Goal: Task Accomplishment & Management: Use online tool/utility

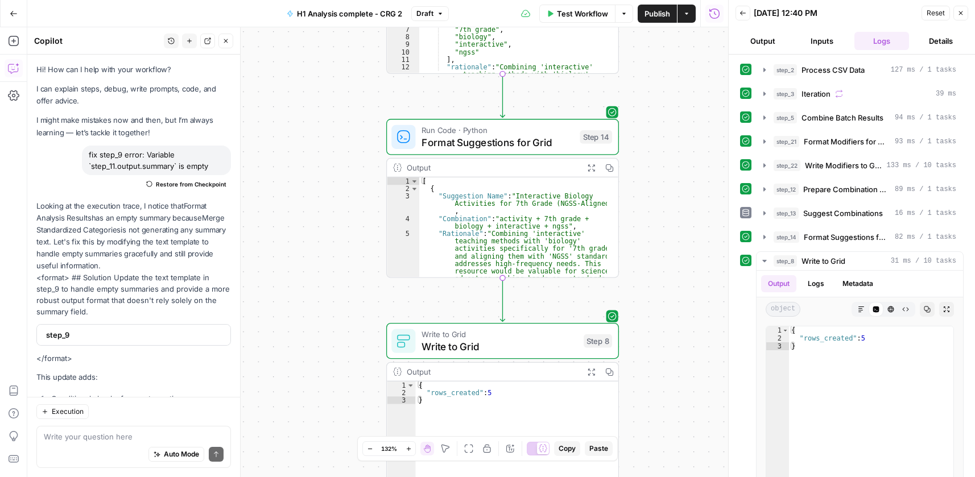
click at [691, 362] on div "Workflow Set Inputs Inputs Run Code · Python Process CSV Data Step 2 Output Exp…" at bounding box center [377, 252] width 701 height 450
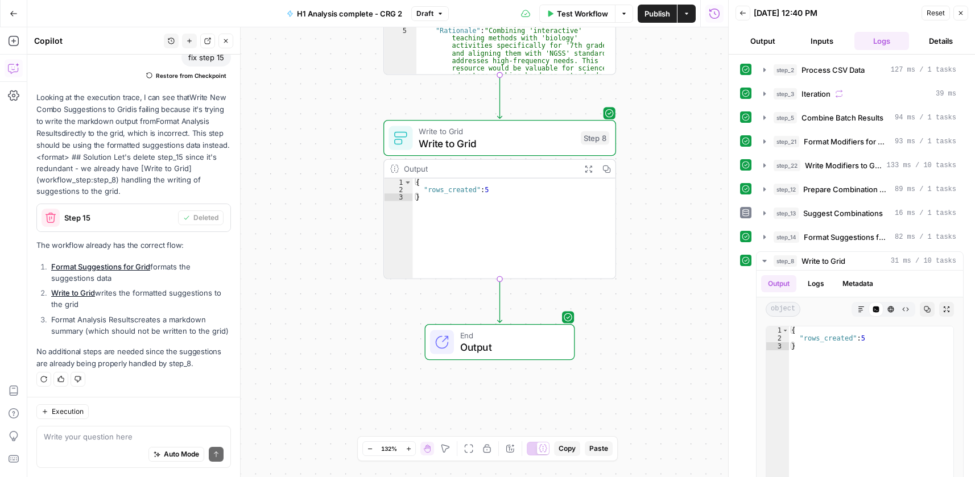
drag, startPoint x: 681, startPoint y: 281, endPoint x: 673, endPoint y: 27, distance: 253.7
click at [674, 31] on div "Workflow Set Inputs Inputs Run Code · Python Process CSV Data Step 2 Output Exp…" at bounding box center [377, 252] width 701 height 450
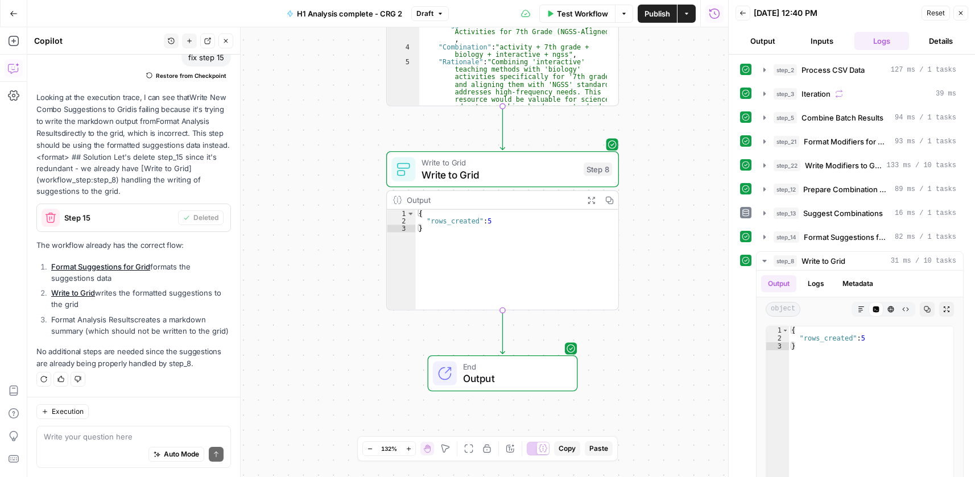
drag, startPoint x: 661, startPoint y: 183, endPoint x: 668, endPoint y: 255, distance: 73.1
click at [674, 255] on div "Workflow Set Inputs Inputs Run Code · Python Process CSV Data Step 2 Output Exp…" at bounding box center [377, 252] width 701 height 450
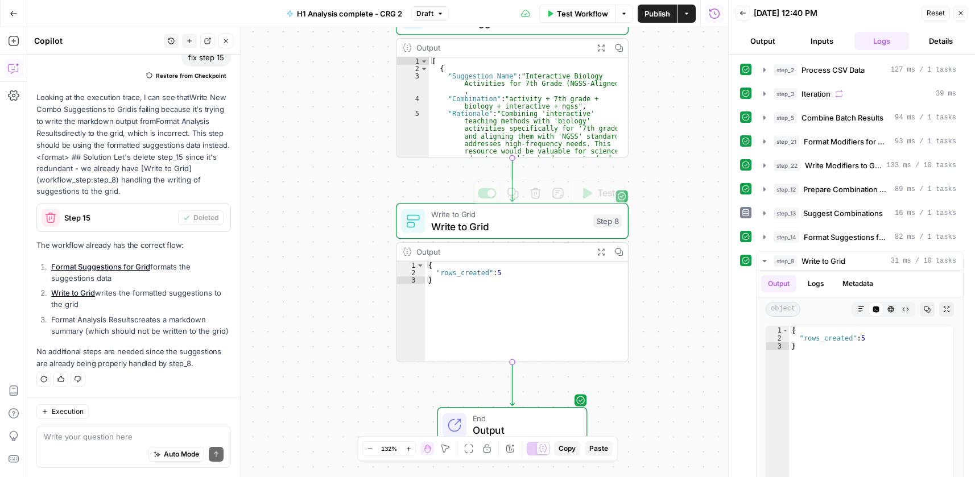
drag, startPoint x: 648, startPoint y: 106, endPoint x: 626, endPoint y: 326, distance: 220.6
click at [630, 328] on div "Workflow Set Inputs Inputs Run Code · Python Process CSV Data Step 2 Output Exp…" at bounding box center [377, 252] width 701 height 450
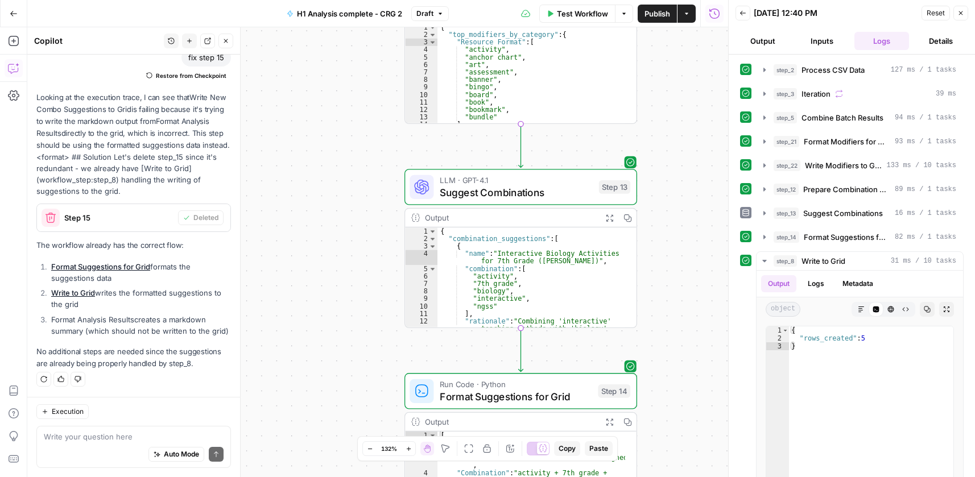
drag, startPoint x: 661, startPoint y: 199, endPoint x: 687, endPoint y: 316, distance: 120.0
click at [689, 334] on div "Workflow Set Inputs Inputs Run Code · Python Process CSV Data Step 2 Output Exp…" at bounding box center [377, 252] width 701 height 450
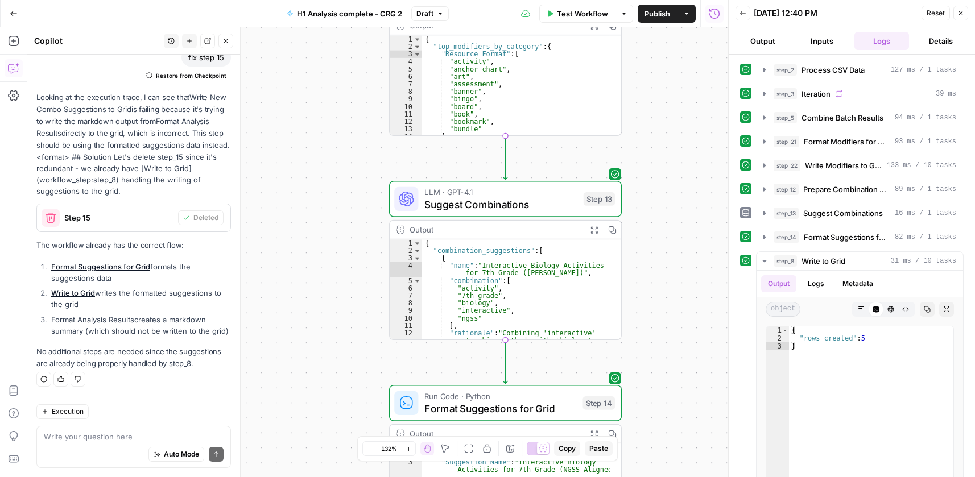
drag, startPoint x: 696, startPoint y: 188, endPoint x: 676, endPoint y: 183, distance: 20.6
click at [672, 181] on div "Workflow Set Inputs Inputs Run Code · Python Process CSV Data Step 2 Output Exp…" at bounding box center [377, 252] width 701 height 450
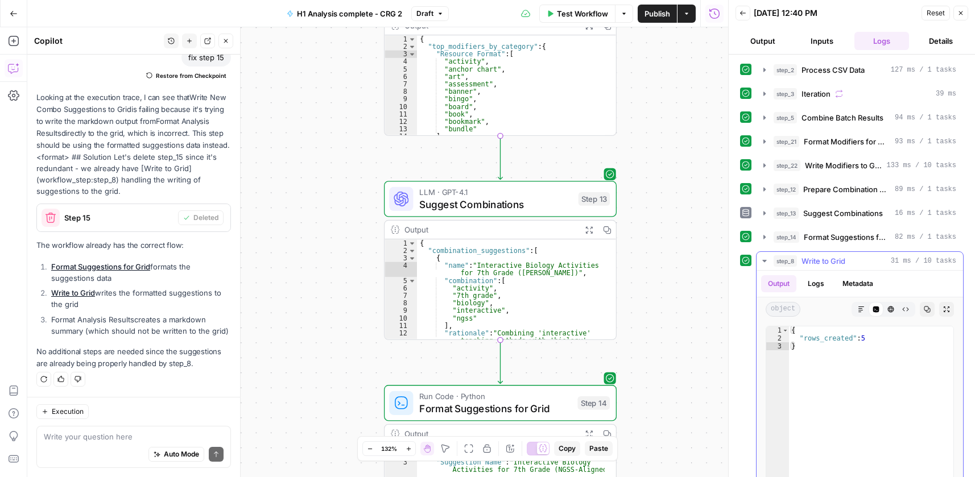
click at [761, 261] on icon "button" at bounding box center [764, 260] width 9 height 9
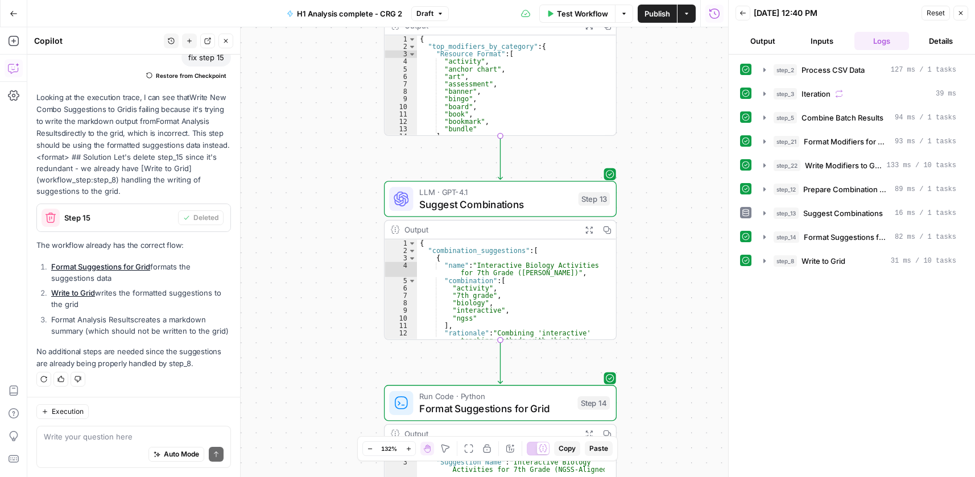
click at [19, 13] on button "Go Back" at bounding box center [13, 13] width 20 height 20
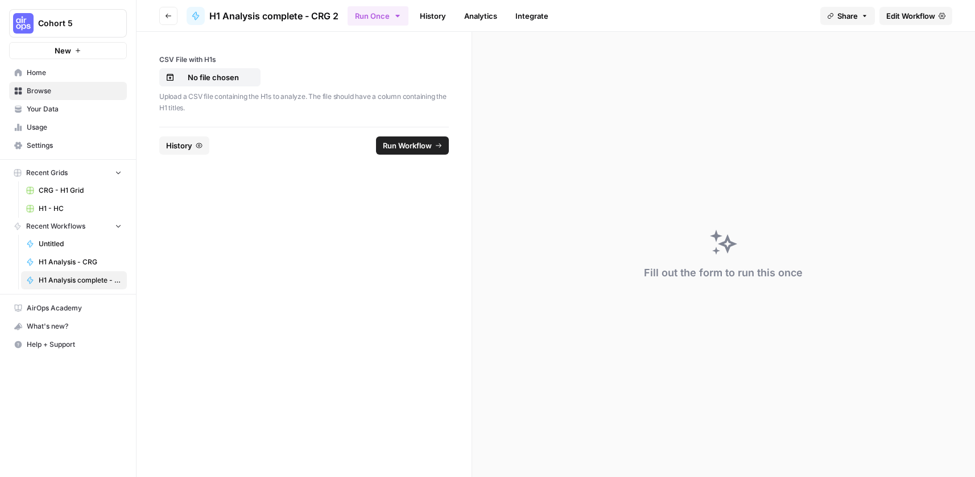
click at [168, 148] on span "History" at bounding box center [179, 145] width 26 height 11
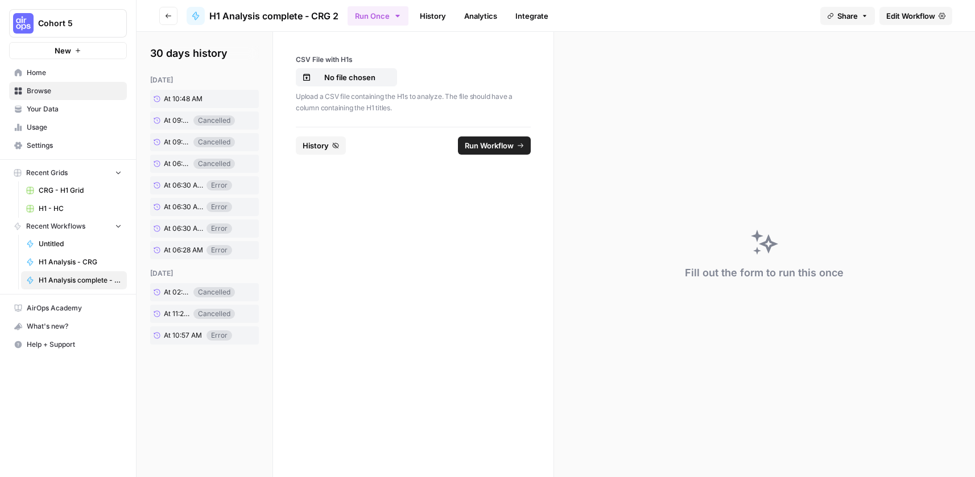
click at [430, 17] on link "History" at bounding box center [433, 16] width 40 height 18
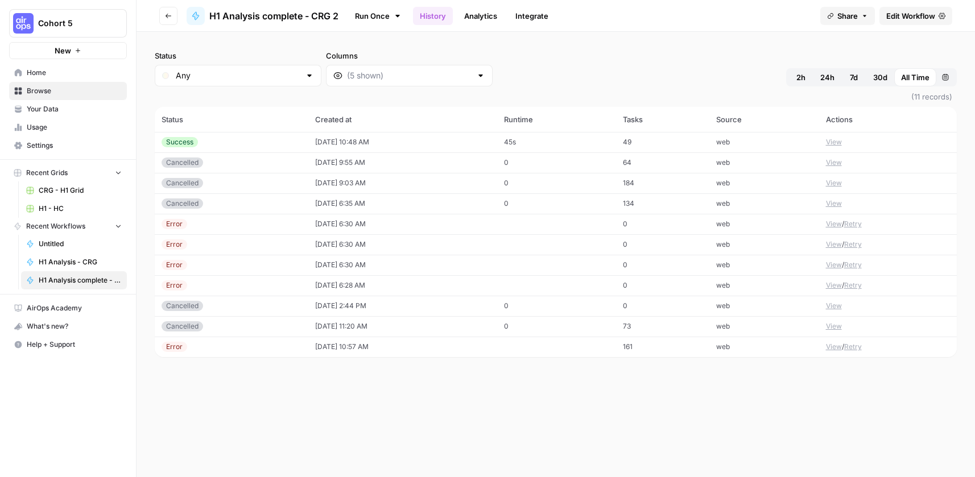
click at [896, 12] on span "Edit Workflow" at bounding box center [910, 15] width 49 height 11
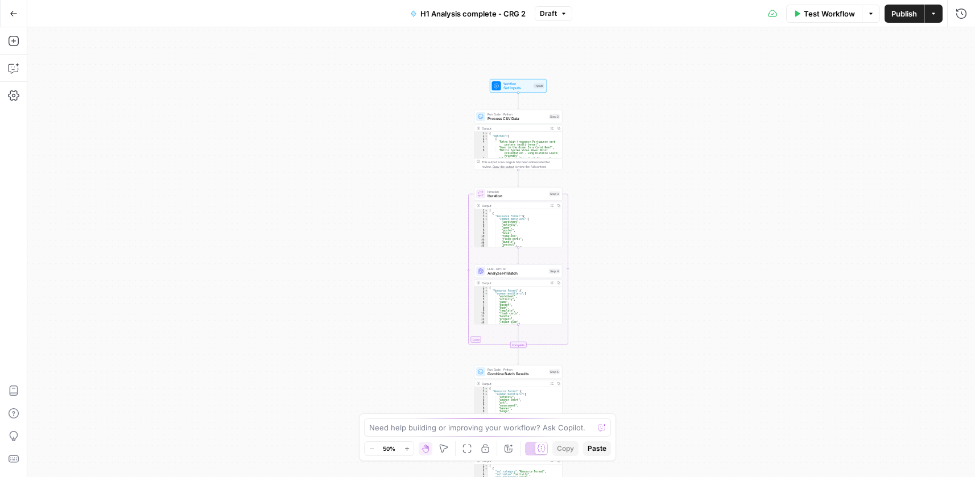
drag, startPoint x: 634, startPoint y: 100, endPoint x: 628, endPoint y: 350, distance: 250.9
click at [630, 362] on div "Workflow Set Inputs Inputs Run Code · Python Process CSV Data Step 2 Output Exp…" at bounding box center [500, 252] width 947 height 450
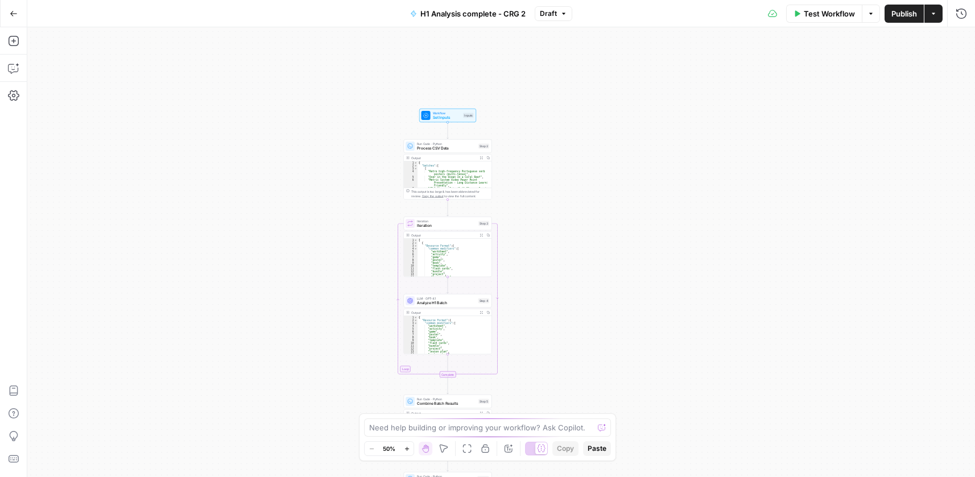
drag, startPoint x: 623, startPoint y: 168, endPoint x: 572, endPoint y: 93, distance: 90.4
click at [574, 94] on div "Workflow Set Inputs Inputs Run Code · Python Process CSV Data Step 2 Output Exp…" at bounding box center [500, 252] width 947 height 450
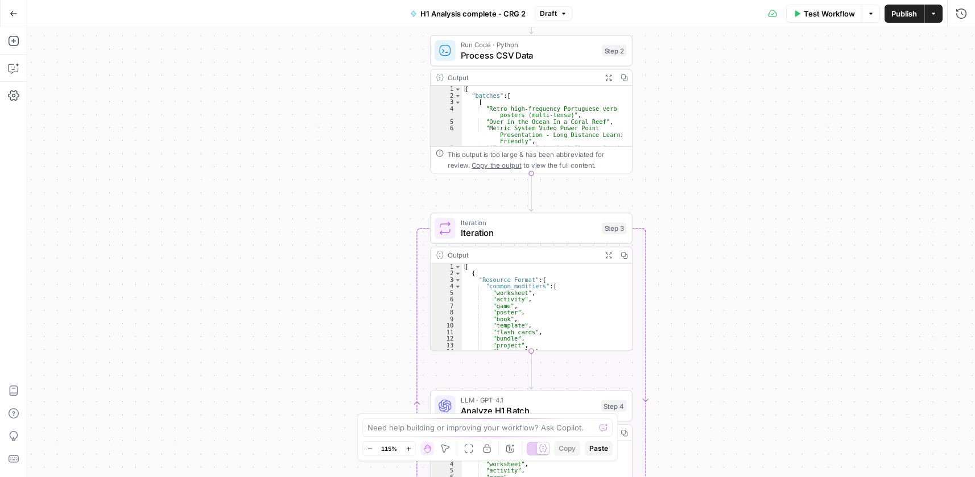
drag, startPoint x: 539, startPoint y: 159, endPoint x: 756, endPoint y: 191, distance: 219.6
click at [778, 125] on div "Workflow Set Inputs Inputs Run Code · Python Process CSV Data Step 2 Output Exp…" at bounding box center [500, 252] width 947 height 450
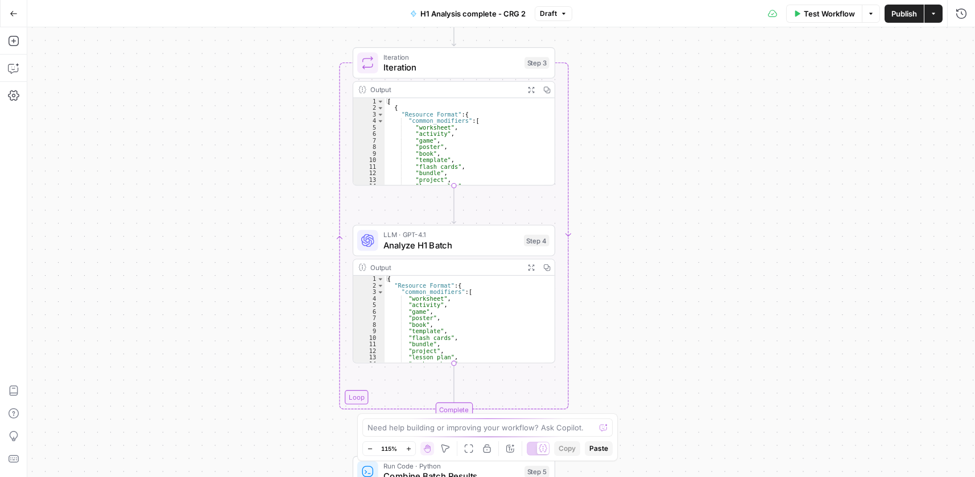
drag, startPoint x: 663, startPoint y: 104, endPoint x: 636, endPoint y: 32, distance: 76.5
click at [631, 43] on div "Workflow Set Inputs Inputs Run Code · Python Process CSV Data Step 2 Output Exp…" at bounding box center [500, 252] width 947 height 450
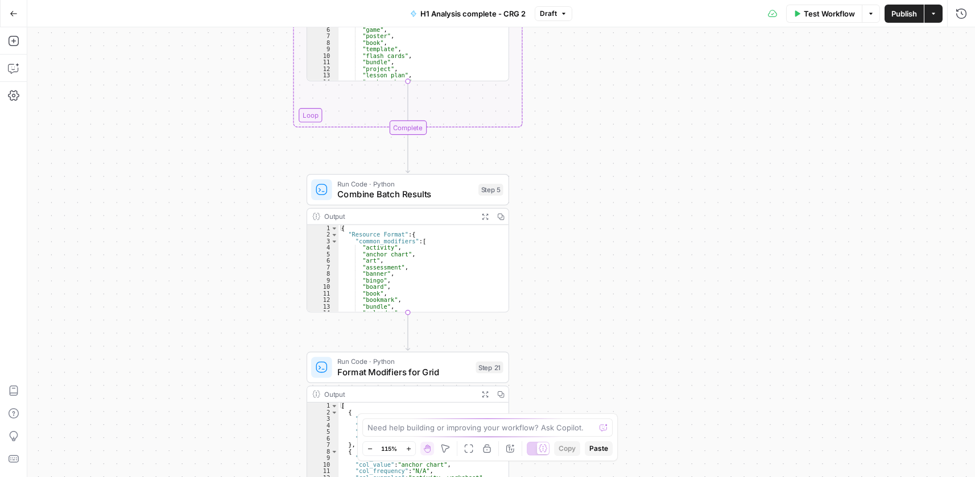
drag, startPoint x: 629, startPoint y: 273, endPoint x: 590, endPoint y: 195, distance: 87.2
click at [614, 54] on div "Workflow Set Inputs Inputs Run Code · Python Process CSV Data Step 2 Output Exp…" at bounding box center [500, 252] width 947 height 450
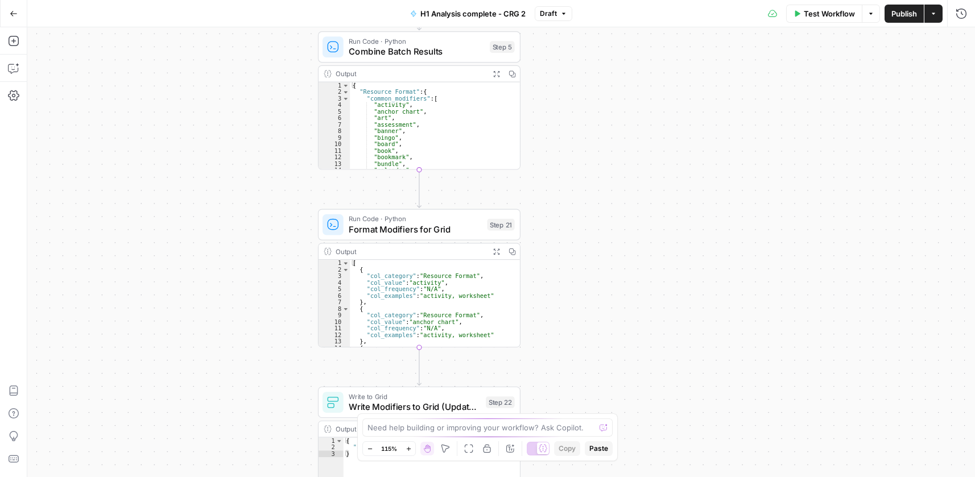
drag, startPoint x: 587, startPoint y: 197, endPoint x: 597, endPoint y: 80, distance: 117.0
click at [597, 80] on div "Workflow Set Inputs Inputs Run Code · Python Process CSV Data Step 2 Output Exp…" at bounding box center [500, 252] width 947 height 450
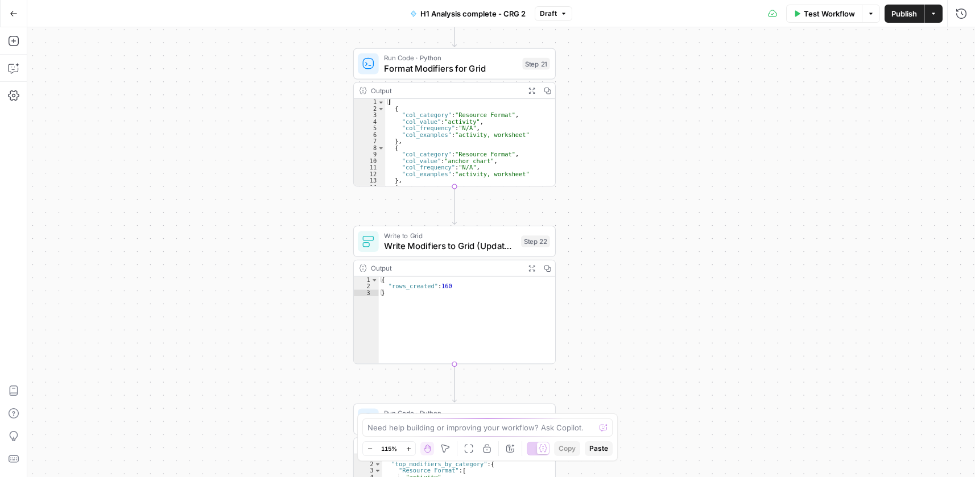
drag, startPoint x: 593, startPoint y: 276, endPoint x: 624, endPoint y: 70, distance: 208.2
click at [633, 53] on div "Workflow Set Inputs Inputs Run Code · Python Process CSV Data Step 2 Output Exp…" at bounding box center [500, 252] width 947 height 450
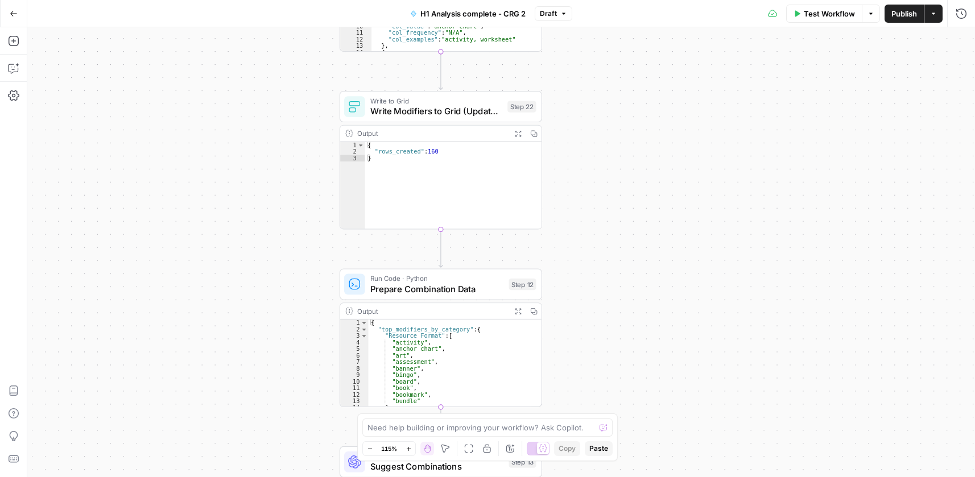
drag, startPoint x: 608, startPoint y: 239, endPoint x: 560, endPoint y: 191, distance: 68.8
click at [560, 191] on div "Workflow Set Inputs Inputs Run Code · Python Process CSV Data Step 2 Output Exp…" at bounding box center [500, 252] width 947 height 450
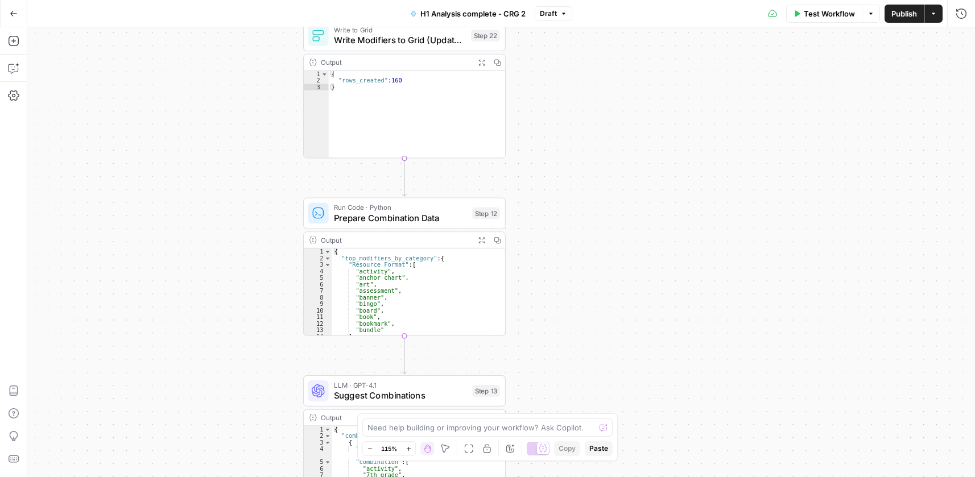
drag, startPoint x: 613, startPoint y: 256, endPoint x: 607, endPoint y: 179, distance: 77.5
click at [608, 136] on div "Workflow Set Inputs Inputs Run Code · Python Process CSV Data Step 2 Output Exp…" at bounding box center [500, 252] width 947 height 450
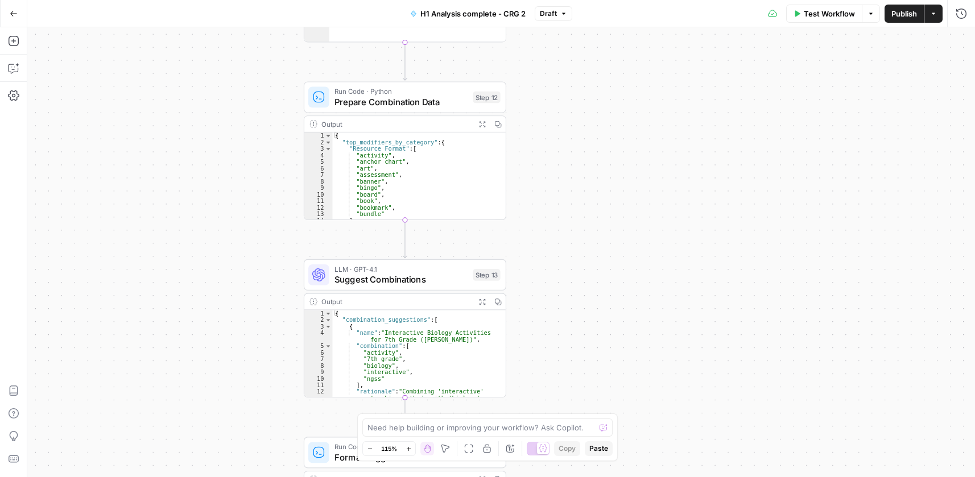
drag, startPoint x: 603, startPoint y: 288, endPoint x: 602, endPoint y: 172, distance: 116.0
click at [602, 172] on div "Workflow Set Inputs Inputs Run Code · Python Process CSV Data Step 2 Output Exp…" at bounding box center [500, 252] width 947 height 450
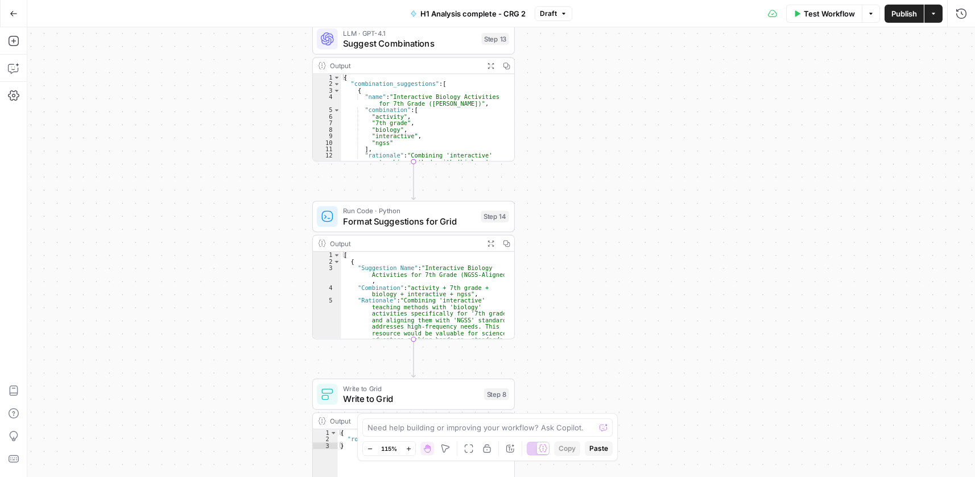
drag, startPoint x: 599, startPoint y: 294, endPoint x: 607, endPoint y: 118, distance: 176.5
click at [607, 118] on div "Workflow Set Inputs Inputs Run Code · Python Process CSV Data Step 2 Output Exp…" at bounding box center [500, 252] width 947 height 450
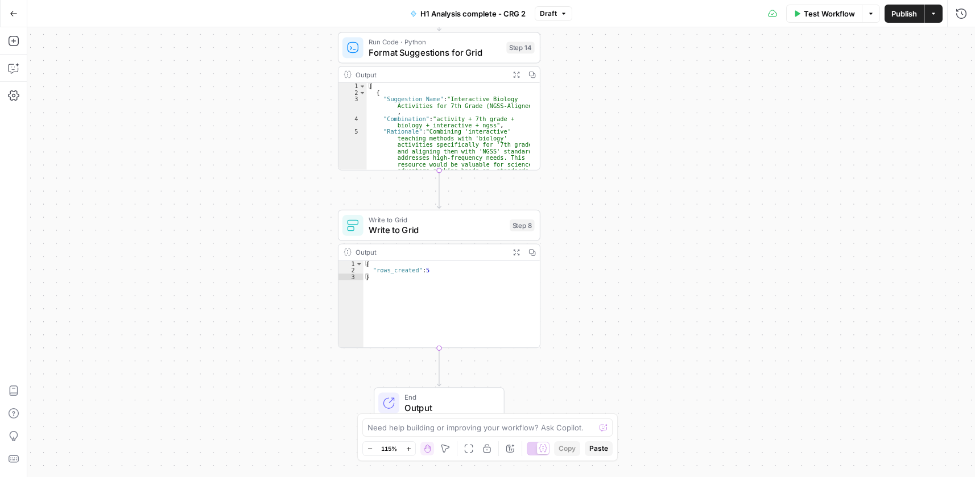
drag, startPoint x: 557, startPoint y: 333, endPoint x: 594, endPoint y: 218, distance: 120.8
click at [579, 155] on div "Workflow Set Inputs Inputs Run Code · Python Process CSV Data Step 2 Output Exp…" at bounding box center [500, 252] width 947 height 450
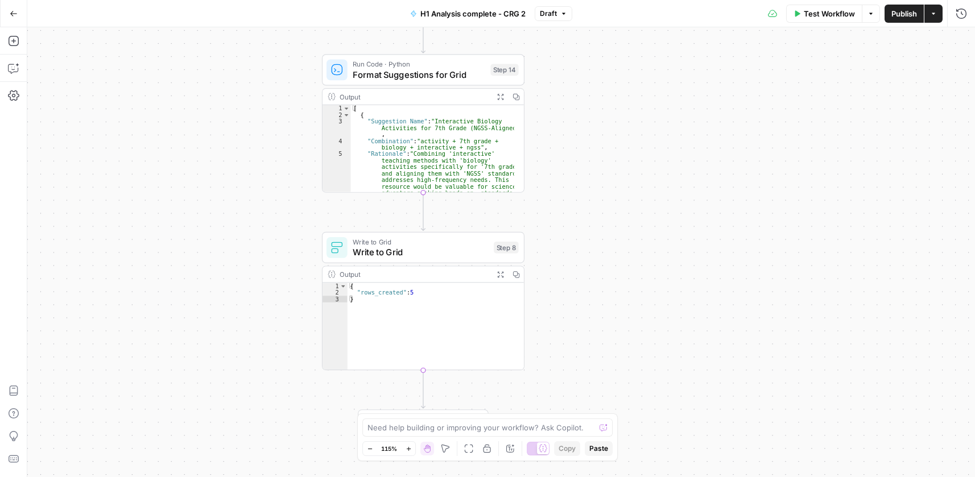
drag, startPoint x: 614, startPoint y: 293, endPoint x: 445, endPoint y: 107, distance: 250.8
click at [597, 326] on div "Workflow Set Inputs Inputs Run Code · Python Process CSV Data Step 2 Output Exp…" at bounding box center [500, 252] width 947 height 450
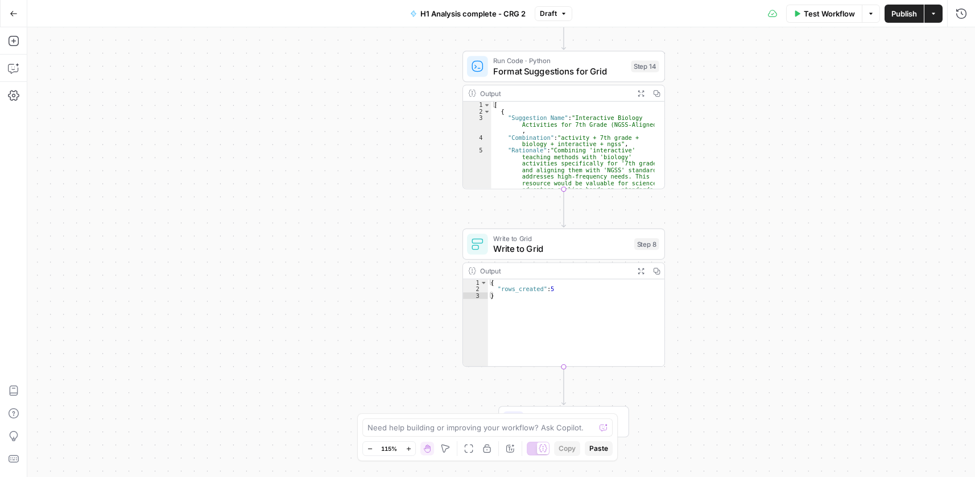
drag, startPoint x: 606, startPoint y: 258, endPoint x: 710, endPoint y: 488, distance: 252.2
click at [710, 477] on html "Cohort 5 New Home Browse Your Data Usage Settings Recent Grids CRG - H1 Grid H1…" at bounding box center [487, 238] width 975 height 477
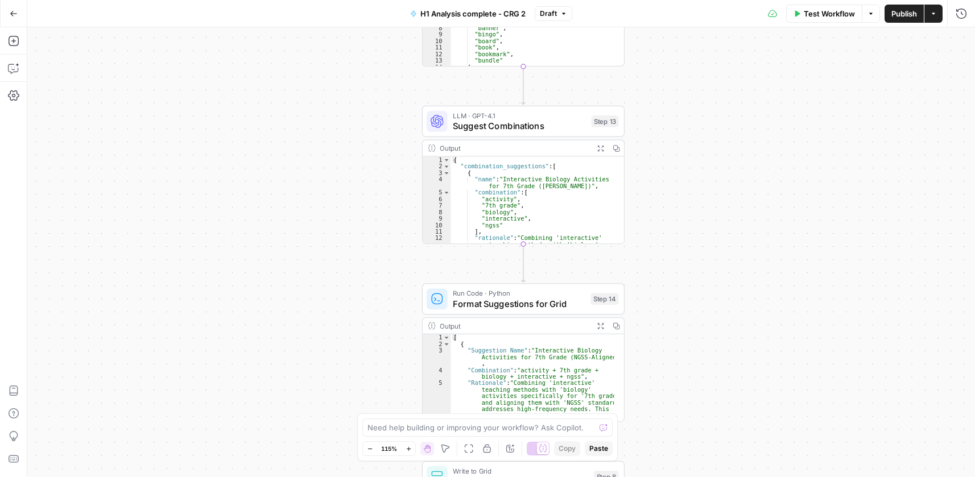
drag, startPoint x: 724, startPoint y: 183, endPoint x: 758, endPoint y: 419, distance: 238.9
click at [760, 422] on div "Workflow Set Inputs Inputs Run Code · Python Process CSV Data Step 2 Output Exp…" at bounding box center [500, 252] width 947 height 450
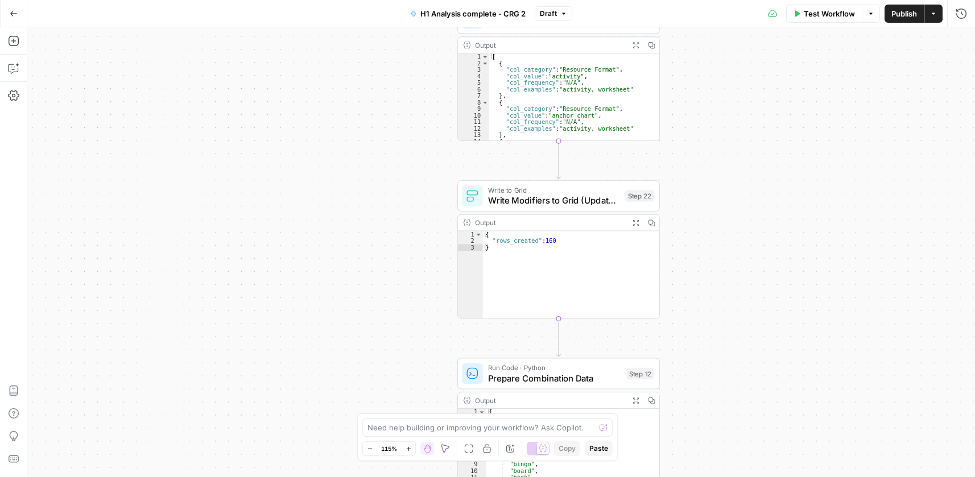
drag, startPoint x: 727, startPoint y: 314, endPoint x: 700, endPoint y: 346, distance: 41.9
click at [719, 434] on div "Workflow Set Inputs Inputs Run Code · Python Process CSV Data Step 2 Output Exp…" at bounding box center [500, 252] width 947 height 450
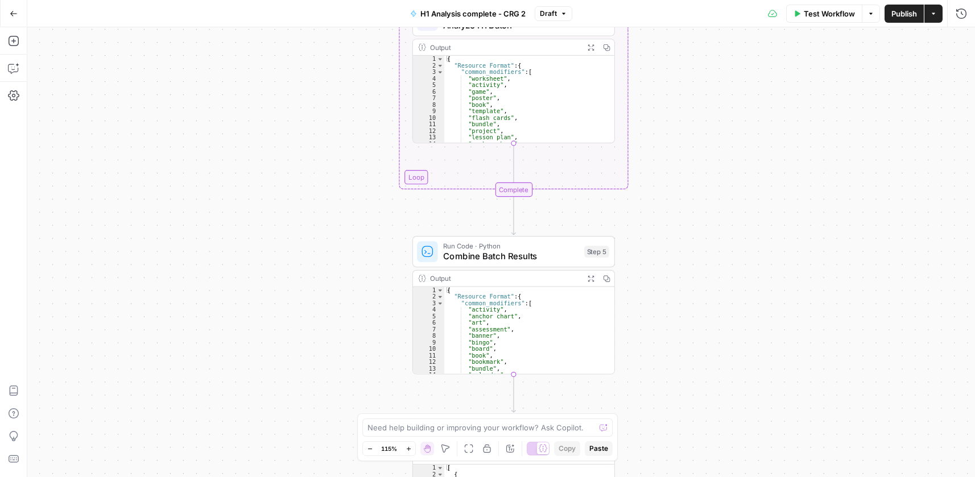
drag, startPoint x: 681, startPoint y: 316, endPoint x: 670, endPoint y: 395, distance: 79.9
click at [655, 429] on div "Workflow Set Inputs Inputs Run Code · Python Process CSV Data Step 2 Output Exp…" at bounding box center [500, 252] width 947 height 450
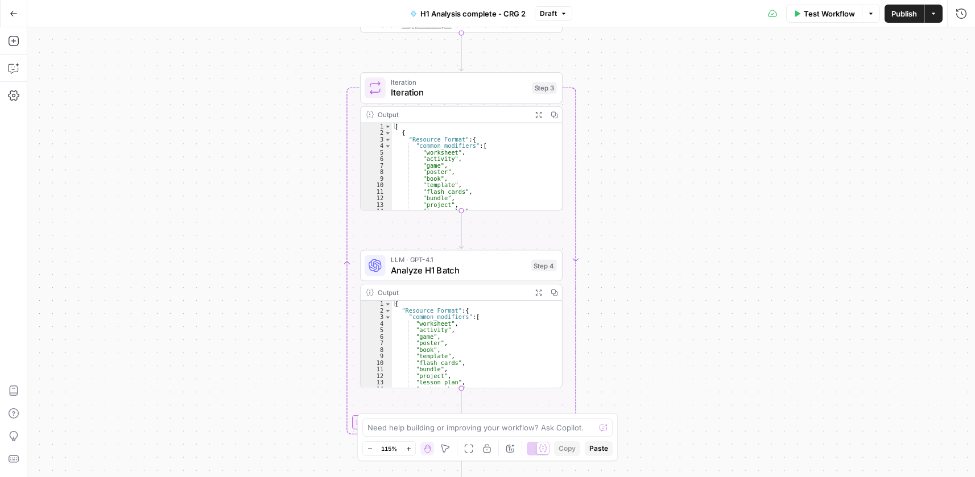
drag, startPoint x: 685, startPoint y: 210, endPoint x: 643, endPoint y: 408, distance: 201.8
click at [643, 410] on div "Workflow Set Inputs Inputs Run Code · Python Process CSV Data Step 2 Output Exp…" at bounding box center [500, 252] width 947 height 450
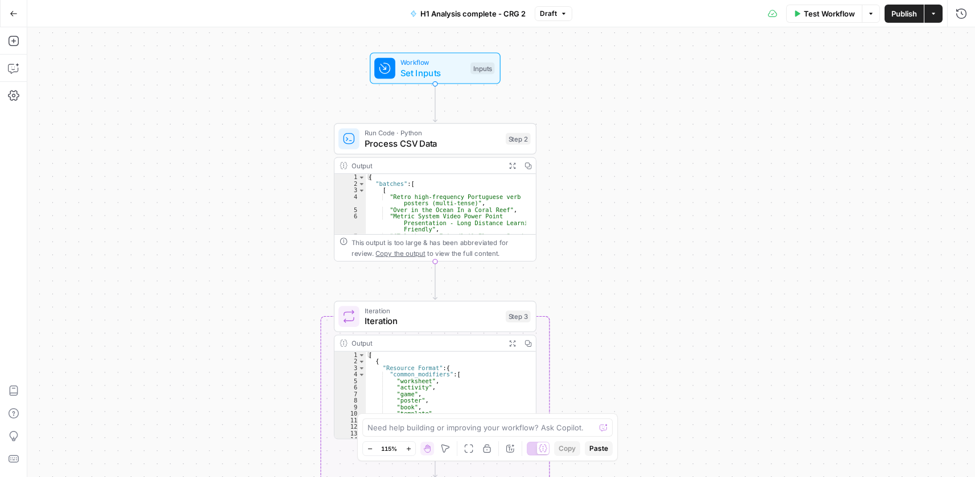
drag, startPoint x: 634, startPoint y: 198, endPoint x: 676, endPoint y: 225, distance: 50.0
click at [612, 410] on div "Workflow Set Inputs Inputs Run Code · Python Process CSV Data Step 2 Output Exp…" at bounding box center [500, 252] width 947 height 450
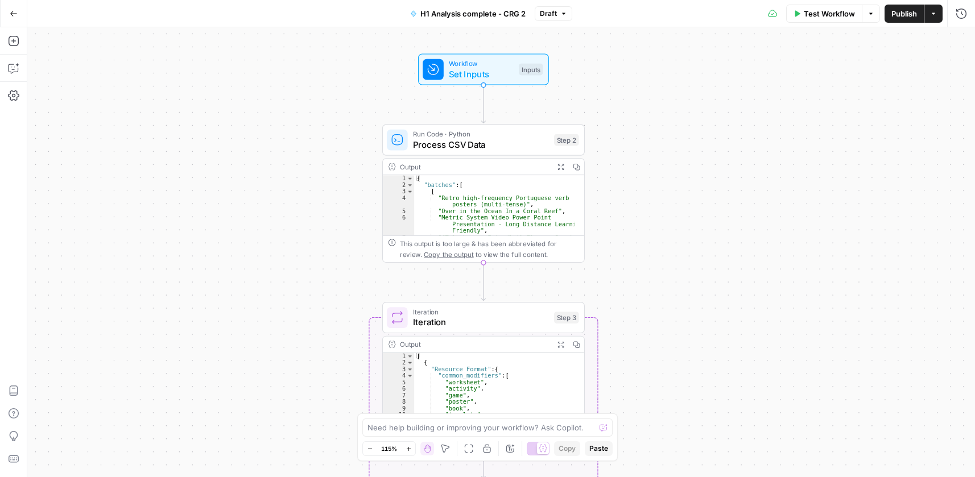
drag, startPoint x: 705, startPoint y: 295, endPoint x: 718, endPoint y: 159, distance: 137.1
click at [718, 159] on div "Workflow Set Inputs Inputs Run Code · Python Process CSV Data Step 2 Output Exp…" at bounding box center [500, 252] width 947 height 450
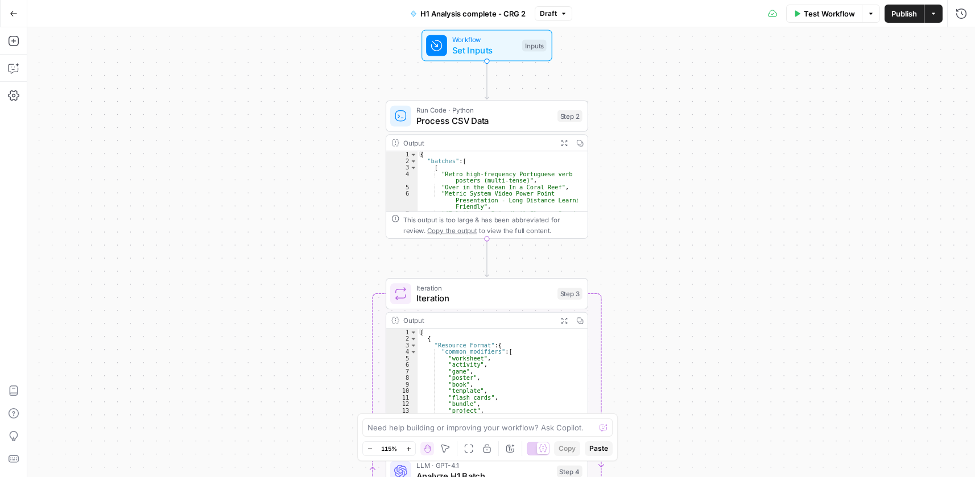
drag, startPoint x: 703, startPoint y: 229, endPoint x: 706, endPoint y: 207, distance: 22.3
click at [706, 207] on div "Workflow Set Inputs Inputs Run Code · Python Process CSV Data Step 2 Output Exp…" at bounding box center [500, 252] width 947 height 450
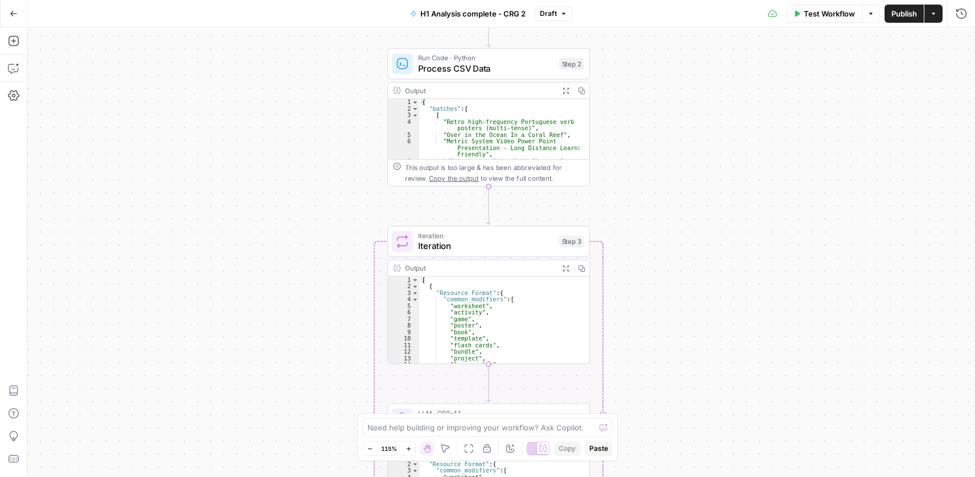
drag, startPoint x: 694, startPoint y: 267, endPoint x: 697, endPoint y: 163, distance: 104.1
click at [696, 172] on div "Workflow Set Inputs Inputs Run Code · Python Process CSV Data Step 2 Output Exp…" at bounding box center [500, 252] width 947 height 450
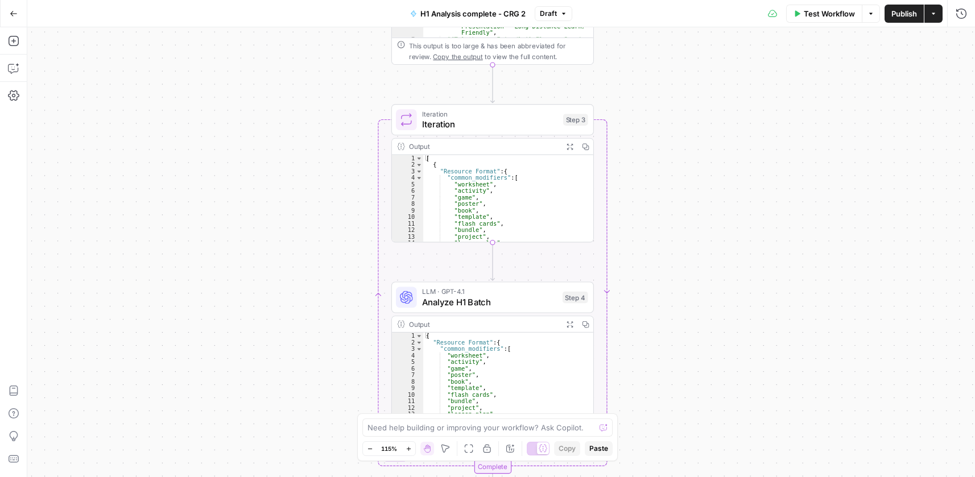
drag, startPoint x: 686, startPoint y: 268, endPoint x: 692, endPoint y: 183, distance: 85.5
click at [692, 146] on div "Workflow Set Inputs Inputs Run Code · Python Process CSV Data Step 2 Output Exp…" at bounding box center [500, 252] width 947 height 450
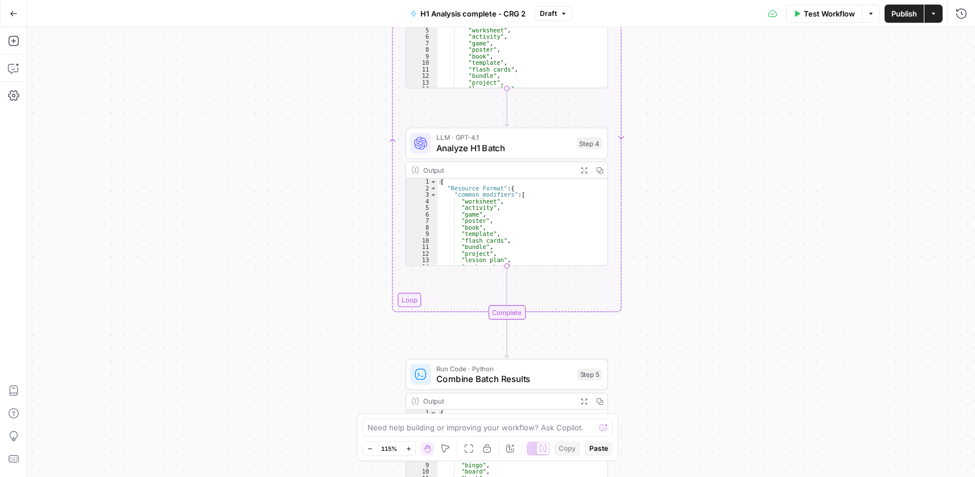
drag, startPoint x: 688, startPoint y: 261, endPoint x: 698, endPoint y: 146, distance: 115.4
click at [699, 146] on div "Workflow Set Inputs Inputs Run Code · Python Process CSV Data Step 2 Output Exp…" at bounding box center [500, 252] width 947 height 450
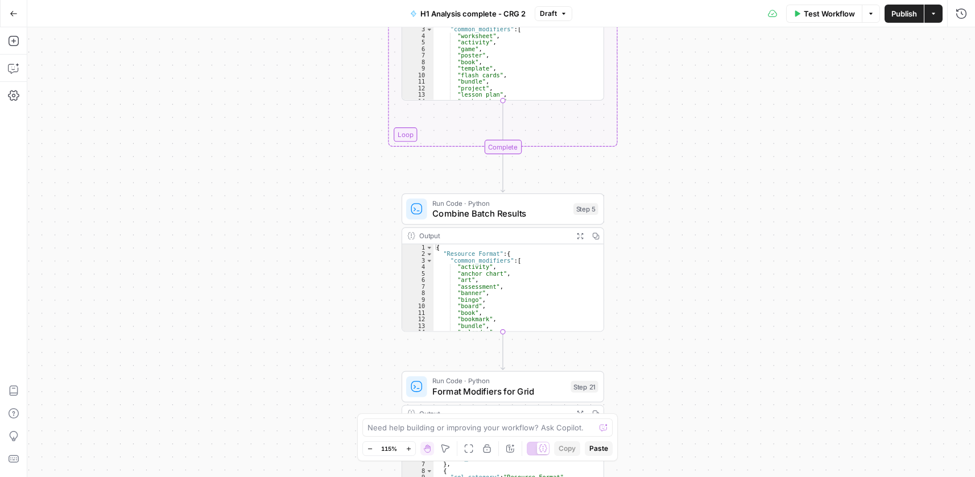
drag, startPoint x: 714, startPoint y: 293, endPoint x: 756, endPoint y: 289, distance: 42.9
click at [709, 128] on div "Workflow Set Inputs Inputs Run Code · Python Process CSV Data Step 2 Output Exp…" at bounding box center [500, 252] width 947 height 450
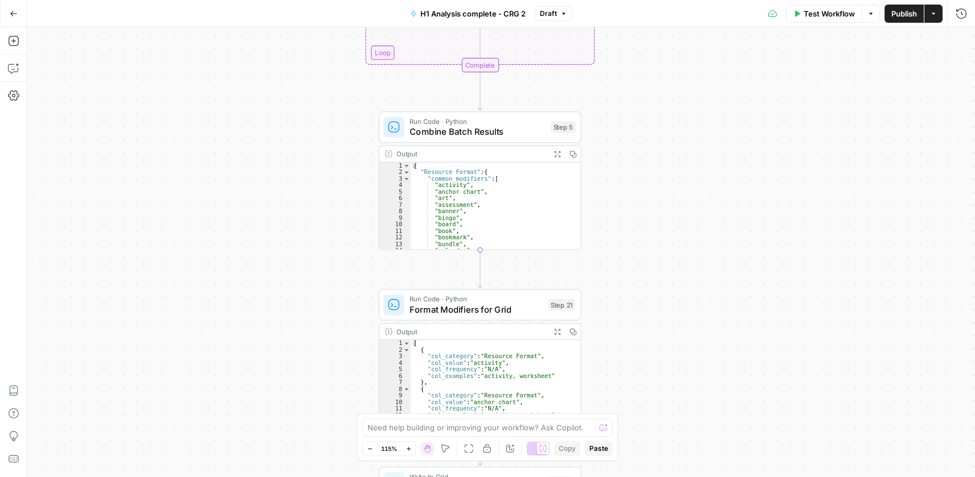
drag, startPoint x: 754, startPoint y: 276, endPoint x: 734, endPoint y: 218, distance: 61.1
click at [734, 218] on div "Workflow Set Inputs Inputs Run Code · Python Process CSV Data Step 2 Output Exp…" at bounding box center [500, 252] width 947 height 450
drag, startPoint x: 719, startPoint y: 296, endPoint x: 716, endPoint y: 186, distance: 109.8
click at [716, 186] on div "Workflow Set Inputs Inputs Run Code · Python Process CSV Data Step 2 Output Exp…" at bounding box center [500, 252] width 947 height 450
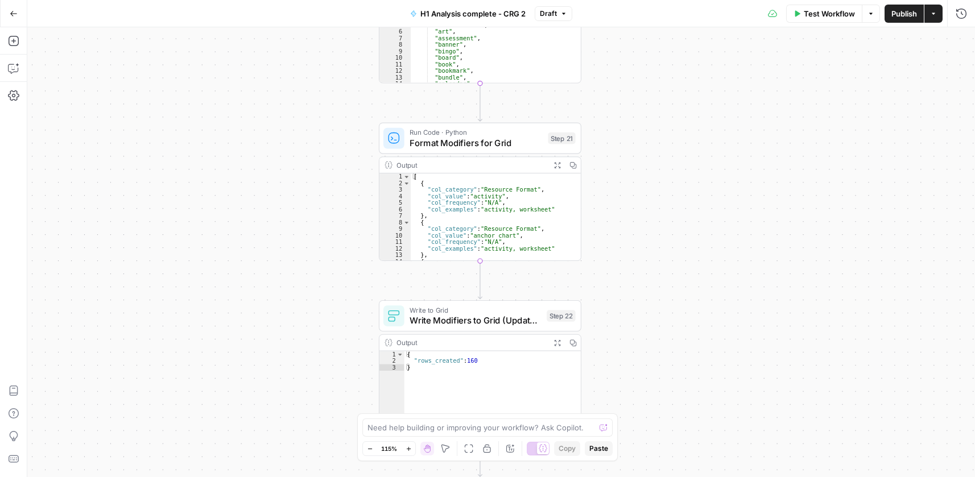
drag, startPoint x: 706, startPoint y: 325, endPoint x: 707, endPoint y: 270, distance: 54.6
click at [707, 270] on div "Workflow Set Inputs Inputs Run Code · Python Process CSV Data Step 2 Output Exp…" at bounding box center [500, 252] width 947 height 450
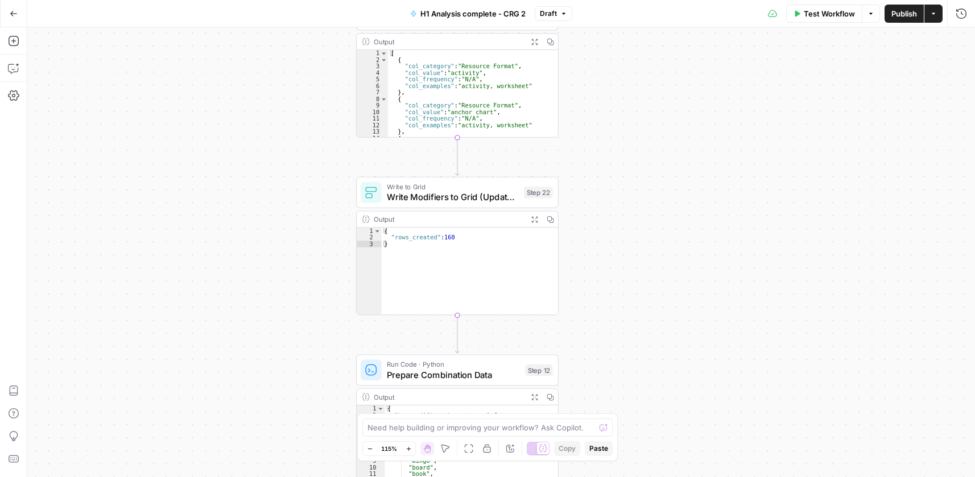
drag, startPoint x: 713, startPoint y: 328, endPoint x: 684, endPoint y: 217, distance: 114.5
click at [688, 208] on div "Workflow Set Inputs Inputs Run Code · Python Process CSV Data Step 2 Output Exp…" at bounding box center [500, 252] width 947 height 450
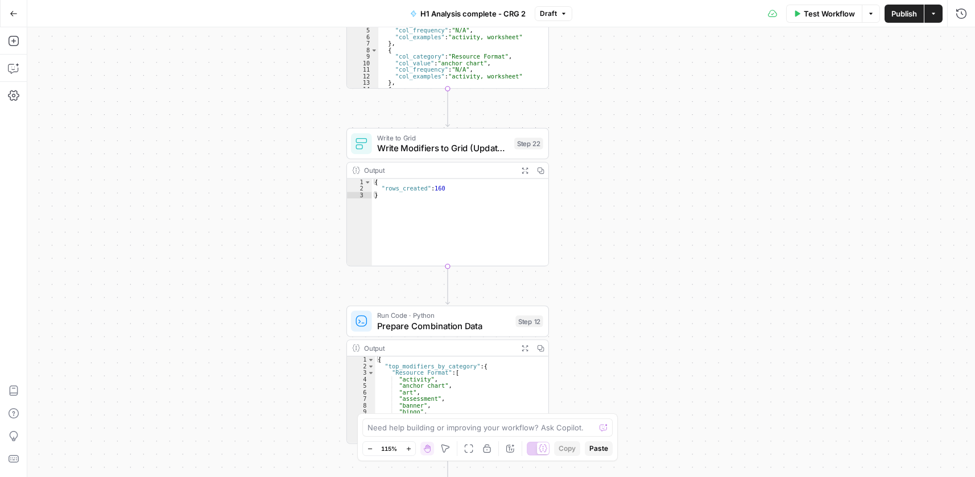
drag, startPoint x: 672, startPoint y: 252, endPoint x: 664, endPoint y: 205, distance: 47.2
click at [664, 205] on div "Workflow Set Inputs Inputs Run Code · Python Process CSV Data Step 2 Output Exp…" at bounding box center [500, 252] width 947 height 450
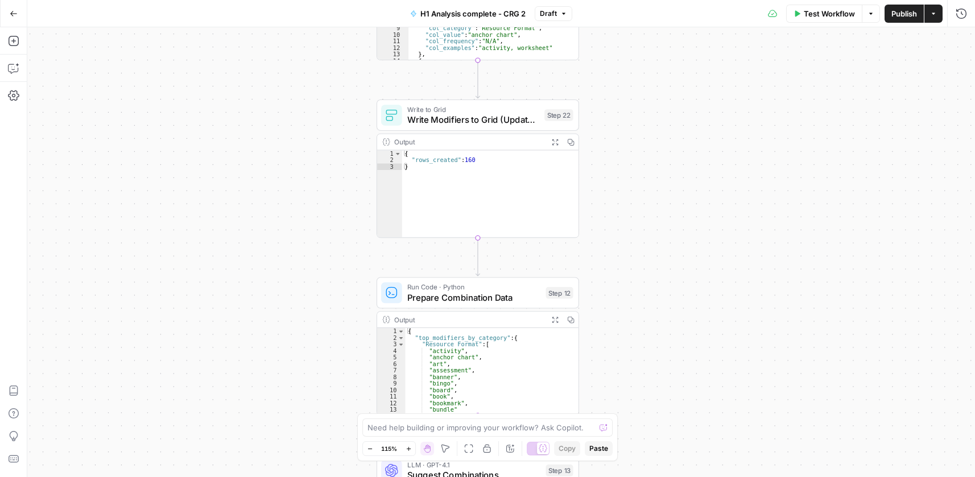
drag, startPoint x: 606, startPoint y: 82, endPoint x: 636, endPoint y: 54, distance: 41.4
click at [636, 54] on div "Workflow Set Inputs Inputs Run Code · Python Process CSV Data Step 2 Output Exp…" at bounding box center [500, 252] width 947 height 450
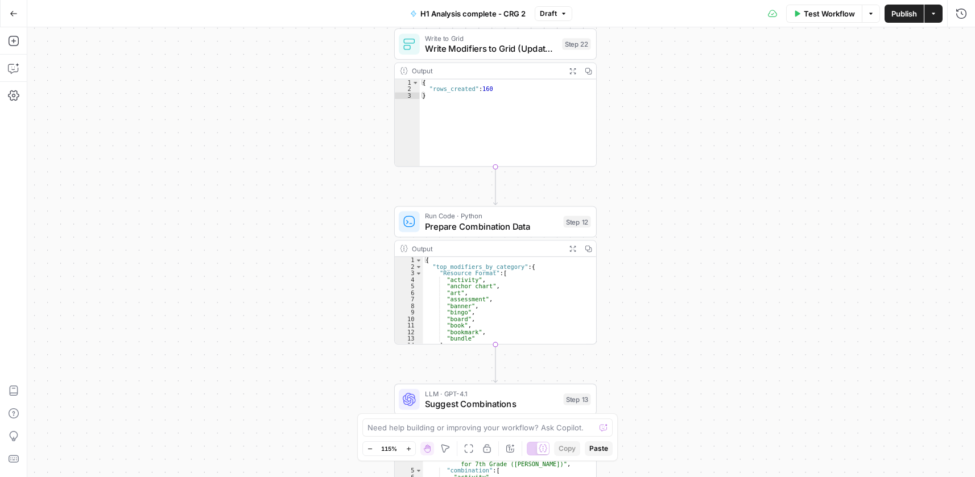
drag, startPoint x: 689, startPoint y: 193, endPoint x: 700, endPoint y: 258, distance: 65.8
click at [717, 89] on div "Workflow Set Inputs Inputs Run Code · Python Process CSV Data Step 2 Output Exp…" at bounding box center [500, 252] width 947 height 450
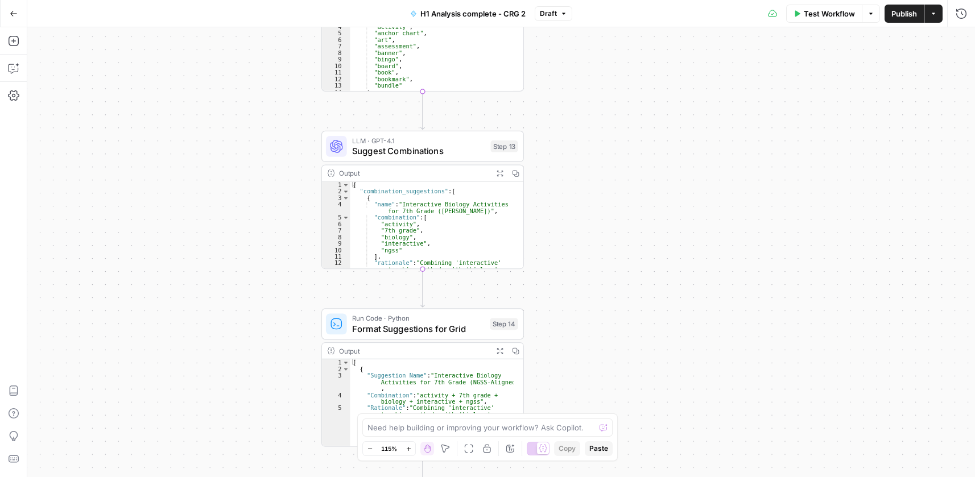
drag, startPoint x: 705, startPoint y: 231, endPoint x: 618, endPoint y: 65, distance: 187.2
click at [612, 60] on div "Workflow Set Inputs Inputs Run Code · Python Process CSV Data Step 2 Output Exp…" at bounding box center [500, 252] width 947 height 450
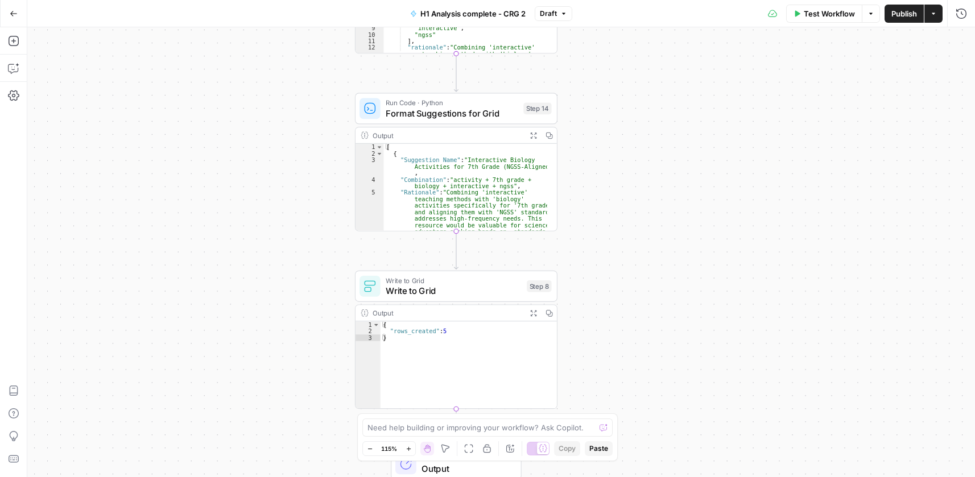
drag, startPoint x: 730, startPoint y: 322, endPoint x: 767, endPoint y: 110, distance: 215.9
click at [767, 110] on div "Workflow Set Inputs Inputs Run Code · Python Process CSV Data Step 2 Output Exp…" at bounding box center [500, 252] width 947 height 450
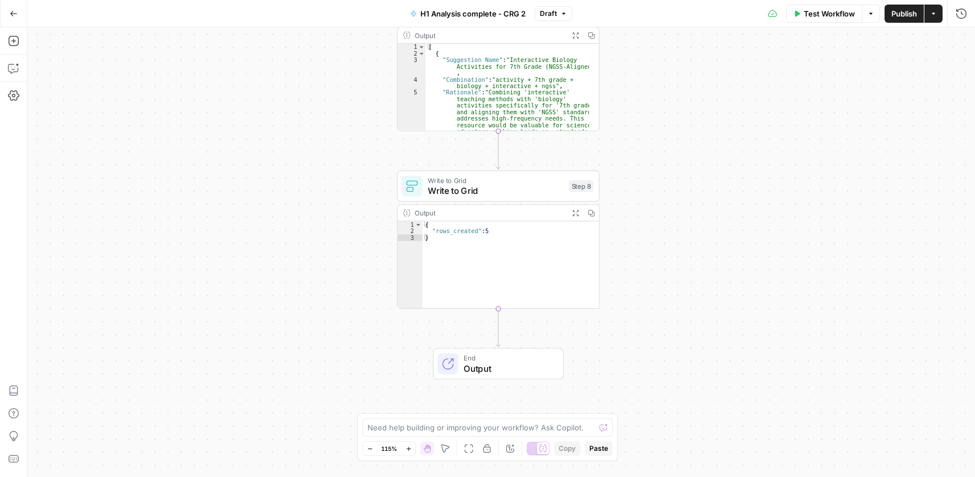
drag, startPoint x: 713, startPoint y: 217, endPoint x: 720, endPoint y: 285, distance: 69.2
click at [722, 286] on div "Workflow Set Inputs Inputs Run Code · Python Process CSV Data Step 2 Output Exp…" at bounding box center [500, 252] width 947 height 450
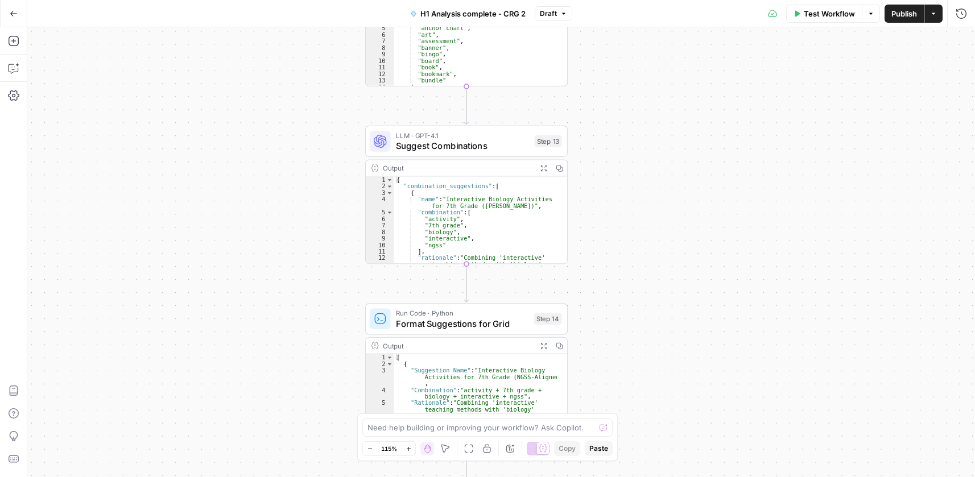
drag, startPoint x: 687, startPoint y: 212, endPoint x: 686, endPoint y: 243, distance: 30.7
click at [689, 254] on div "Workflow Set Inputs Inputs Run Code · Python Process CSV Data Step 2 Output Exp…" at bounding box center [500, 252] width 947 height 450
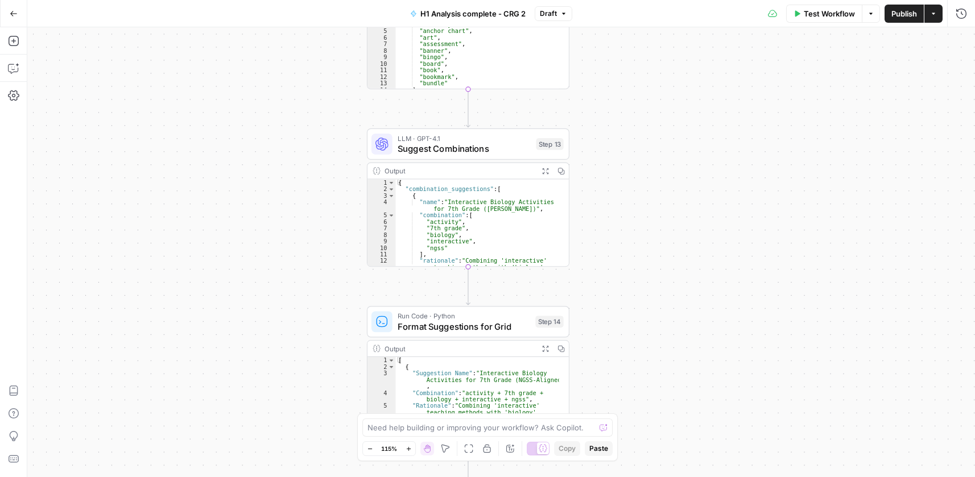
click at [694, 266] on div "Workflow Set Inputs Inputs Run Code · Python Process CSV Data Step 2 Output Exp…" at bounding box center [500, 252] width 947 height 450
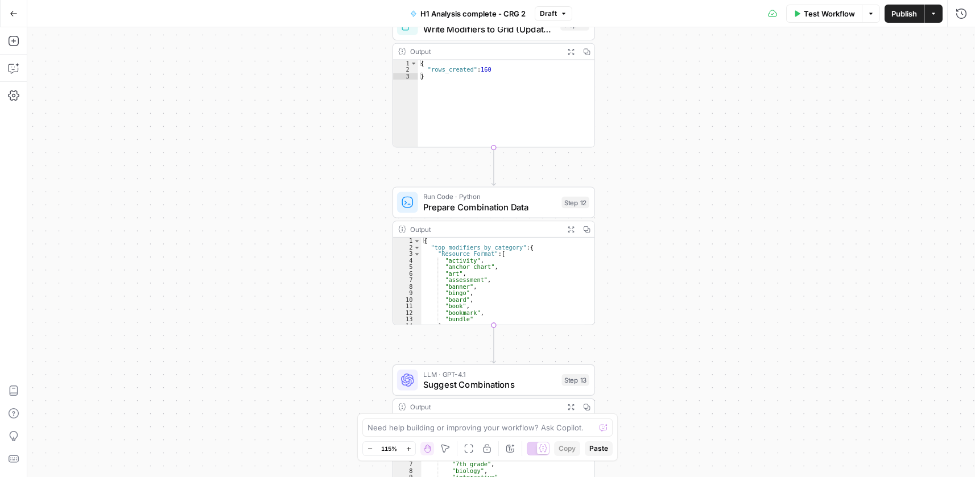
drag, startPoint x: 680, startPoint y: 175, endPoint x: 688, endPoint y: 281, distance: 107.3
click at [680, 285] on div "Workflow Set Inputs Inputs Run Code · Python Process CSV Data Step 2 Output Exp…" at bounding box center [500, 252] width 947 height 450
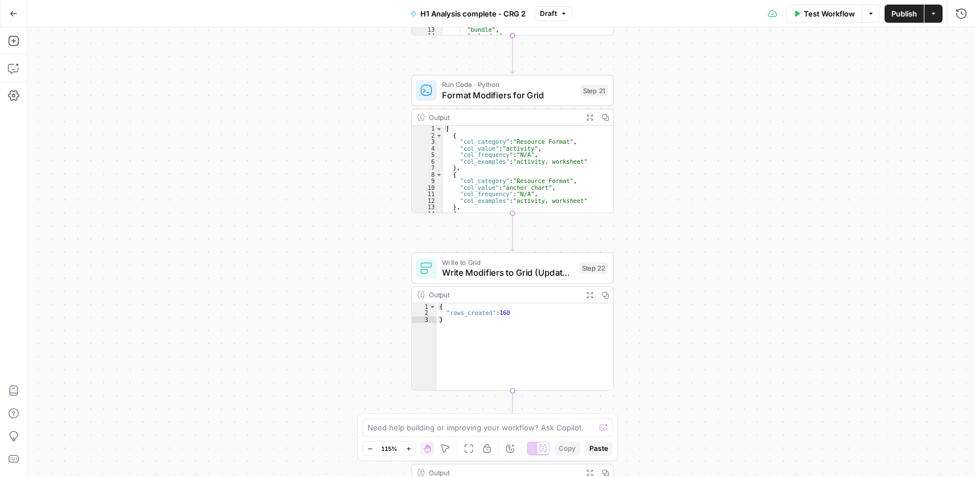
drag, startPoint x: 689, startPoint y: 154, endPoint x: 702, endPoint y: 349, distance: 195.5
click at [706, 362] on div "Workflow Set Inputs Inputs Run Code · Python Process CSV Data Step 2 Output Exp…" at bounding box center [500, 252] width 947 height 450
drag, startPoint x: 700, startPoint y: 222, endPoint x: 713, endPoint y: 318, distance: 96.4
click at [703, 383] on div "Workflow Set Inputs Inputs Run Code · Python Process CSV Data Step 2 Output Exp…" at bounding box center [500, 252] width 947 height 450
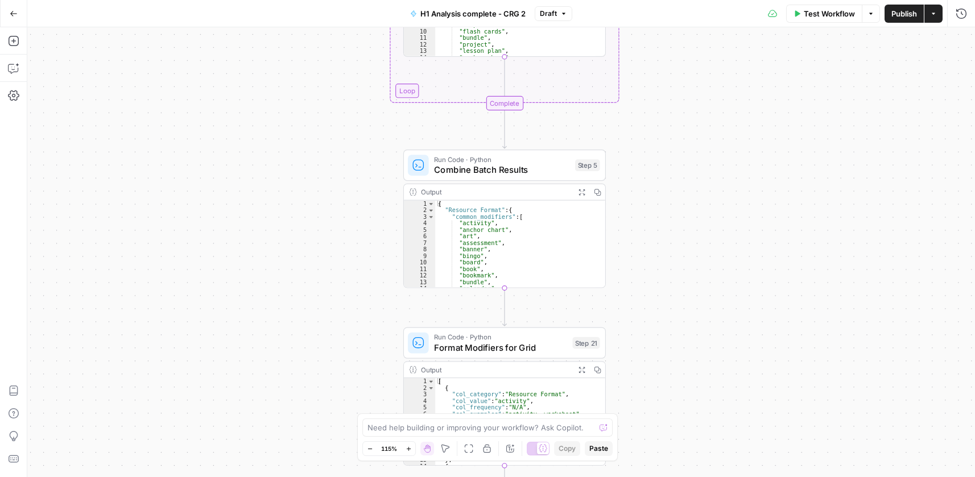
drag, startPoint x: 734, startPoint y: 187, endPoint x: 740, endPoint y: 235, distance: 48.3
click at [729, 335] on div "Workflow Set Inputs Inputs Run Code · Python Process CSV Data Step 2 Output Exp…" at bounding box center [500, 252] width 947 height 450
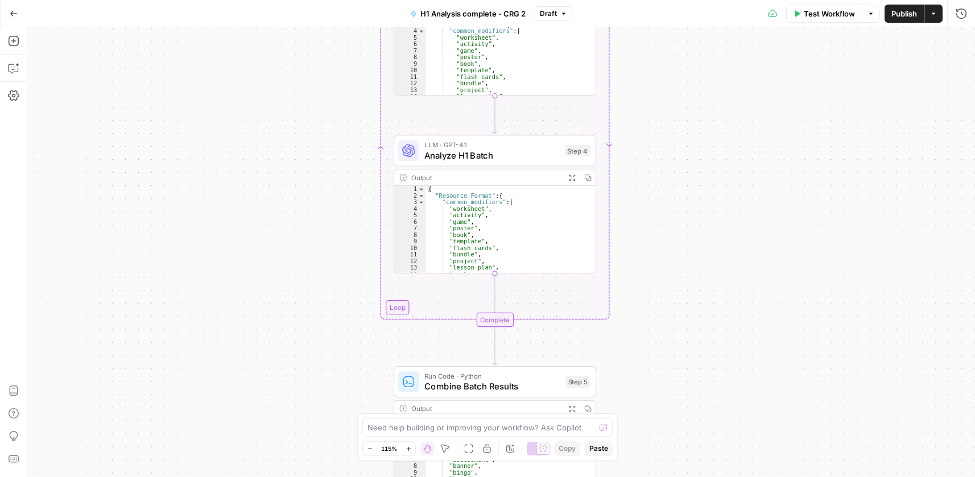
drag, startPoint x: 744, startPoint y: 195, endPoint x: 727, endPoint y: 330, distance: 136.4
click at [731, 338] on div "Workflow Set Inputs Inputs Run Code · Python Process CSV Data Step 2 Output Exp…" at bounding box center [500, 252] width 947 height 450
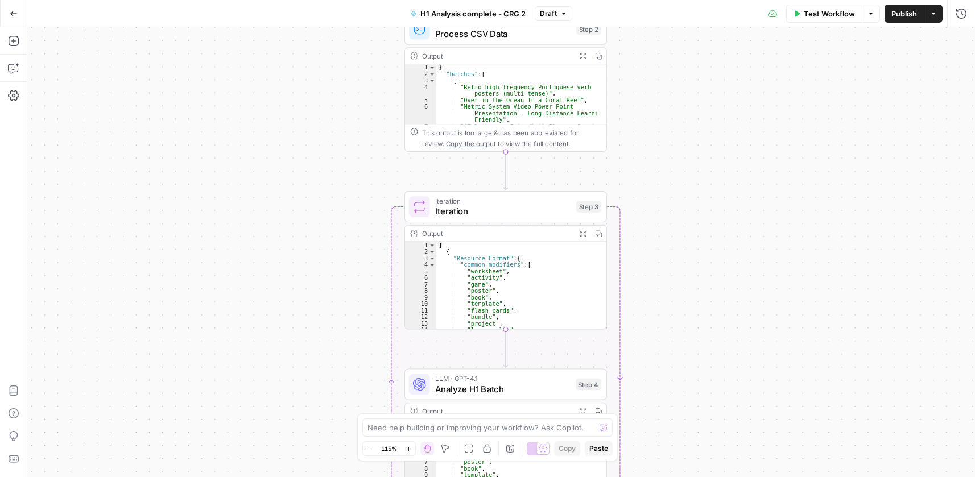
drag, startPoint x: 707, startPoint y: 189, endPoint x: 707, endPoint y: 420, distance: 231.5
click at [711, 428] on div "Workflow Set Inputs Inputs Run Code · Python Process CSV Data Step 2 Output Exp…" at bounding box center [500, 252] width 947 height 450
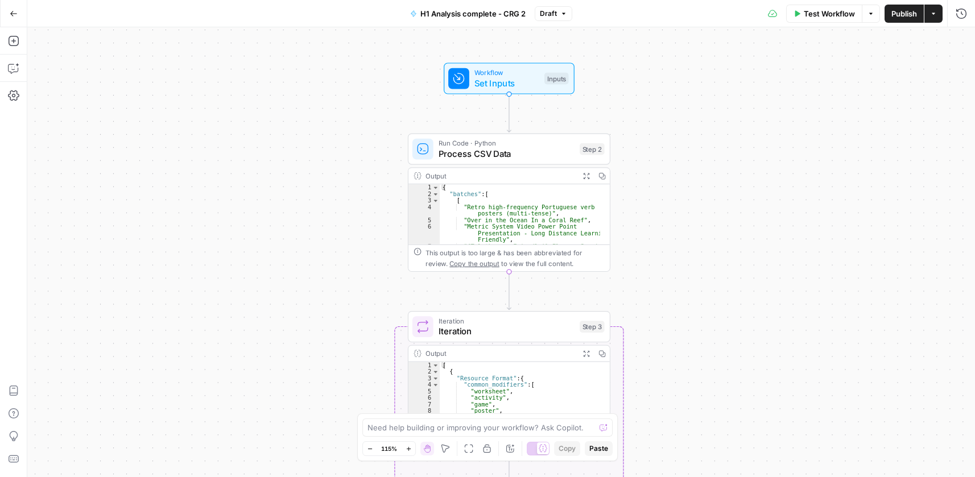
drag, startPoint x: 738, startPoint y: 226, endPoint x: 744, endPoint y: 307, distance: 81.6
click at [749, 281] on div "Workflow Set Inputs Inputs Run Code · Python Process CSV Data Step 2 Output Exp…" at bounding box center [500, 252] width 947 height 450
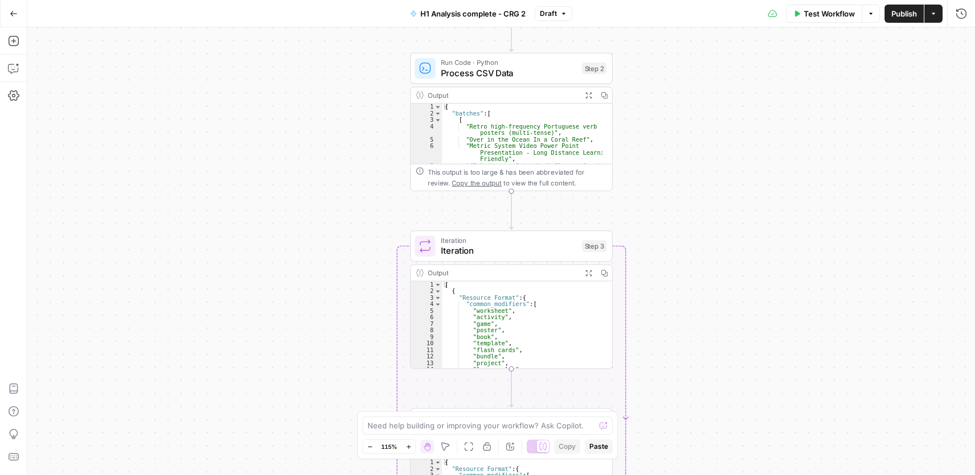
drag, startPoint x: 706, startPoint y: 197, endPoint x: 699, endPoint y: 110, distance: 87.9
click at [703, 109] on div "Workflow Set Inputs Inputs Run Code · Python Process CSV Data Step 2 Output Exp…" at bounding box center [500, 251] width 947 height 448
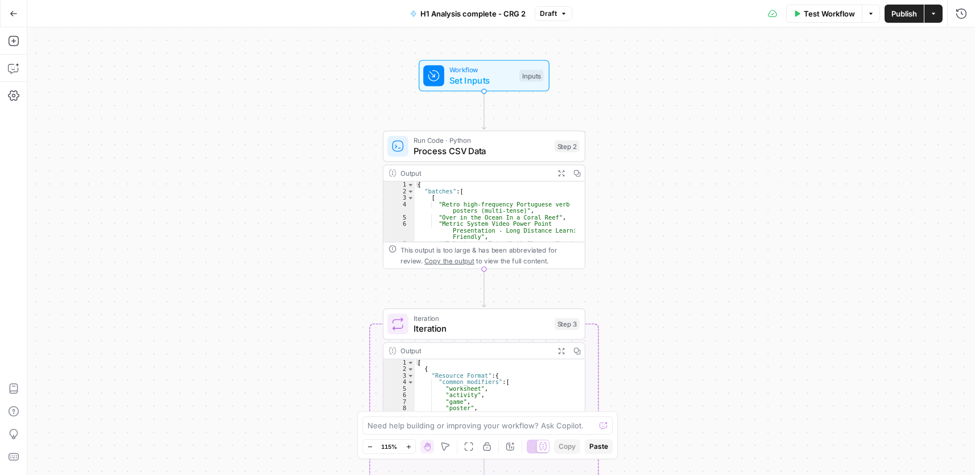
drag, startPoint x: 740, startPoint y: 214, endPoint x: 719, endPoint y: 303, distance: 91.0
click at [719, 303] on div "Workflow Set Inputs Inputs Run Code · Python Process CSV Data Step 2 Output Exp…" at bounding box center [500, 251] width 947 height 448
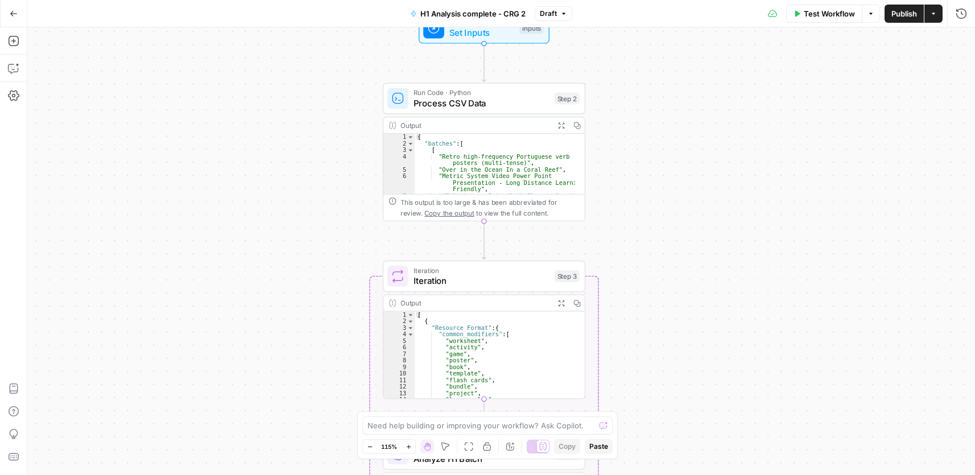
drag, startPoint x: 699, startPoint y: 328, endPoint x: 692, endPoint y: 283, distance: 46.0
click at [701, 263] on div "Workflow Set Inputs Inputs Run Code · Python Process CSV Data Step 2 Output Exp…" at bounding box center [500, 251] width 947 height 448
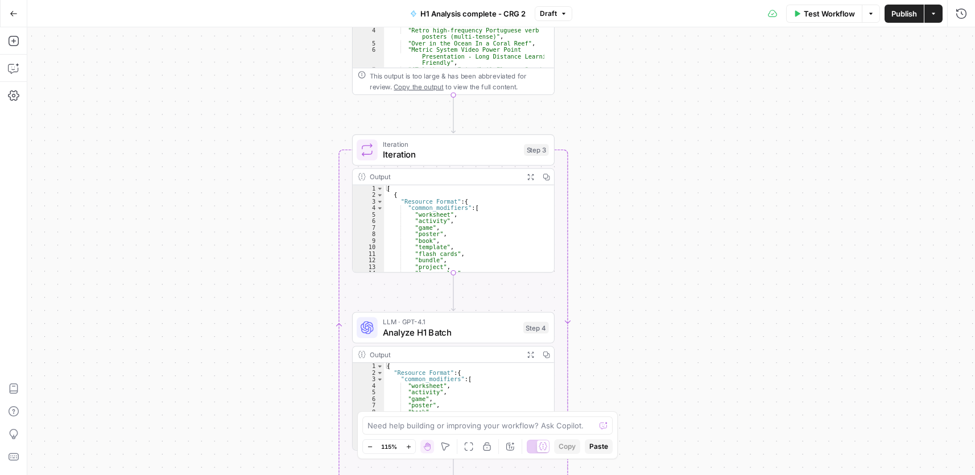
drag, startPoint x: 656, startPoint y: 206, endPoint x: 677, endPoint y: 247, distance: 46.5
click at [656, 198] on div "Workflow Set Inputs Inputs Run Code · Python Process CSV Data Step 2 Output Exp…" at bounding box center [500, 251] width 947 height 448
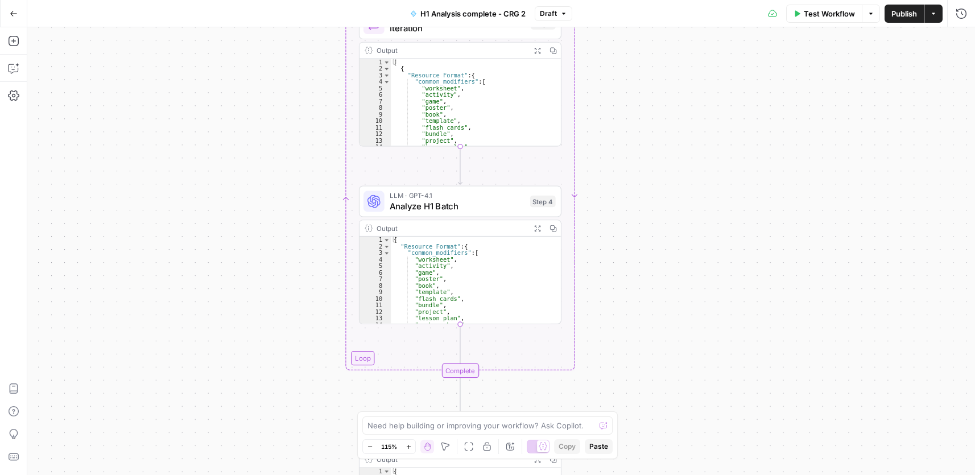
drag, startPoint x: 684, startPoint y: 280, endPoint x: 705, endPoint y: 192, distance: 90.1
click at [695, 155] on div "Workflow Set Inputs Inputs Run Code · Python Process CSV Data Step 2 Output Exp…" at bounding box center [500, 251] width 947 height 448
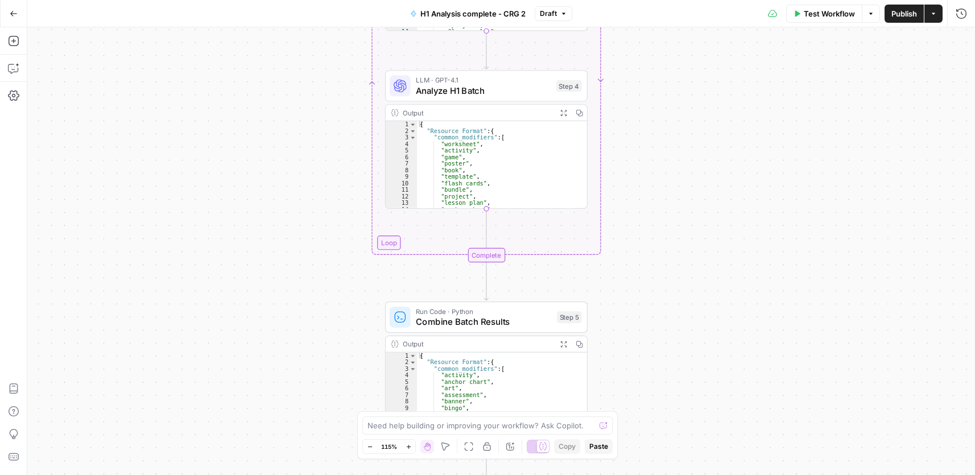
drag, startPoint x: 682, startPoint y: 266, endPoint x: 705, endPoint y: 149, distance: 119.2
click at [705, 148] on div "Workflow Set Inputs Inputs Run Code · Python Process CSV Data Step 2 Output Exp…" at bounding box center [500, 251] width 947 height 448
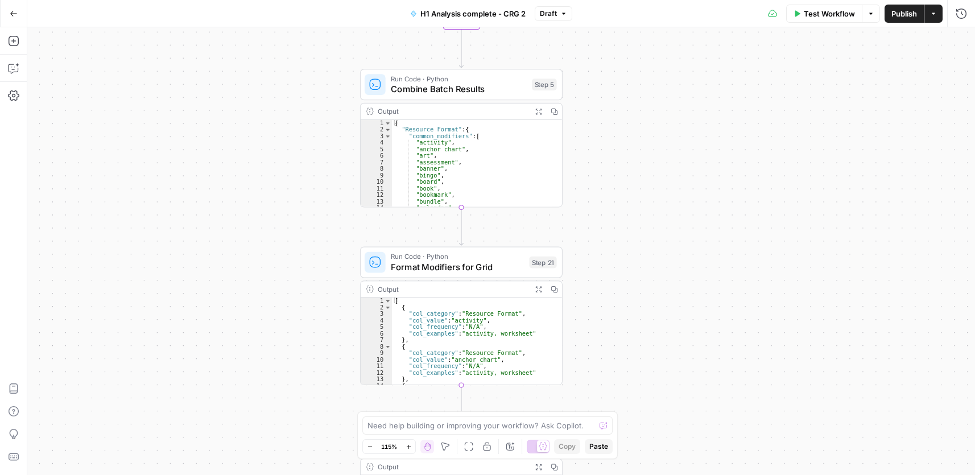
drag, startPoint x: 706, startPoint y: 194, endPoint x: 713, endPoint y: 90, distance: 103.7
click at [713, 90] on div "Workflow Set Inputs Inputs Run Code · Python Process CSV Data Step 2 Output Exp…" at bounding box center [500, 251] width 947 height 448
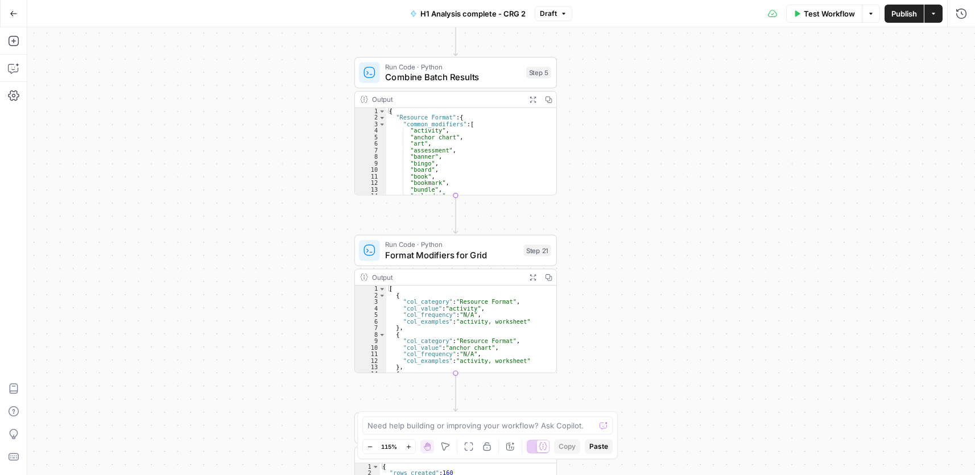
drag, startPoint x: 721, startPoint y: 174, endPoint x: 718, endPoint y: 167, distance: 7.4
click at [718, 167] on div "Workflow Set Inputs Inputs Run Code · Python Process CSV Data Step 2 Output Exp…" at bounding box center [500, 251] width 947 height 448
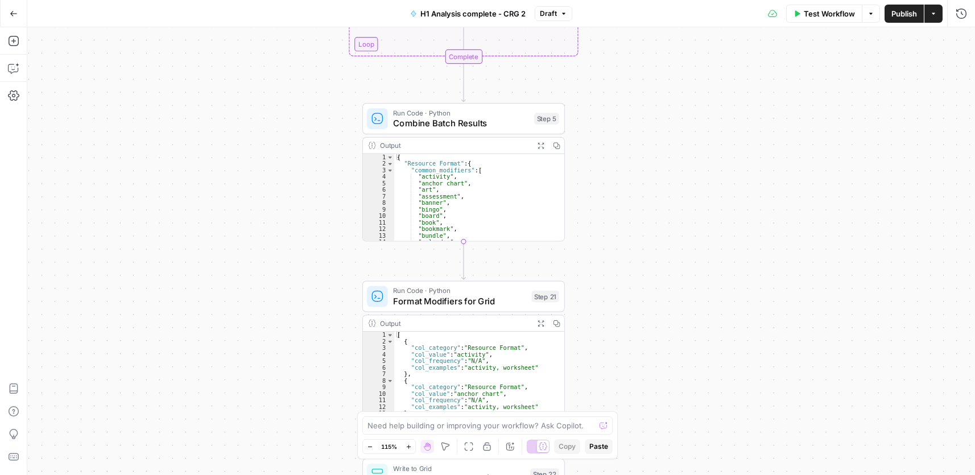
drag, startPoint x: 702, startPoint y: 184, endPoint x: 755, endPoint y: 424, distance: 245.2
click at [755, 429] on div "Workflow Set Inputs Inputs Run Code · Python Process CSV Data Step 2 Output Exp…" at bounding box center [500, 251] width 947 height 448
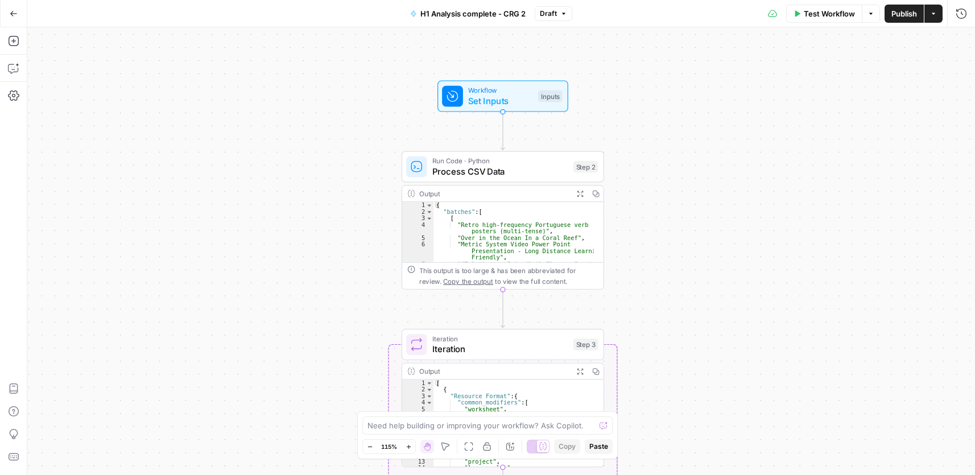
drag, startPoint x: 741, startPoint y: 337, endPoint x: 706, endPoint y: 525, distance: 191.4
click at [706, 475] on html "Cohort 5 New Home Browse Your Data Usage Settings Recent Grids CRG - H1 Grid H1…" at bounding box center [487, 237] width 975 height 475
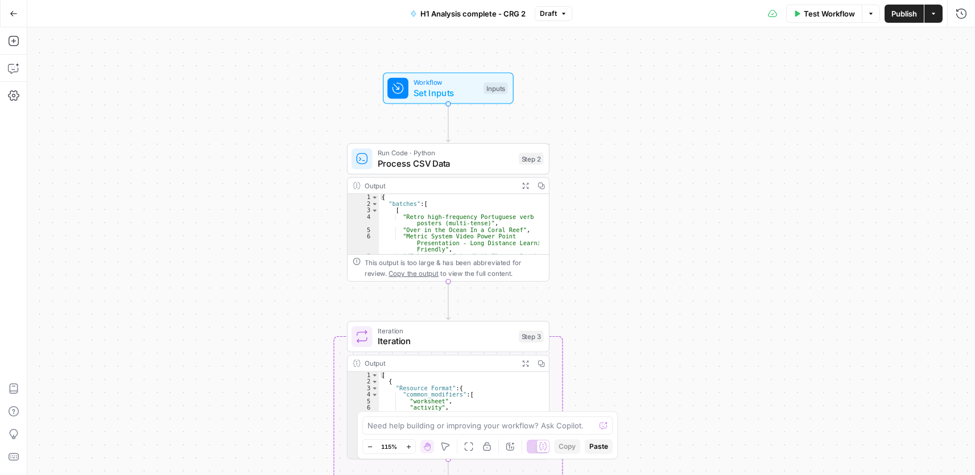
drag, startPoint x: 705, startPoint y: 353, endPoint x: 686, endPoint y: 298, distance: 57.7
click at [670, 318] on div "Workflow Set Inputs Inputs Run Code · Python Process CSV Data Step 2 Output Exp…" at bounding box center [500, 251] width 947 height 448
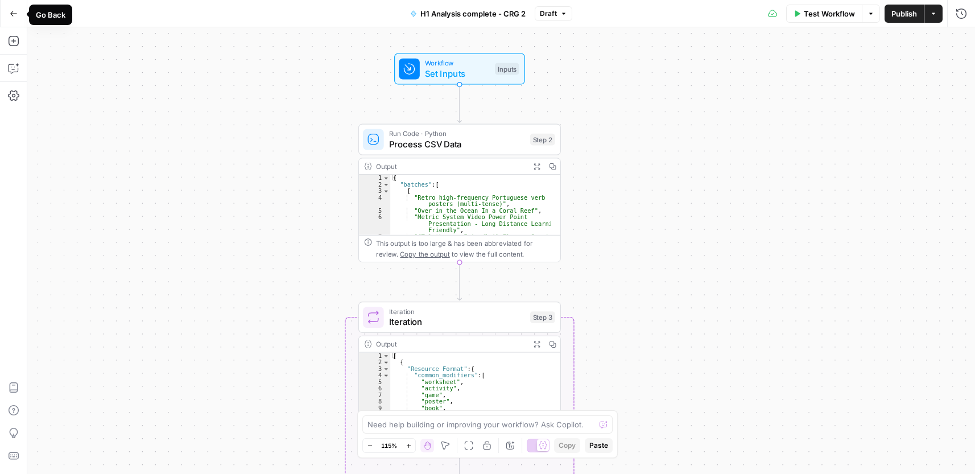
click at [18, 18] on button "Go Back" at bounding box center [13, 13] width 20 height 20
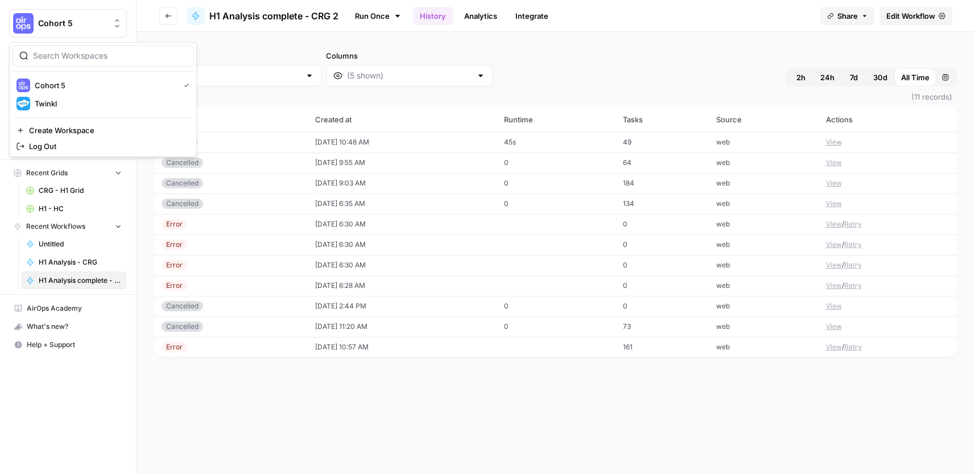
drag, startPoint x: 18, startPoint y: 18, endPoint x: 94, endPoint y: 59, distance: 86.5
click at [167, 39] on div "Cohort 5 New Home Browse Your Data Usage Settings Recent Grids CRG - H1 Grid H1…" at bounding box center [487, 237] width 975 height 474
click at [90, 84] on span "Cohort 5" at bounding box center [105, 85] width 140 height 11
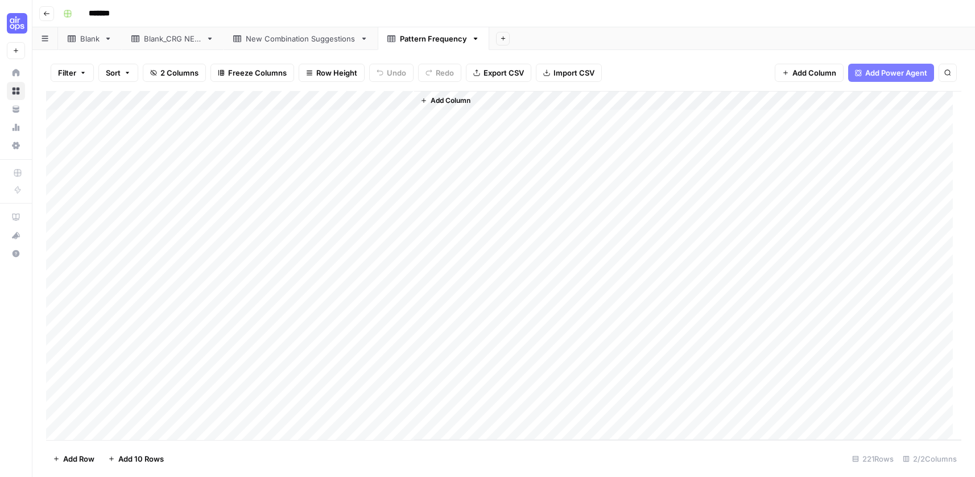
click at [162, 40] on div "Blank_CRG NEW" at bounding box center [172, 38] width 57 height 11
click at [310, 38] on div "New Combination Suggestions" at bounding box center [301, 38] width 110 height 11
click at [437, 43] on div "Pattern Frequency" at bounding box center [433, 38] width 67 height 11
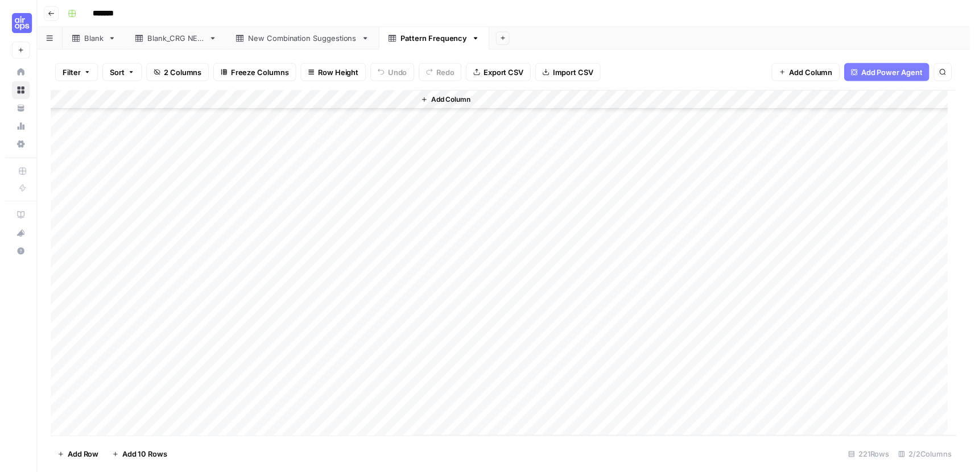
scroll to position [1763, 0]
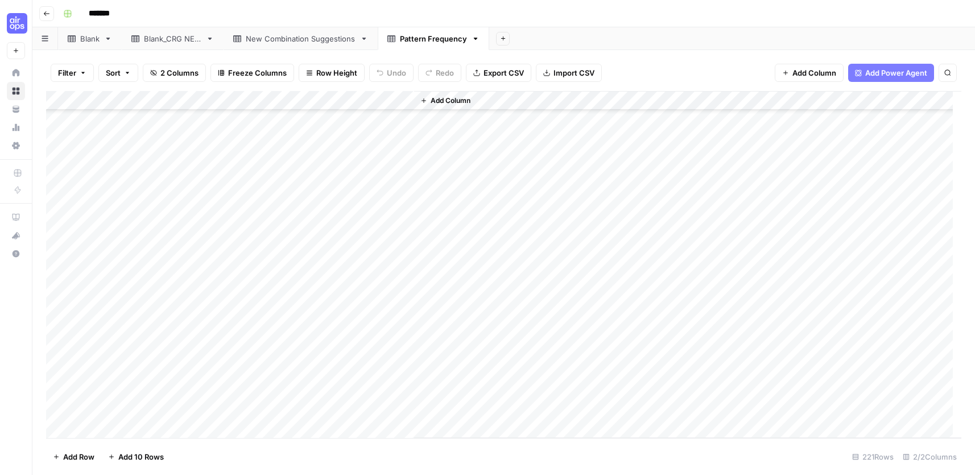
click at [316, 42] on div "New Combination Suggestions" at bounding box center [301, 38] width 110 height 11
click at [287, 216] on div "Add Column" at bounding box center [503, 264] width 915 height 347
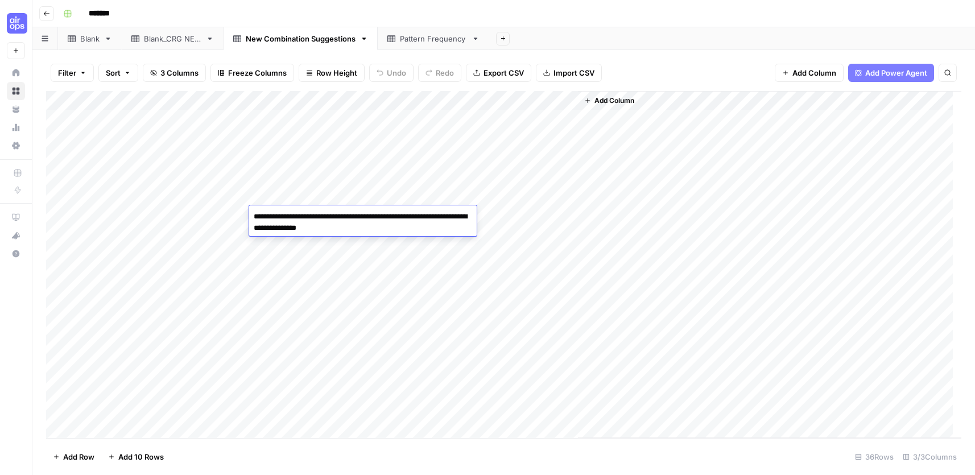
click at [288, 216] on textarea "**********" at bounding box center [362, 222] width 227 height 27
click at [289, 216] on textarea "**********" at bounding box center [362, 222] width 227 height 27
click at [421, 42] on div "Pattern Frequency" at bounding box center [433, 38] width 67 height 11
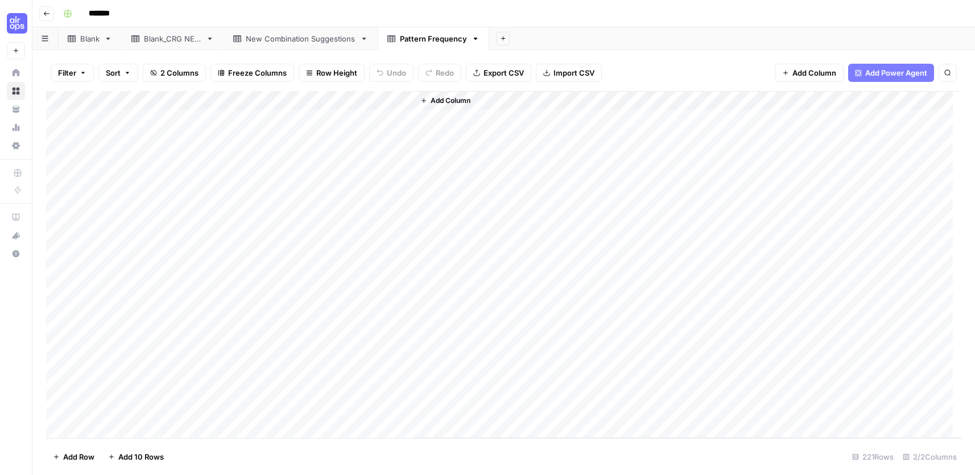
click at [438, 41] on div "Pattern Frequency" at bounding box center [433, 38] width 67 height 11
click at [438, 41] on input "**********" at bounding box center [433, 38] width 67 height 15
click at [125, 216] on div "Add Column" at bounding box center [503, 264] width 915 height 347
click at [125, 215] on div "Add Column" at bounding box center [503, 264] width 915 height 347
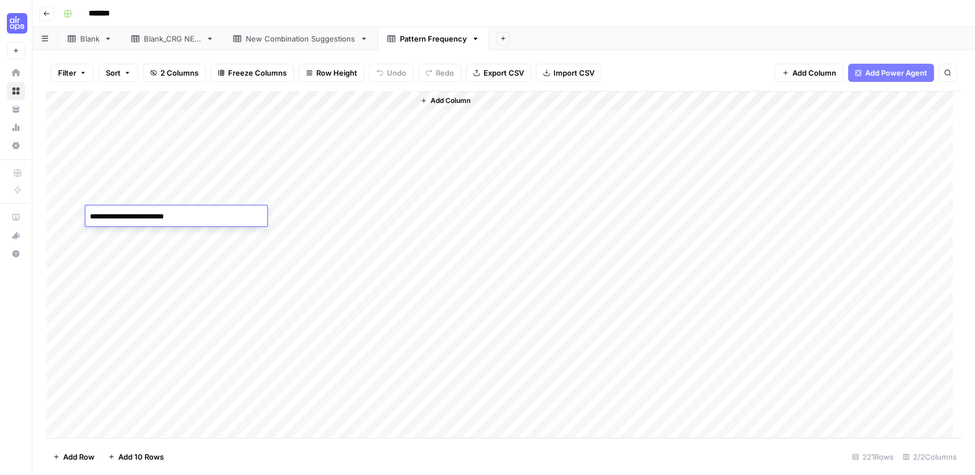
click at [125, 215] on textarea "**********" at bounding box center [176, 217] width 182 height 16
drag, startPoint x: 444, startPoint y: 41, endPoint x: 564, endPoint y: 40, distance: 120.0
click at [565, 39] on div "Add Sheet" at bounding box center [732, 38] width 486 height 23
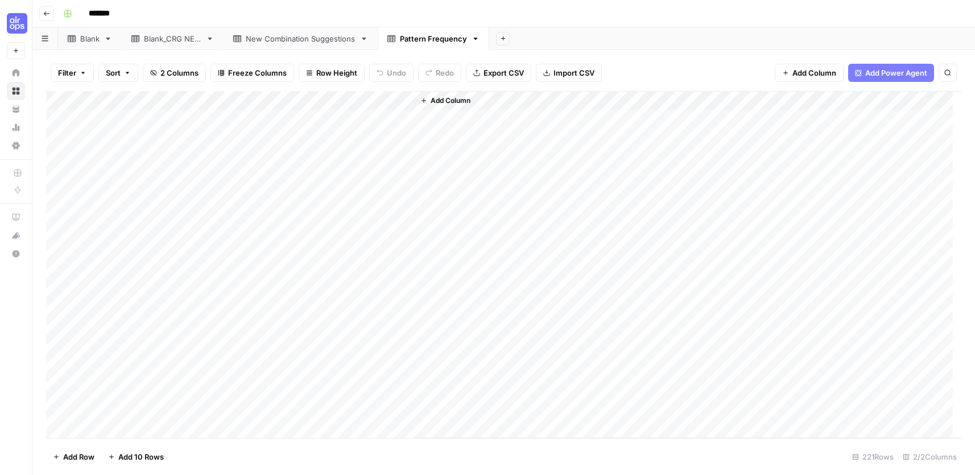
click at [474, 37] on icon "button" at bounding box center [475, 39] width 8 height 8
click at [506, 102] on span "Delete Sheet" at bounding box center [521, 101] width 55 height 11
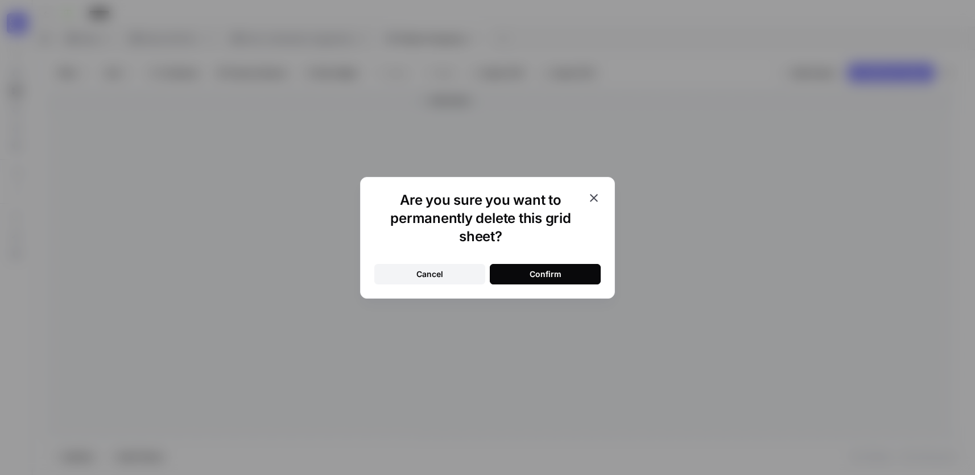
click at [569, 278] on button "Confirm" at bounding box center [545, 274] width 111 height 20
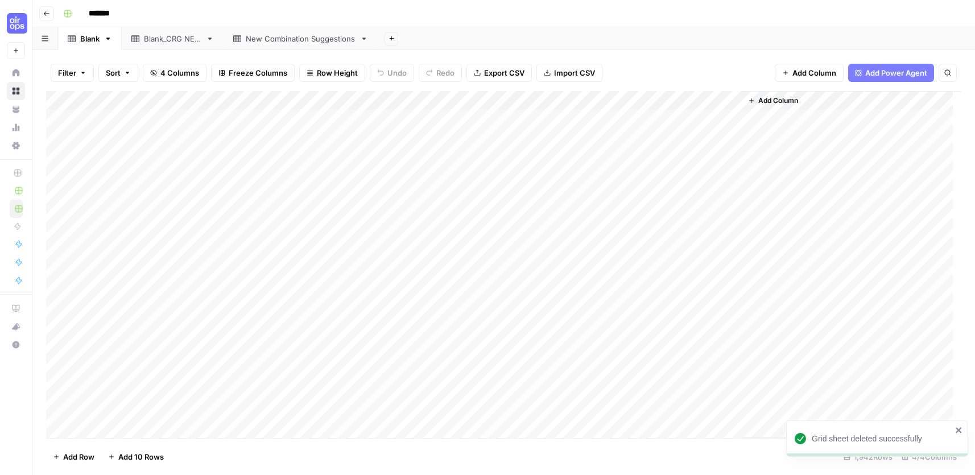
click at [210, 39] on icon at bounding box center [210, 39] width 4 height 2
click at [213, 39] on icon "button" at bounding box center [210, 39] width 8 height 8
click at [262, 104] on span "Delete Sheet" at bounding box center [256, 101] width 55 height 11
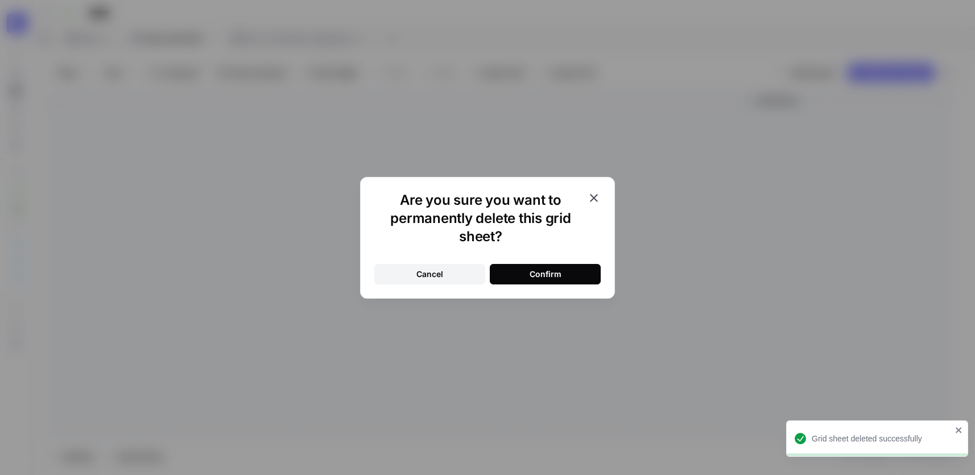
click at [560, 277] on div "Confirm" at bounding box center [545, 273] width 32 height 11
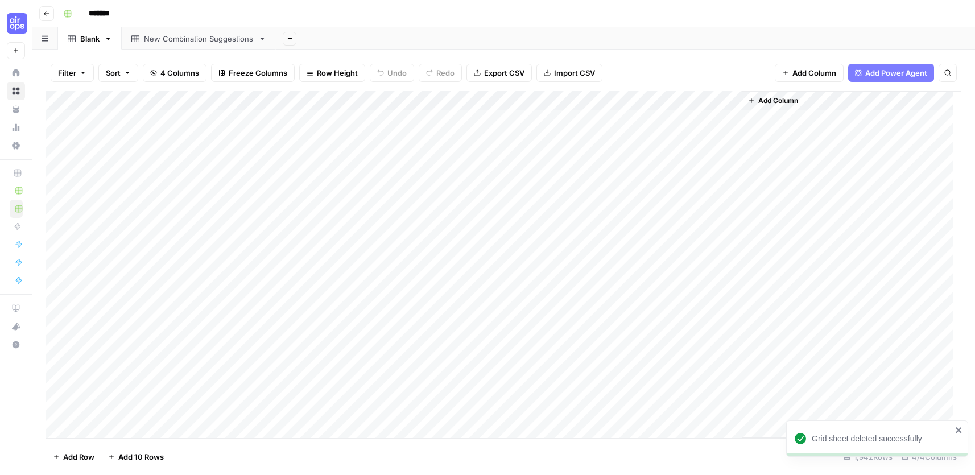
click at [262, 40] on icon at bounding box center [262, 39] width 8 height 8
click at [263, 38] on icon "button" at bounding box center [262, 39] width 8 height 8
click at [296, 96] on button "Delete Sheet" at bounding box center [304, 102] width 81 height 16
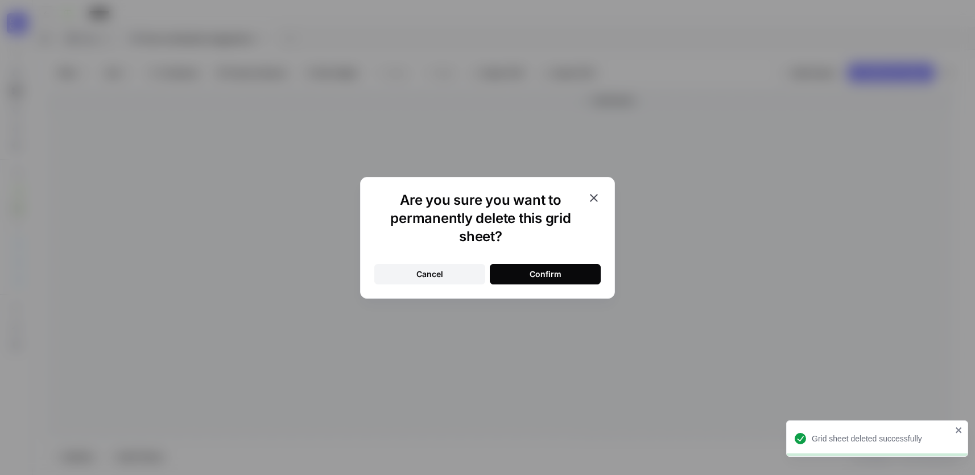
click at [558, 271] on div "Confirm" at bounding box center [545, 273] width 32 height 11
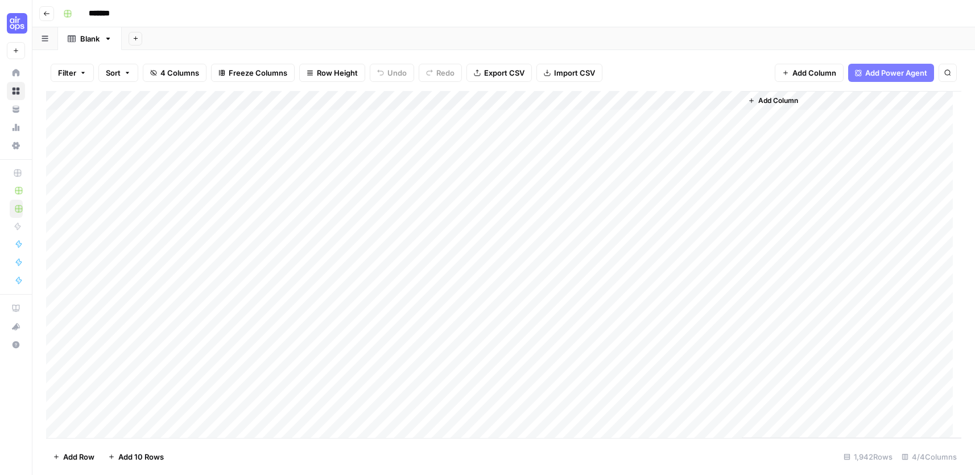
click at [138, 36] on icon "button" at bounding box center [136, 38] width 6 height 6
click at [174, 76] on span "Blank" at bounding box center [193, 77] width 84 height 11
click at [151, 39] on div "Blank" at bounding box center [153, 38] width 19 height 11
drag, startPoint x: 166, startPoint y: 39, endPoint x: 144, endPoint y: 40, distance: 22.2
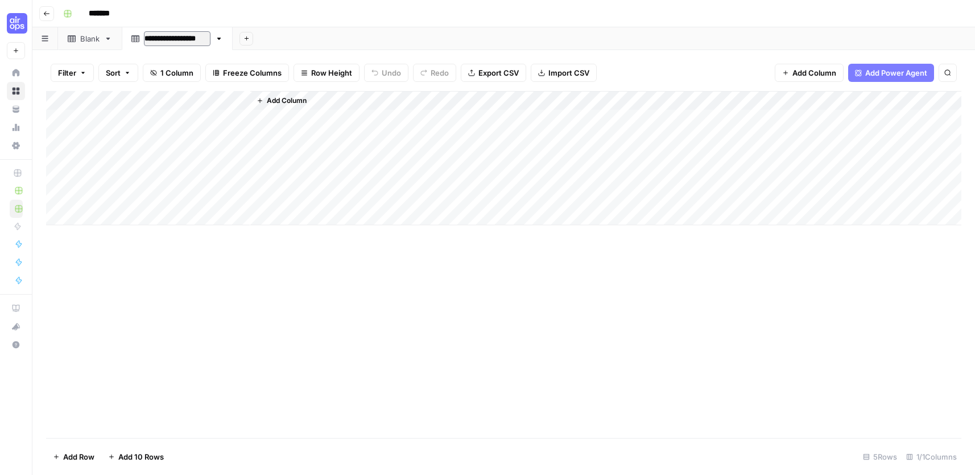
click at [144, 40] on input "**********" at bounding box center [177, 38] width 67 height 15
type input "**********"
click at [279, 36] on div "Add Sheet" at bounding box center [592, 38] width 765 height 23
click at [115, 99] on div "Add Column" at bounding box center [503, 158] width 915 height 134
click at [115, 98] on div at bounding box center [168, 102] width 164 height 23
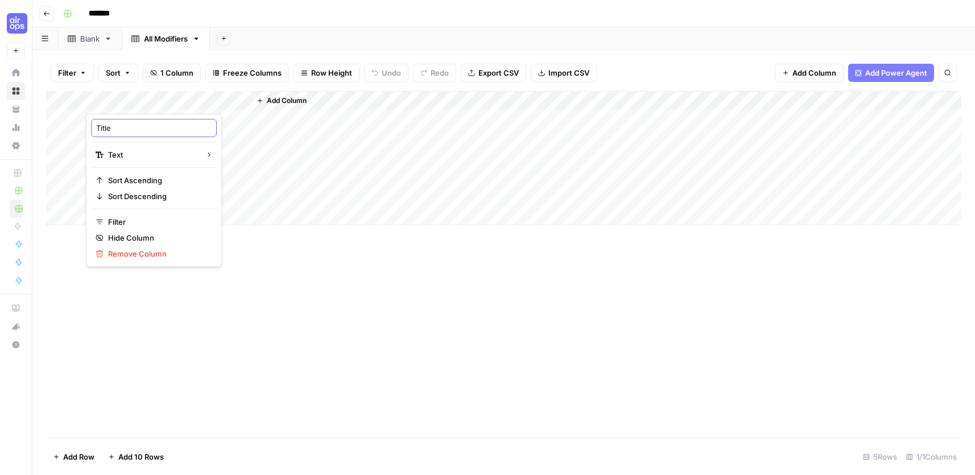
click at [131, 132] on input "Title" at bounding box center [153, 127] width 115 height 11
click at [130, 131] on input "Title" at bounding box center [153, 127] width 115 height 11
paste input "col_category"
type input "col_category"
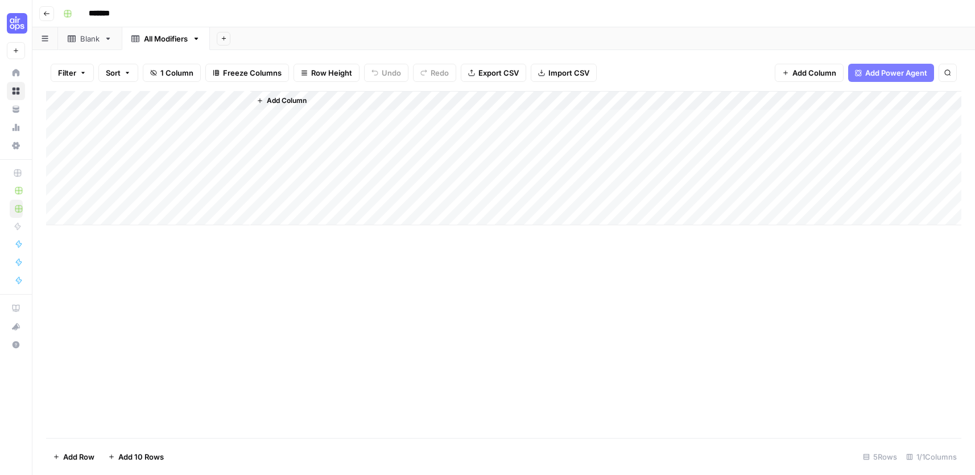
click at [299, 95] on button "Add Column" at bounding box center [281, 100] width 59 height 15
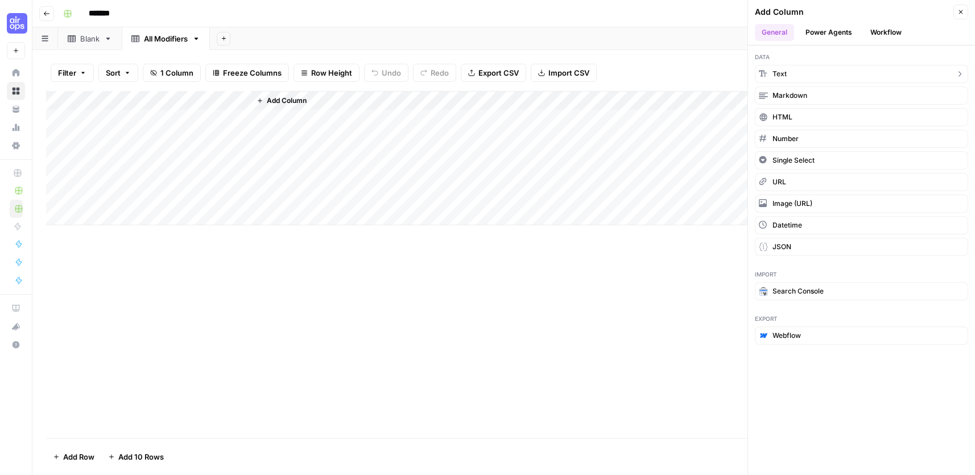
click at [773, 77] on span "Text" at bounding box center [779, 74] width 14 height 10
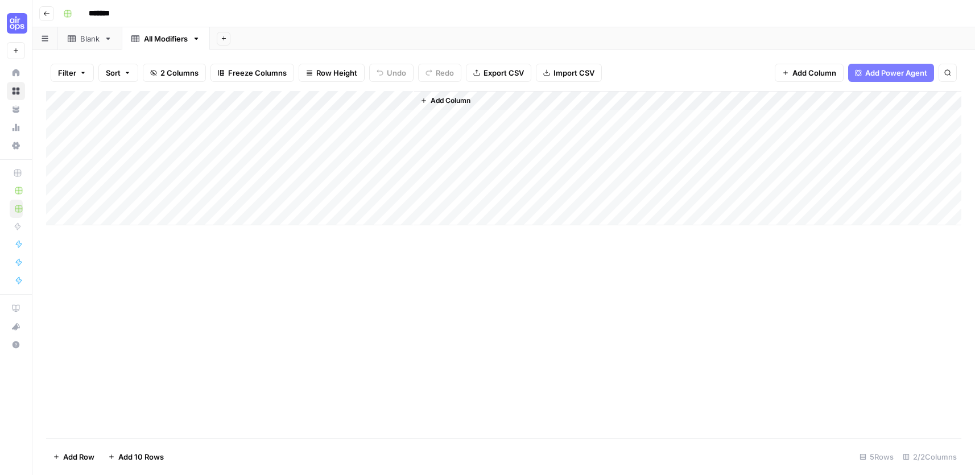
click at [294, 94] on div "Add Column" at bounding box center [503, 158] width 915 height 134
click at [294, 93] on div at bounding box center [332, 102] width 164 height 23
click at [292, 131] on input "New Column" at bounding box center [317, 127] width 115 height 11
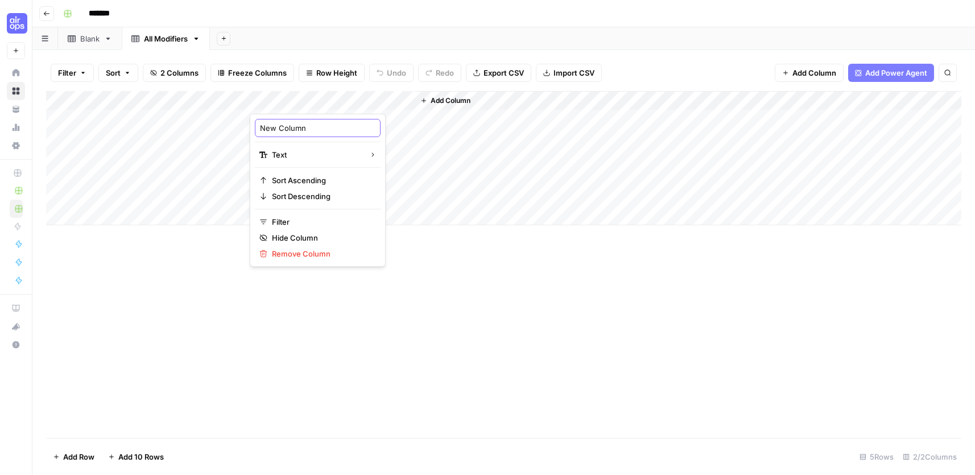
click at [292, 131] on input "New Column" at bounding box center [317, 127] width 115 height 11
paste input "col_value"
type input "col_value"
click at [459, 100] on span "Add Column" at bounding box center [450, 101] width 40 height 10
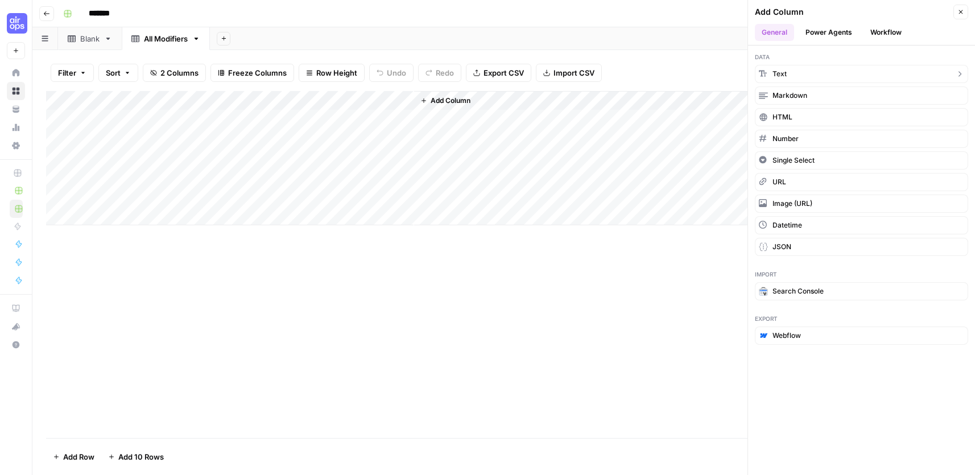
click at [808, 72] on button "Text" at bounding box center [861, 74] width 213 height 18
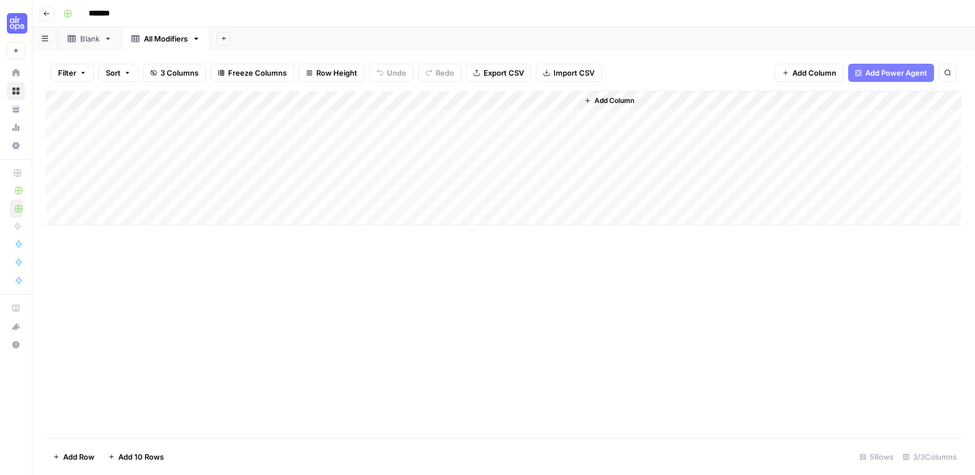
click at [446, 98] on div "Add Column" at bounding box center [503, 158] width 915 height 134
click at [504, 133] on input "New Column" at bounding box center [481, 127] width 115 height 11
click at [503, 133] on input "New Column" at bounding box center [481, 127] width 115 height 11
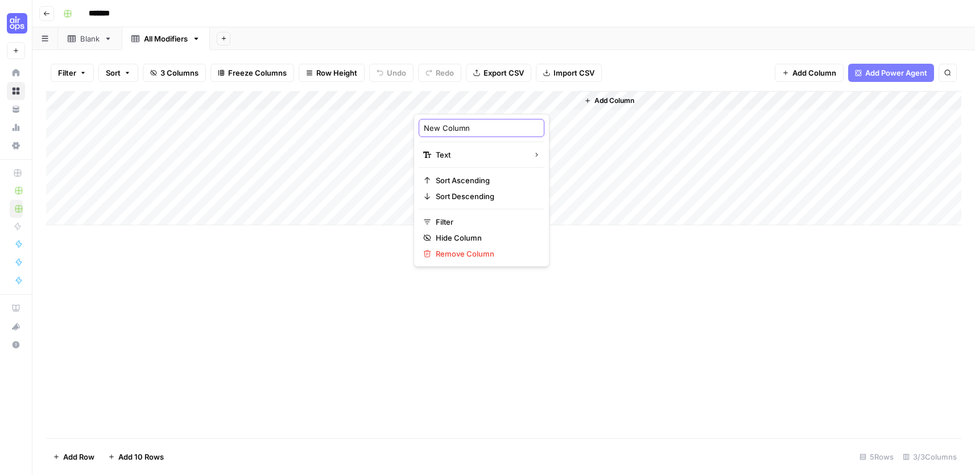
click at [503, 133] on input "New Column" at bounding box center [481, 127] width 115 height 11
paste input "col_frequency"
type input "col_frequency"
click at [610, 98] on span "Add Column" at bounding box center [614, 101] width 40 height 10
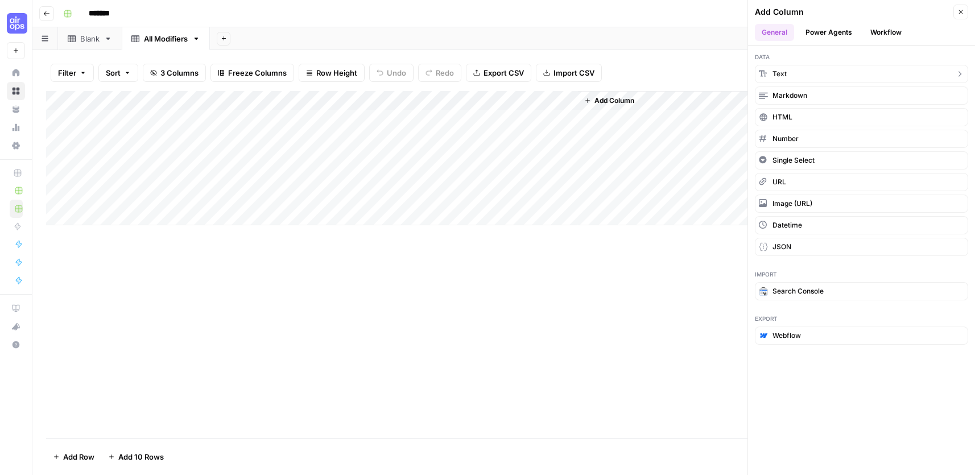
click at [784, 72] on span "Text" at bounding box center [779, 74] width 14 height 10
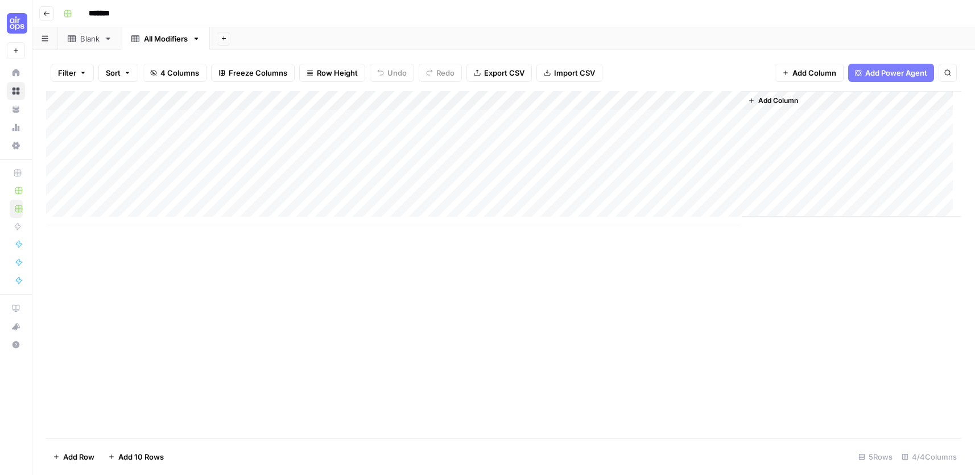
click at [611, 98] on div "Add Column" at bounding box center [503, 158] width 915 height 134
click at [611, 98] on div at bounding box center [659, 102] width 164 height 23
click at [622, 135] on div "New Column" at bounding box center [645, 128] width 126 height 18
click at [621, 135] on div "Add Column" at bounding box center [503, 158] width 915 height 134
click at [631, 96] on div "Add Column" at bounding box center [503, 158] width 915 height 134
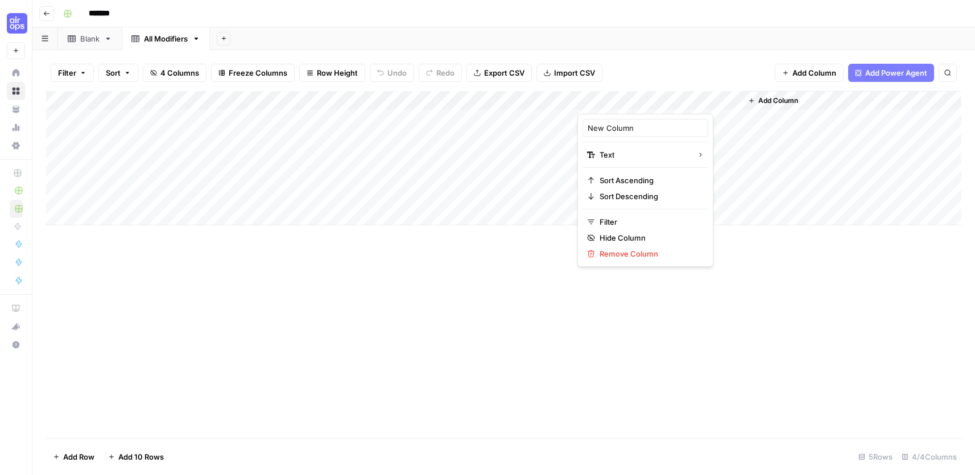
click at [620, 122] on div "New Column" at bounding box center [645, 128] width 126 height 18
click at [620, 121] on div "Add Column" at bounding box center [503, 158] width 915 height 134
click at [627, 100] on div "Add Column" at bounding box center [503, 158] width 915 height 134
click at [627, 100] on div at bounding box center [659, 102] width 164 height 23
click at [623, 126] on input "New Column" at bounding box center [644, 127] width 115 height 11
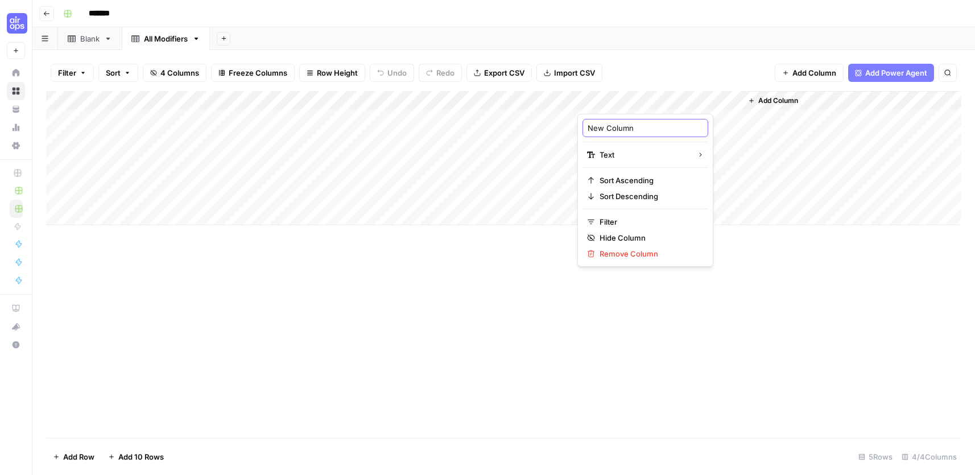
click at [623, 126] on input "New Column" at bounding box center [644, 127] width 115 height 11
paste input "col_examples"
type input "col_examples"
click at [668, 45] on div "Add Sheet" at bounding box center [592, 38] width 765 height 23
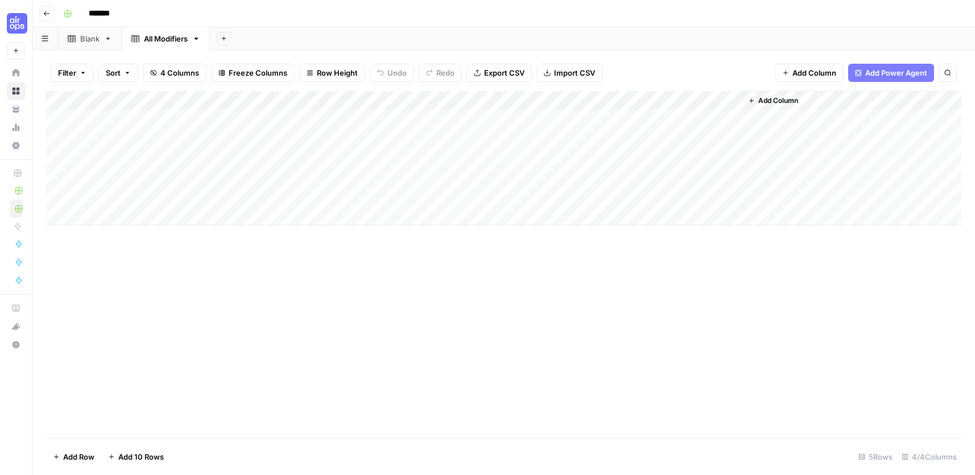
click at [697, 64] on div "Filter Sort 4 Columns Freeze Columns Row Height Undo Redo Export CSV Import CSV…" at bounding box center [503, 73] width 915 height 36
click at [226, 38] on icon "button" at bounding box center [224, 38] width 6 height 6
click at [247, 82] on span "Blank" at bounding box center [283, 77] width 84 height 11
click at [239, 40] on div "Blank" at bounding box center [241, 38] width 19 height 11
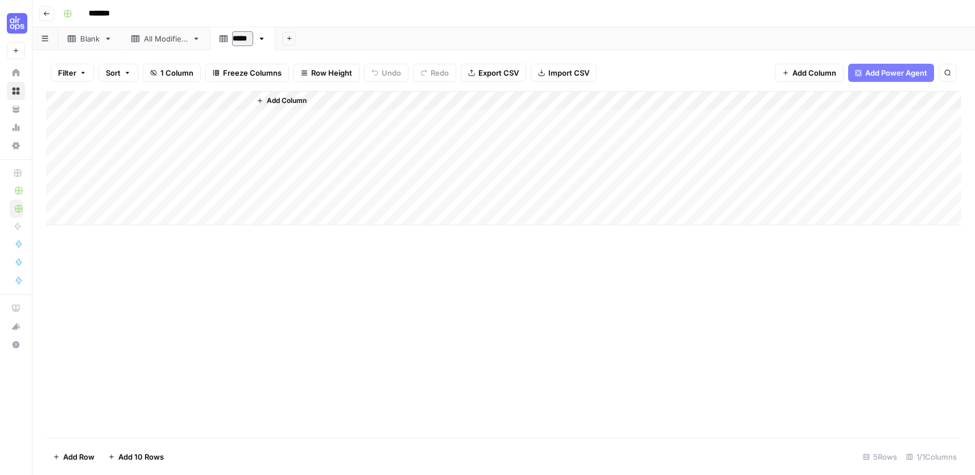
click at [239, 40] on input "*****" at bounding box center [242, 38] width 21 height 15
type input "**********"
click at [430, 36] on div "Add Sheet" at bounding box center [647, 38] width 653 height 23
click at [115, 101] on div "Add Column" at bounding box center [503, 158] width 915 height 134
click at [115, 101] on div at bounding box center [168, 102] width 164 height 23
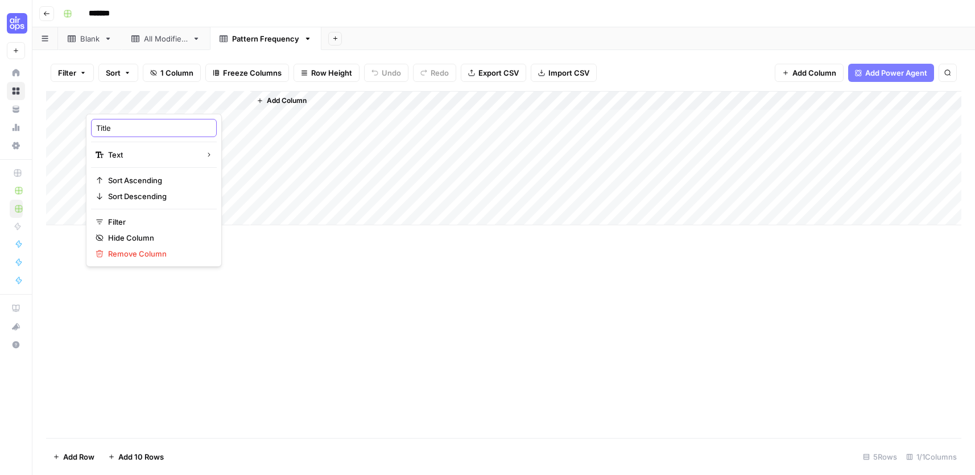
click at [127, 128] on input "Title" at bounding box center [153, 127] width 115 height 11
click at [127, 129] on input "Title" at bounding box center [153, 127] width 115 height 11
paste input "Combination Pattern"
type input "Combination Pattern"
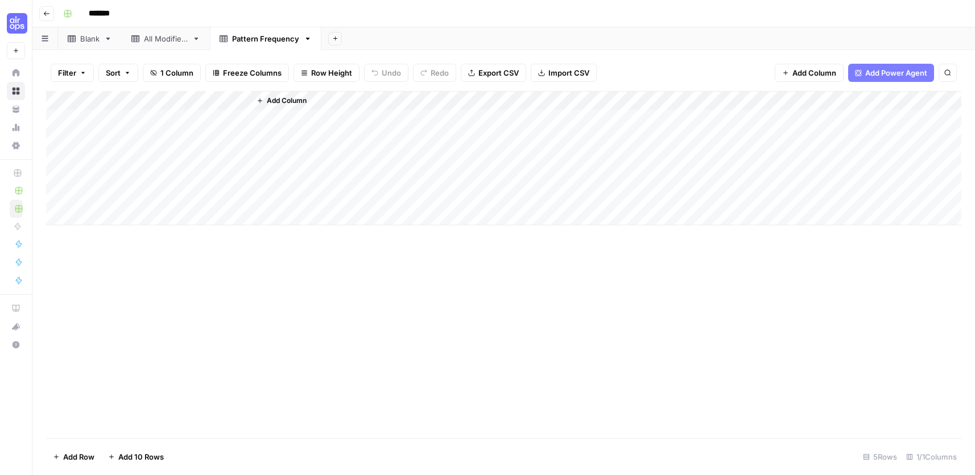
click at [285, 99] on span "Add Column" at bounding box center [287, 101] width 40 height 10
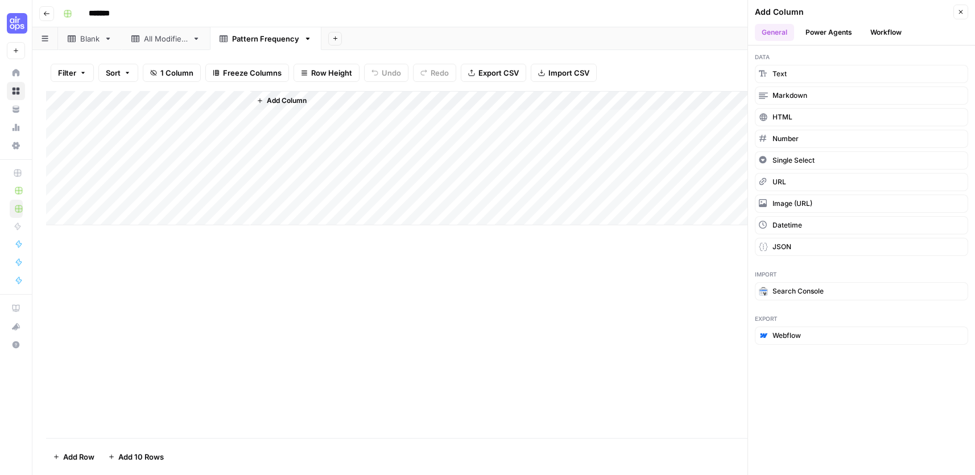
click at [784, 73] on span "Text" at bounding box center [779, 74] width 14 height 10
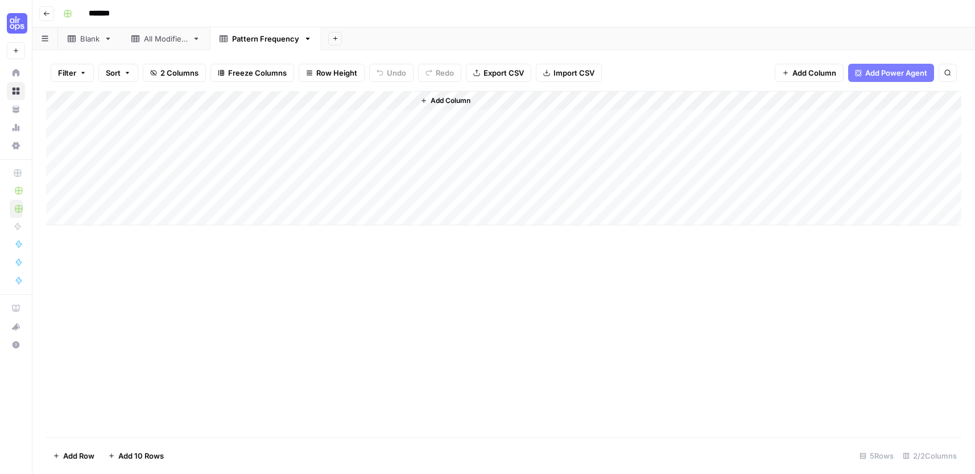
click at [297, 100] on div "Add Column" at bounding box center [503, 158] width 915 height 134
click at [297, 100] on div at bounding box center [332, 102] width 164 height 23
click at [309, 128] on input "New Column" at bounding box center [317, 127] width 115 height 11
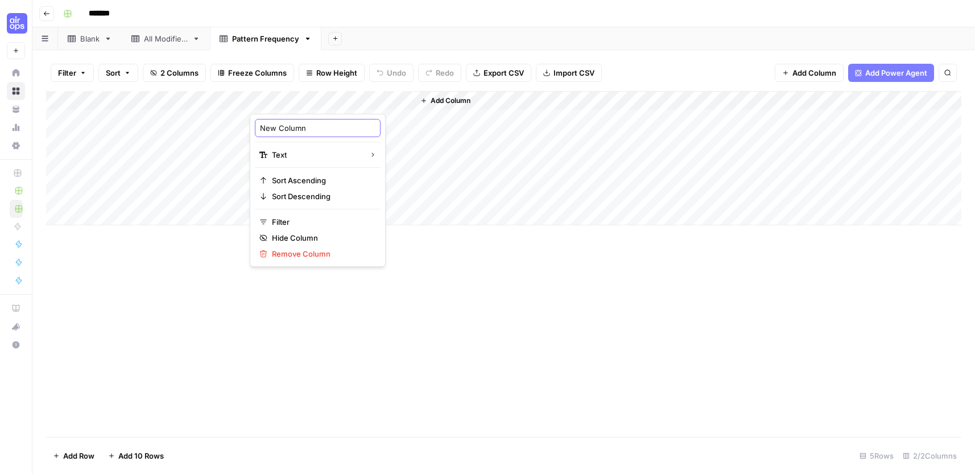
paste input "Frequency"
type input "Frequency"
drag, startPoint x: 383, startPoint y: 42, endPoint x: 376, endPoint y: 44, distance: 7.2
click at [383, 43] on div "Add Sheet" at bounding box center [647, 38] width 653 height 23
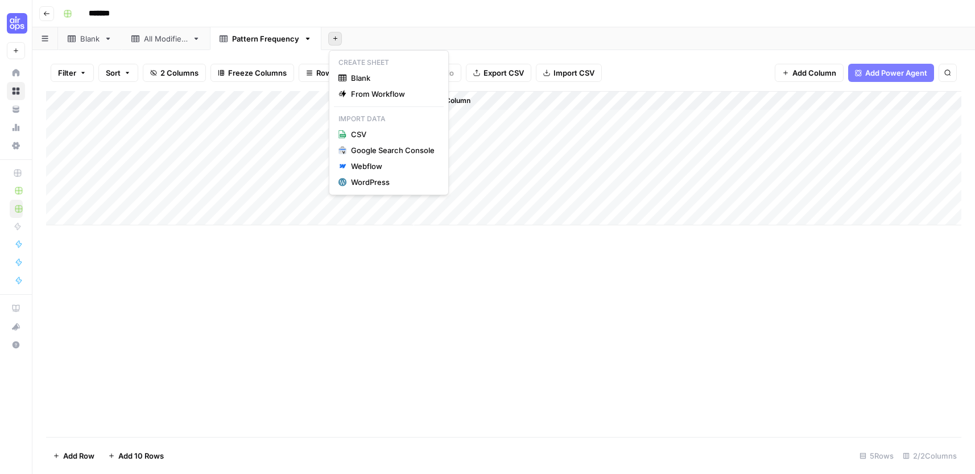
click at [333, 40] on icon "button" at bounding box center [335, 38] width 6 height 6
click at [367, 74] on span "Blank" at bounding box center [393, 77] width 84 height 11
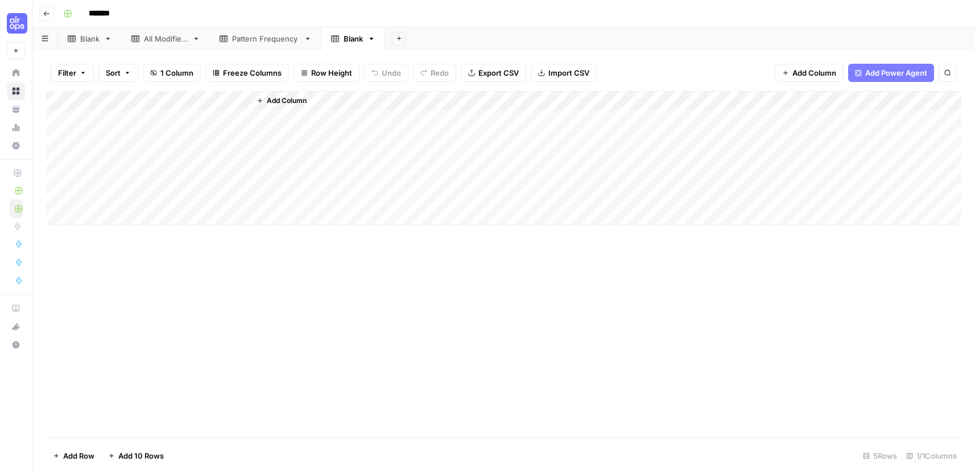
click at [348, 40] on div "Blank" at bounding box center [352, 38] width 19 height 11
click at [348, 39] on input "*****" at bounding box center [353, 38] width 21 height 15
type input "**********"
click at [111, 99] on div "Add Column" at bounding box center [503, 158] width 915 height 134
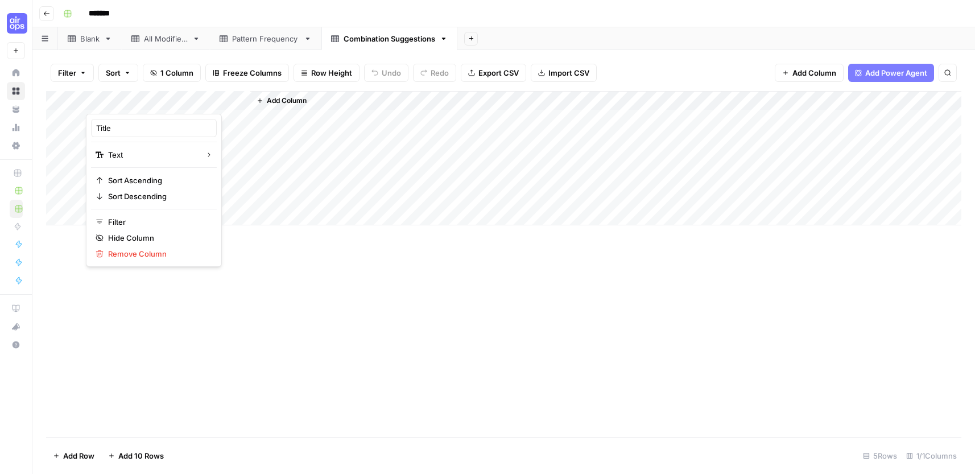
click at [111, 99] on div at bounding box center [168, 102] width 164 height 23
click at [127, 135] on div "Title" at bounding box center [154, 128] width 126 height 18
click at [130, 130] on input "Title" at bounding box center [153, 127] width 115 height 11
paste input "Suggestion Nam"
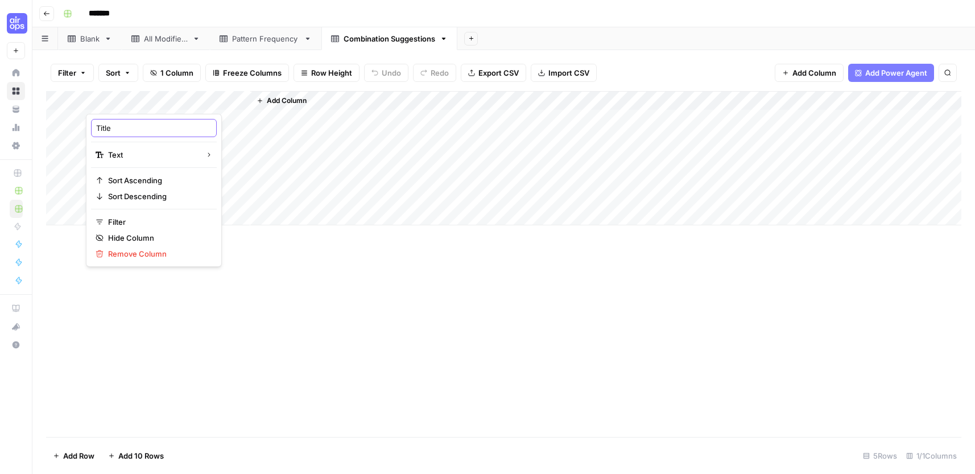
type input "Suggestion Name"
click at [289, 101] on span "Add Column" at bounding box center [287, 101] width 40 height 10
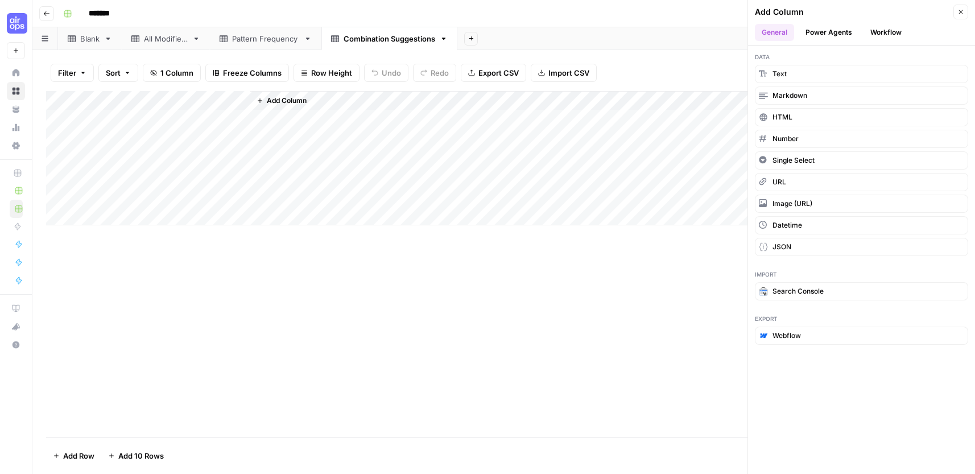
click at [776, 69] on span "Text" at bounding box center [779, 74] width 14 height 10
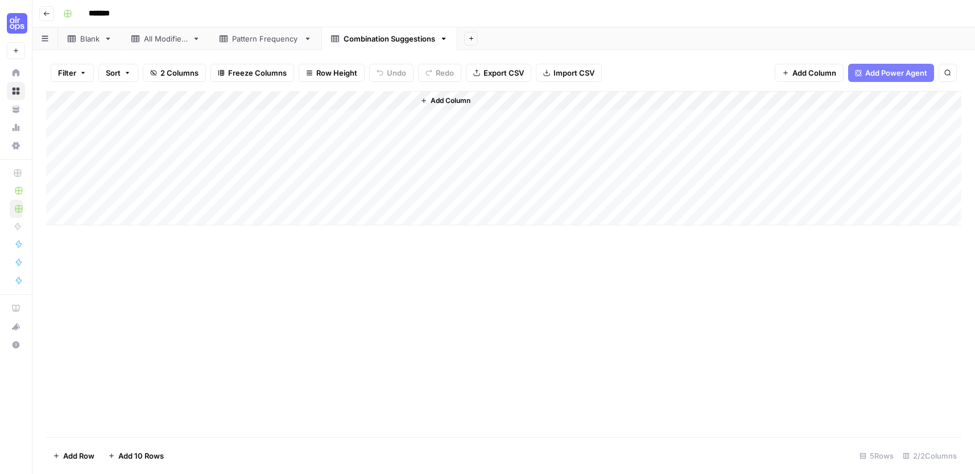
click at [305, 95] on div "Add Column" at bounding box center [503, 158] width 915 height 134
click at [295, 124] on input "New Column" at bounding box center [317, 127] width 115 height 11
paste input "Combinatio"
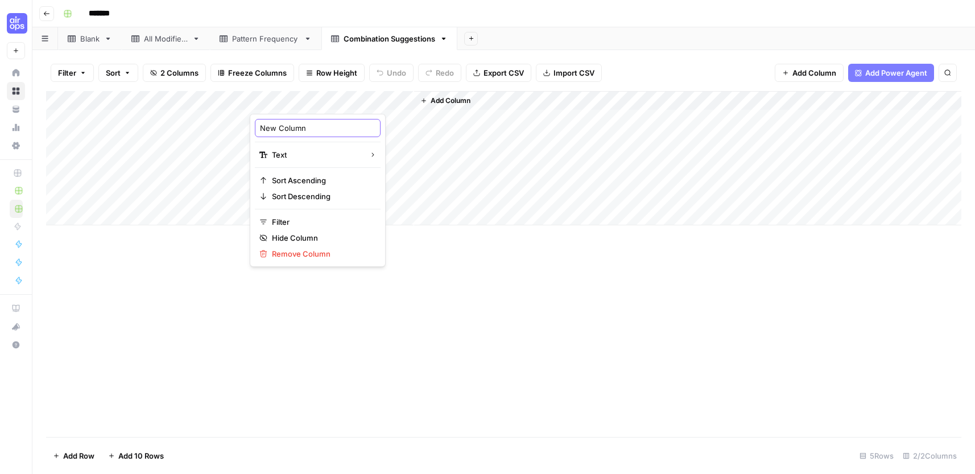
type input "Combination"
click at [460, 98] on span "Add Column" at bounding box center [450, 101] width 40 height 10
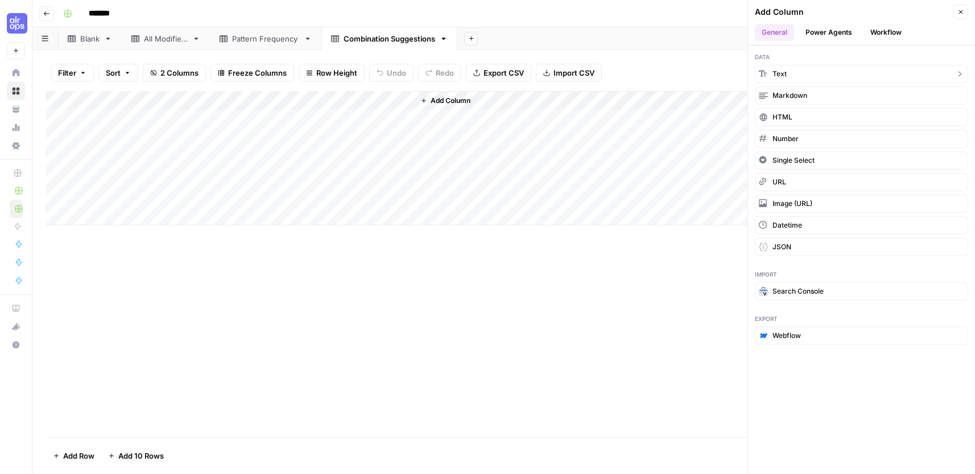
click at [803, 70] on button "Text" at bounding box center [861, 74] width 213 height 18
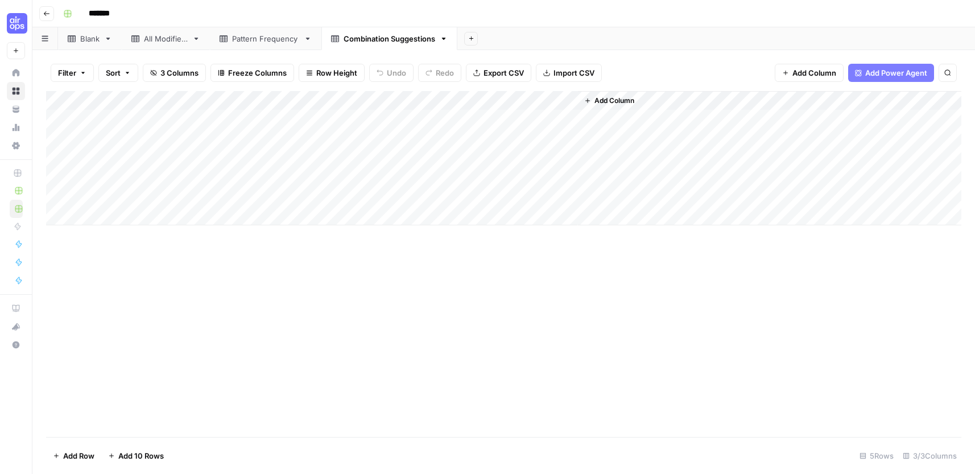
click at [469, 97] on div "Add Column" at bounding box center [503, 158] width 915 height 134
click at [469, 97] on div at bounding box center [495, 102] width 164 height 23
click at [473, 132] on input "New Column" at bounding box center [481, 127] width 115 height 11
click at [473, 131] on input "New Column" at bounding box center [481, 127] width 115 height 11
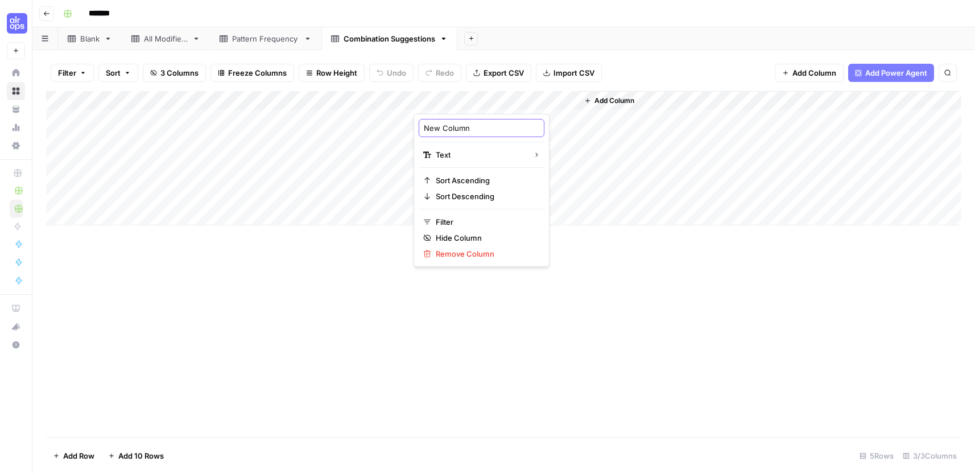
click at [473, 130] on input "New Column" at bounding box center [481, 127] width 115 height 11
paste input "Example"
type input "Example"
click at [612, 102] on span "Add Column" at bounding box center [614, 101] width 40 height 10
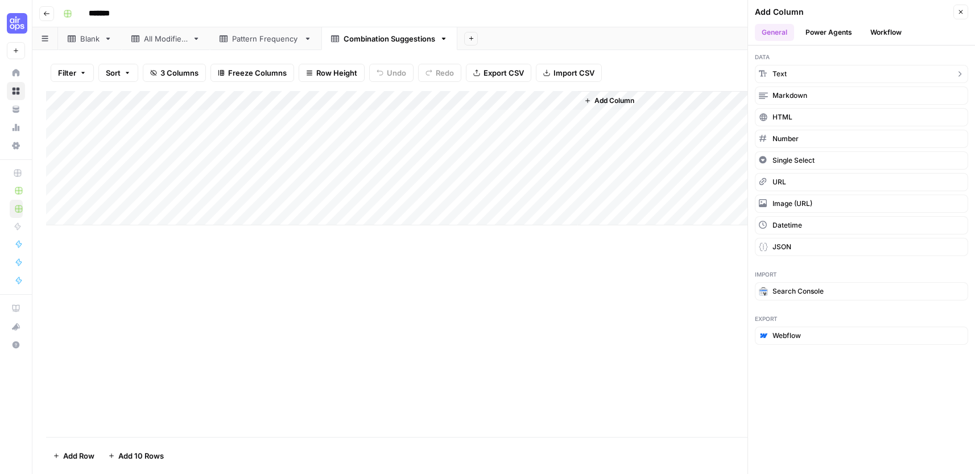
click at [792, 74] on button "Text" at bounding box center [861, 74] width 213 height 18
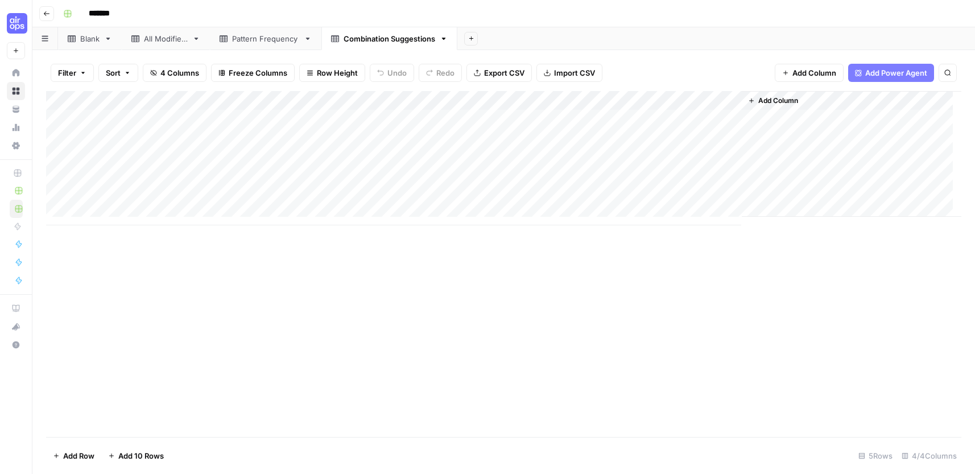
click at [616, 97] on div "Add Column" at bounding box center [503, 158] width 915 height 134
click at [618, 123] on input "New Column" at bounding box center [644, 127] width 115 height 11
paste input "Rationale"
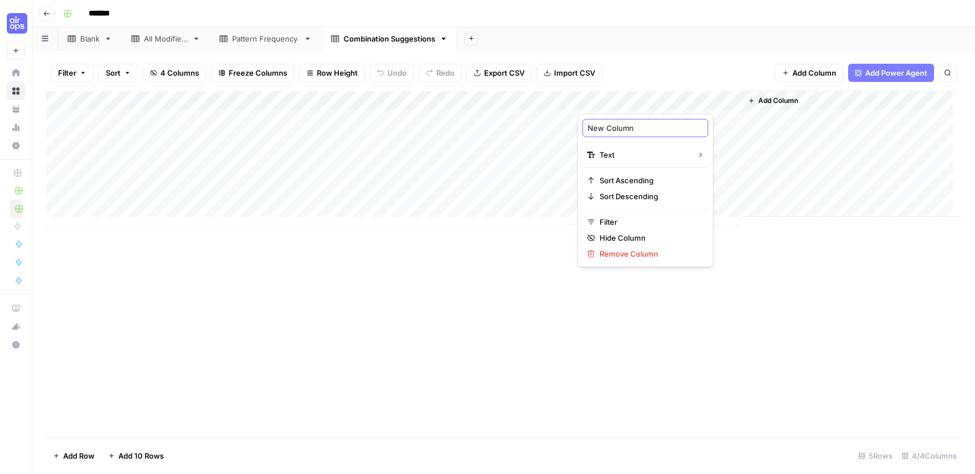
type input "Rationale"
click at [635, 63] on div "Filter Sort 4 Columns Freeze Columns Row Height Undo Redo Export CSV Import CSV…" at bounding box center [503, 73] width 915 height 36
click at [162, 43] on div "All Modifiers" at bounding box center [166, 38] width 44 height 11
click at [121, 98] on div "Add Column" at bounding box center [503, 158] width 915 height 134
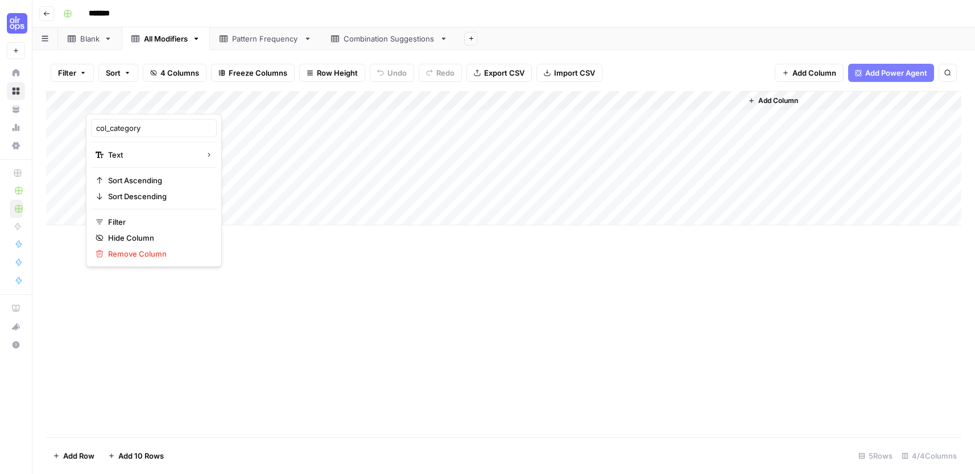
click at [121, 98] on div at bounding box center [168, 102] width 164 height 23
click at [129, 128] on input "col_category" at bounding box center [153, 127] width 115 height 11
click at [130, 128] on input "col_category" at bounding box center [153, 127] width 115 height 11
click at [277, 100] on div "Add Column" at bounding box center [503, 158] width 915 height 134
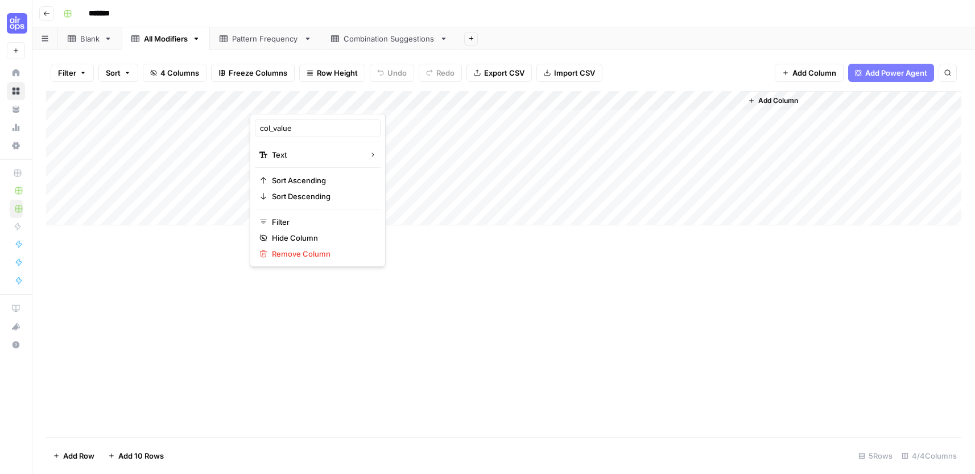
click at [277, 100] on div at bounding box center [332, 102] width 164 height 23
click at [291, 139] on div "col_value Text Sort Ascending Sort Descending Filter Hide Column Remove Column" at bounding box center [318, 190] width 136 height 153
click at [291, 133] on input "col_value" at bounding box center [317, 127] width 115 height 11
click at [292, 133] on input "col_value" at bounding box center [317, 127] width 115 height 11
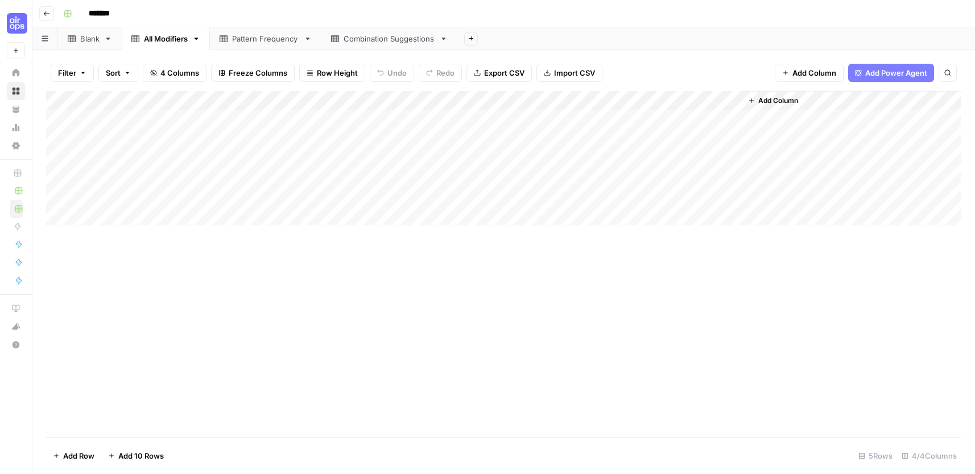
click at [454, 96] on div "Add Column" at bounding box center [503, 158] width 915 height 134
click at [454, 96] on div at bounding box center [495, 102] width 164 height 23
click at [453, 125] on input "col_frequency" at bounding box center [481, 127] width 115 height 11
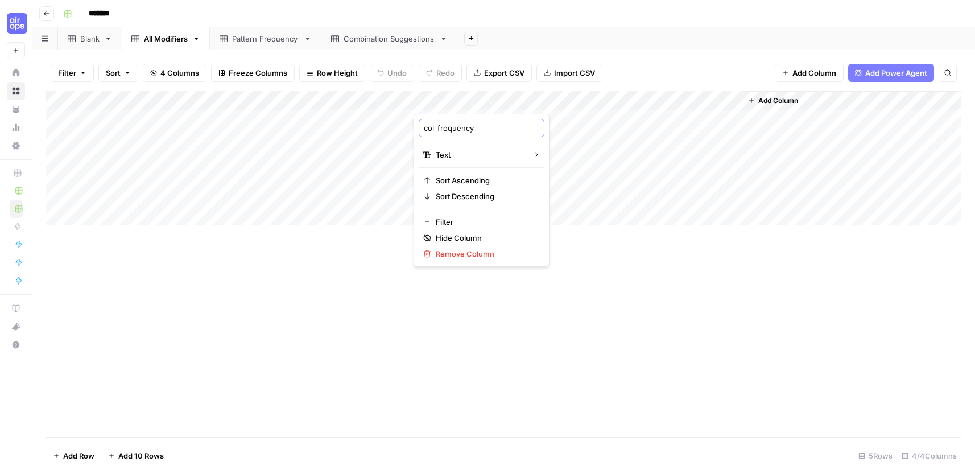
click at [452, 127] on input "col_frequency" at bounding box center [481, 127] width 115 height 11
click at [628, 97] on div "Add Column" at bounding box center [503, 158] width 915 height 134
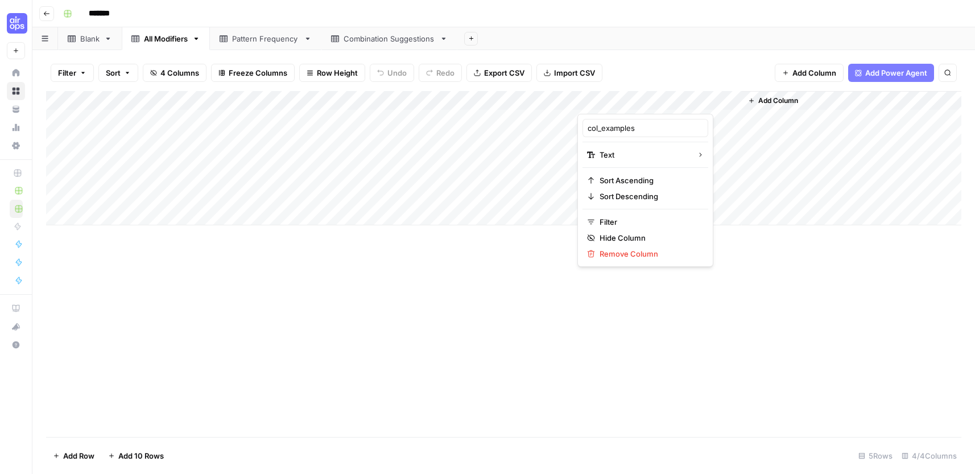
click at [628, 97] on div at bounding box center [659, 102] width 164 height 23
click at [611, 131] on input "col_examples" at bounding box center [644, 127] width 115 height 11
click at [264, 39] on div "Pattern Frequency" at bounding box center [265, 38] width 67 height 11
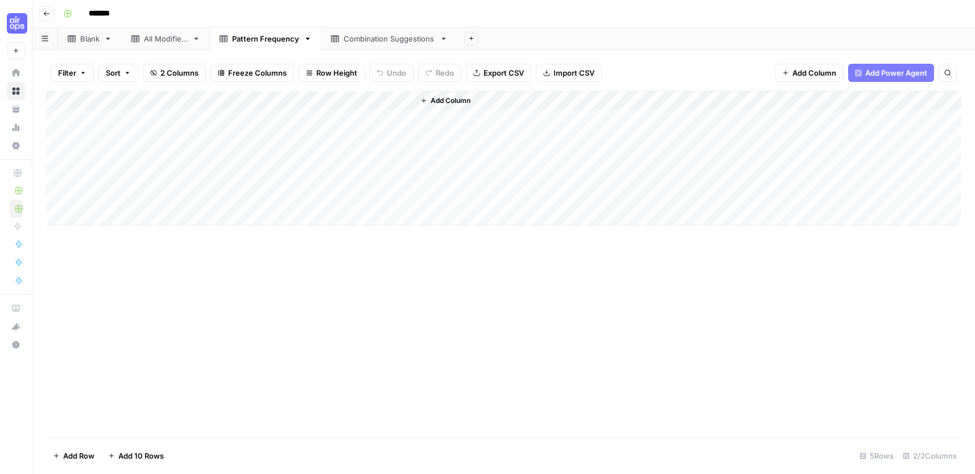
click at [136, 97] on div "Add Column" at bounding box center [503, 158] width 915 height 134
click at [136, 97] on div at bounding box center [168, 102] width 164 height 23
click at [141, 131] on input "Combination Pattern" at bounding box center [153, 127] width 115 height 11
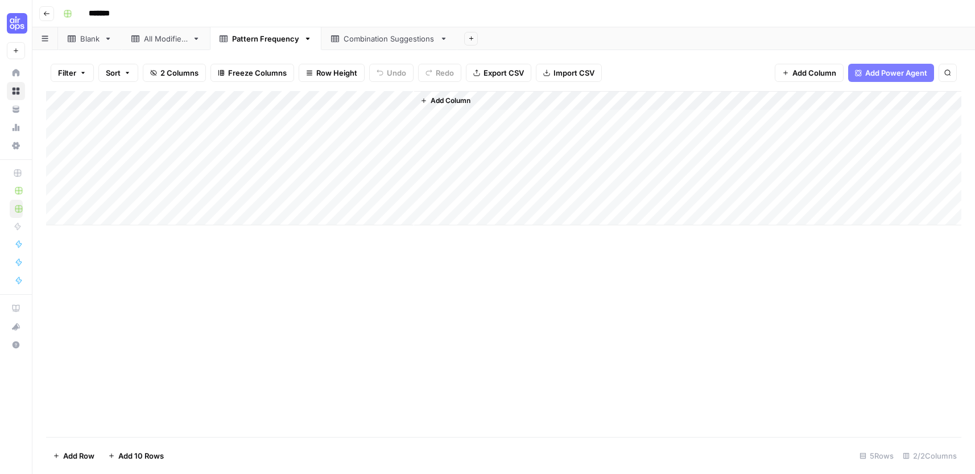
click at [291, 95] on div "Add Column" at bounding box center [503, 158] width 915 height 134
click at [291, 95] on div at bounding box center [332, 102] width 164 height 23
click at [303, 134] on div "Frequency" at bounding box center [318, 128] width 126 height 18
click at [301, 134] on div "Add Column" at bounding box center [503, 158] width 915 height 134
click at [300, 102] on div "Add Column" at bounding box center [503, 158] width 915 height 134
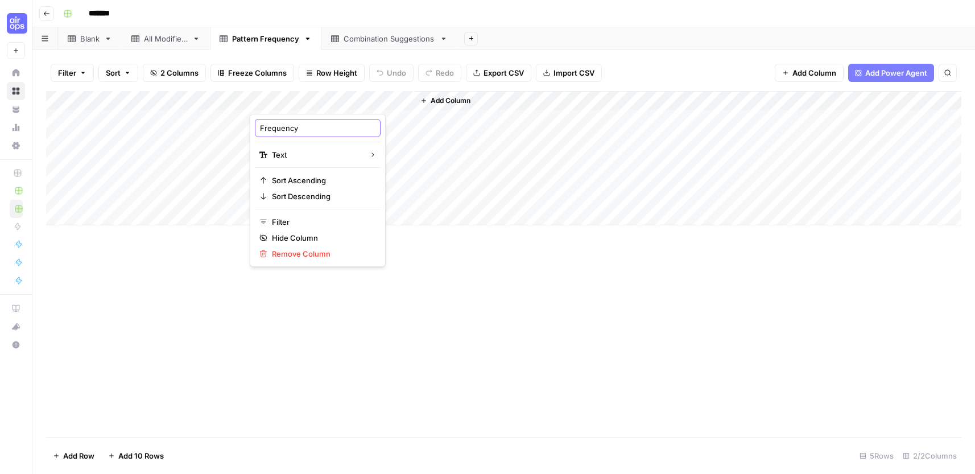
click at [303, 127] on input "Frequency" at bounding box center [317, 127] width 115 height 11
click at [357, 41] on div "Combination Suggestions" at bounding box center [389, 38] width 92 height 11
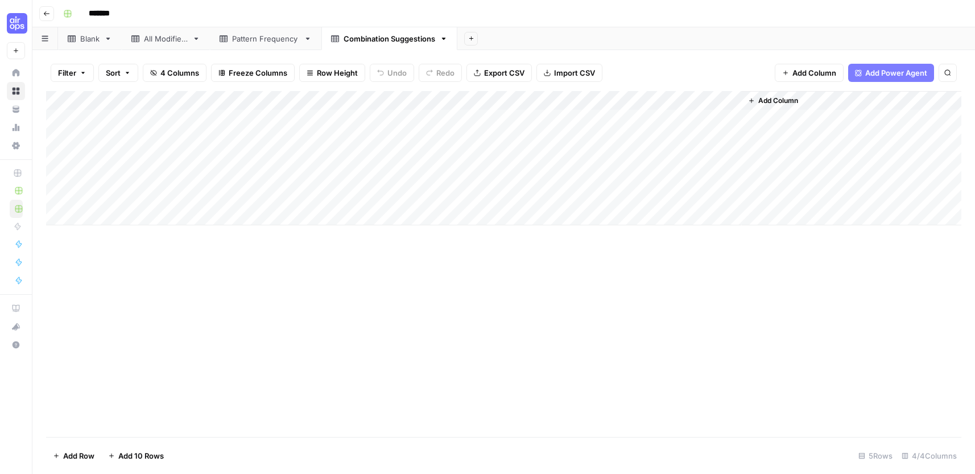
click at [127, 99] on div "Add Column" at bounding box center [503, 158] width 915 height 134
click at [127, 99] on div at bounding box center [168, 102] width 164 height 23
click at [127, 98] on div at bounding box center [168, 102] width 164 height 23
click at [135, 127] on input "Suggestion Name" at bounding box center [153, 127] width 115 height 11
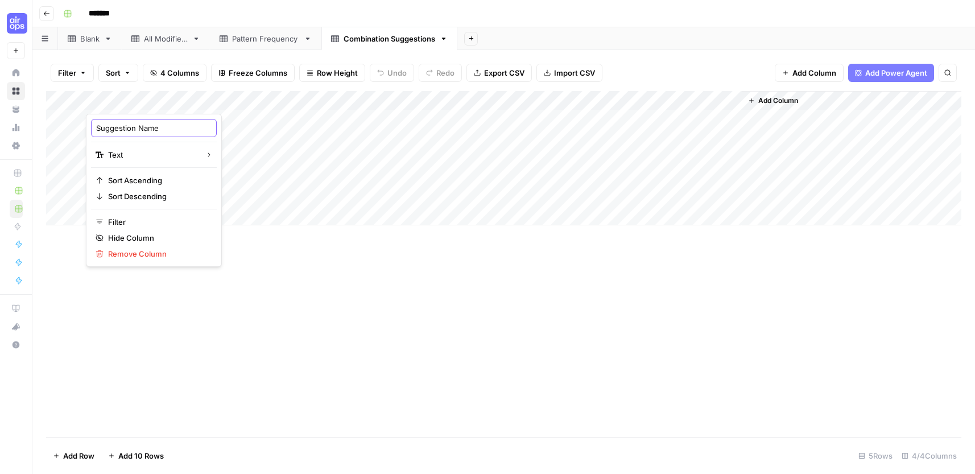
click at [135, 127] on input "Suggestion Name" at bounding box center [153, 127] width 115 height 11
click at [285, 97] on div "Add Column" at bounding box center [503, 158] width 915 height 134
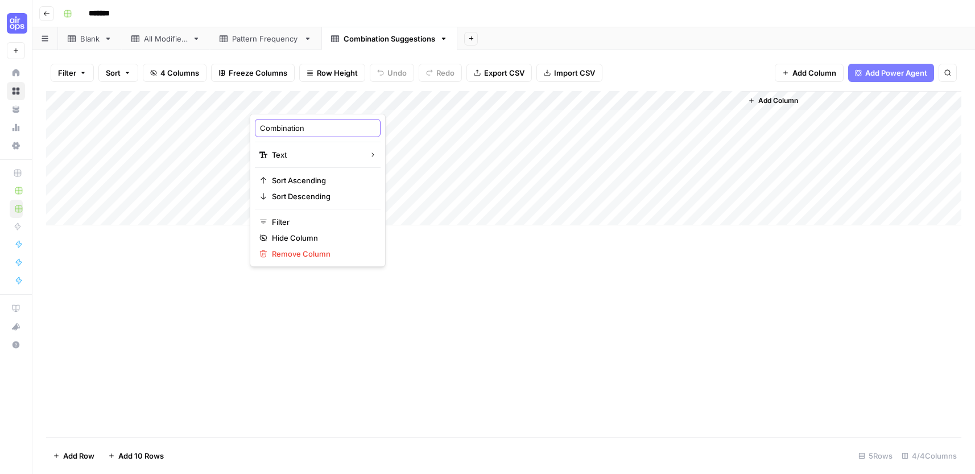
click at [289, 132] on input "Combination" at bounding box center [317, 127] width 115 height 11
click at [446, 103] on div "Add Column" at bounding box center [503, 158] width 915 height 134
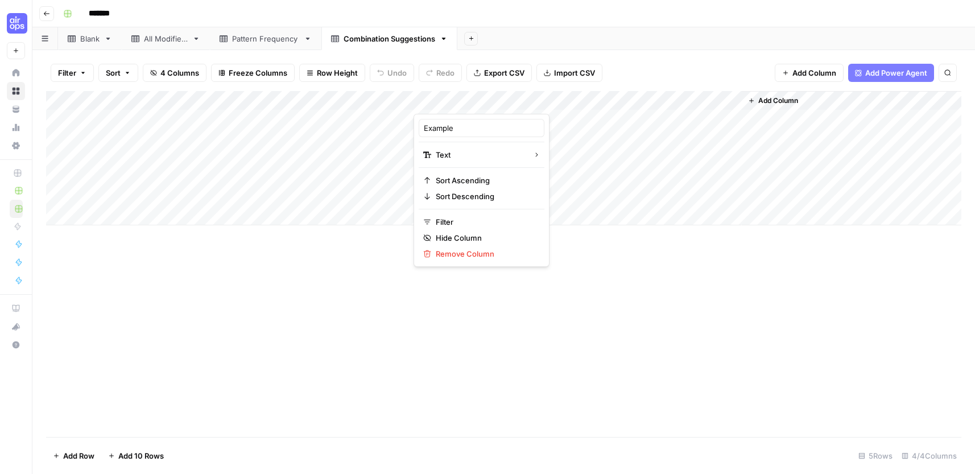
click at [452, 135] on div "Example" at bounding box center [482, 128] width 126 height 18
click at [452, 134] on div "Add Column" at bounding box center [503, 158] width 915 height 134
click at [462, 102] on div "Add Column" at bounding box center [503, 158] width 915 height 134
click at [452, 127] on input "Example" at bounding box center [481, 127] width 115 height 11
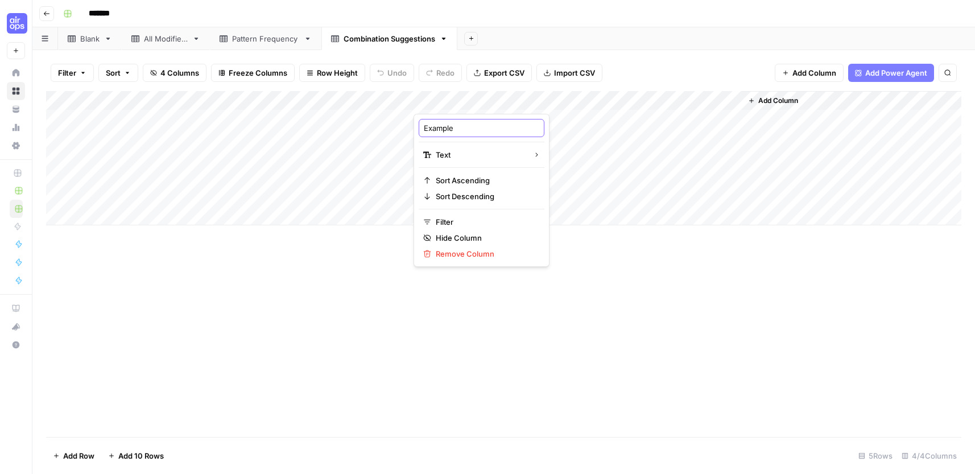
click at [452, 127] on input "Example" at bounding box center [481, 127] width 115 height 11
click at [641, 99] on div "Add Column" at bounding box center [503, 158] width 915 height 134
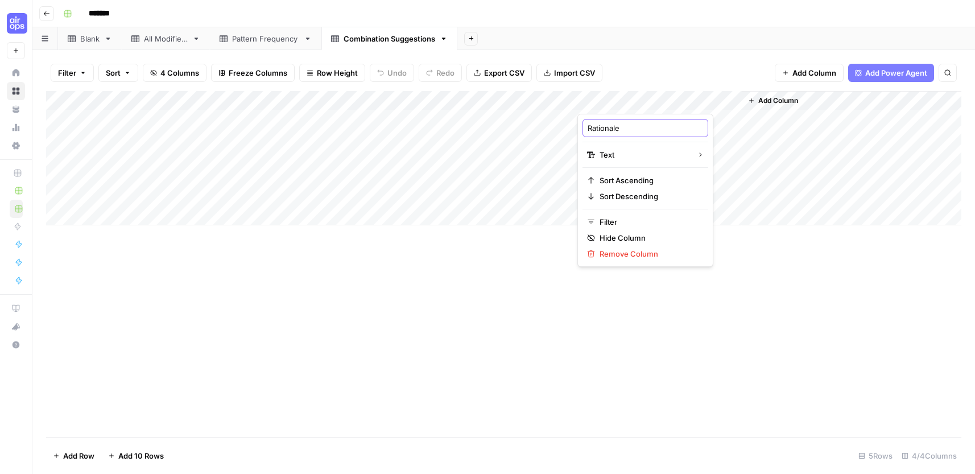
click at [623, 131] on input "Rationale" at bounding box center [644, 127] width 115 height 11
click at [622, 131] on input "Rationale" at bounding box center [644, 127] width 115 height 11
click at [621, 130] on input "Rationale" at bounding box center [644, 127] width 115 height 11
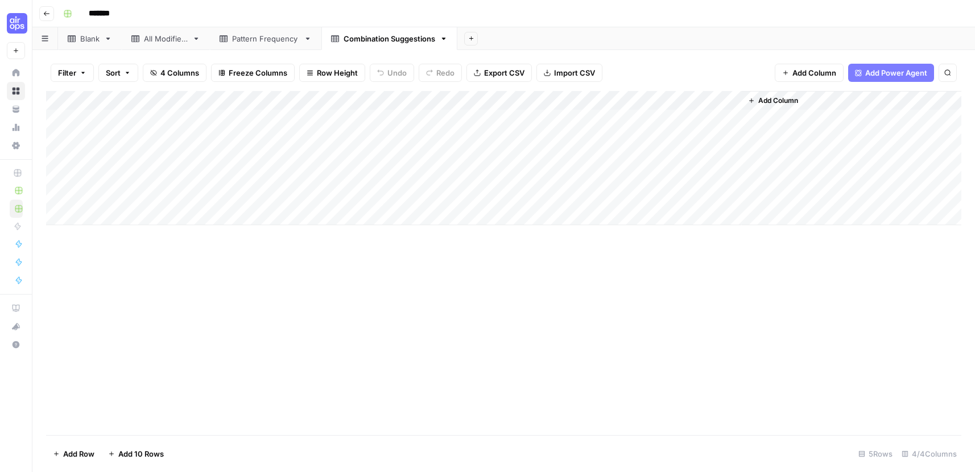
click at [159, 41] on div "All Modifiers" at bounding box center [166, 38] width 44 height 11
click at [259, 38] on div "Pattern Frequency" at bounding box center [265, 38] width 67 height 11
click at [379, 40] on div "Combination Suggestions" at bounding box center [389, 38] width 92 height 11
click at [249, 43] on div "Pattern Frequency" at bounding box center [265, 38] width 67 height 11
click at [156, 47] on link "All Modifiers" at bounding box center [166, 38] width 88 height 23
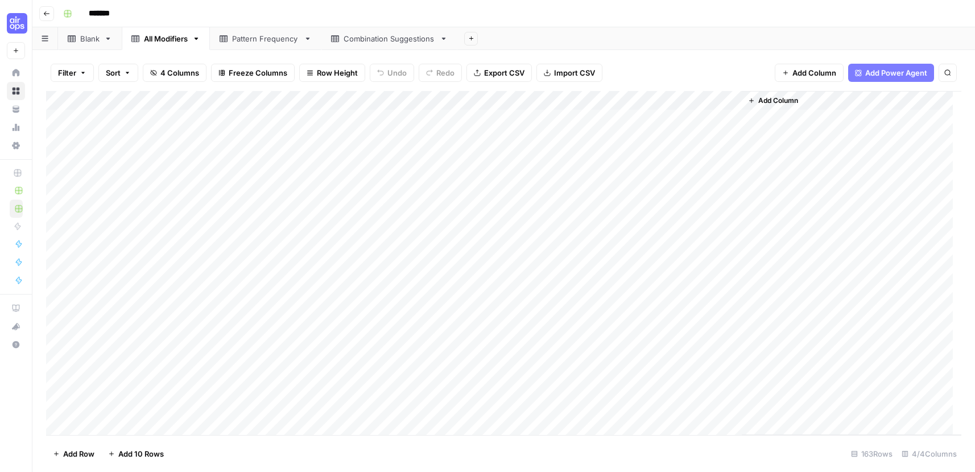
click at [77, 37] on div "Blank" at bounding box center [84, 38] width 32 height 11
click at [45, 13] on icon "button" at bounding box center [46, 13] width 7 height 7
click at [50, 16] on button "Go back" at bounding box center [46, 13] width 15 height 15
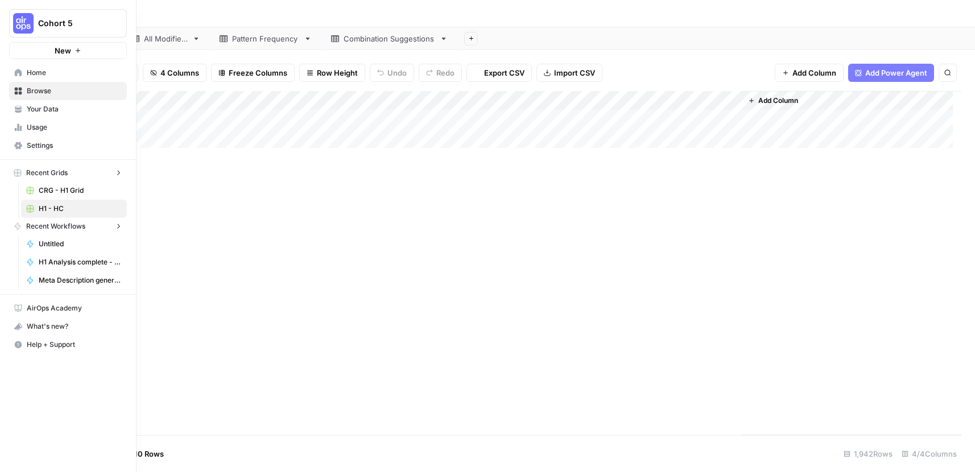
click at [16, 71] on icon at bounding box center [18, 72] width 7 height 7
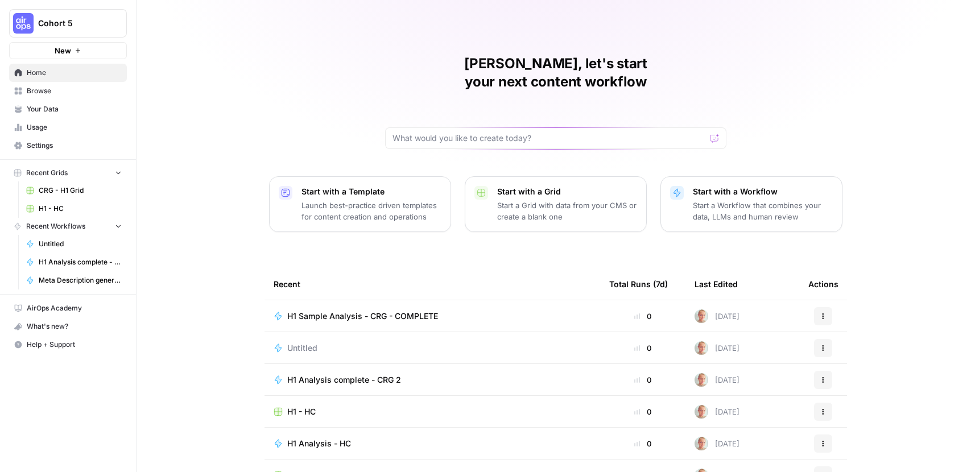
click at [69, 206] on span "H1 - HC" at bounding box center [80, 209] width 83 height 10
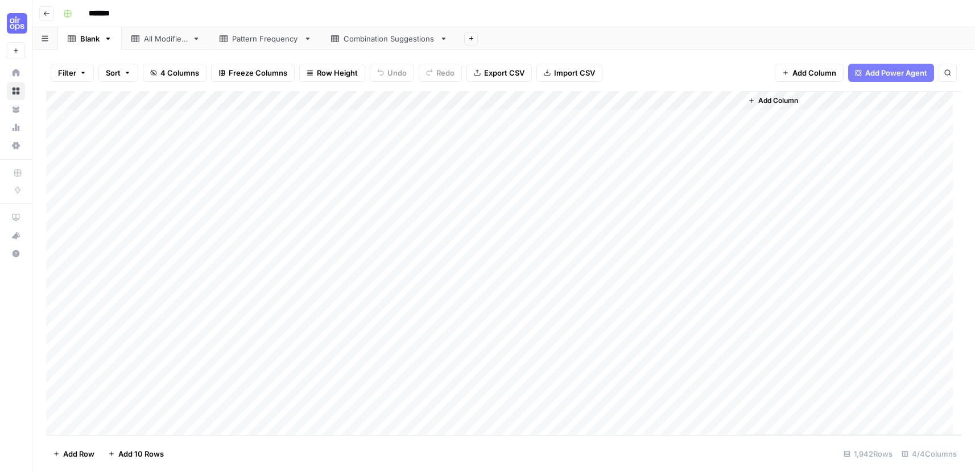
click at [163, 36] on div "All Modifiers" at bounding box center [166, 38] width 44 height 11
click at [257, 40] on div "Pattern Frequency" at bounding box center [265, 38] width 67 height 11
click at [376, 41] on div "Combination Suggestions" at bounding box center [389, 38] width 92 height 11
click at [271, 42] on div "Pattern Frequency" at bounding box center [265, 38] width 67 height 11
click at [158, 45] on link "All Modifiers" at bounding box center [166, 38] width 88 height 23
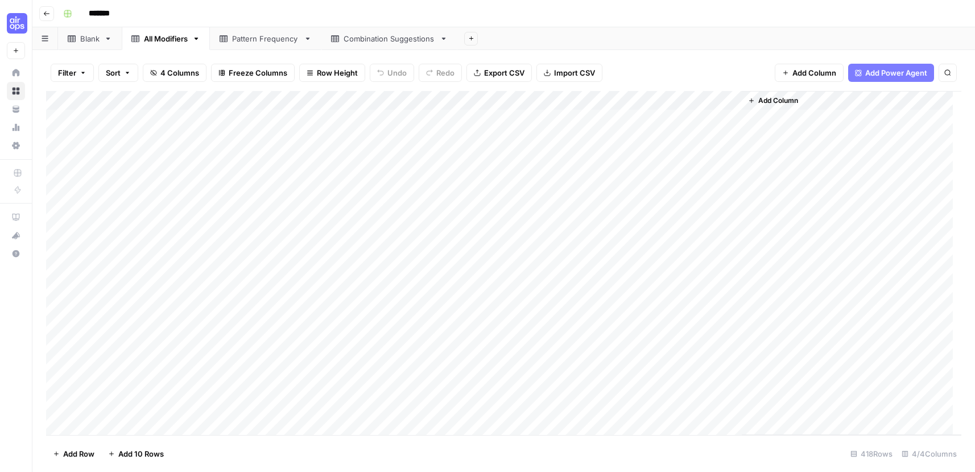
click at [452, 101] on div "Add Column" at bounding box center [503, 263] width 915 height 344
click at [456, 126] on input "col_frequency" at bounding box center [481, 127] width 115 height 11
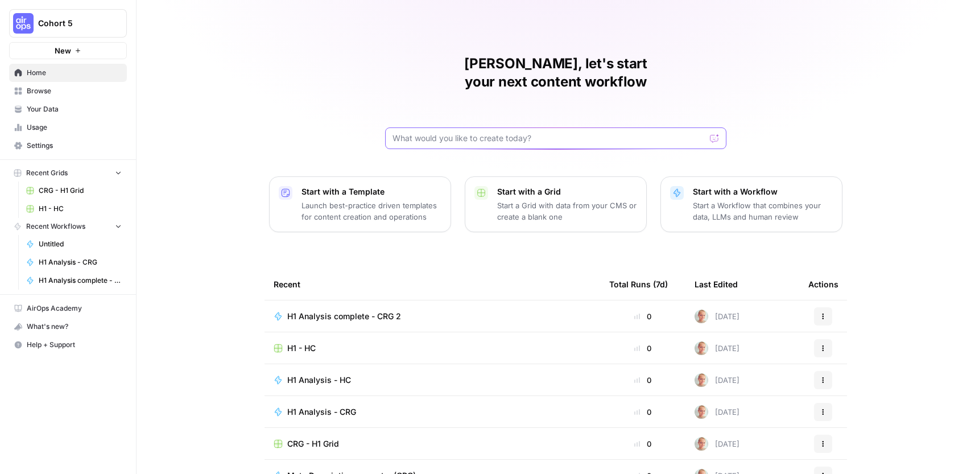
click at [503, 133] on input "text" at bounding box center [548, 138] width 313 height 11
type input "CRG"
click button "Send" at bounding box center [714, 138] width 15 height 15
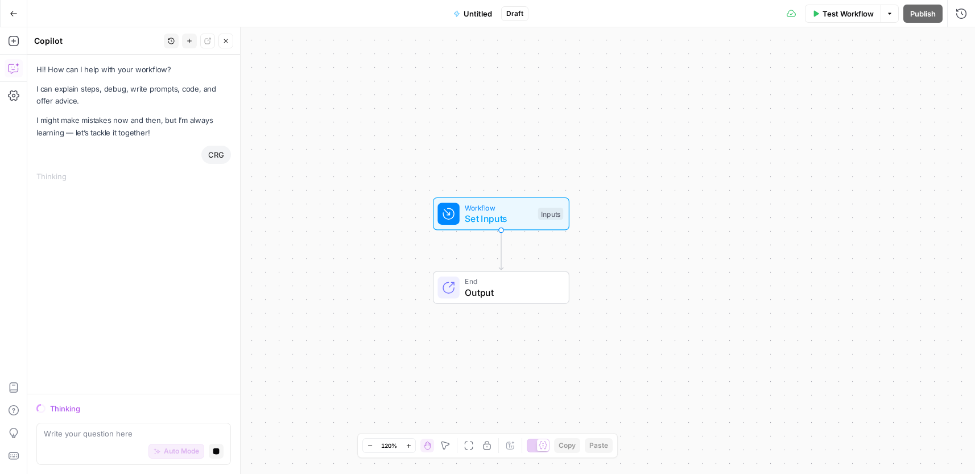
click at [9, 6] on button "Go Back" at bounding box center [13, 13] width 20 height 20
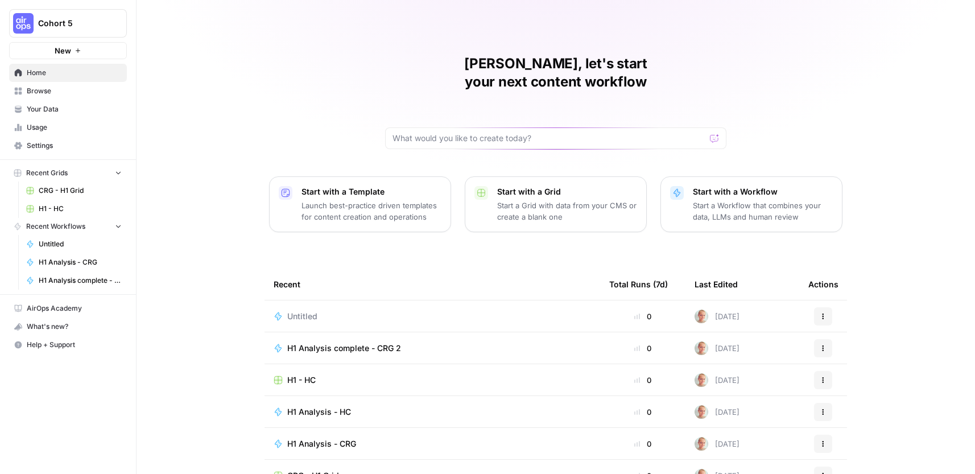
click at [31, 103] on link "Your Data" at bounding box center [68, 109] width 118 height 18
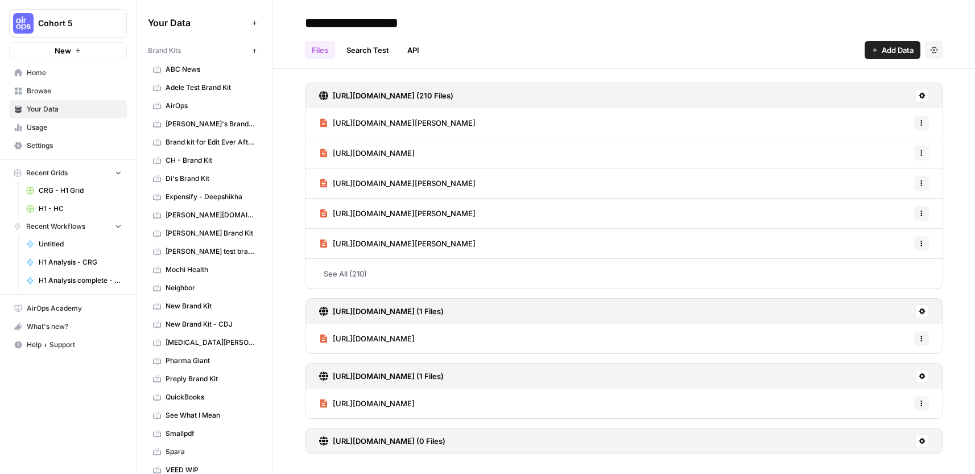
click at [30, 89] on span "Browse" at bounding box center [74, 91] width 95 height 10
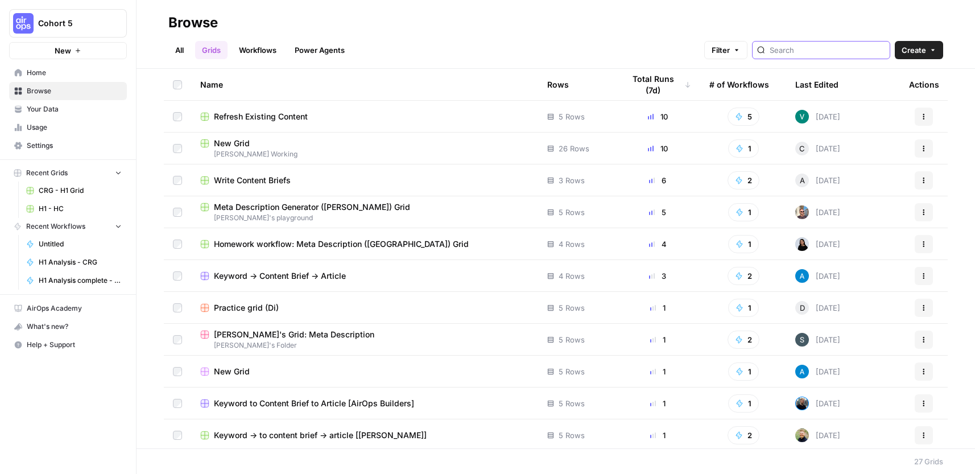
click at [806, 53] on input "search" at bounding box center [826, 49] width 115 height 11
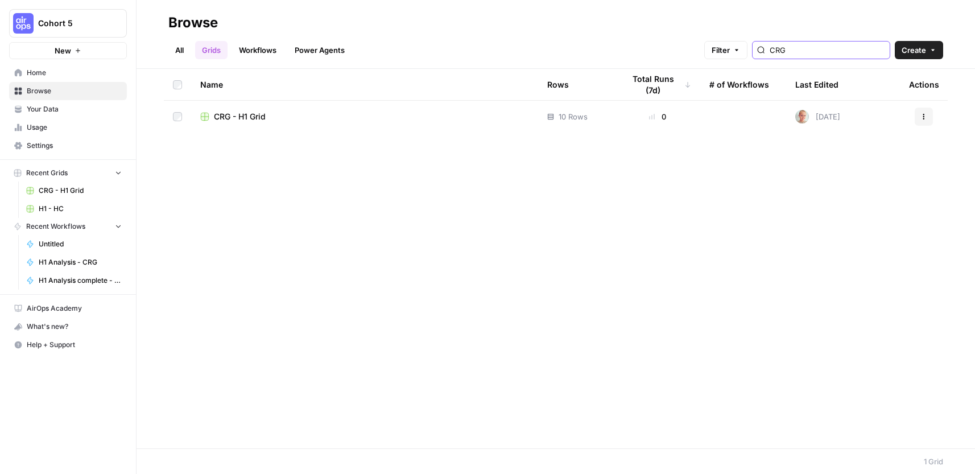
type input "CRG"
click at [253, 48] on link "Workflows" at bounding box center [257, 50] width 51 height 18
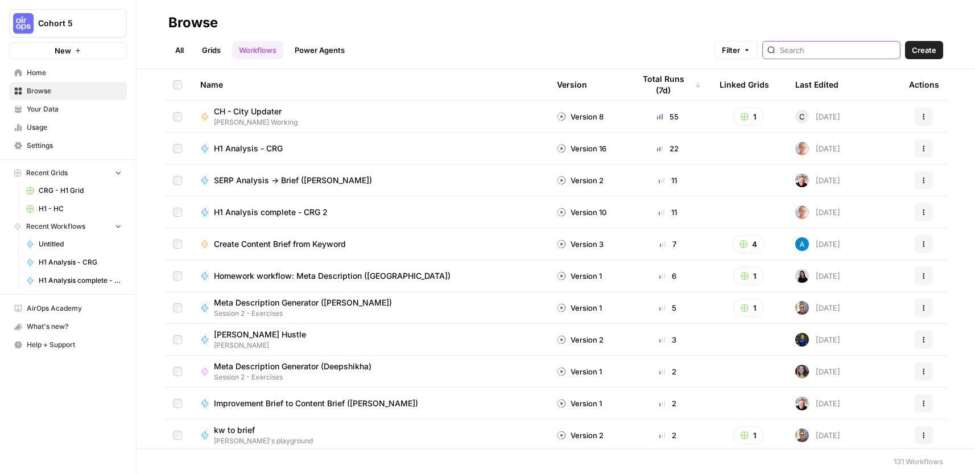
click at [814, 47] on input "search" at bounding box center [837, 49] width 115 height 11
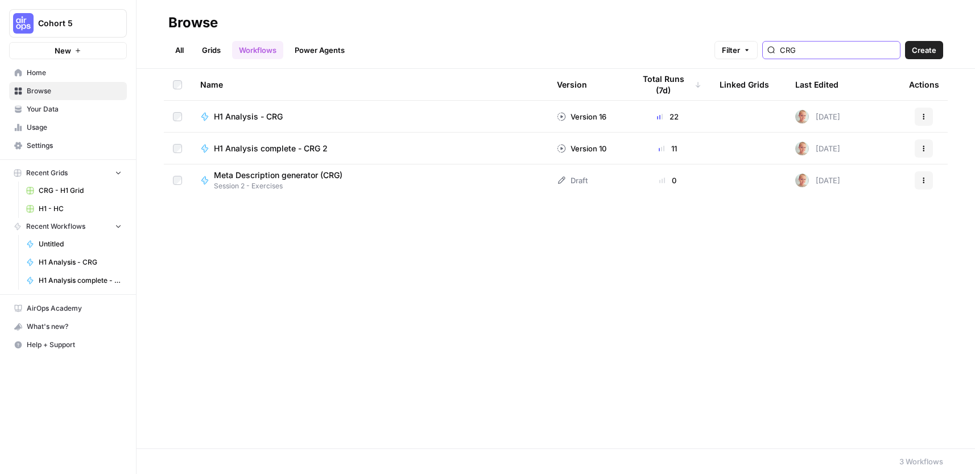
type input "CRG"
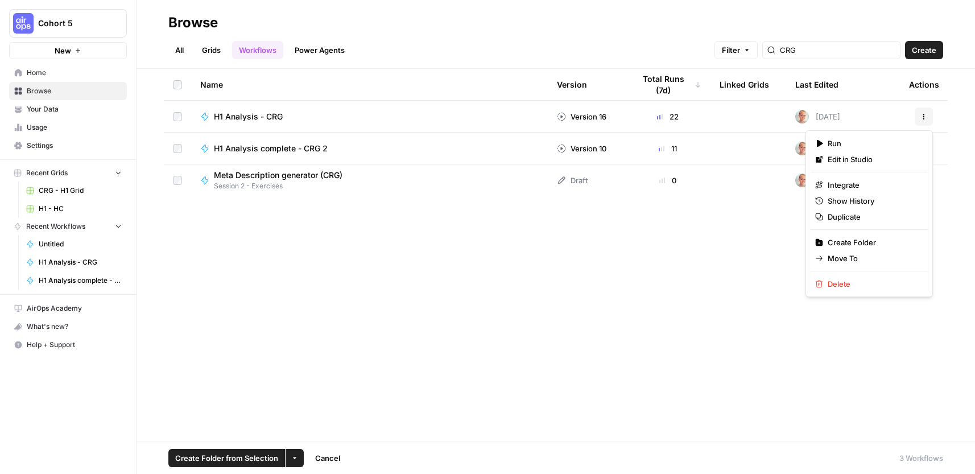
click at [915, 115] on button "Actions" at bounding box center [923, 116] width 18 height 18
click at [850, 279] on span "Delete" at bounding box center [872, 283] width 91 height 11
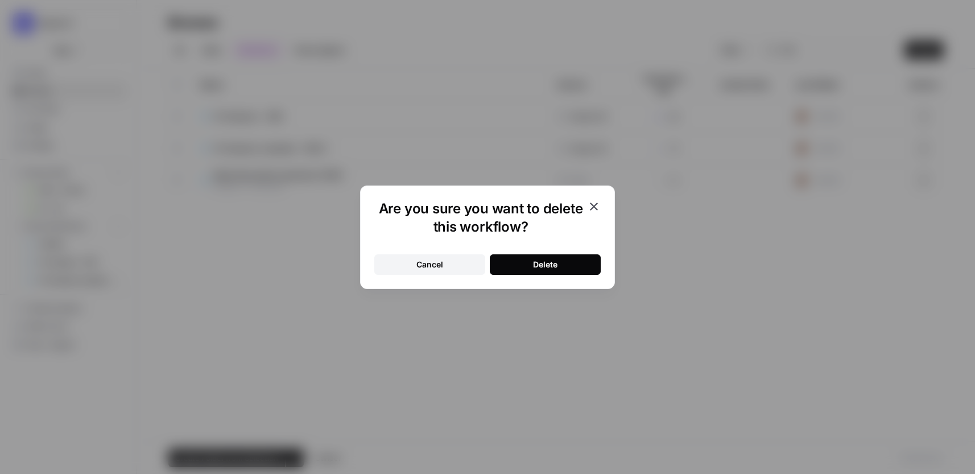
click at [578, 257] on button "Delete" at bounding box center [545, 264] width 111 height 20
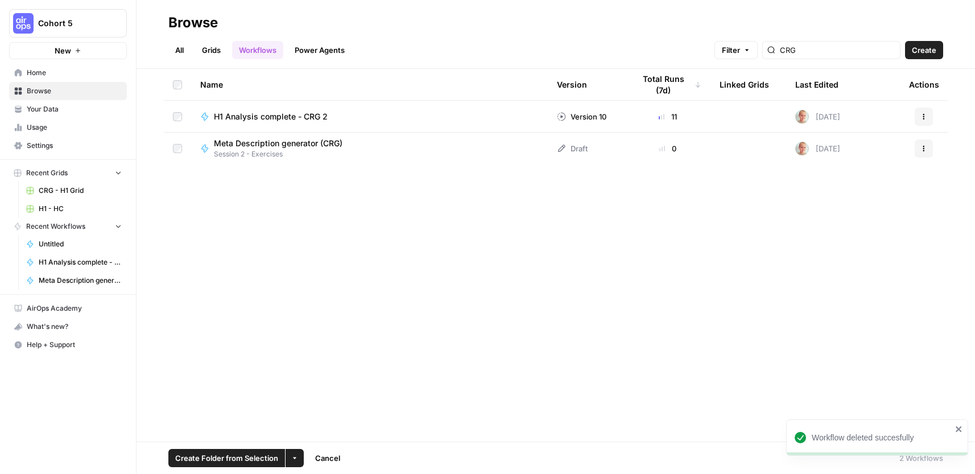
click at [472, 30] on h2 "Browse" at bounding box center [555, 23] width 775 height 18
click at [59, 90] on span "Browse" at bounding box center [74, 91] width 95 height 10
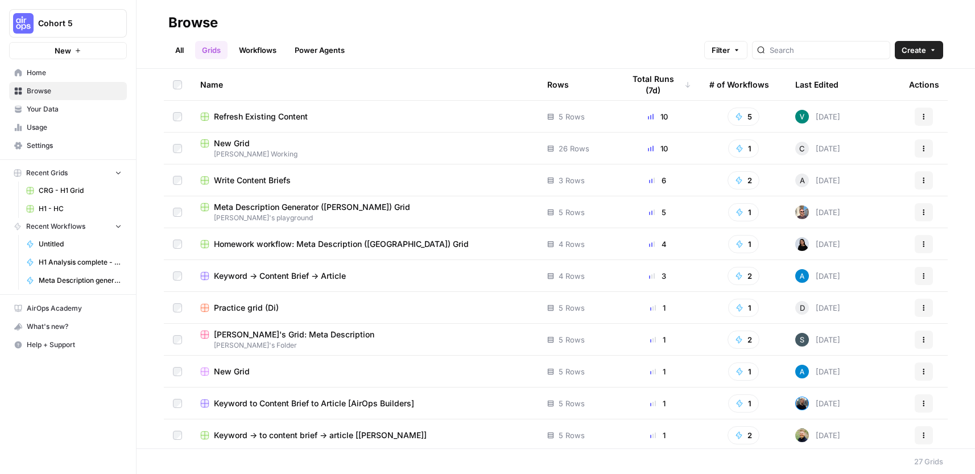
click at [61, 77] on span "Home" at bounding box center [74, 73] width 95 height 10
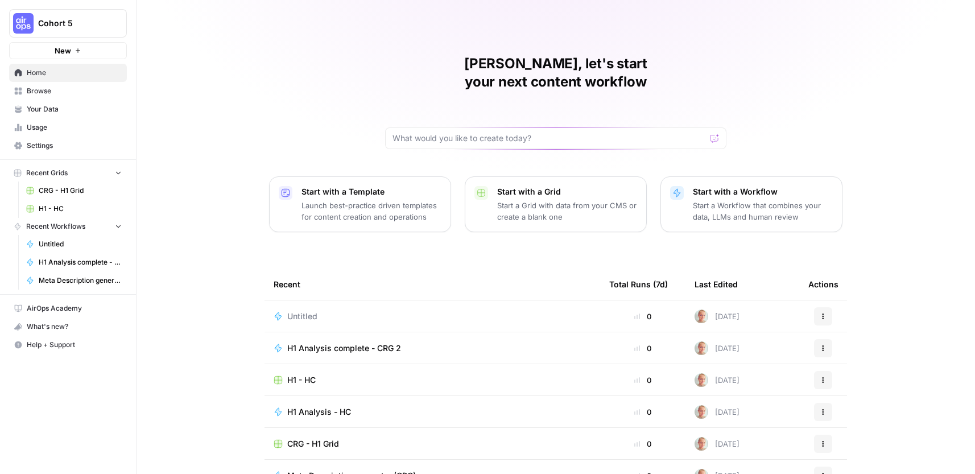
click at [787, 186] on p "Start with a Workflow" at bounding box center [763, 191] width 140 height 11
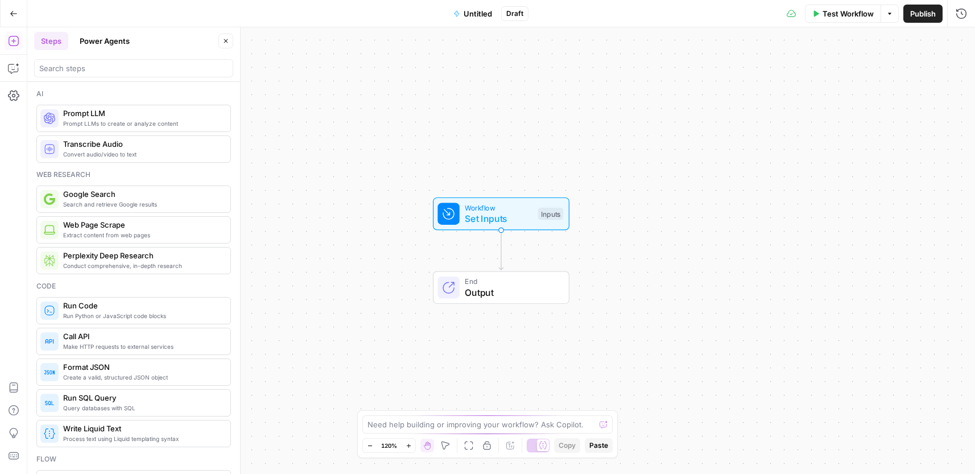
click at [478, 13] on span "Untitled" at bounding box center [477, 13] width 28 height 11
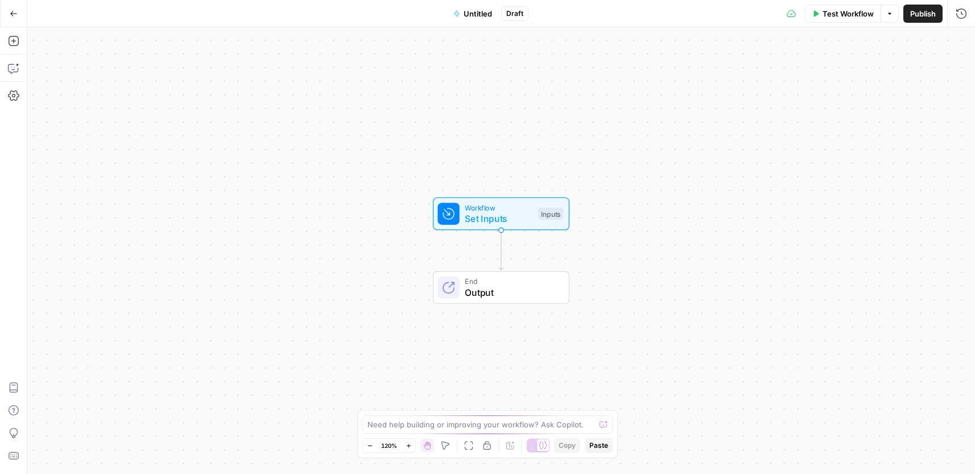
click at [485, 9] on span "Untitled" at bounding box center [477, 13] width 28 height 11
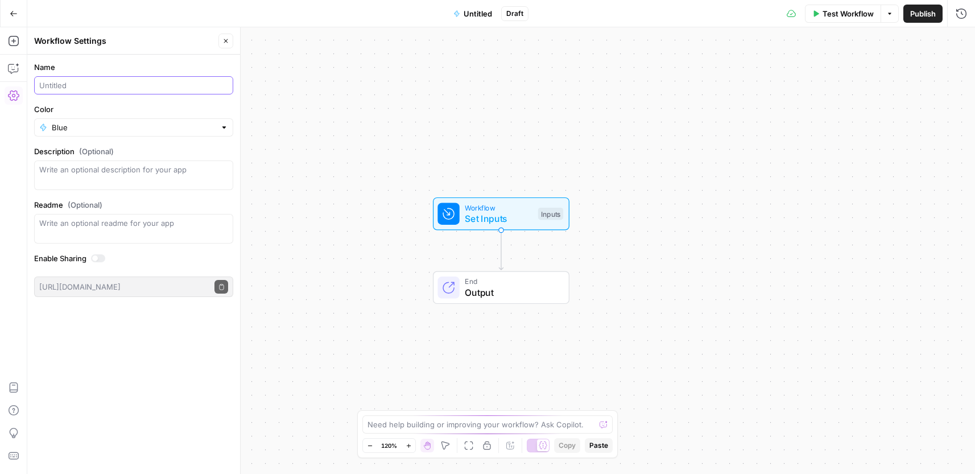
click at [87, 85] on input "Name" at bounding box center [133, 85] width 189 height 11
type input "H1 Sample Analysis - CRG - COMPLETE"
click at [114, 118] on div "Blue" at bounding box center [133, 127] width 199 height 18
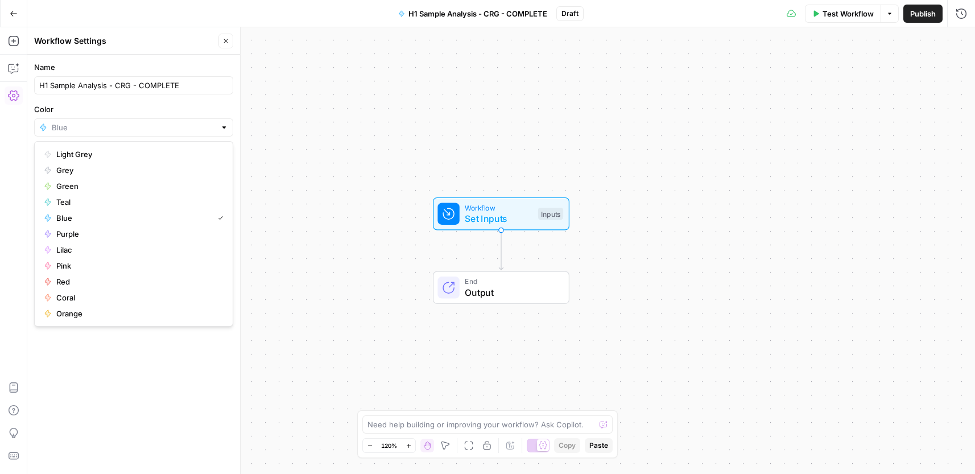
type input "Blue"
click at [164, 107] on label "Color" at bounding box center [133, 108] width 199 height 11
click at [164, 122] on input "Blue" at bounding box center [134, 127] width 164 height 11
type input "Blue"
click at [568, 56] on div "Workflow Set Inputs Inputs End Output" at bounding box center [500, 250] width 947 height 446
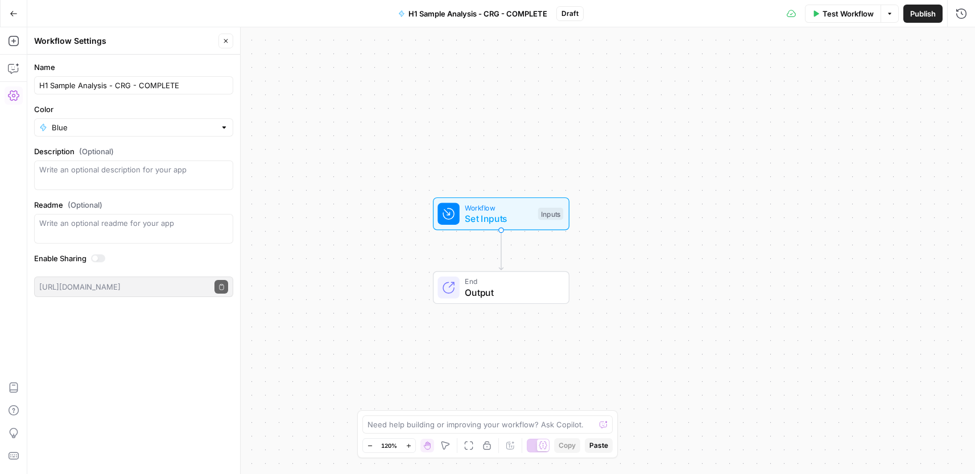
click at [485, 212] on span "Set Inputs" at bounding box center [499, 219] width 68 height 14
click at [892, 74] on button "Add Field" at bounding box center [737, 77] width 417 height 18
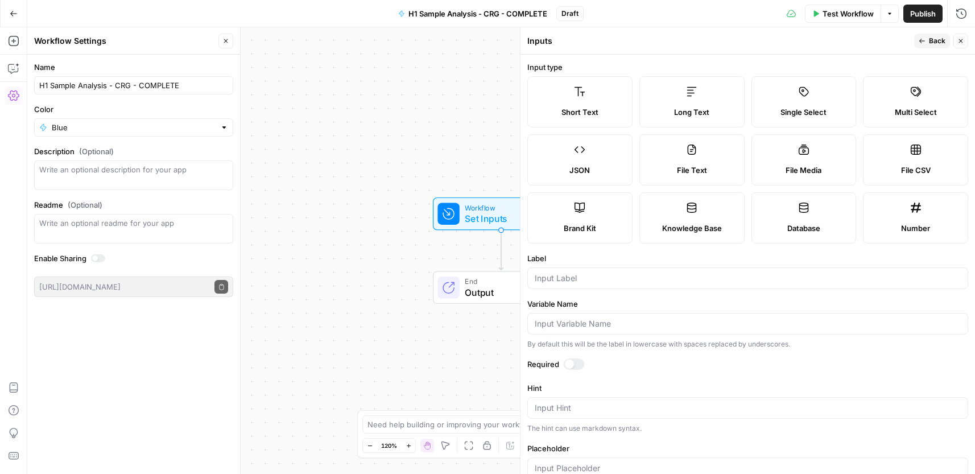
click at [930, 165] on div "File CSV" at bounding box center [915, 169] width 86 height 11
type textarea "Supports .csv file type"
click at [595, 281] on input "Label" at bounding box center [748, 277] width 426 height 11
paste input "CSV File with H1s"
type input "CSV File with H1s"
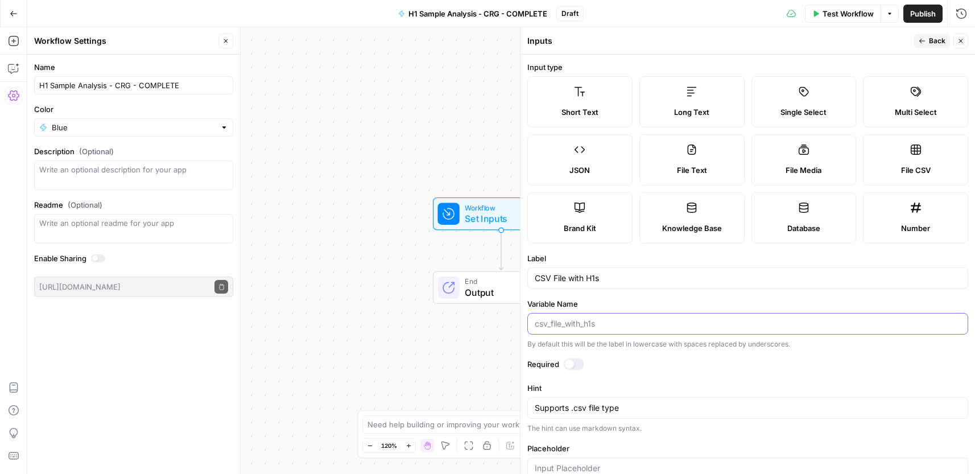
click at [633, 322] on input "Variable Name" at bounding box center [748, 323] width 426 height 11
paste input "csv_file"
type input "csv_file"
click at [641, 296] on form "Input type Short Text Long Text Single Select Multi Select JSON File Text File …" at bounding box center [747, 264] width 454 height 419
click at [573, 360] on div at bounding box center [574, 363] width 20 height 11
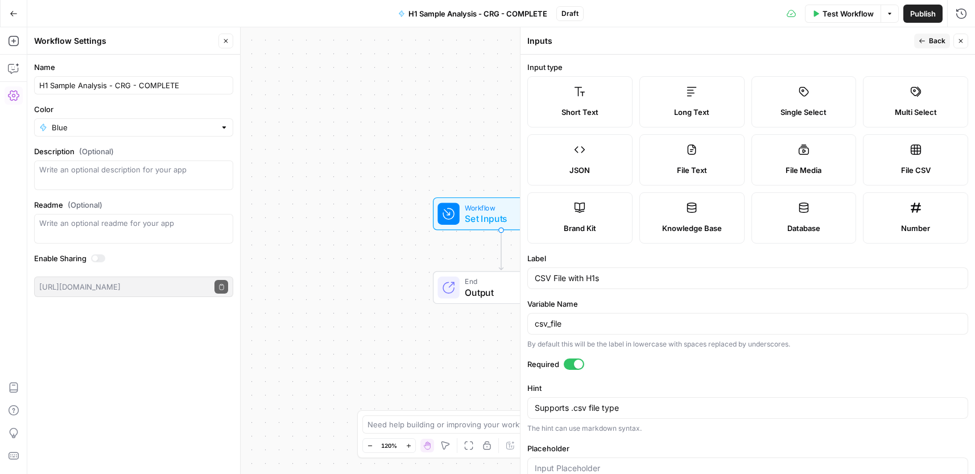
click at [937, 41] on span "Back" at bounding box center [937, 41] width 16 height 10
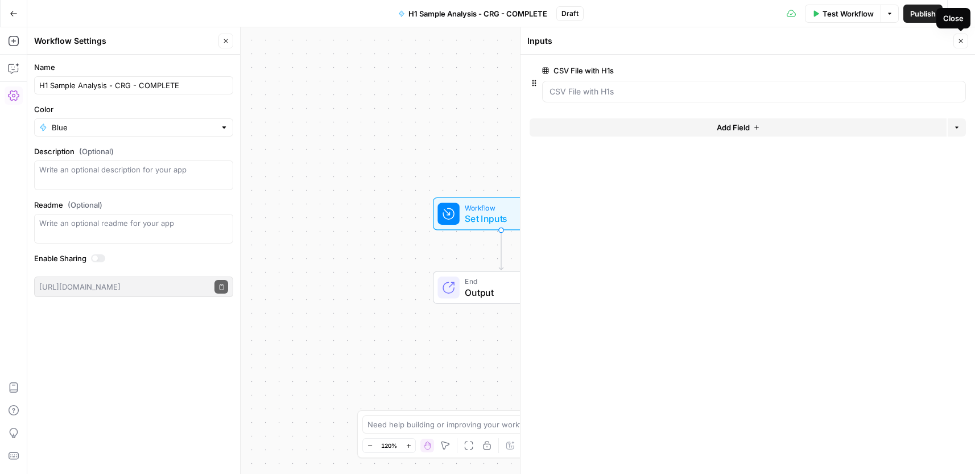
click at [960, 40] on icon "button" at bounding box center [960, 41] width 7 height 7
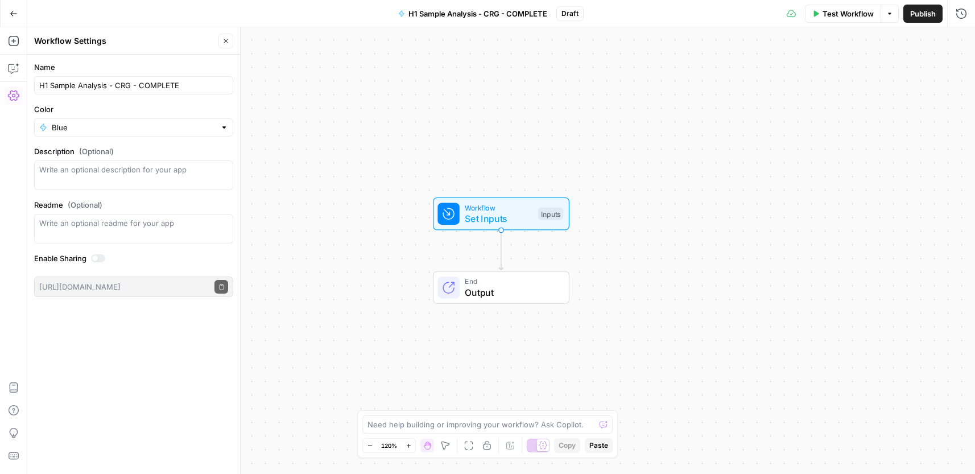
drag, startPoint x: 226, startPoint y: 39, endPoint x: 183, endPoint y: 50, distance: 44.0
click at [226, 40] on icon "button" at bounding box center [225, 41] width 7 height 7
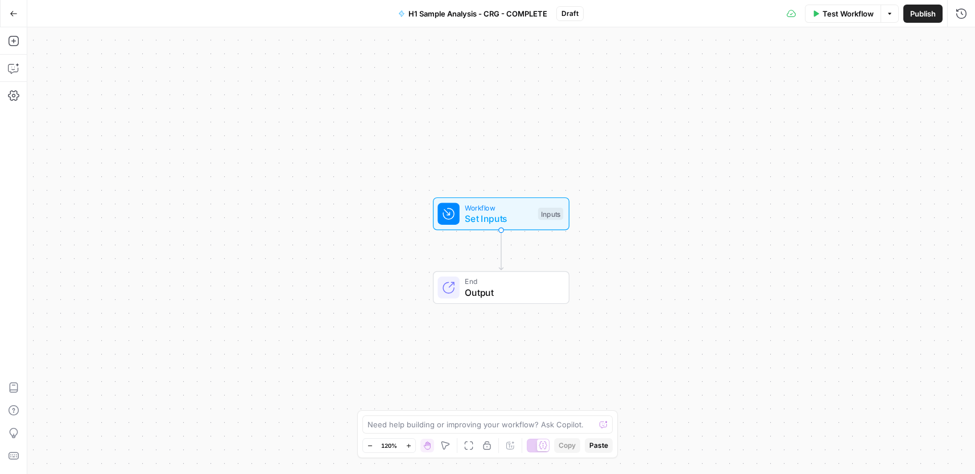
click at [23, 43] on div "Add Steps Copilot Settings AirOps Academy Help Give Feedback Shortcuts" at bounding box center [13, 250] width 27 height 446
click at [18, 43] on icon "button" at bounding box center [13, 40] width 11 height 11
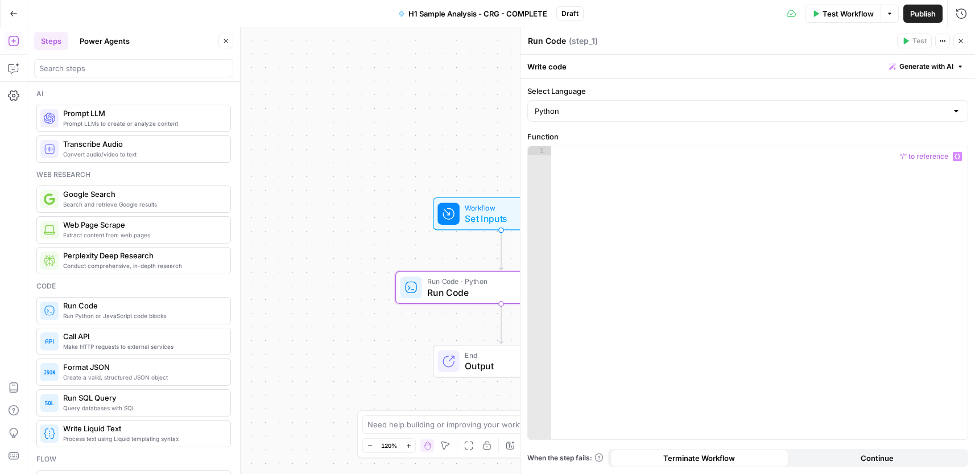
click at [667, 181] on div at bounding box center [759, 301] width 416 height 310
paste textarea "*"
type textarea "*"
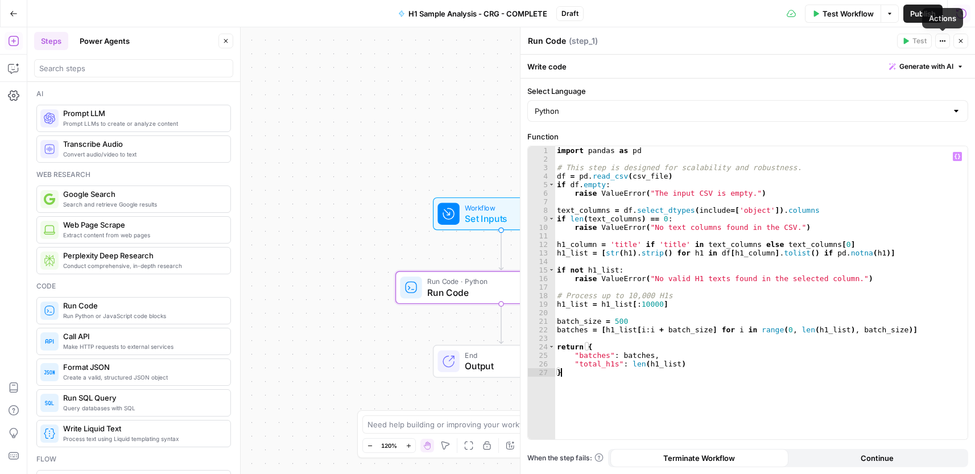
click at [960, 39] on icon "button" at bounding box center [960, 41] width 7 height 7
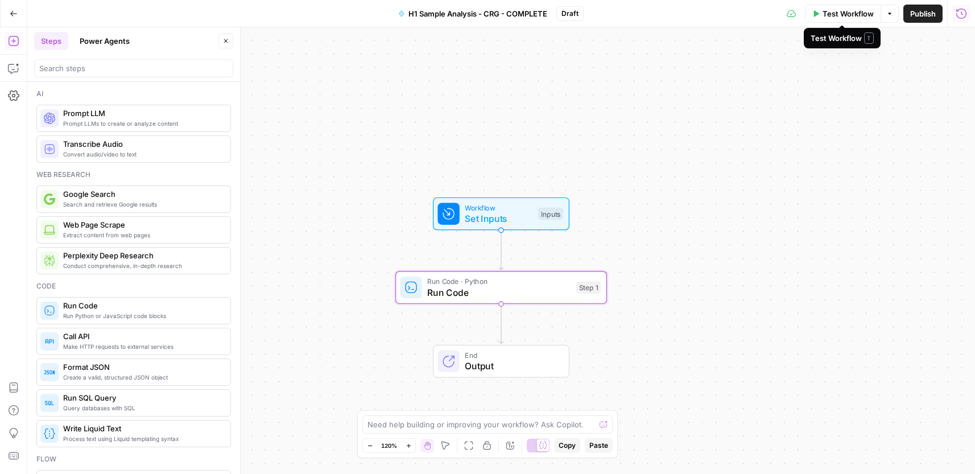
click at [837, 10] on span "Test Workflow" at bounding box center [847, 13] width 51 height 11
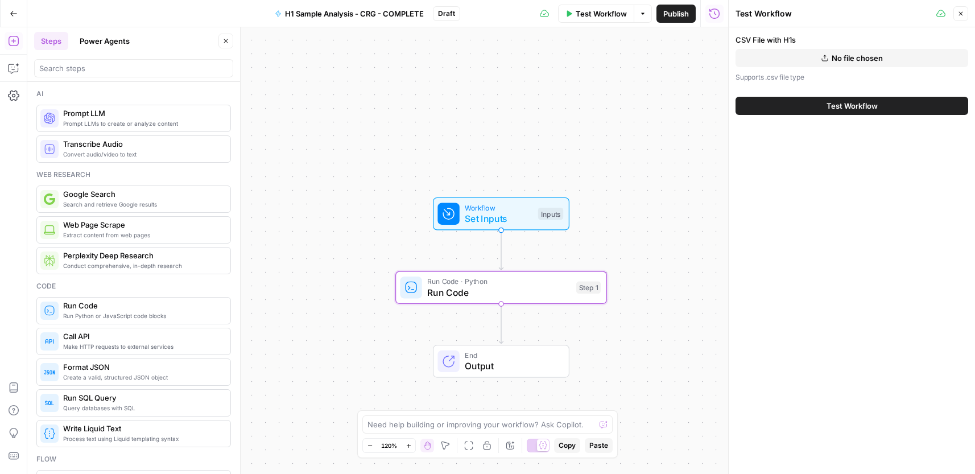
click at [827, 56] on icon "button" at bounding box center [824, 58] width 7 height 7
click at [854, 105] on span "Test Workflow" at bounding box center [851, 105] width 51 height 11
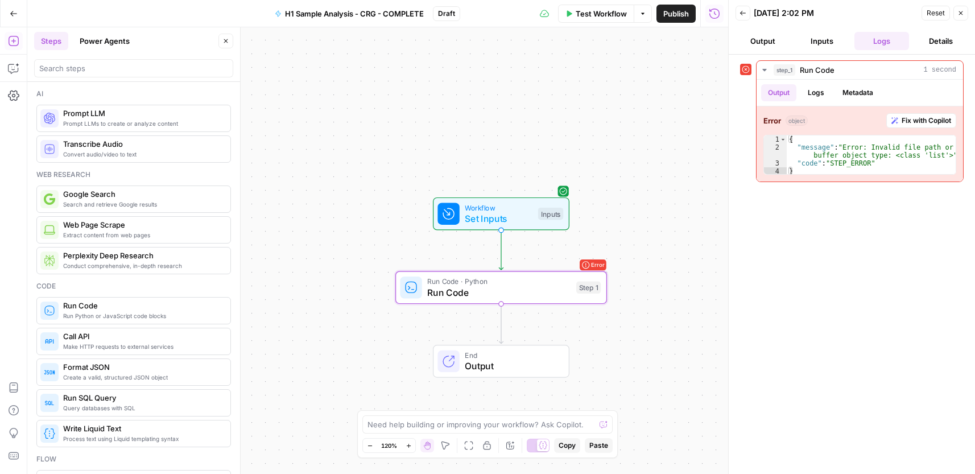
click at [963, 11] on icon "button" at bounding box center [960, 13] width 7 height 7
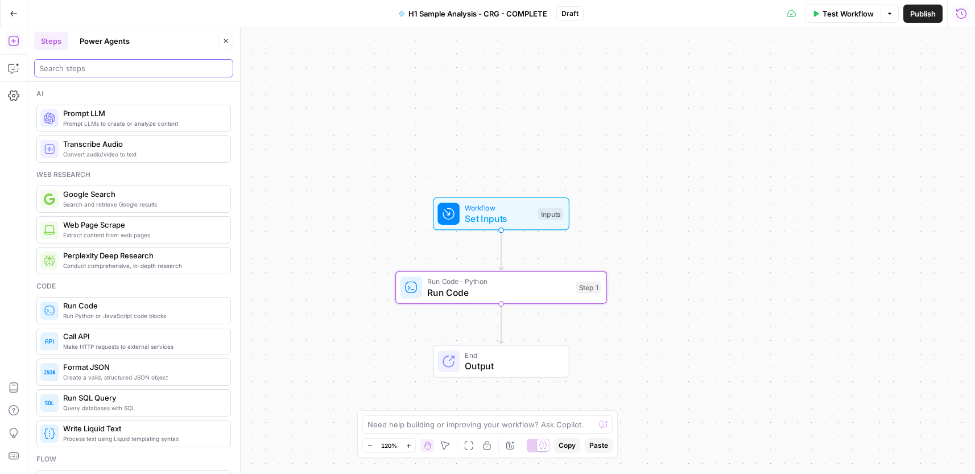
click at [135, 67] on input "search" at bounding box center [133, 68] width 189 height 11
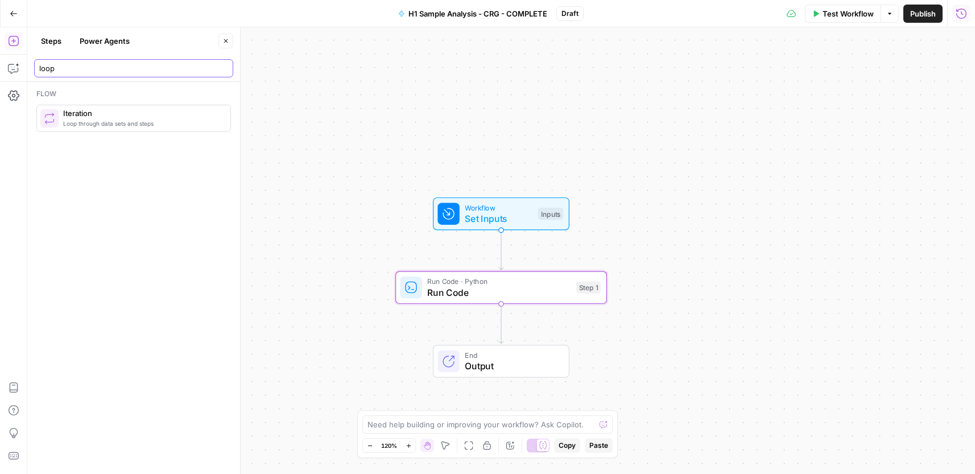
type input "loop"
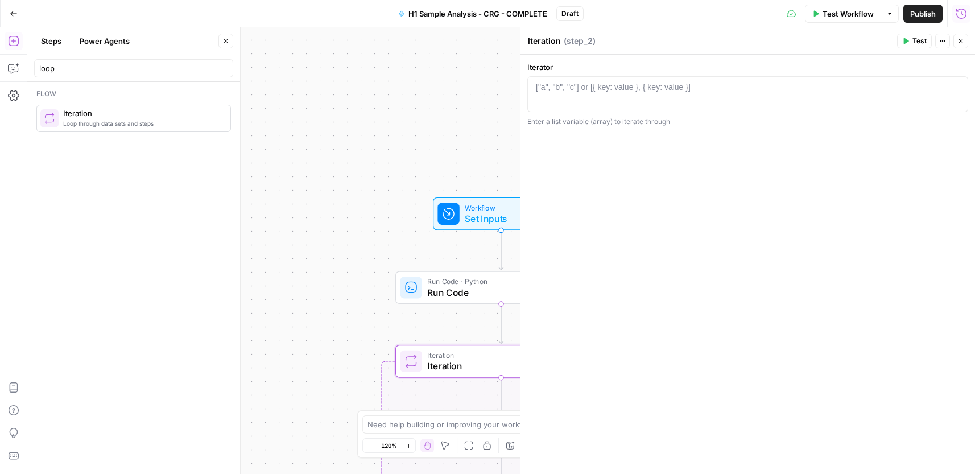
click at [627, 84] on div "["a", "b", "c"] or [{ key: value }, { key: value }]" at bounding box center [613, 86] width 155 height 11
paste textarea "**********"
type textarea "**********"
click at [961, 42] on icon "button" at bounding box center [960, 41] width 7 height 7
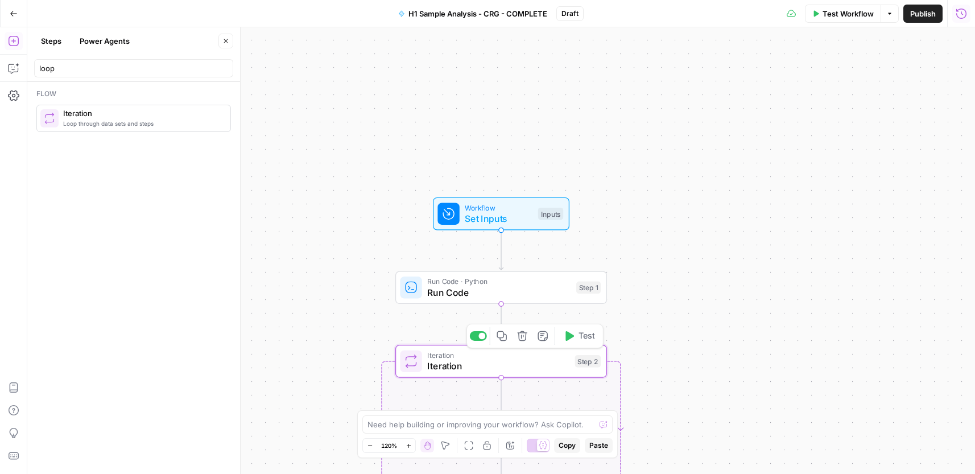
click at [492, 362] on span "Iteration" at bounding box center [498, 366] width 142 height 14
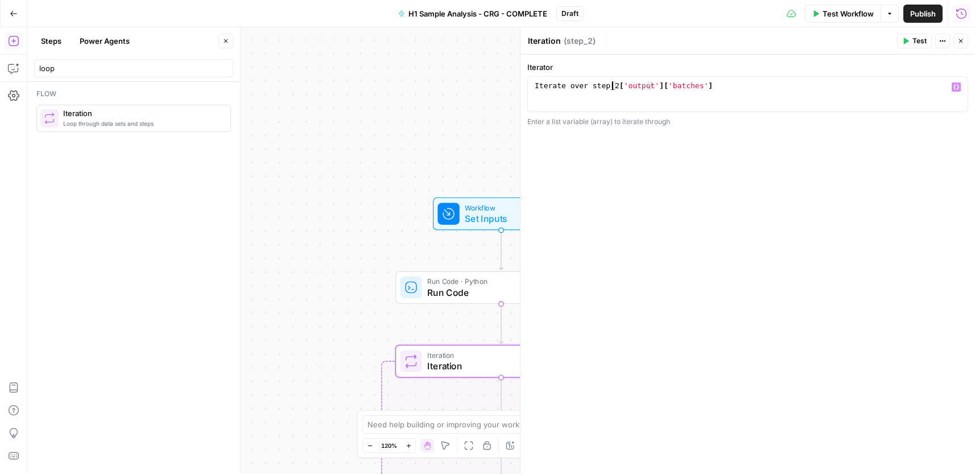
click at [612, 86] on div "Iterate over step_2 [ 'output' ] [ 'batches' ]" at bounding box center [747, 102] width 430 height 43
type textarea "**********"
click at [661, 146] on div "**********" at bounding box center [747, 264] width 454 height 419
click at [545, 40] on textarea "Iteration" at bounding box center [544, 40] width 33 height 11
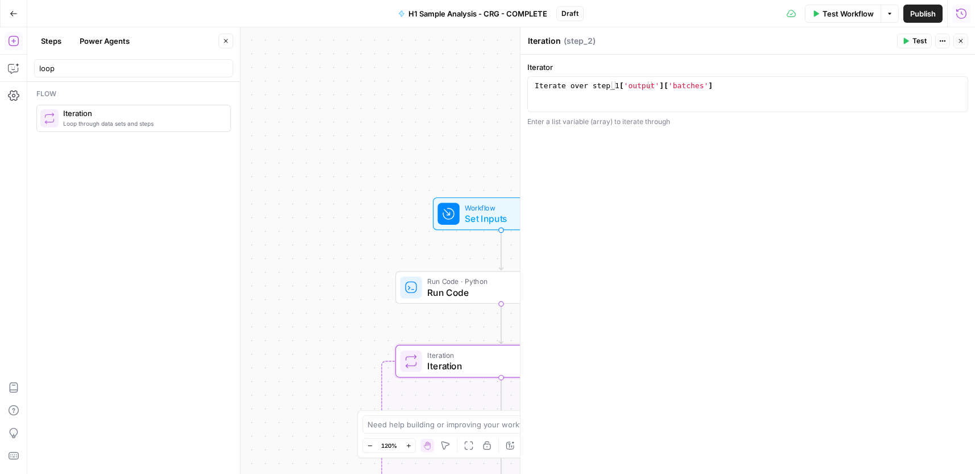
click at [545, 40] on textarea "Iteration" at bounding box center [544, 40] width 33 height 11
paste textarea "or for Modifiers"
type textarea "Iterator for Modifiers"
click at [709, 41] on div "Iterator for Modifiers Iterator for Modifiers ( step_2 )" at bounding box center [710, 41] width 366 height 13
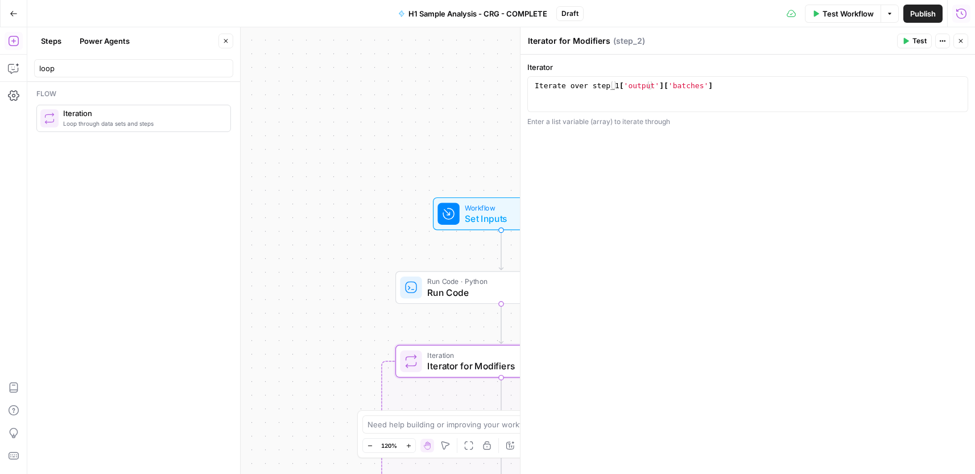
click at [962, 44] on icon "button" at bounding box center [960, 41] width 7 height 7
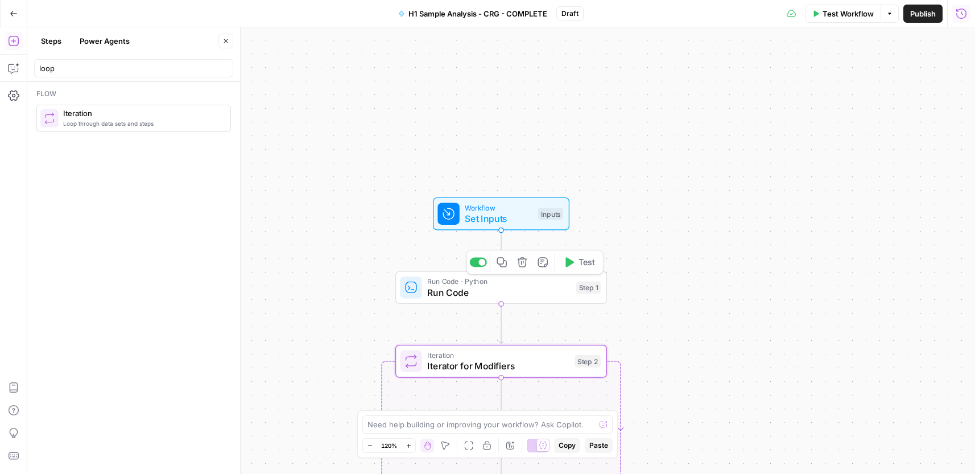
click at [481, 301] on div "Run Code · Python Run Code Step 1 Copy step Delete step Add Note Test" at bounding box center [501, 287] width 212 height 33
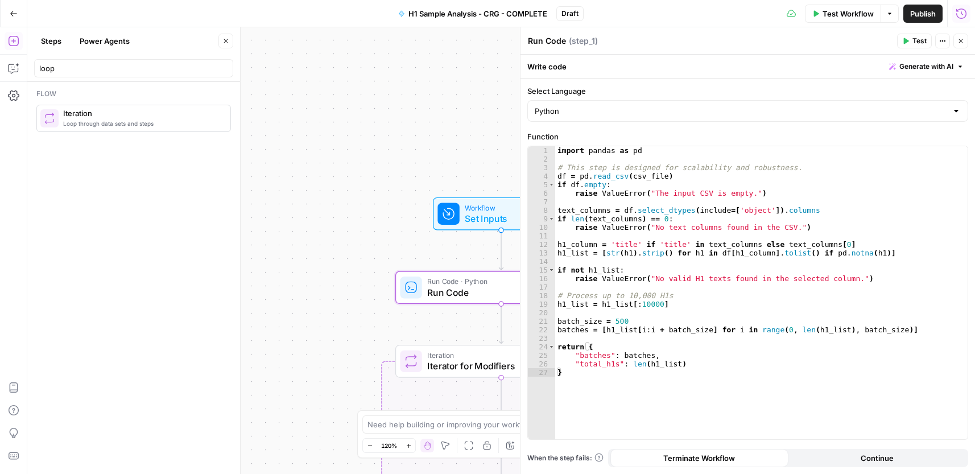
click at [550, 38] on textarea "Run Code" at bounding box center [547, 40] width 38 height 11
paste textarea "Process & Batch CSV Data"
type textarea "Process & Batch CSV Data"
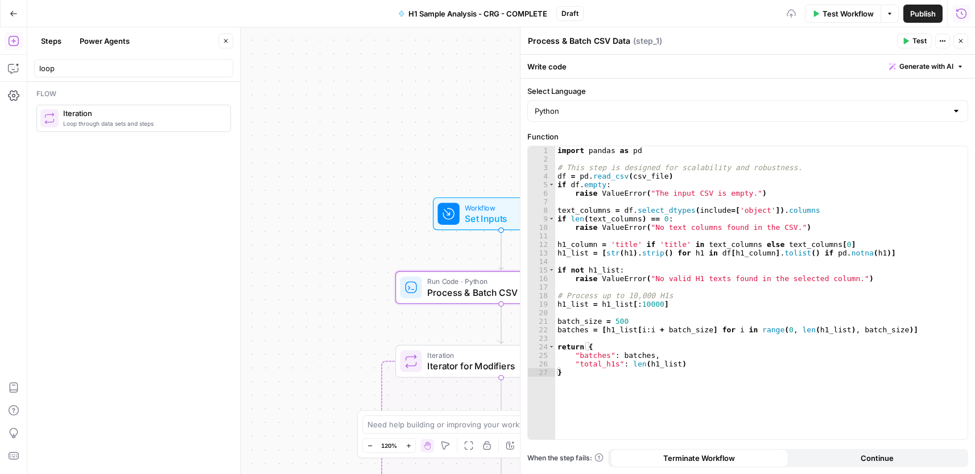
click at [787, 43] on div "Process & Batch CSV Data Process & Batch CSV Data ( step_1 )" at bounding box center [710, 41] width 366 height 13
drag, startPoint x: 962, startPoint y: 41, endPoint x: 901, endPoint y: 133, distance: 109.6
click at [962, 42] on icon "button" at bounding box center [960, 41] width 7 height 7
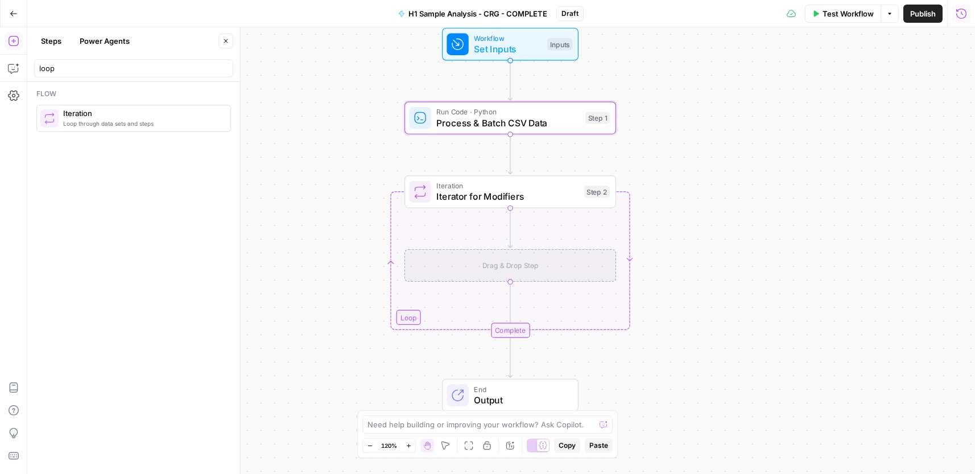
drag, startPoint x: 697, startPoint y: 262, endPoint x: 716, endPoint y: 142, distance: 121.4
click at [716, 142] on div "Workflow Set Inputs Inputs Run Code · Python Process & Batch CSV Data Step 1 Lo…" at bounding box center [500, 250] width 947 height 446
drag, startPoint x: 32, startPoint y: 68, endPoint x: 31, endPoint y: 73, distance: 5.8
click at [34, 73] on header "Steps Power Agents Close loop" at bounding box center [133, 54] width 213 height 55
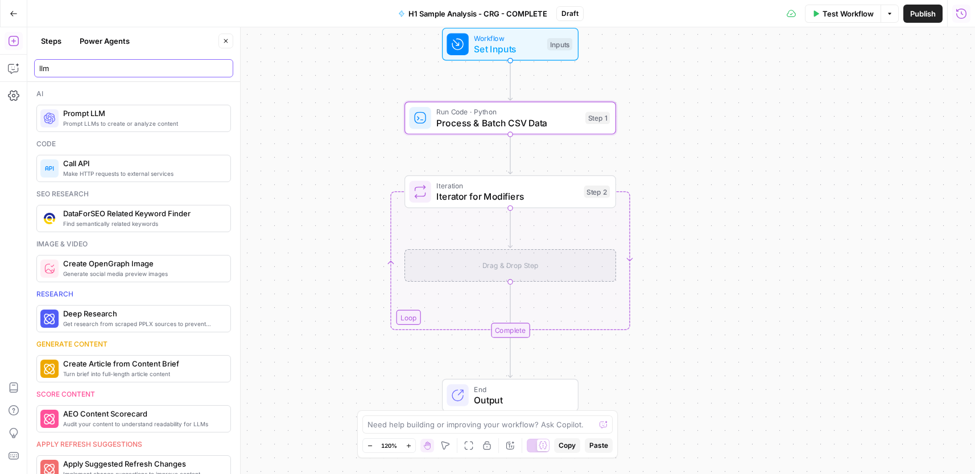
type input "llm"
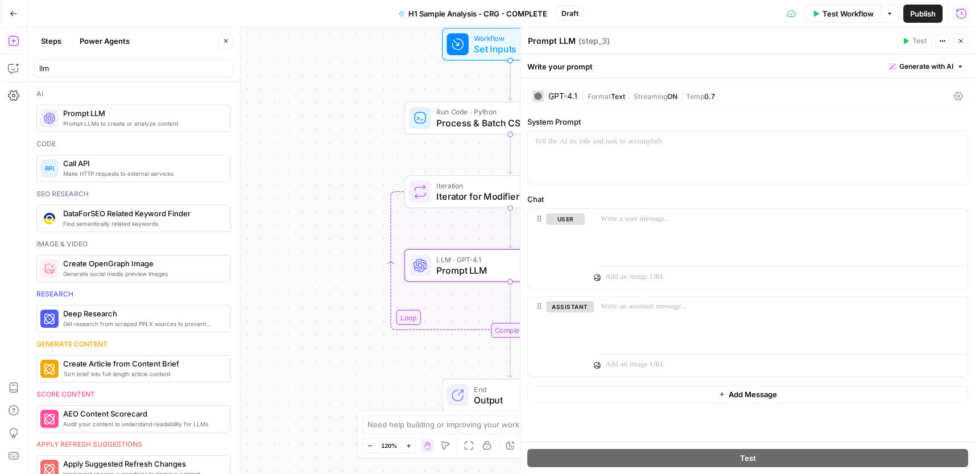
click at [569, 39] on textarea "Prompt LLM" at bounding box center [552, 40] width 48 height 11
paste textarea "Analyze Modifier Values (LLM)"
type textarea "Analyze Modifier Values (LLM)"
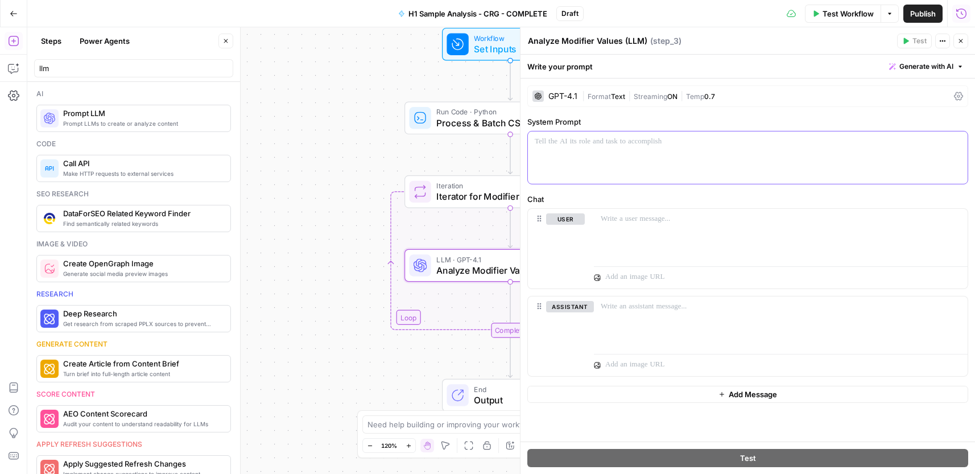
click at [612, 151] on div at bounding box center [748, 157] width 440 height 52
click at [608, 90] on div "GPT-4.1 | Format Text | Streaming ON | Temp 0.7" at bounding box center [747, 96] width 441 height 22
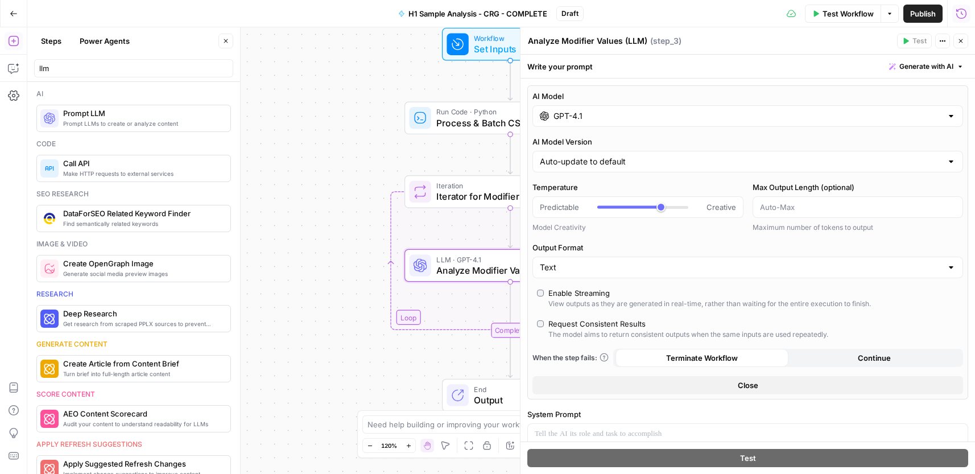
click at [593, 277] on div "Text" at bounding box center [747, 267] width 430 height 22
click at [586, 315] on span "JSON" at bounding box center [741, 311] width 398 height 11
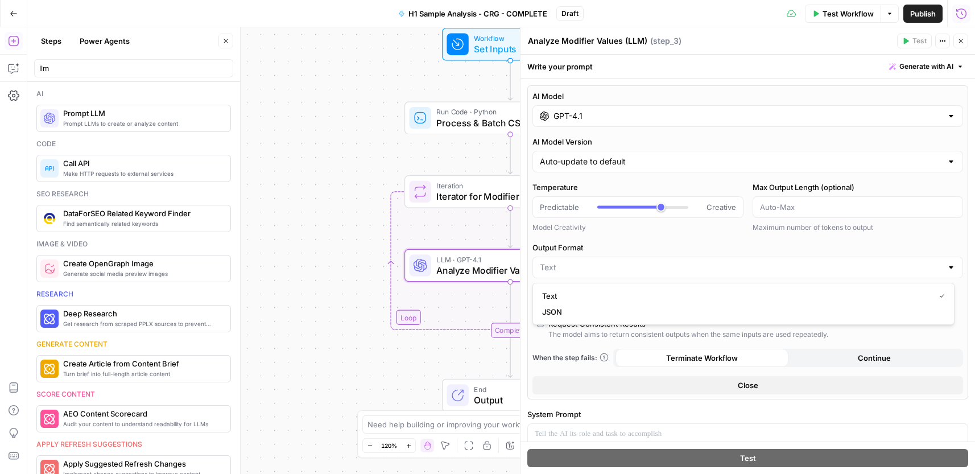
type input "JSON"
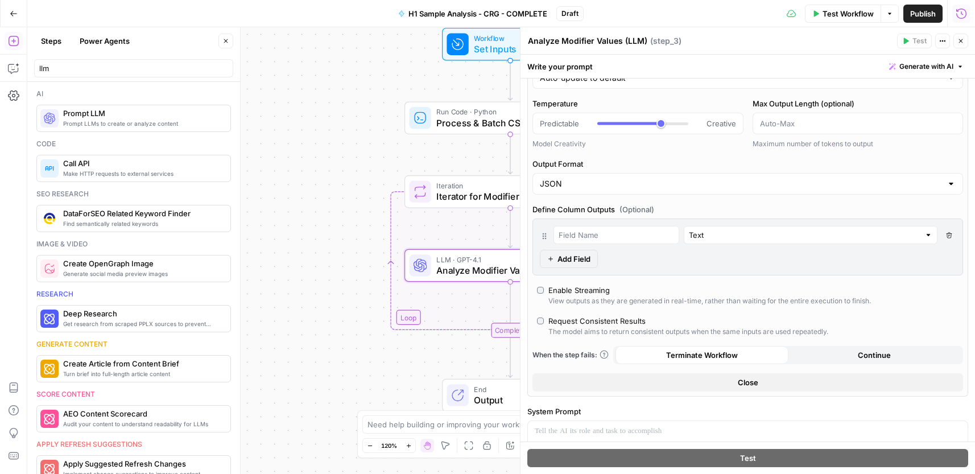
scroll to position [114, 0]
click at [810, 380] on button "Close" at bounding box center [747, 381] width 430 height 18
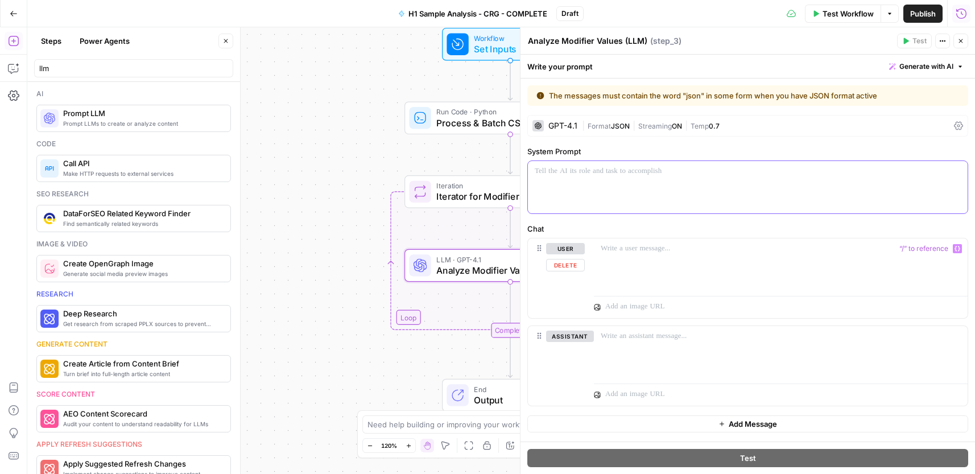
click at [653, 178] on div at bounding box center [748, 187] width 440 height 52
click at [647, 185] on div at bounding box center [748, 187] width 440 height 52
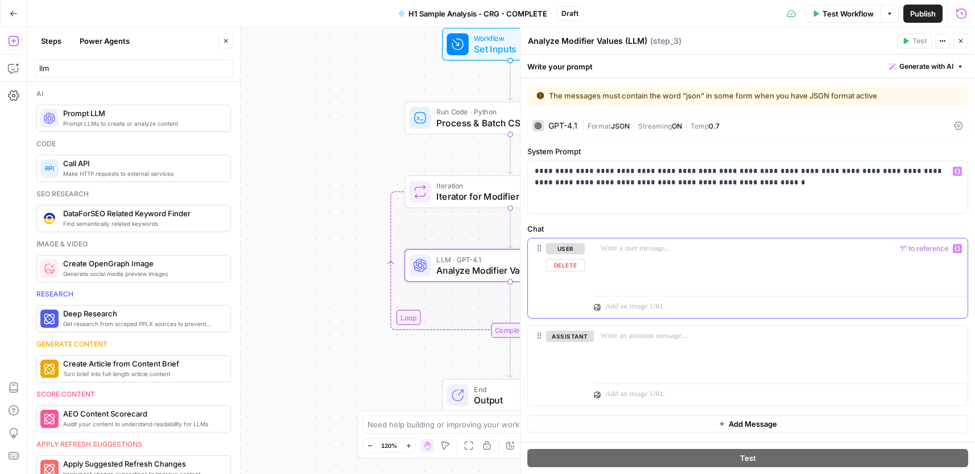
click at [674, 263] on div at bounding box center [781, 264] width 374 height 52
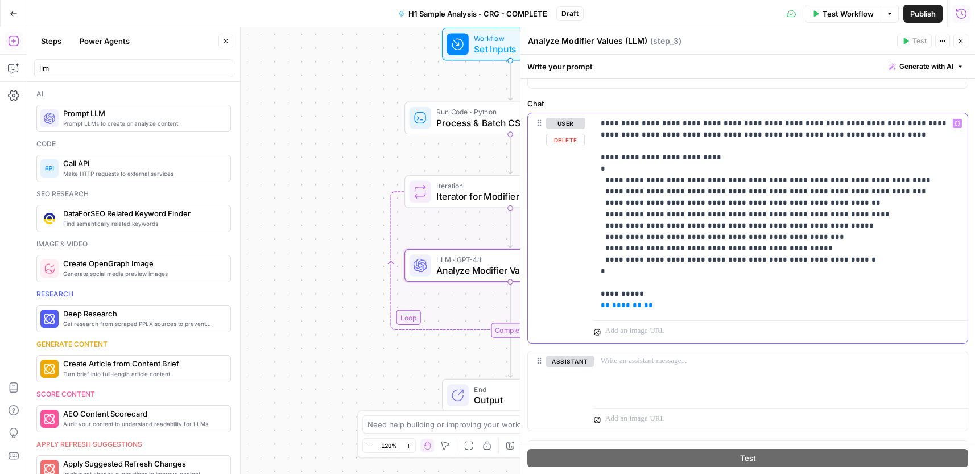
scroll to position [118, 0]
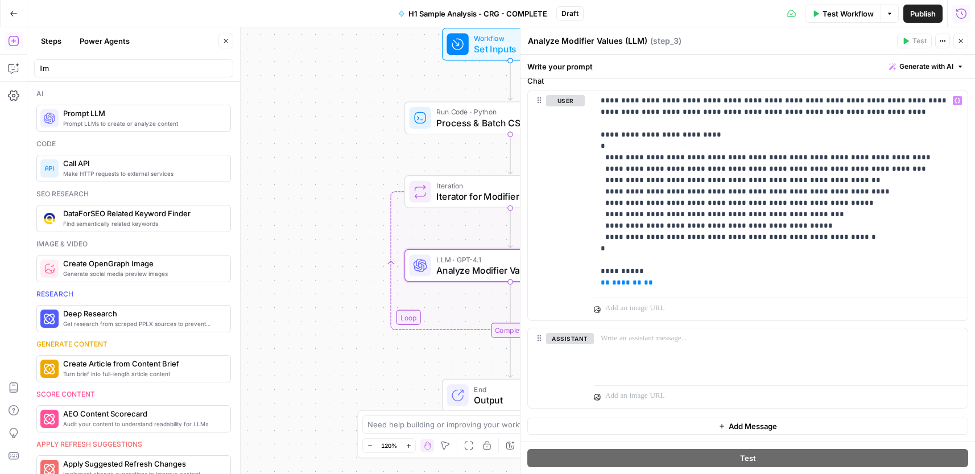
click at [963, 43] on icon "button" at bounding box center [960, 41] width 7 height 7
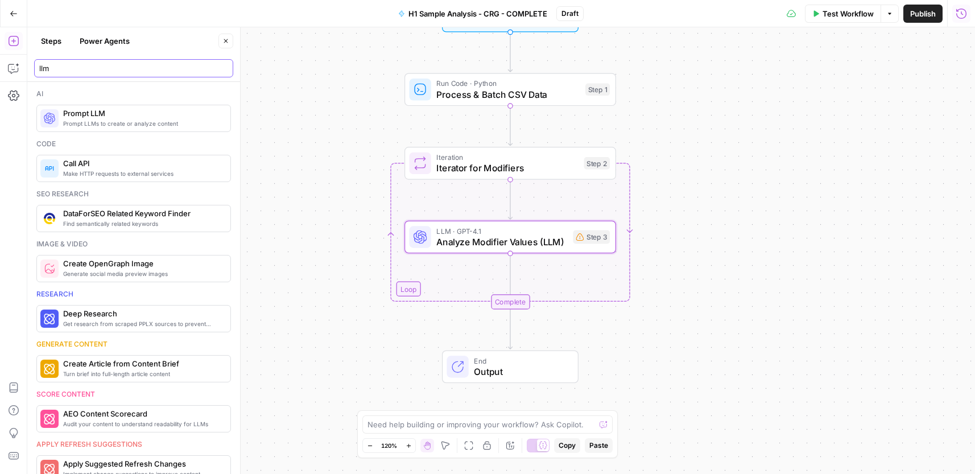
click at [82, 70] on input "llm" at bounding box center [133, 68] width 189 height 11
click at [82, 71] on input "llm" at bounding box center [133, 68] width 189 height 11
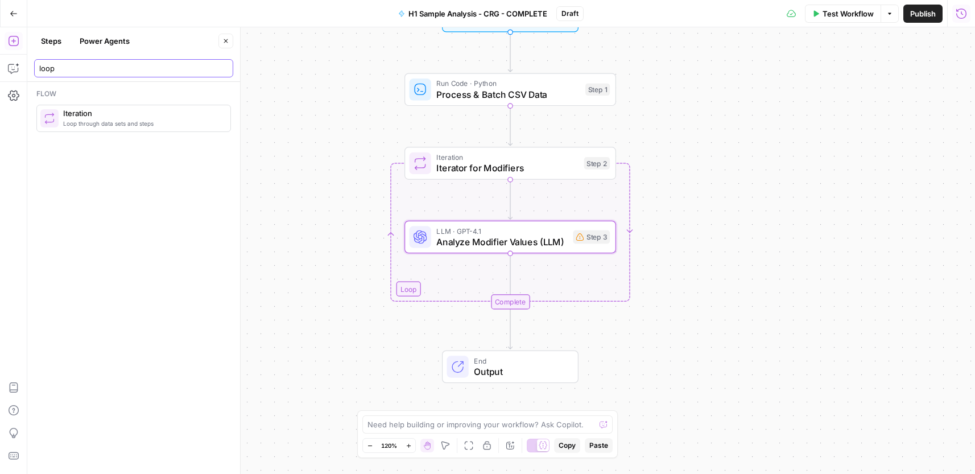
type input "loop"
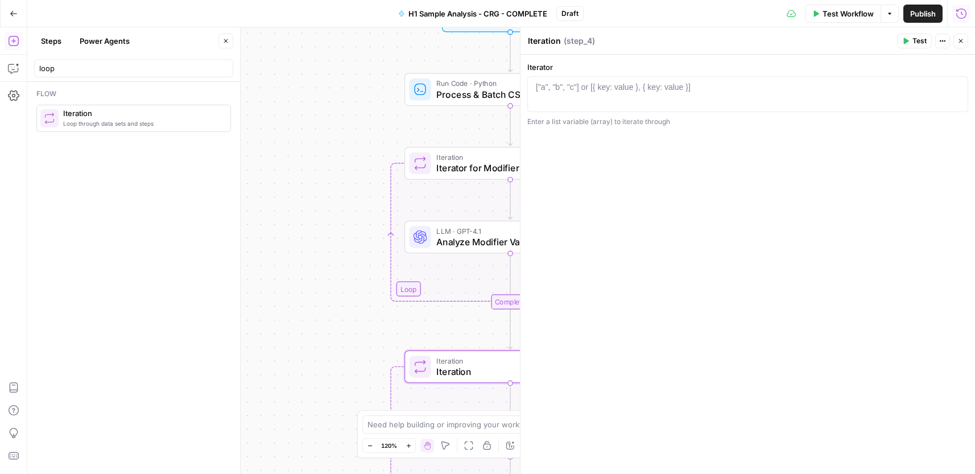
click at [535, 44] on textarea "Iteration" at bounding box center [544, 40] width 33 height 11
paste textarea "or for Patterns"
type textarea "Iterator for Patterns"
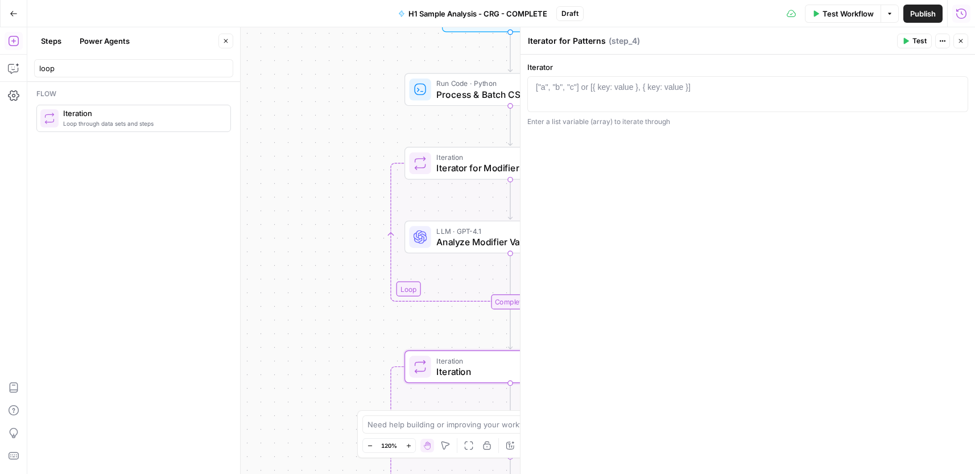
drag, startPoint x: 584, startPoint y: 100, endPoint x: 629, endPoint y: 72, distance: 52.6
click at [584, 100] on div at bounding box center [747, 102] width 430 height 43
paste textarea "**********"
type textarea "**********"
click at [963, 44] on button "Close" at bounding box center [960, 41] width 15 height 15
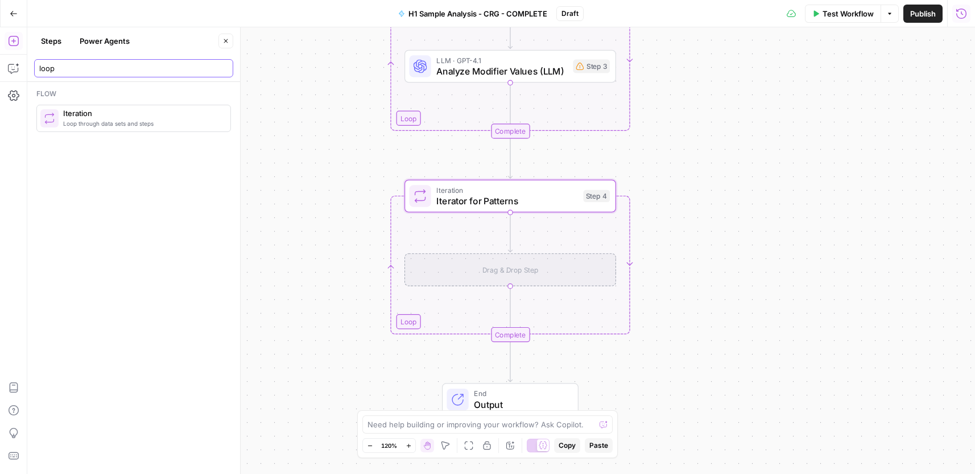
click at [85, 65] on input "loop" at bounding box center [133, 68] width 189 height 11
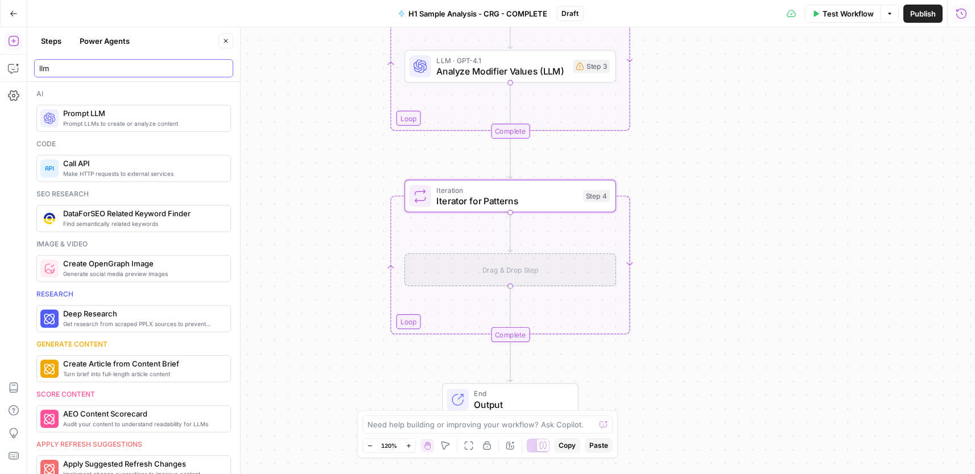
type input "llm"
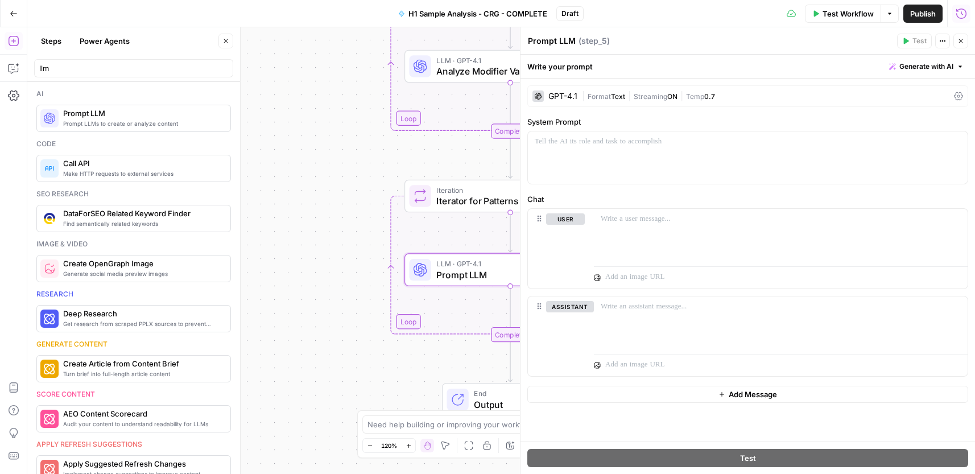
click at [570, 40] on textarea "Prompt LLM" at bounding box center [552, 40] width 48 height 11
paste textarea "Extract Categories per H1 (LLM)"
type textarea "Extract Categories per H1 (LLM)"
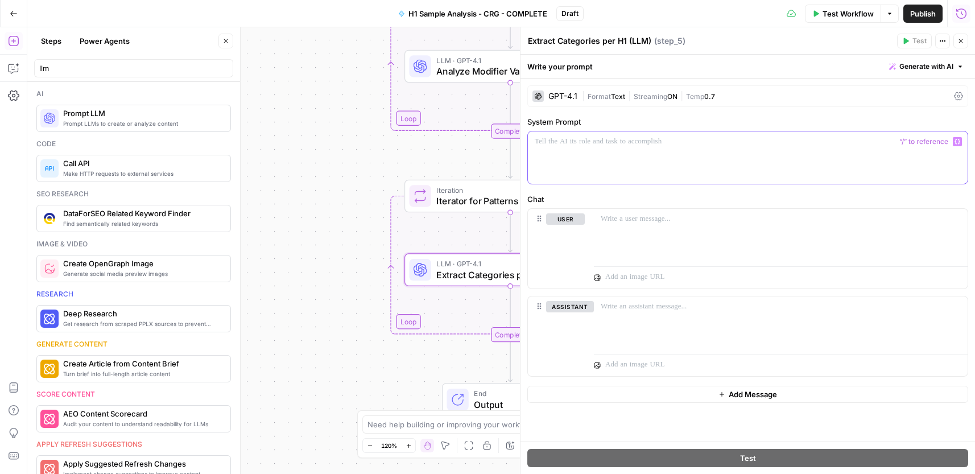
click at [627, 165] on div at bounding box center [748, 157] width 440 height 52
click at [612, 97] on span "Text" at bounding box center [618, 96] width 14 height 9
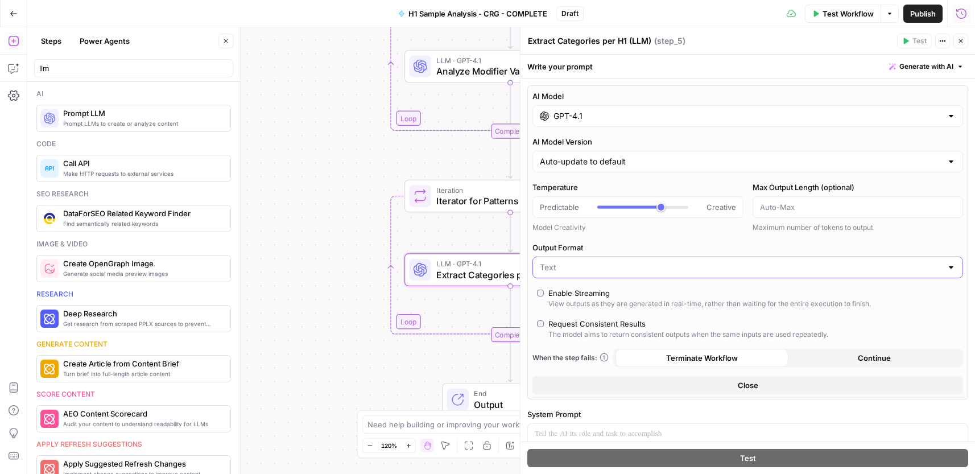
click at [625, 262] on input "Output Format" at bounding box center [741, 267] width 402 height 11
click at [593, 313] on span "JSON" at bounding box center [741, 311] width 398 height 11
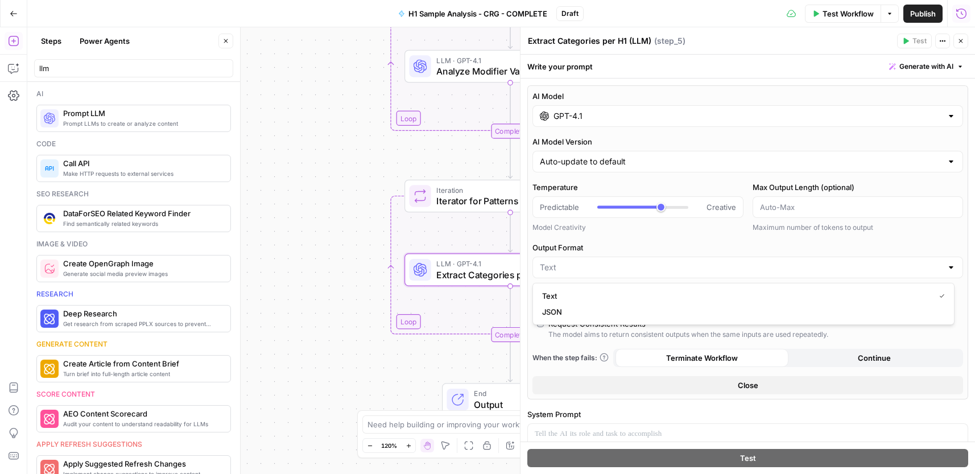
type input "JSON"
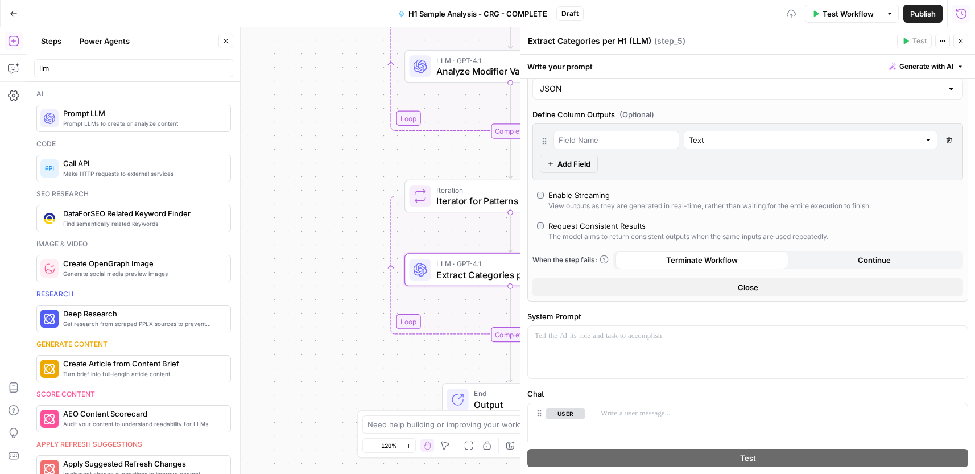
scroll to position [227, 0]
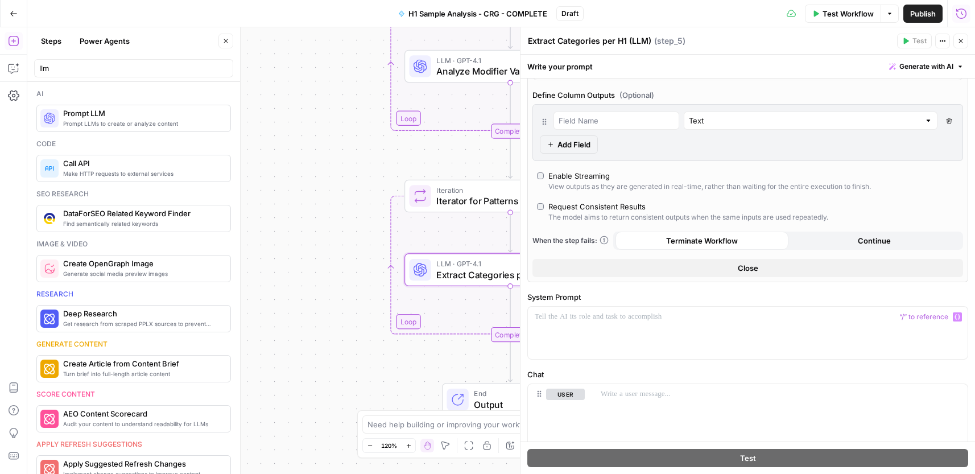
click at [754, 264] on button "Close" at bounding box center [747, 268] width 430 height 18
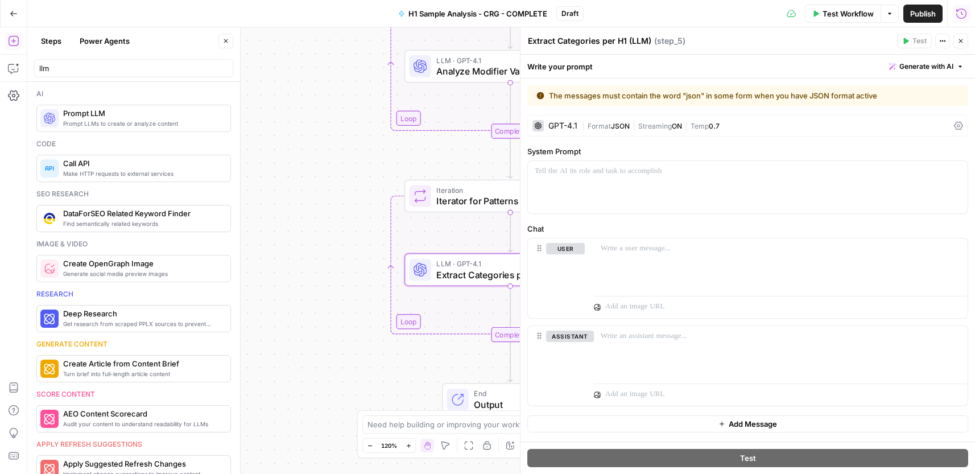
scroll to position [0, 0]
click at [652, 183] on div at bounding box center [748, 187] width 440 height 52
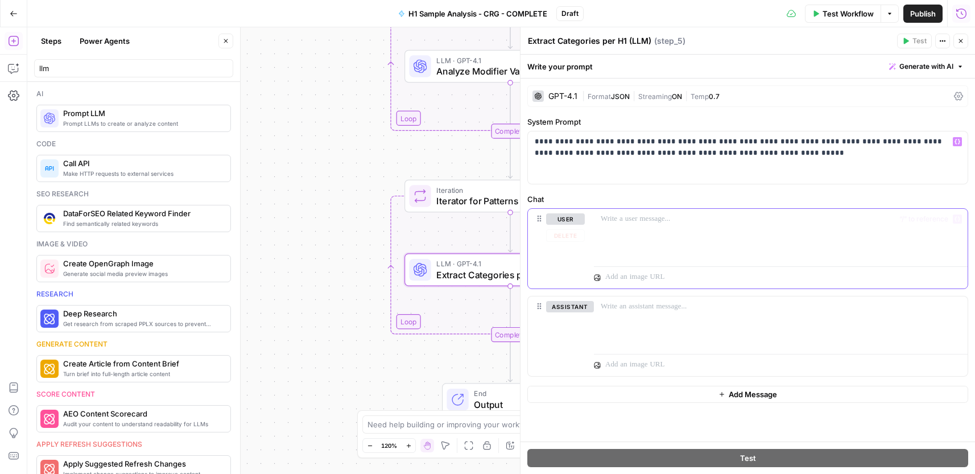
click at [631, 230] on div at bounding box center [781, 235] width 374 height 52
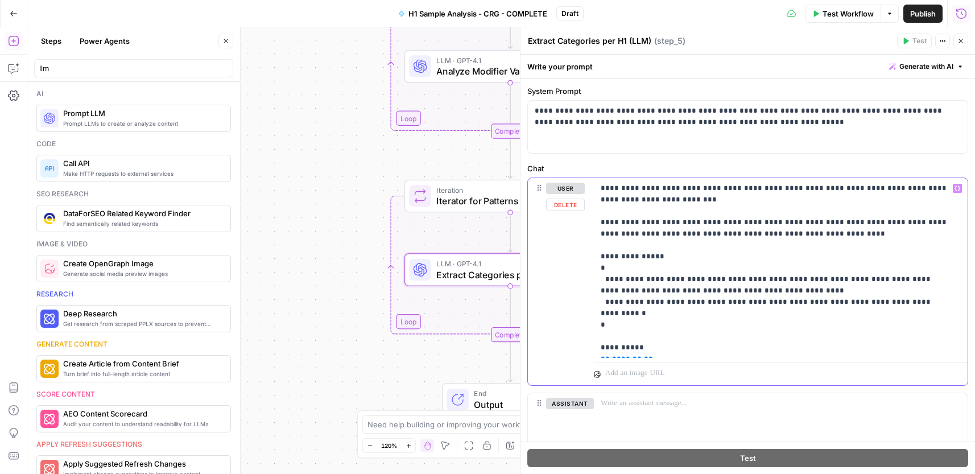
scroll to position [96, 0]
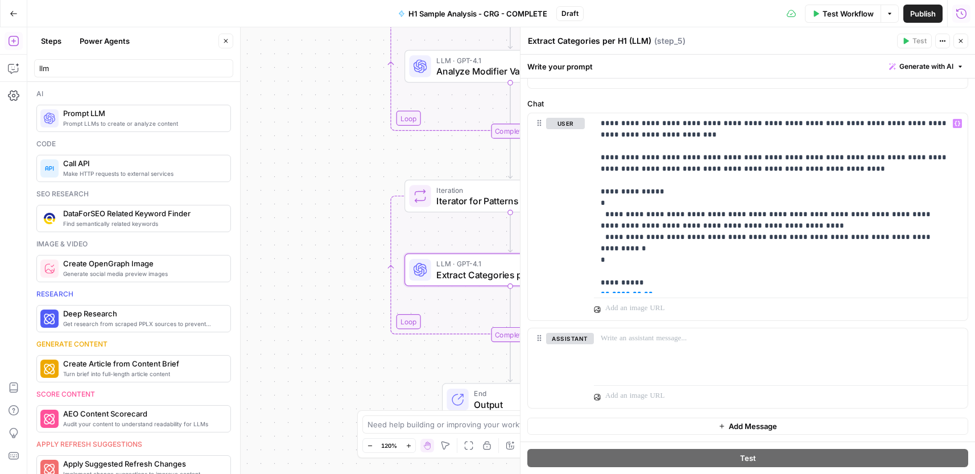
drag, startPoint x: 962, startPoint y: 39, endPoint x: 903, endPoint y: 137, distance: 114.8
click at [962, 39] on icon "button" at bounding box center [960, 41] width 7 height 7
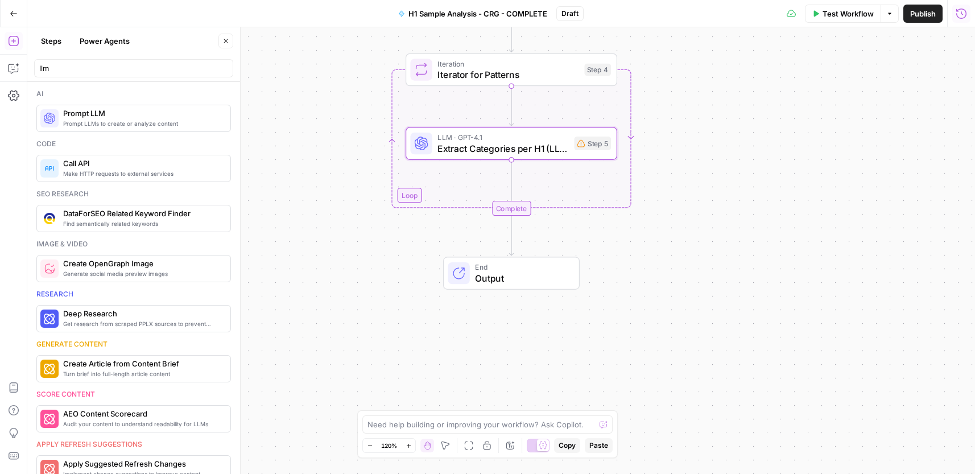
drag, startPoint x: 728, startPoint y: 329, endPoint x: 729, endPoint y: 203, distance: 125.7
click at [729, 203] on div "Workflow Set Inputs Inputs Run Code · Python Process & Batch CSV Data Step 1 Lo…" at bounding box center [500, 250] width 947 height 446
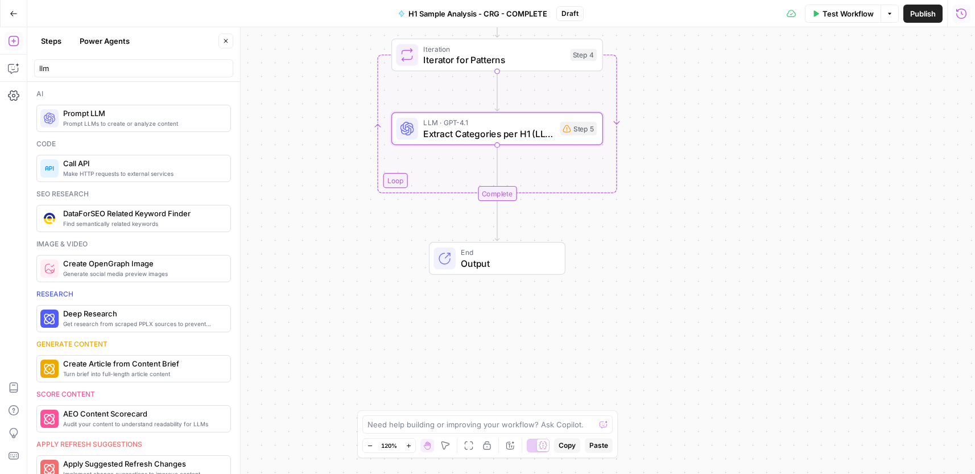
drag, startPoint x: 715, startPoint y: 92, endPoint x: 701, endPoint y: 77, distance: 20.5
click at [701, 77] on div "Workflow Set Inputs Inputs Run Code · Python Process & Batch CSV Data Step 1 Lo…" at bounding box center [500, 250] width 947 height 446
drag, startPoint x: 77, startPoint y: 67, endPoint x: 16, endPoint y: 60, distance: 61.2
click at [20, 61] on body "Cohort 5 New Home Browse Your Data Usage Settings Recent Grids CRG - H1 Grid H1…" at bounding box center [487, 237] width 975 height 474
type input "l"
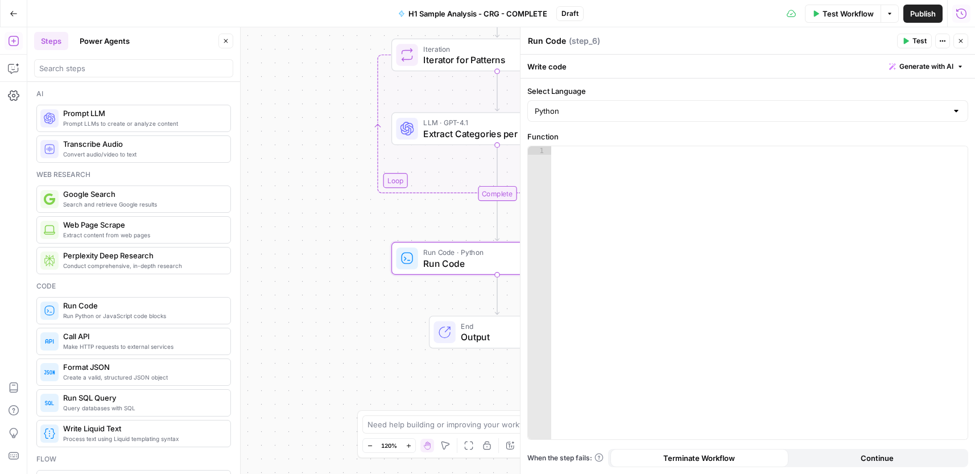
click at [556, 42] on textarea "Run Code" at bounding box center [547, 40] width 38 height 11
paste textarea "Combine Modifier Batches"
type textarea "Combine Modifier Batches"
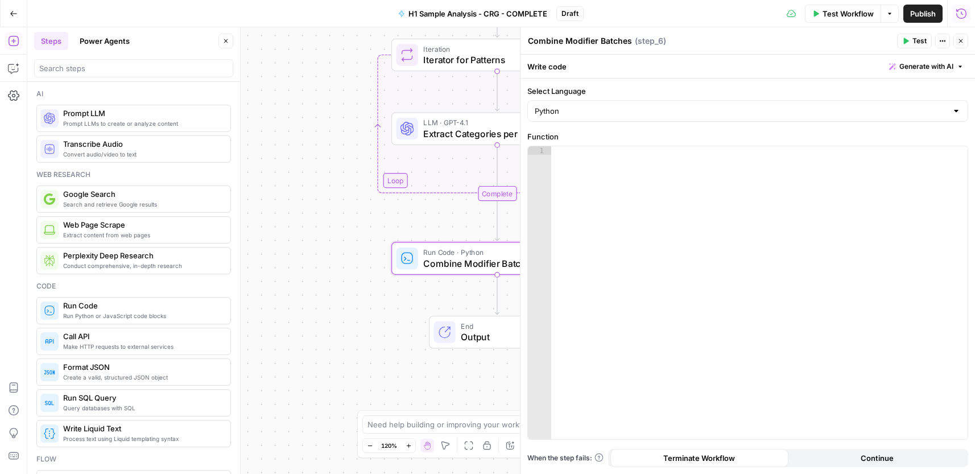
click at [655, 216] on div at bounding box center [759, 301] width 416 height 310
paste textarea "**********"
type textarea "**********"
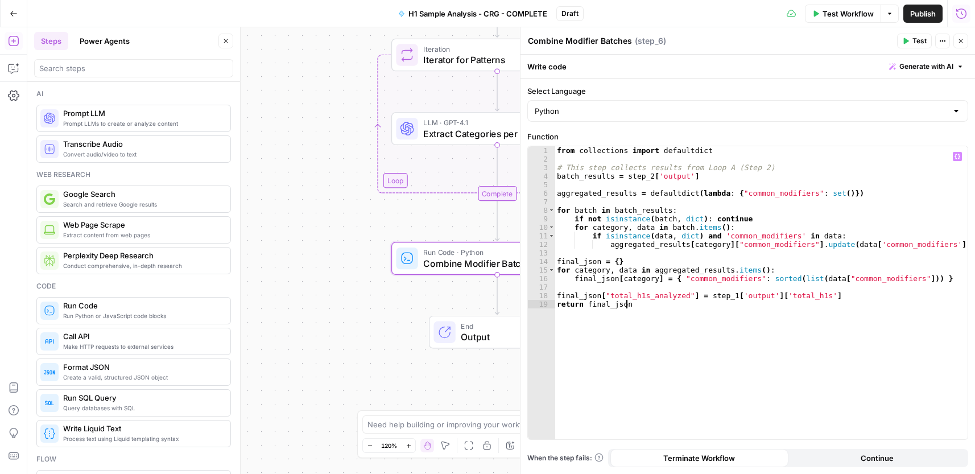
click at [933, 456] on button "Continue" at bounding box center [877, 458] width 178 height 18
click at [962, 42] on icon "button" at bounding box center [960, 41] width 7 height 7
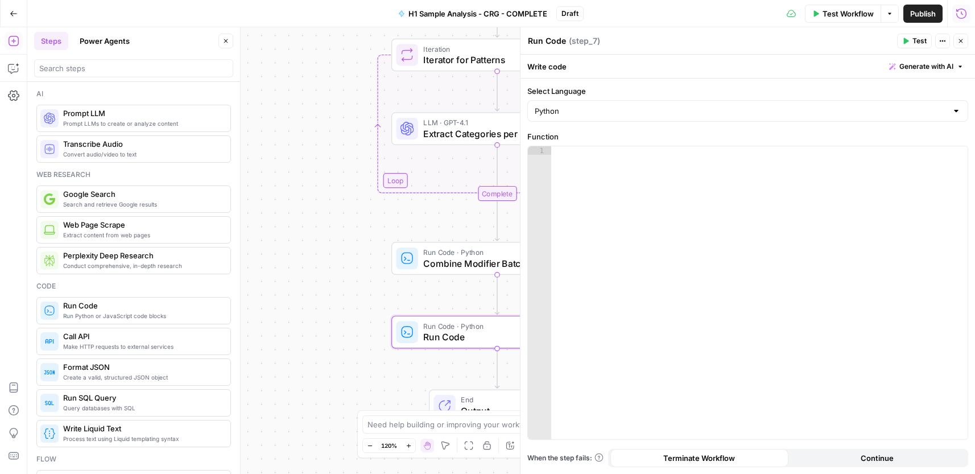
click at [554, 38] on textarea "Run Code" at bounding box center [547, 40] width 38 height 11
click at [553, 38] on textarea "Run Code" at bounding box center [547, 40] width 38 height 11
paste textarea "unt Combination Patterns (Python)"
paste textarea
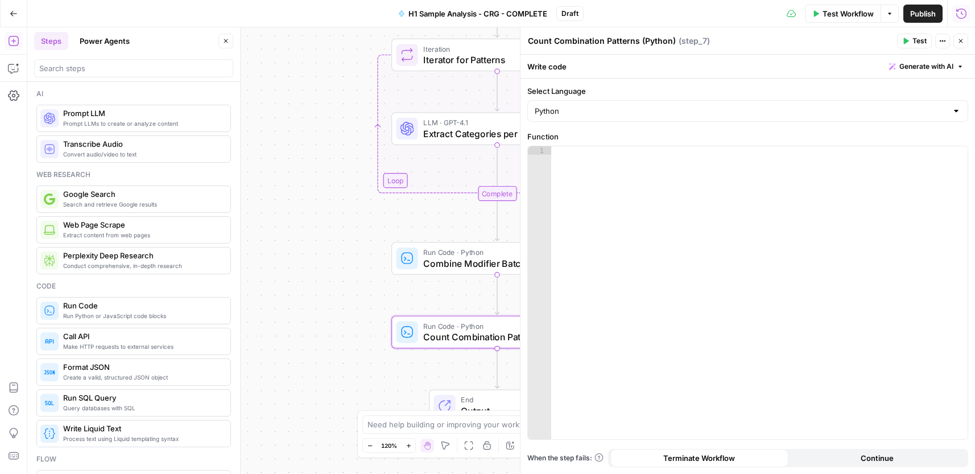
type textarea "Count Combination Patterns (Python)"
drag, startPoint x: 708, startPoint y: 230, endPoint x: 793, endPoint y: 42, distance: 205.9
click at [707, 229] on div at bounding box center [759, 301] width 416 height 310
paste textarea "**********"
type textarea "**********"
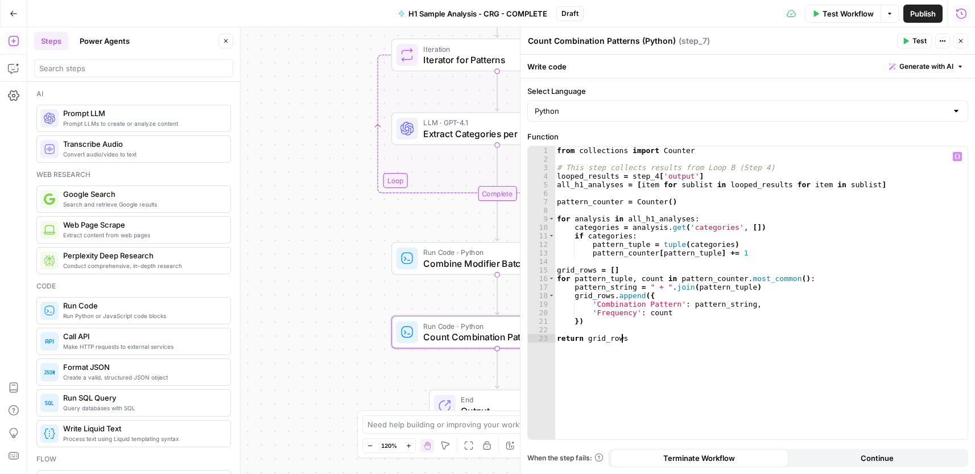
click at [908, 456] on button "Continue" at bounding box center [877, 458] width 178 height 18
click at [963, 41] on icon "button" at bounding box center [960, 41] width 7 height 7
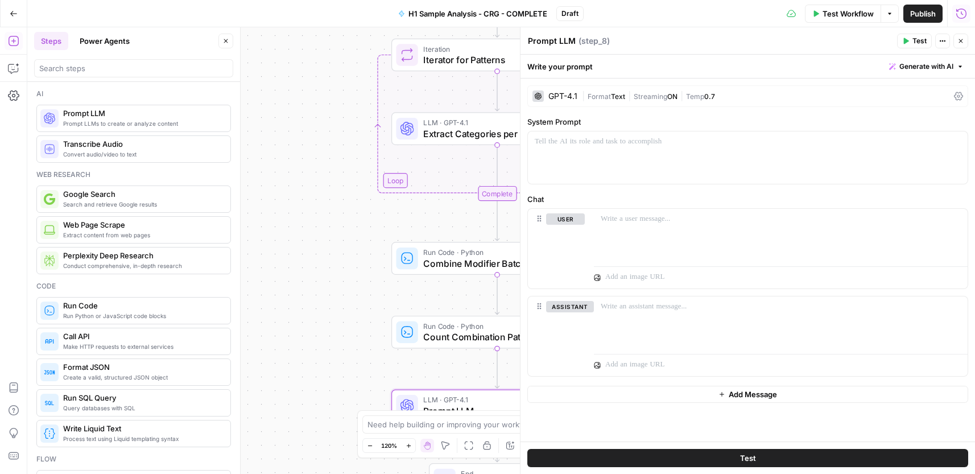
click at [563, 40] on textarea "Prompt LLM" at bounding box center [552, 40] width 48 height 11
paste textarea "Suggest New Combinations (LLM)"
type textarea "Suggest New Combinations (LLM)"
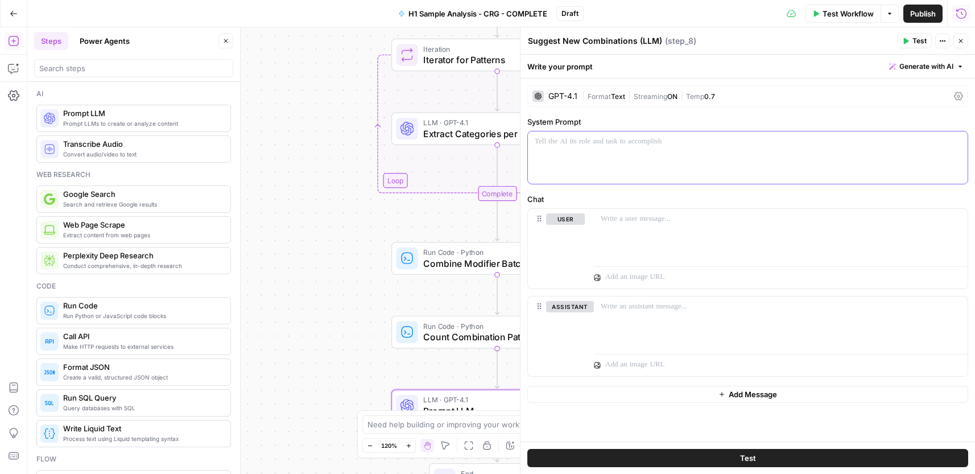
click at [635, 179] on div at bounding box center [748, 157] width 440 height 52
click at [610, 98] on span "Format" at bounding box center [598, 96] width 23 height 9
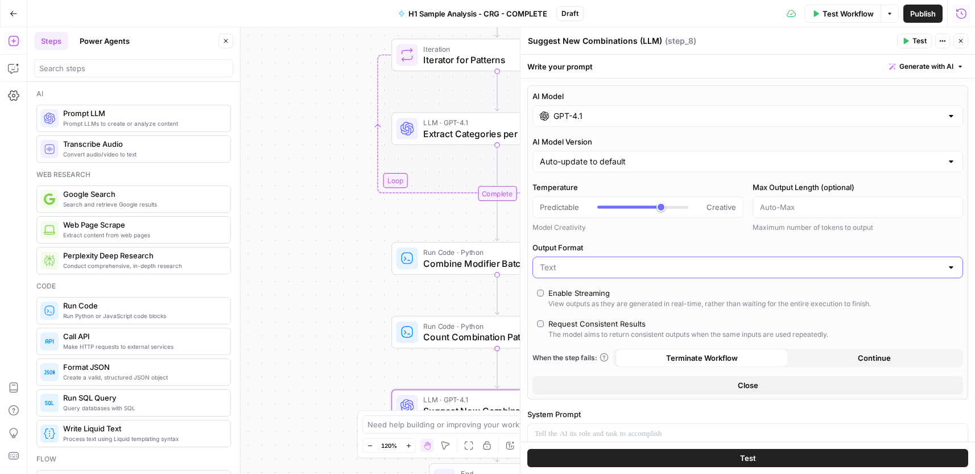
click at [640, 271] on input "Output Format" at bounding box center [741, 267] width 402 height 11
click at [596, 311] on span "JSON" at bounding box center [741, 311] width 398 height 11
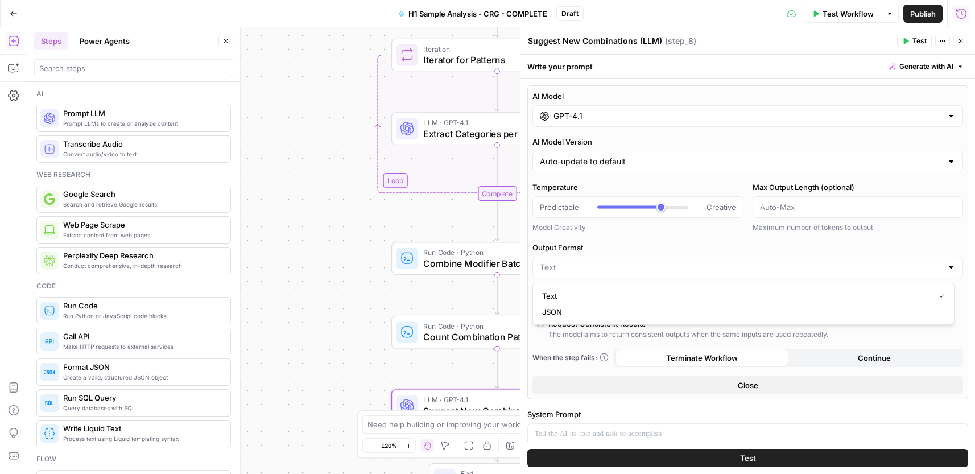
type input "JSON"
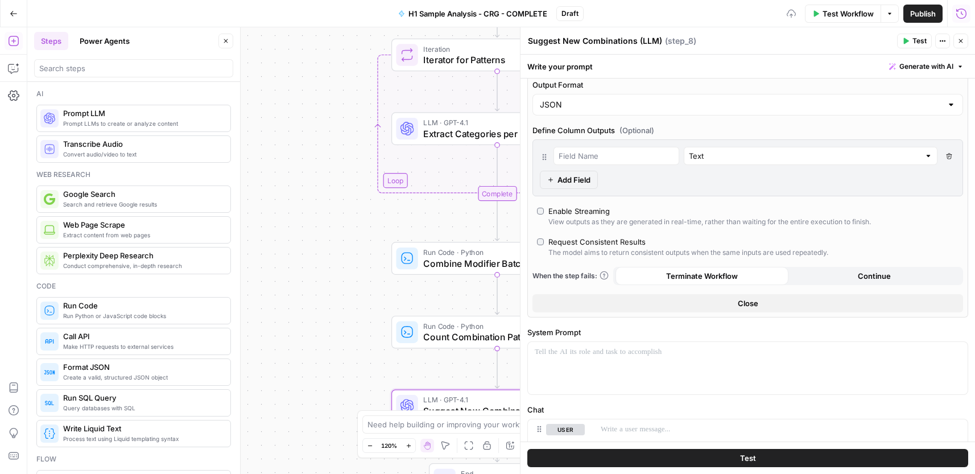
scroll to position [227, 0]
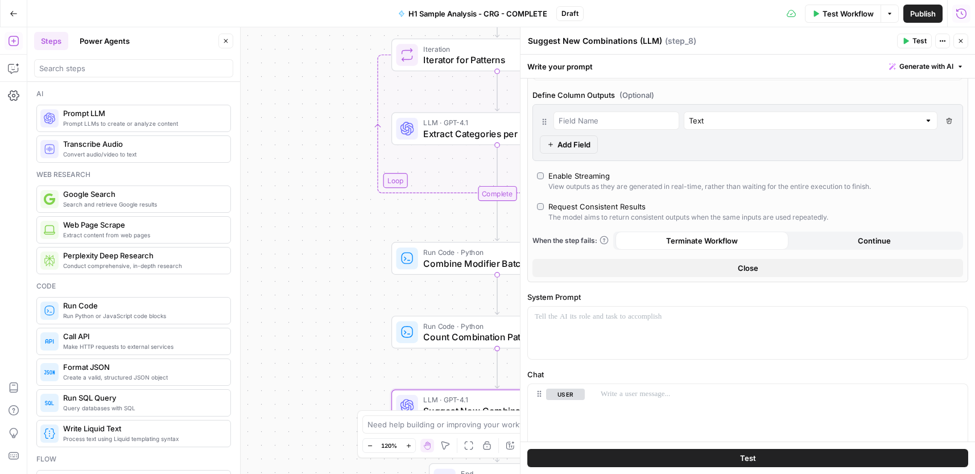
click at [759, 266] on button "Close" at bounding box center [747, 268] width 430 height 18
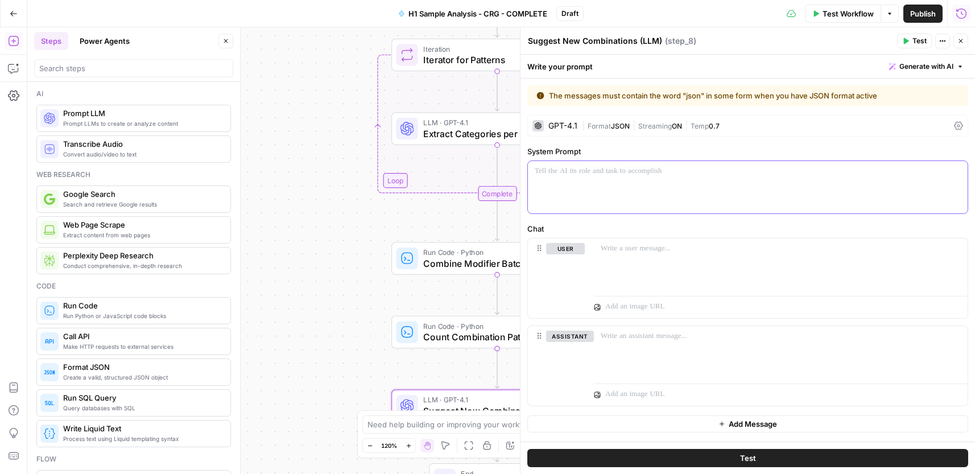
click at [616, 172] on p at bounding box center [748, 170] width 426 height 11
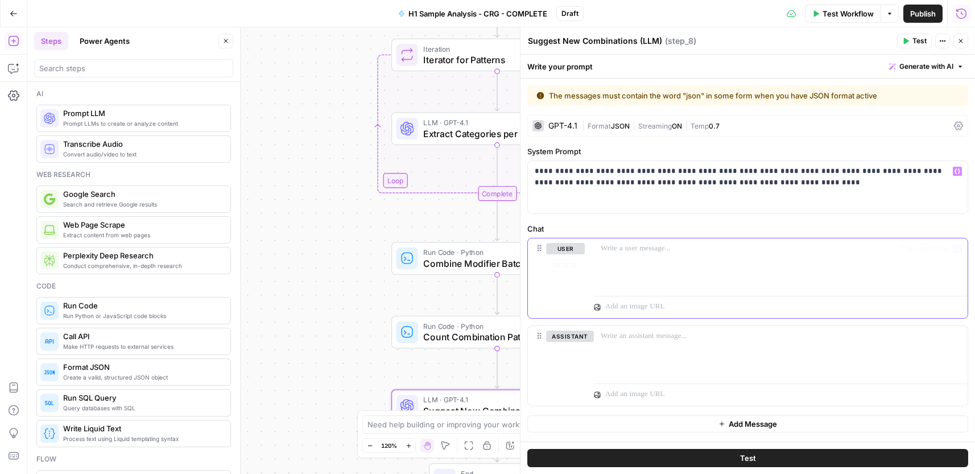
click at [651, 256] on div at bounding box center [781, 264] width 374 height 52
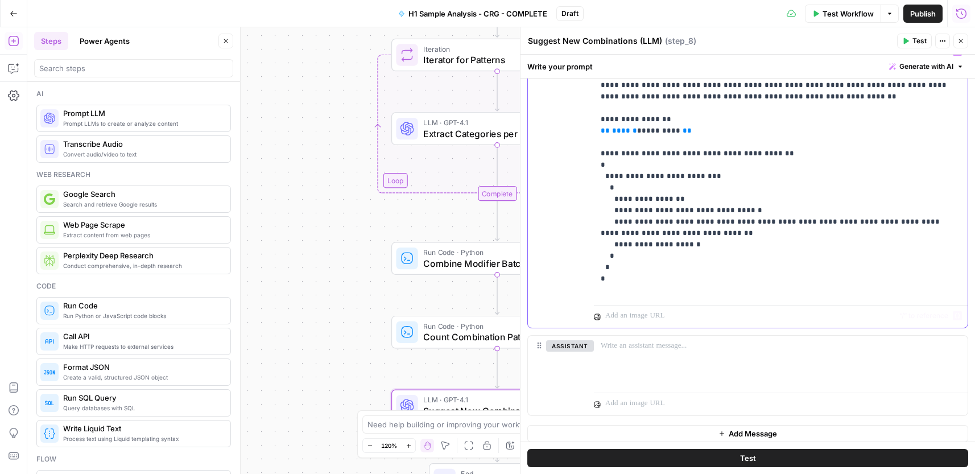
scroll to position [175, 0]
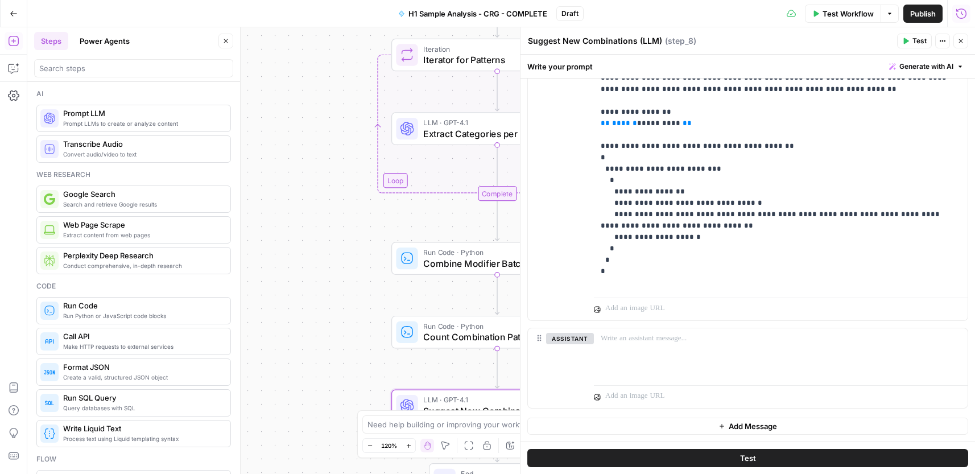
click at [959, 43] on icon "button" at bounding box center [960, 41] width 7 height 7
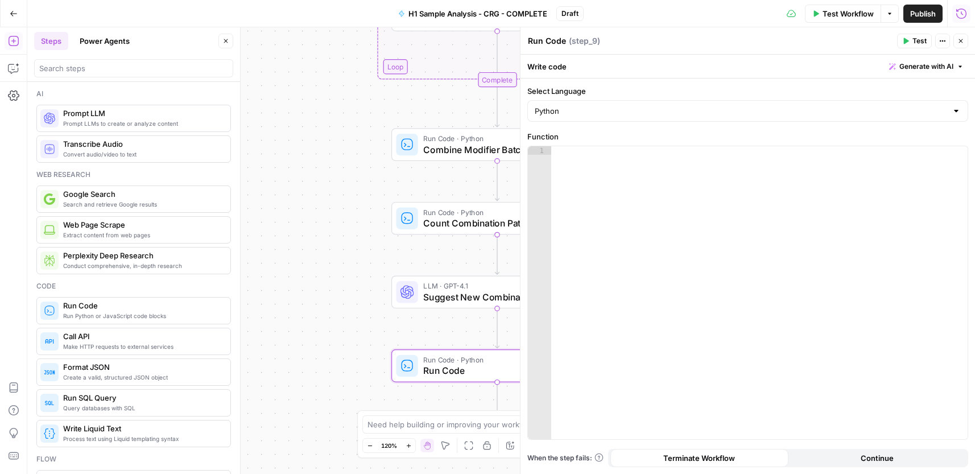
click at [553, 35] on textarea "Run Code" at bounding box center [547, 40] width 38 height 11
paste textarea "Format Modifiers for Grid (Python)"
type textarea "Format Modifiers for Grid (Python)"
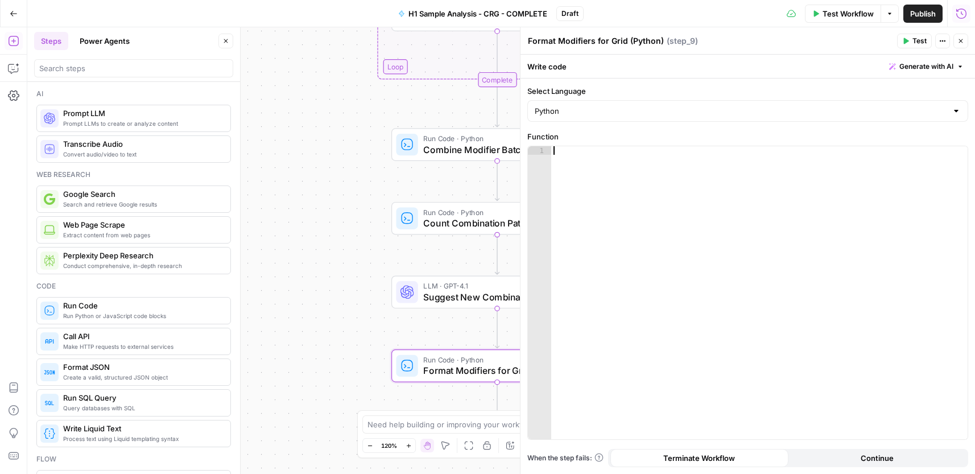
click at [615, 191] on div at bounding box center [759, 301] width 416 height 310
paste textarea "**********"
type textarea "**********"
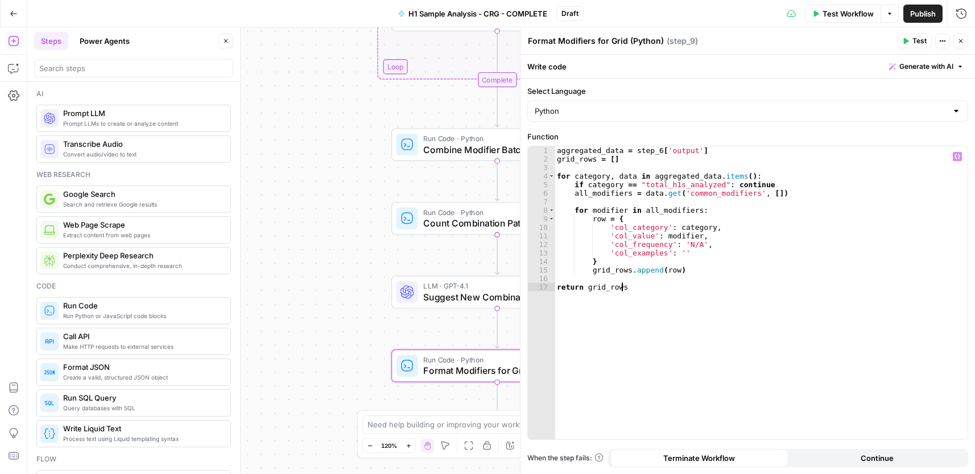
drag, startPoint x: 963, startPoint y: 43, endPoint x: 655, endPoint y: 343, distance: 429.9
click at [963, 44] on icon "button" at bounding box center [960, 41] width 7 height 7
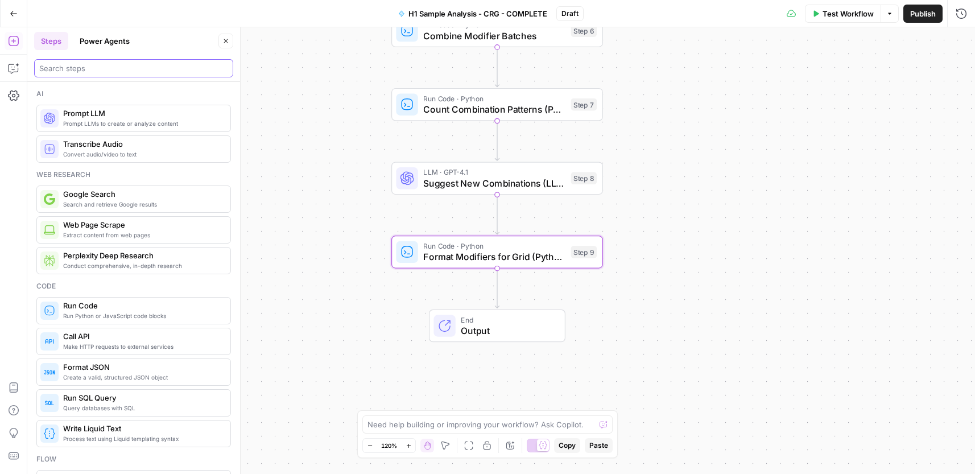
click at [92, 67] on input "search" at bounding box center [133, 68] width 189 height 11
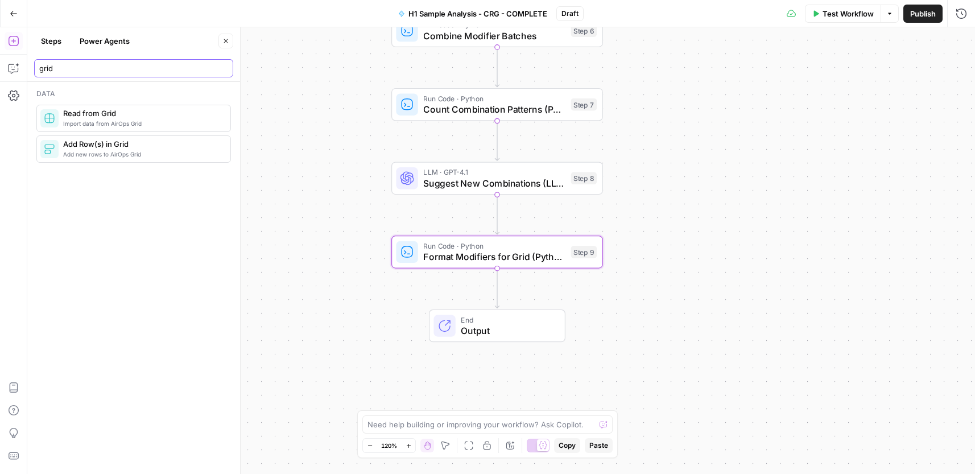
type input "grid"
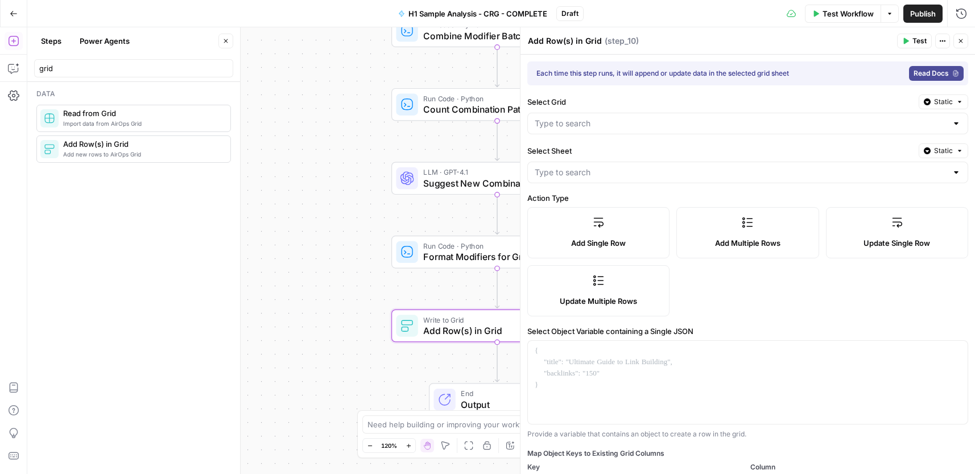
click at [549, 39] on textarea "Add Row(s) in Grid" at bounding box center [565, 40] width 74 height 11
click at [548, 39] on textarea "Add Row(s) in Grid" at bounding box center [565, 40] width 74 height 11
click at [548, 38] on textarea "Add Row(s) in Grid" at bounding box center [565, 40] width 74 height 11
paste textarea "Write Modifiers to"
type textarea "Write Modifiers to Grid"
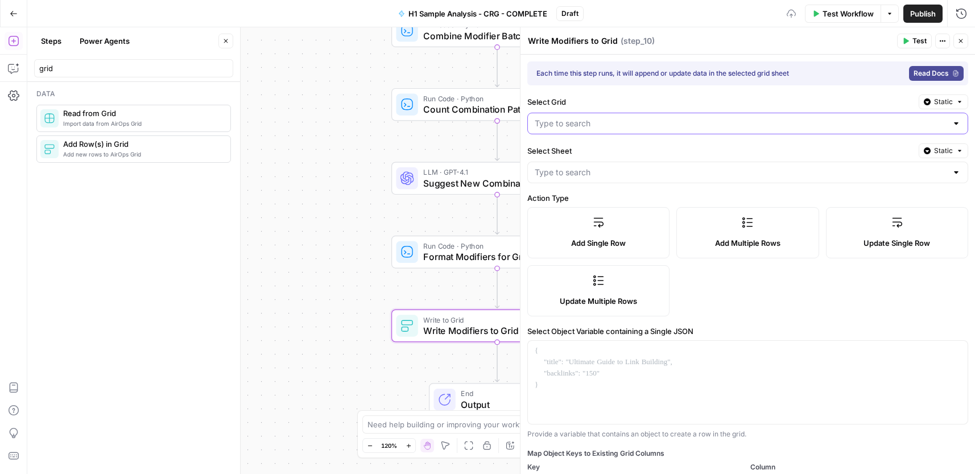
click at [647, 122] on input "Select Grid" at bounding box center [741, 123] width 412 height 11
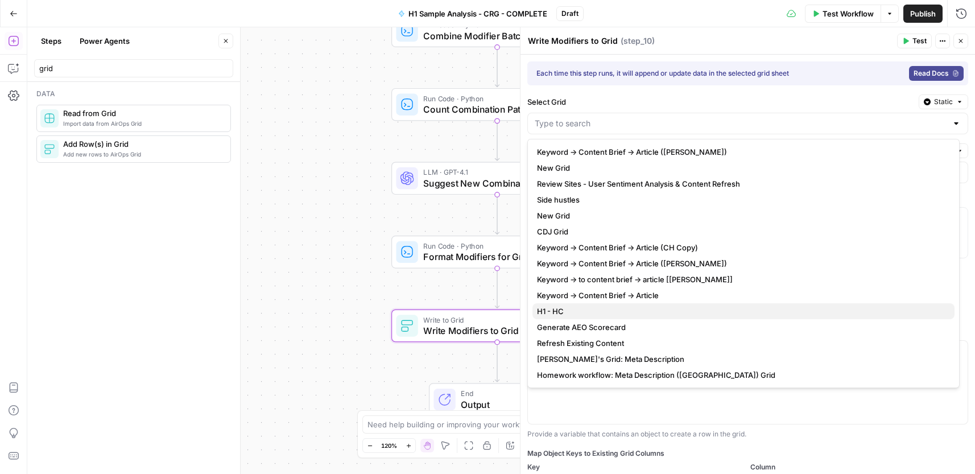
click at [576, 312] on span "H1 - HC" at bounding box center [741, 310] width 408 height 11
type input "H1 - HC"
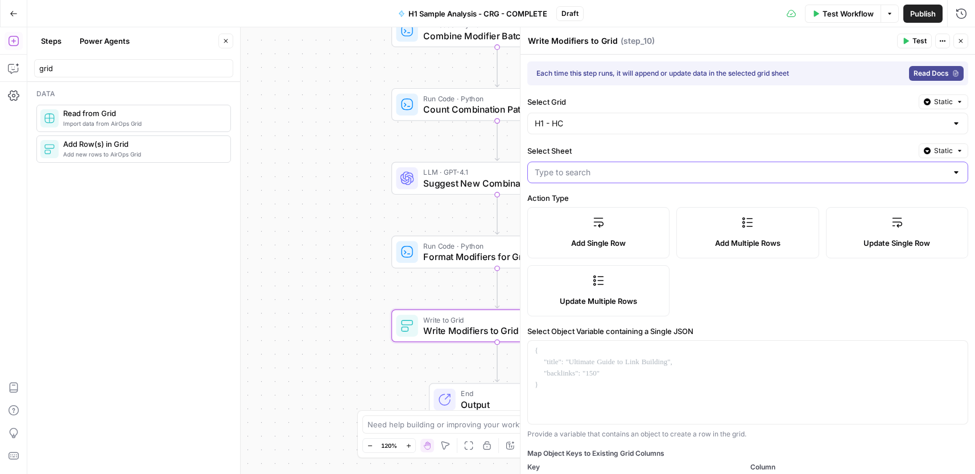
click at [599, 176] on input "Select Sheet" at bounding box center [741, 172] width 412 height 11
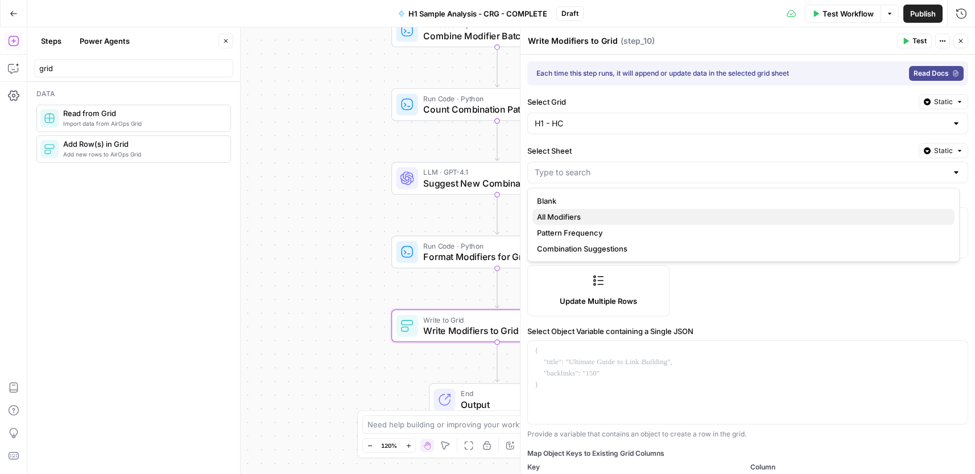
click at [583, 220] on span "All Modifiers" at bounding box center [741, 216] width 408 height 11
type input "All Modifiers"
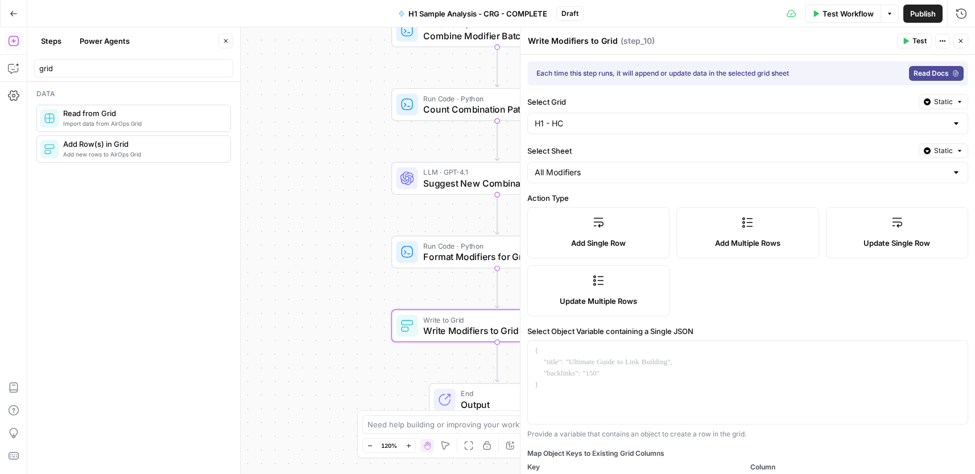
click at [713, 227] on label "Add Multiple Rows" at bounding box center [747, 232] width 142 height 51
click at [668, 369] on div at bounding box center [748, 428] width 440 height 174
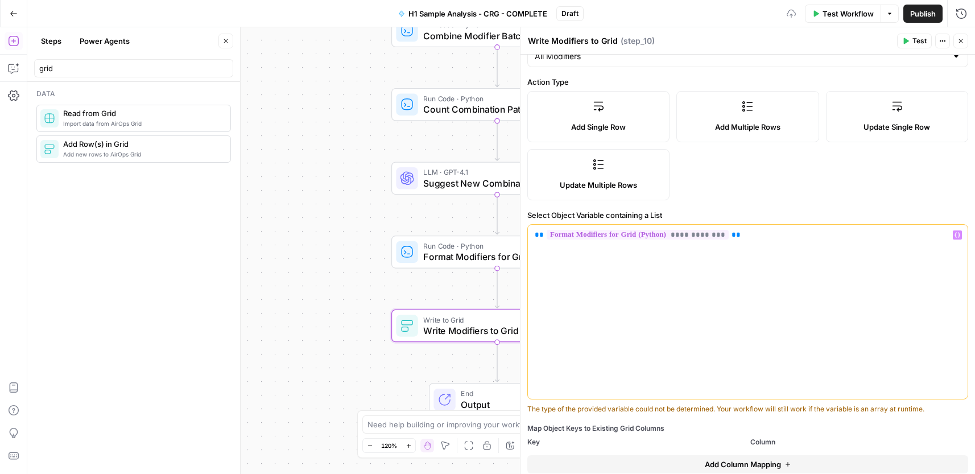
scroll to position [150, 0]
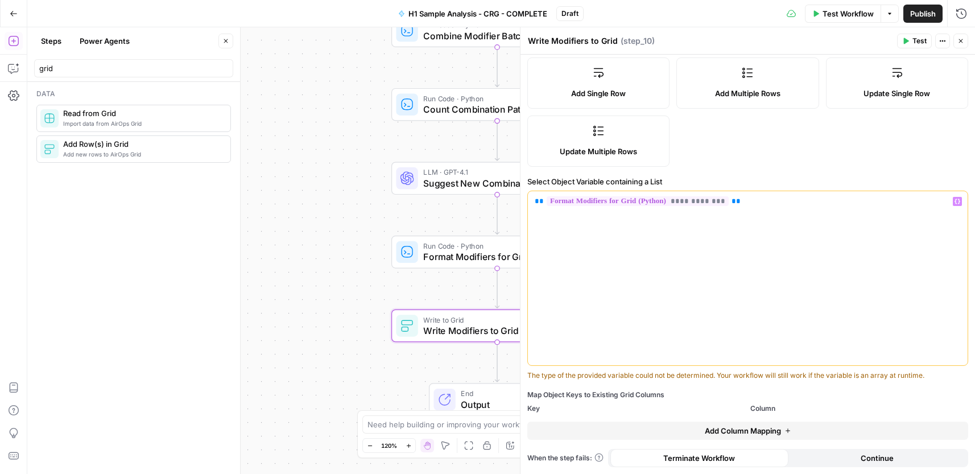
click at [718, 430] on span "Add Column Mapping" at bounding box center [743, 430] width 76 height 11
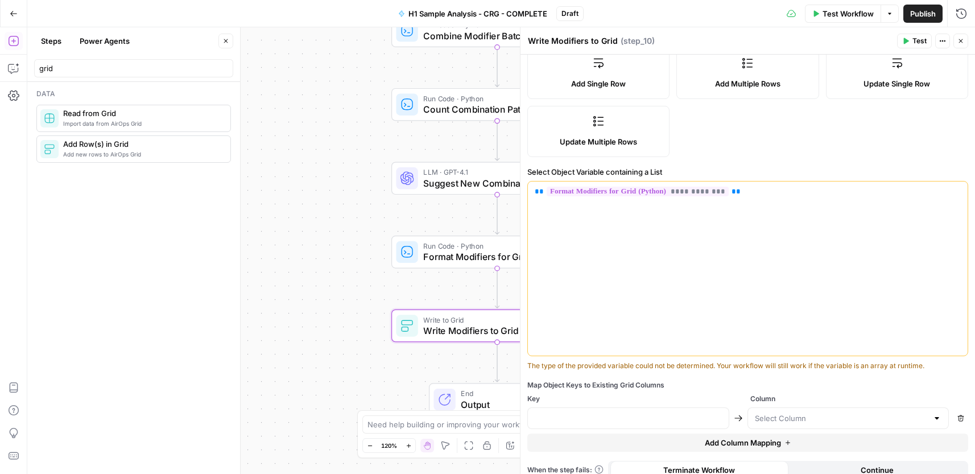
scroll to position [171, 0]
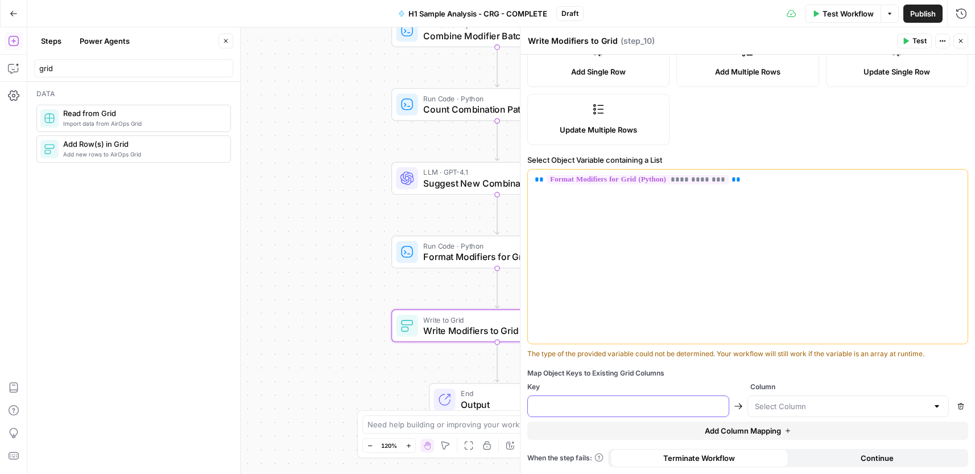
click at [639, 410] on input "text" at bounding box center [628, 405] width 187 height 11
paste input "col_category"
type input "col_category"
click at [776, 406] on input "text" at bounding box center [841, 405] width 173 height 11
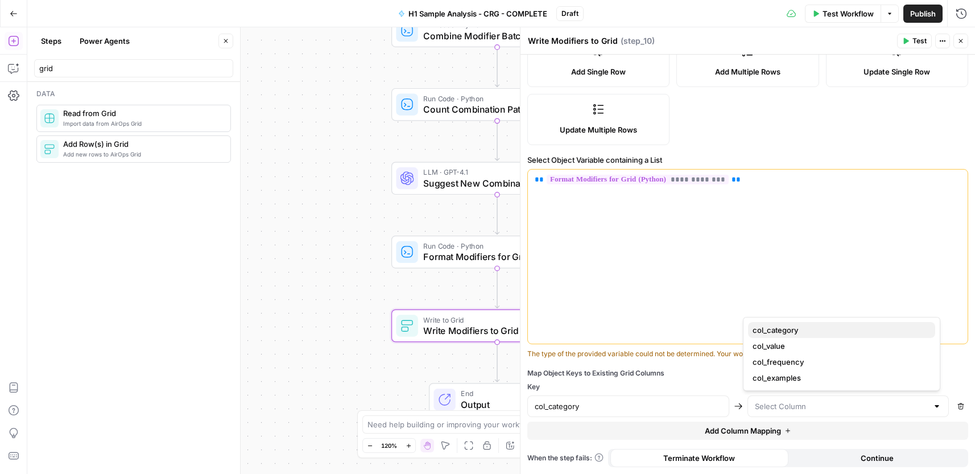
click at [799, 330] on span "col_category" at bounding box center [838, 329] width 173 height 11
type input "col_category"
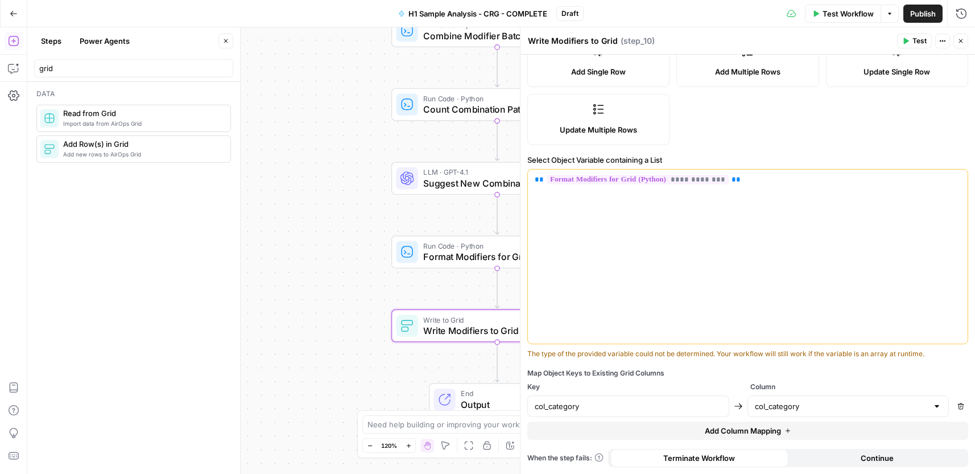
click at [814, 432] on button "Add Column Mapping" at bounding box center [747, 430] width 441 height 18
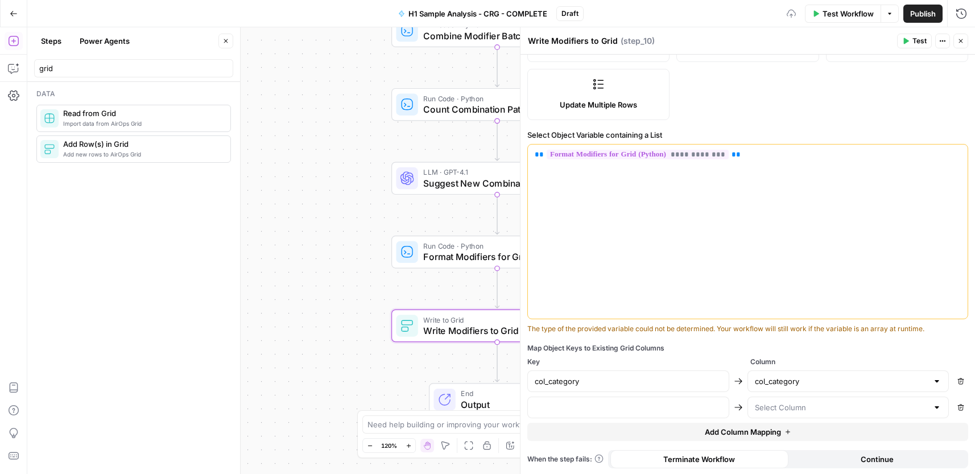
scroll to position [197, 0]
click at [636, 401] on input "text" at bounding box center [628, 405] width 187 height 11
paste input "col_value"
type input "col_value"
click at [787, 404] on input "text" at bounding box center [841, 405] width 173 height 11
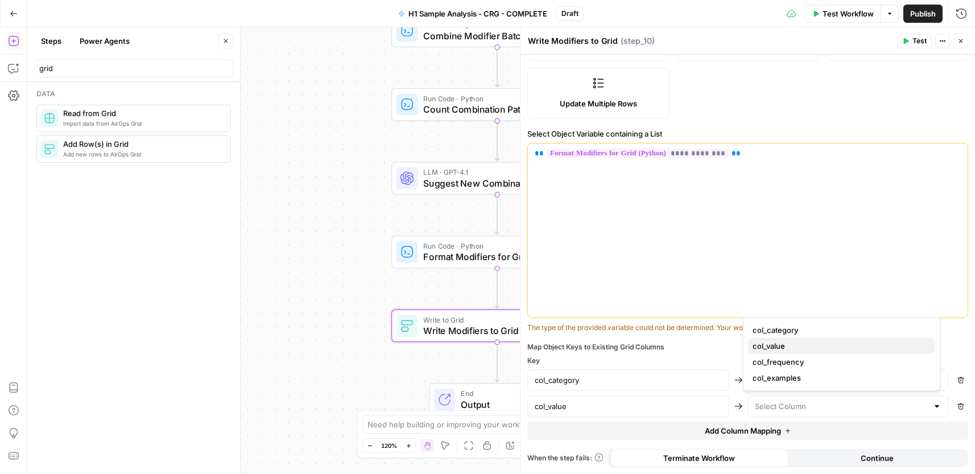
click at [800, 347] on span "col_value" at bounding box center [838, 345] width 173 height 11
type input "col_value"
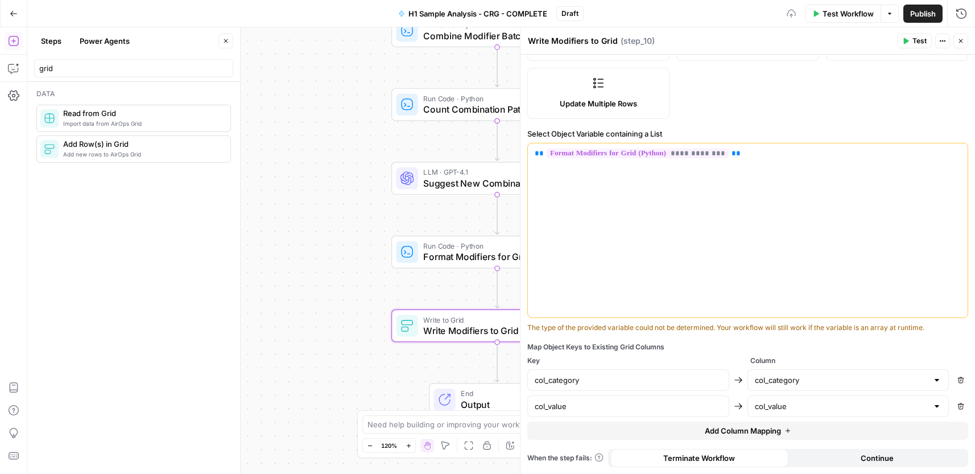
click at [800, 434] on button "Add Column Mapping" at bounding box center [747, 430] width 441 height 18
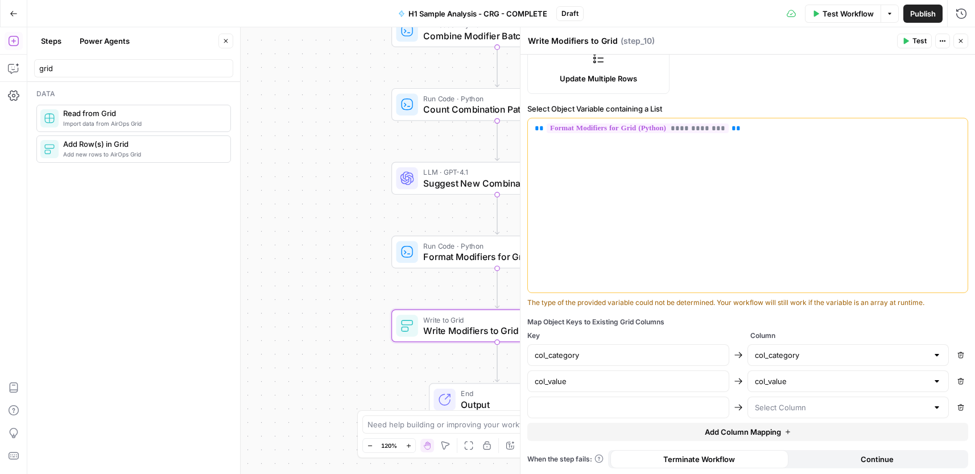
scroll to position [223, 0]
click at [773, 403] on input "text" at bounding box center [841, 405] width 173 height 11
click at [792, 359] on span "col_frequency" at bounding box center [838, 361] width 173 height 11
type input "col_frequency"
click at [664, 413] on div at bounding box center [628, 406] width 202 height 22
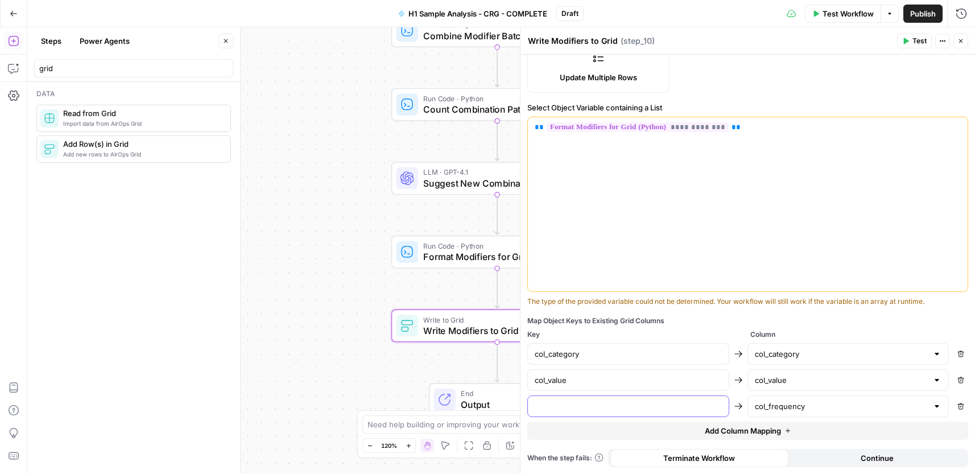
click at [656, 409] on input "text" at bounding box center [628, 405] width 187 height 11
paste input "col_frequency"
type input "col_frequency"
click at [745, 429] on span "Add Column Mapping" at bounding box center [743, 430] width 76 height 11
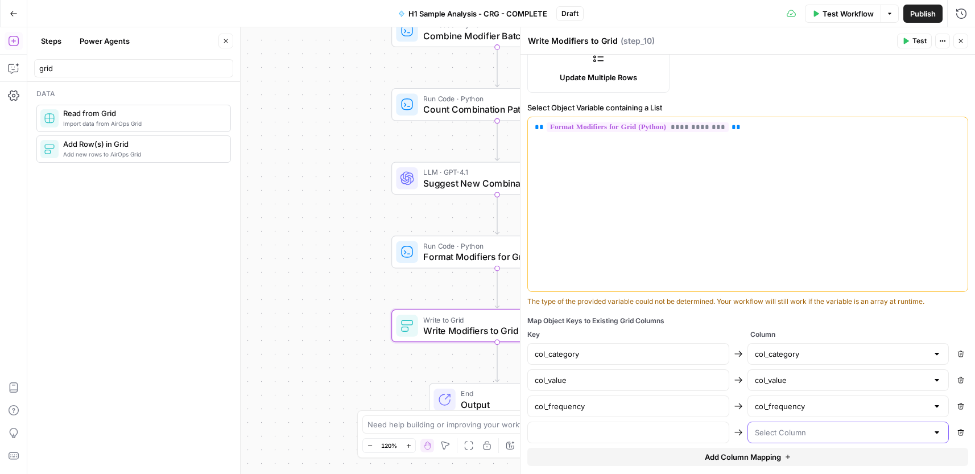
click at [772, 432] on input "text" at bounding box center [841, 432] width 173 height 11
type input "col_examples"
click at [648, 419] on div "col_category col_category Remove col_value col_value Remove col_frequency col_f…" at bounding box center [747, 393] width 441 height 100
click at [644, 428] on input "text" at bounding box center [628, 432] width 187 height 11
paste input "col_examples"
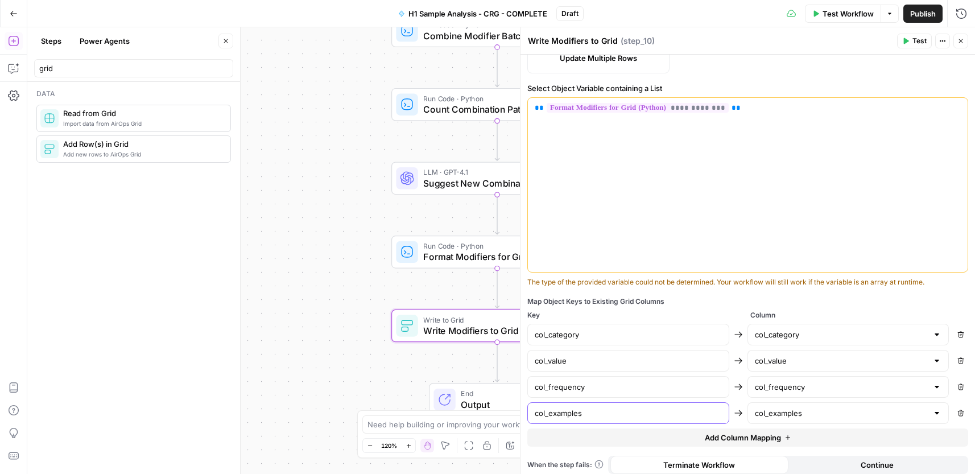
scroll to position [250, 0]
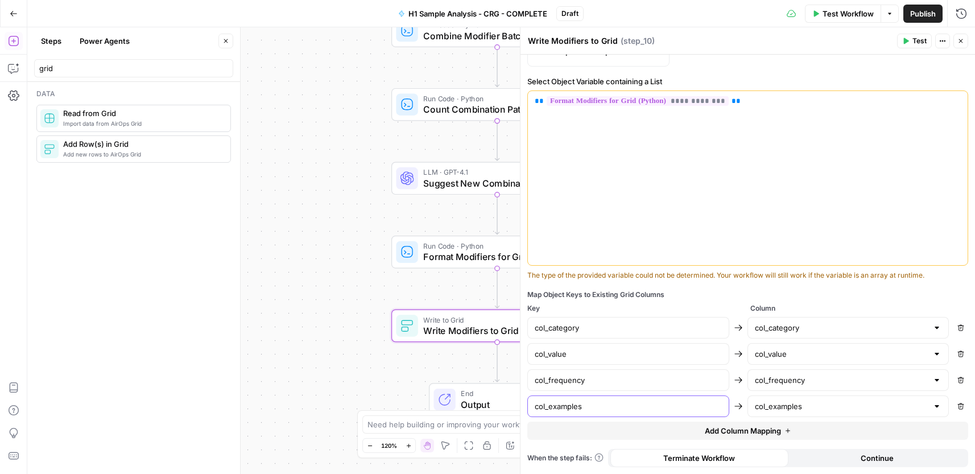
type input "col_examples"
click at [863, 456] on span "Continue" at bounding box center [876, 457] width 33 height 11
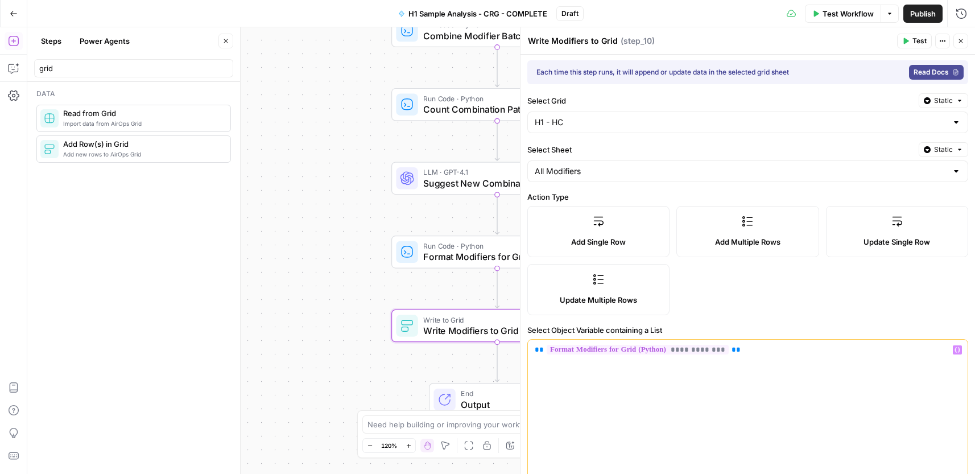
scroll to position [0, 0]
click at [960, 40] on icon "button" at bounding box center [961, 41] width 4 height 4
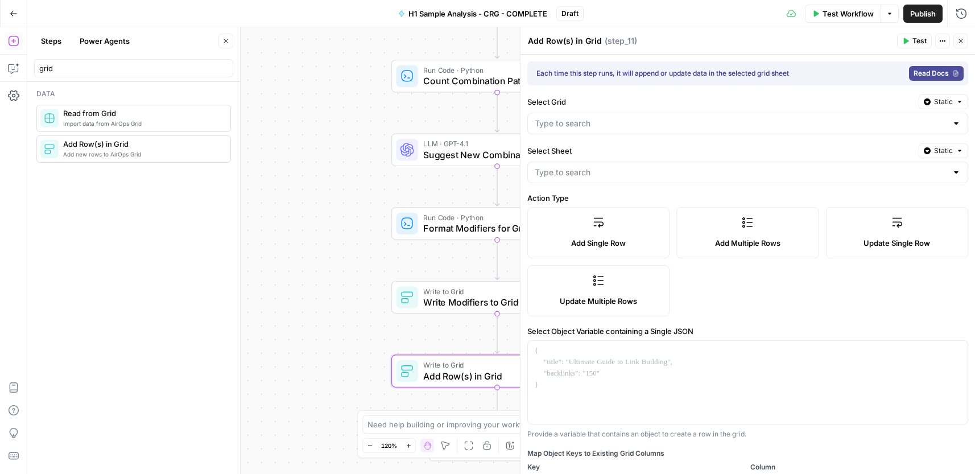
click at [574, 40] on textarea "Add Row(s) in Grid" at bounding box center [565, 40] width 74 height 11
paste textarea "Write Patterns to"
type textarea "Write Patterns to Grid"
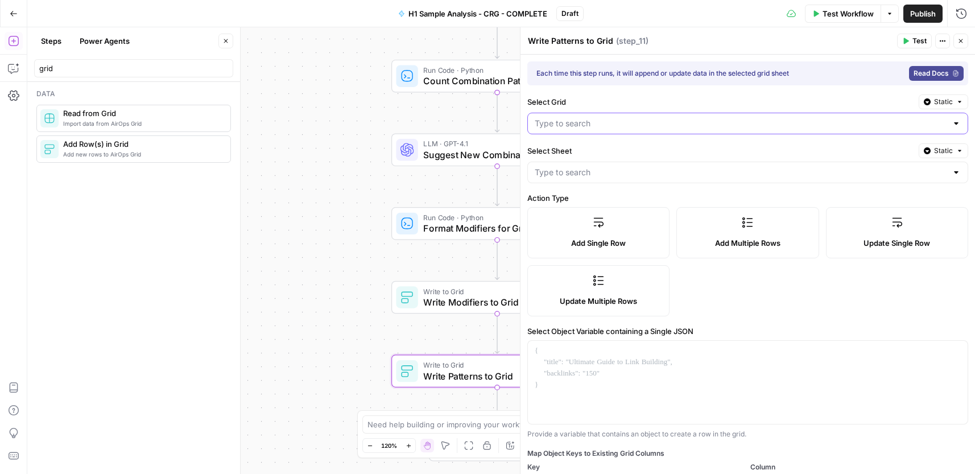
click at [567, 125] on input "Select Grid" at bounding box center [741, 123] width 412 height 11
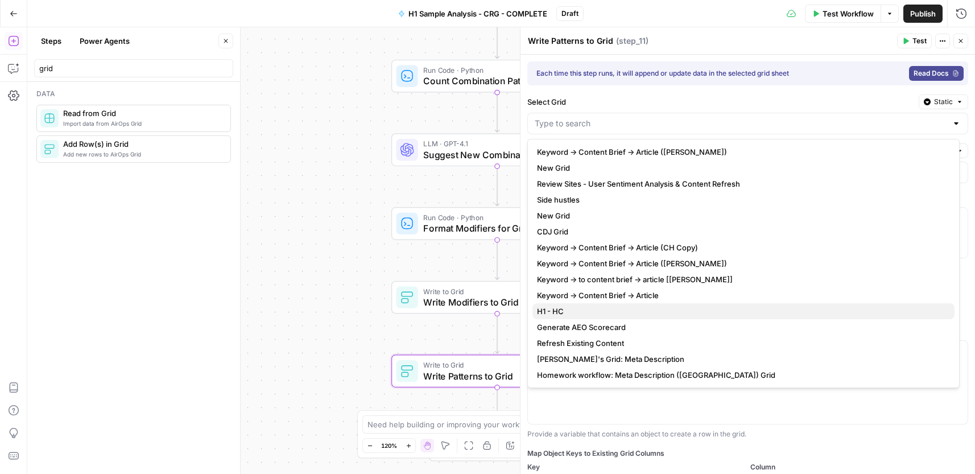
click at [576, 313] on span "H1 - HC" at bounding box center [741, 310] width 408 height 11
type input "H1 - HC"
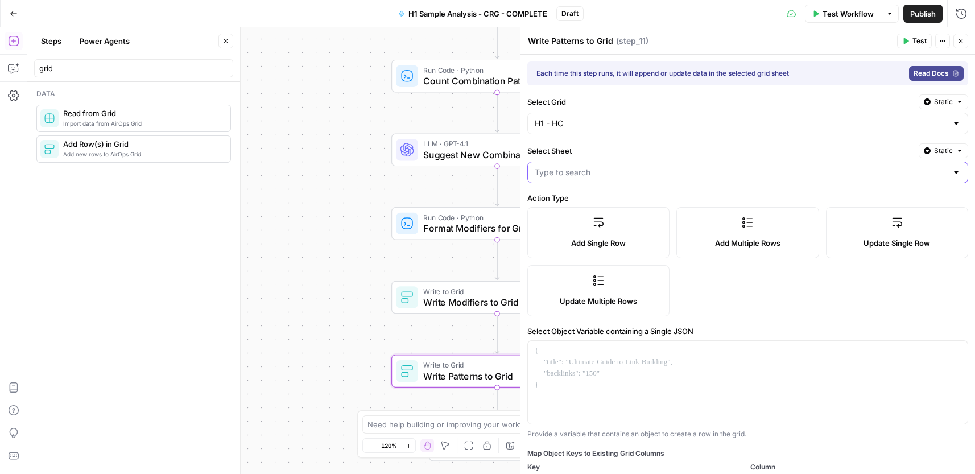
click at [597, 167] on input "Select Sheet" at bounding box center [741, 172] width 412 height 11
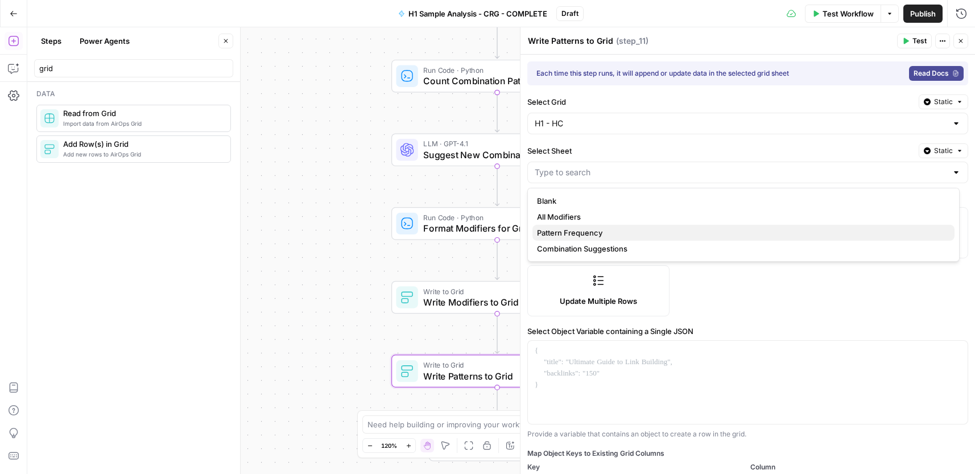
click at [585, 230] on span "Pattern Frequency" at bounding box center [741, 232] width 408 height 11
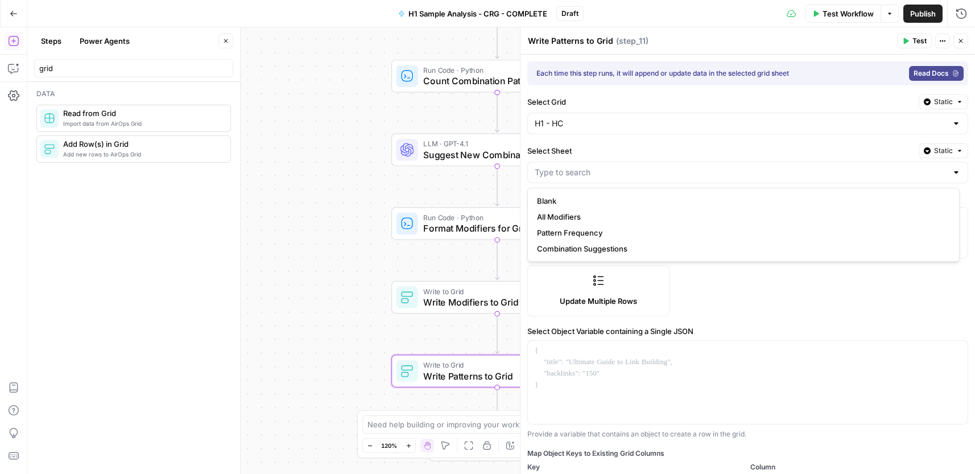
type input "Pattern Frequency"
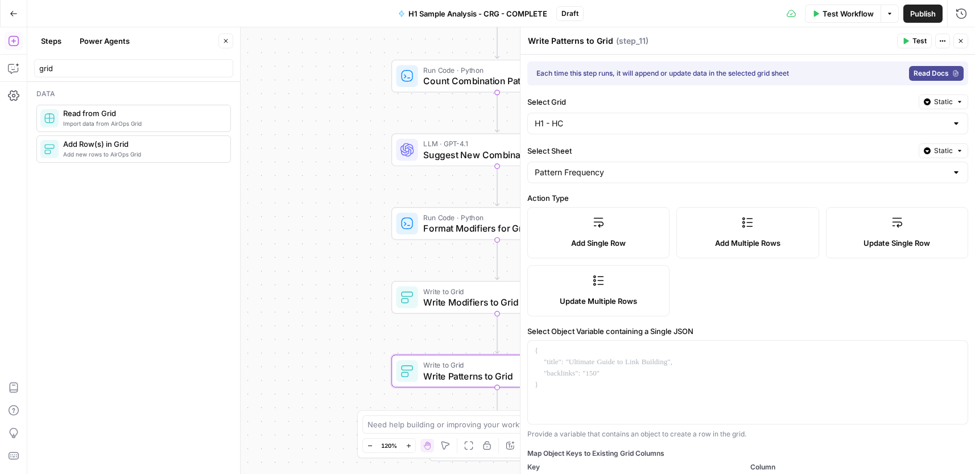
click at [724, 230] on label "Add Multiple Rows" at bounding box center [747, 232] width 142 height 51
click at [636, 394] on div at bounding box center [748, 428] width 440 height 174
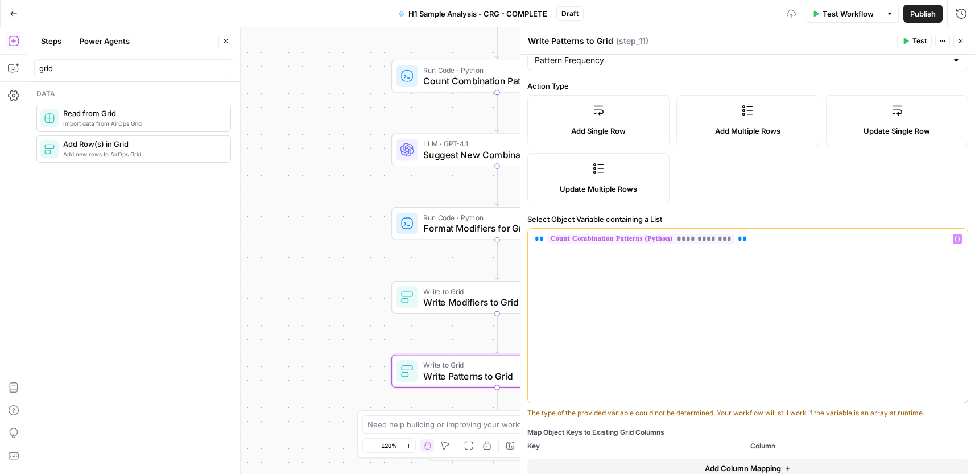
scroll to position [150, 0]
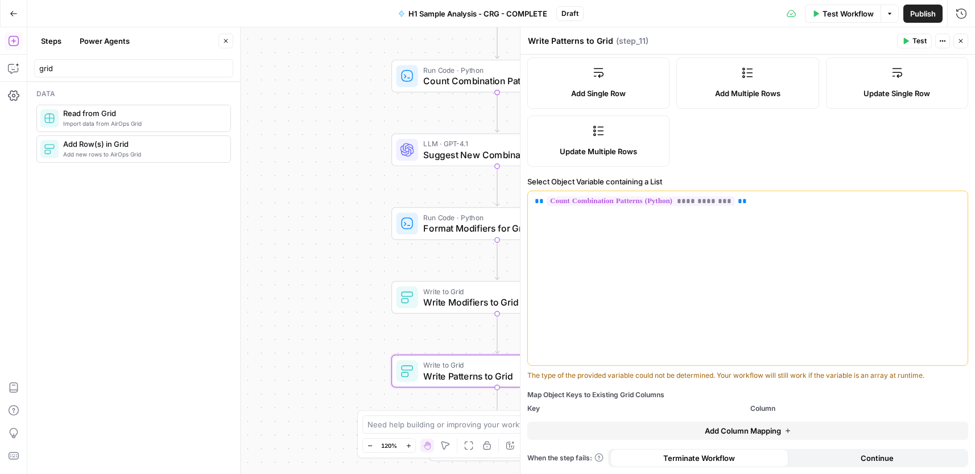
click at [772, 433] on span "Add Column Mapping" at bounding box center [743, 430] width 76 height 11
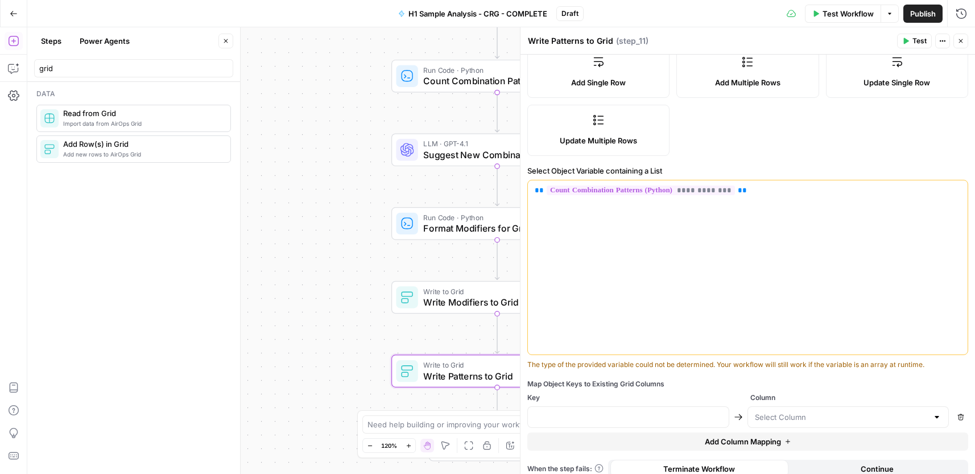
scroll to position [171, 0]
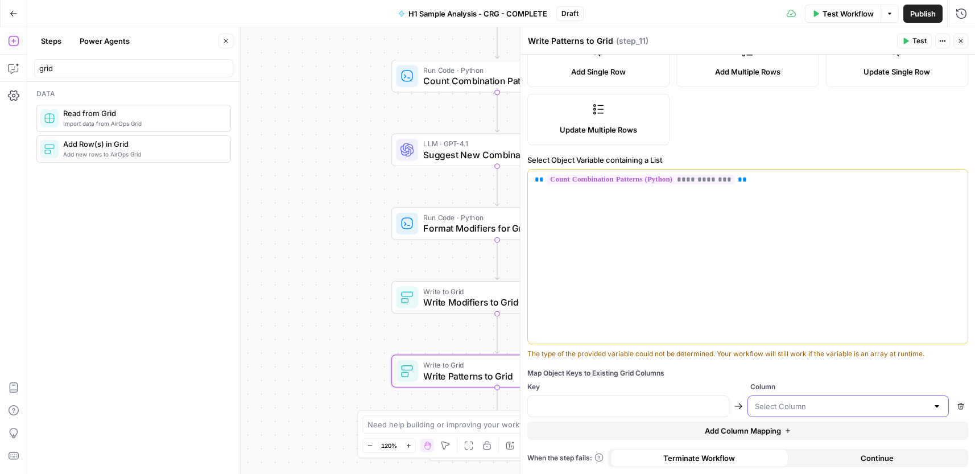
click at [788, 409] on input "text" at bounding box center [841, 405] width 173 height 11
click at [788, 431] on span "Combination Pattern" at bounding box center [838, 434] width 173 height 11
type input "Combination Pattern"
click at [747, 432] on span "Add Column Mapping" at bounding box center [743, 430] width 76 height 11
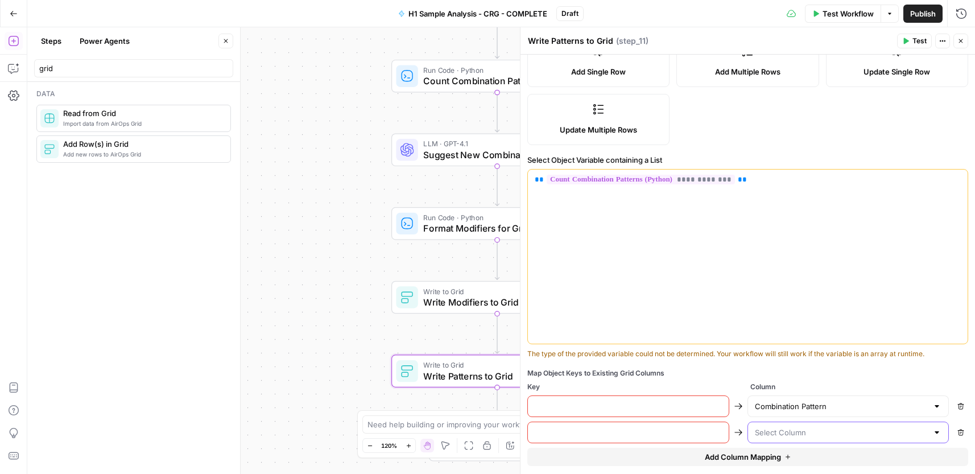
click at [792, 433] on input "text" at bounding box center [841, 432] width 173 height 11
click at [780, 400] on span "Frequency" at bounding box center [838, 403] width 173 height 11
type input "Frequency"
click at [657, 411] on input "text" at bounding box center [628, 405] width 187 height 11
paste input "Combination Pattern"
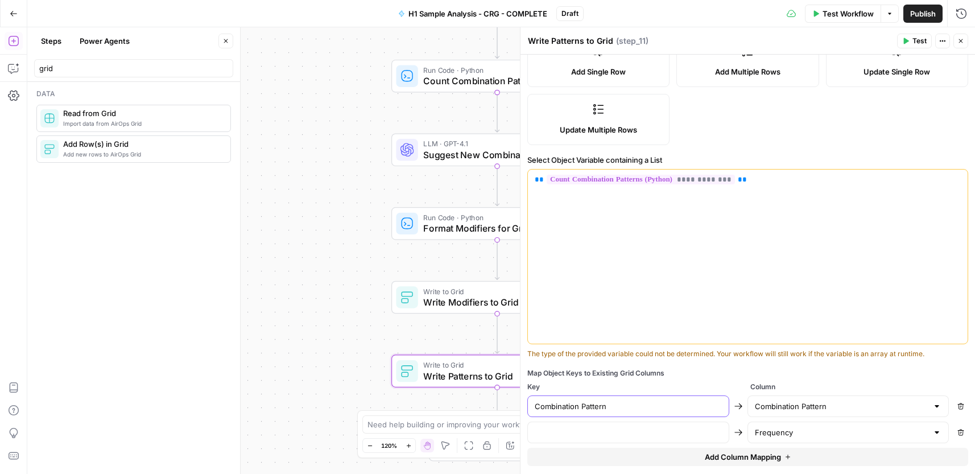
type input "Combination Pattern"
click at [652, 439] on div at bounding box center [628, 432] width 202 height 22
click at [630, 429] on input "text" at bounding box center [628, 432] width 187 height 11
paste input "Frequency"
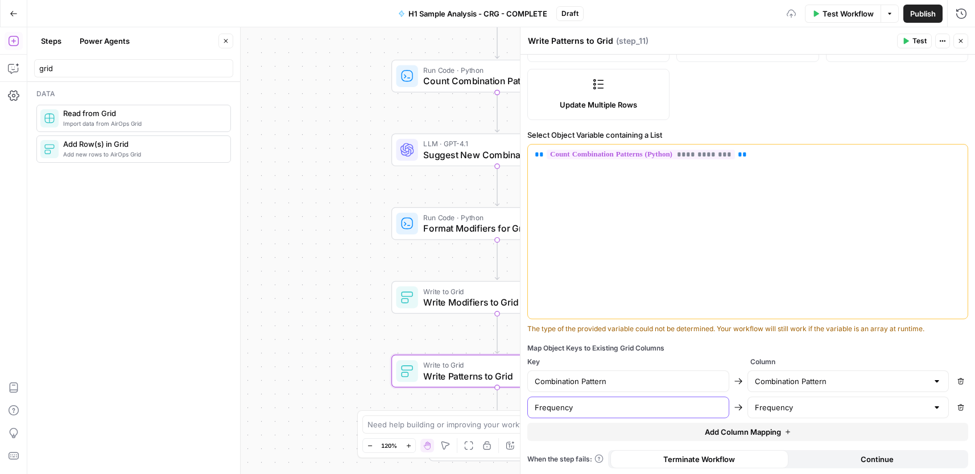
scroll to position [197, 0]
type input "Frequency"
click at [881, 460] on span "Continue" at bounding box center [876, 457] width 33 height 11
click at [963, 42] on icon "button" at bounding box center [960, 41] width 7 height 7
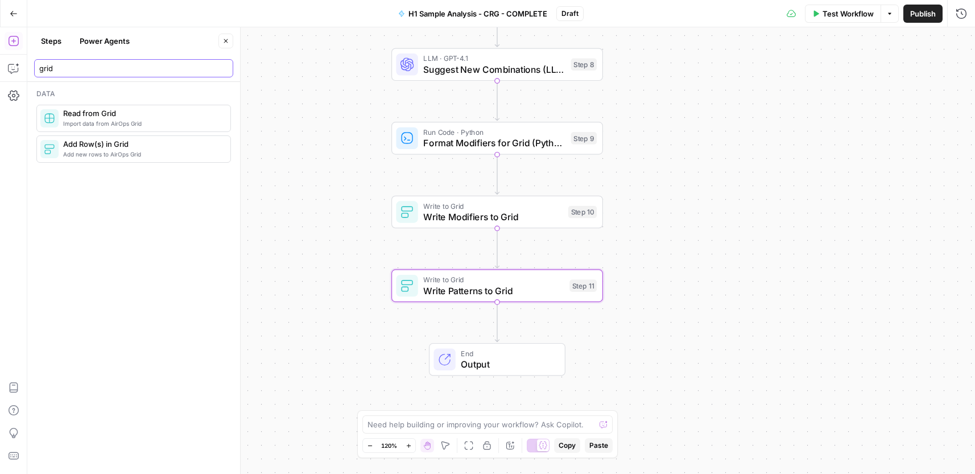
click at [72, 65] on input "grid" at bounding box center [133, 68] width 189 height 11
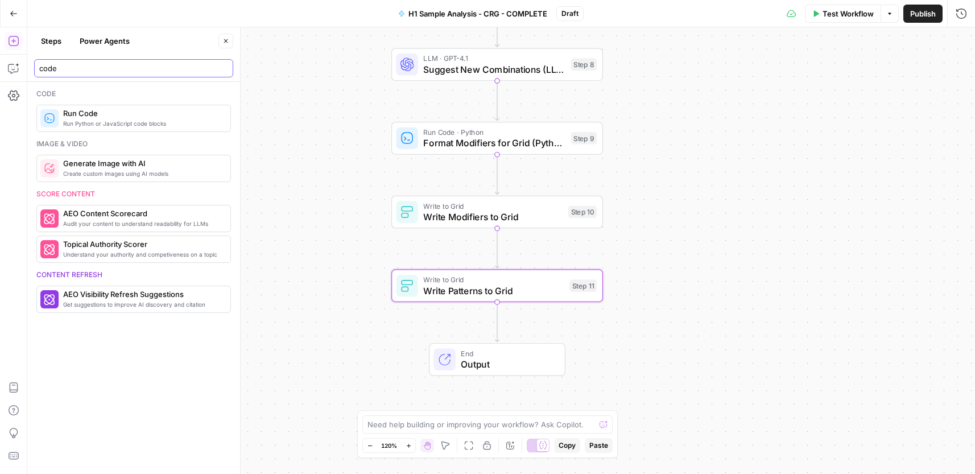
type input "code"
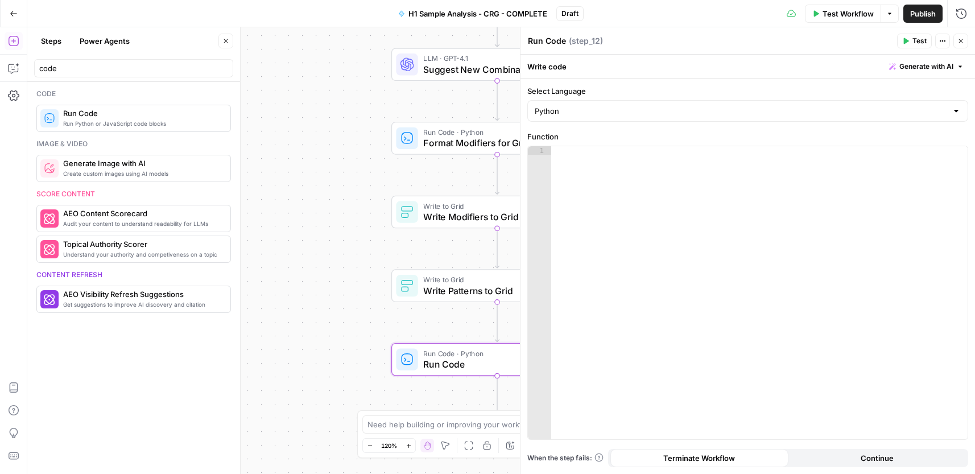
click at [545, 38] on textarea "Run Code" at bounding box center [547, 40] width 38 height 11
paste textarea "Format Suggestions for Grid (Python)"
type textarea "Format Suggestions for Grid (Python)"
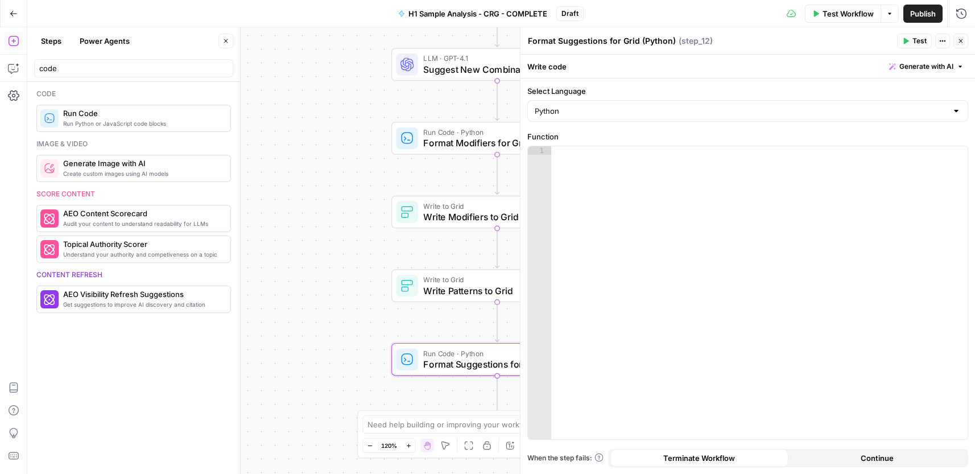
click at [570, 189] on div at bounding box center [759, 301] width 416 height 310
paste textarea "**********"
type textarea "**********"
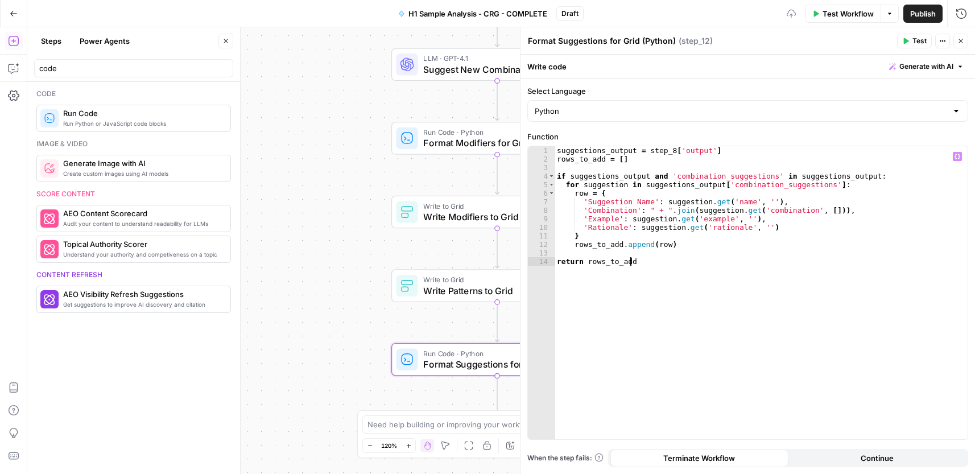
click at [881, 468] on div "**********" at bounding box center [747, 275] width 454 height 395
click at [887, 456] on span "Continue" at bounding box center [876, 457] width 33 height 11
click at [959, 41] on icon "button" at bounding box center [960, 41] width 7 height 7
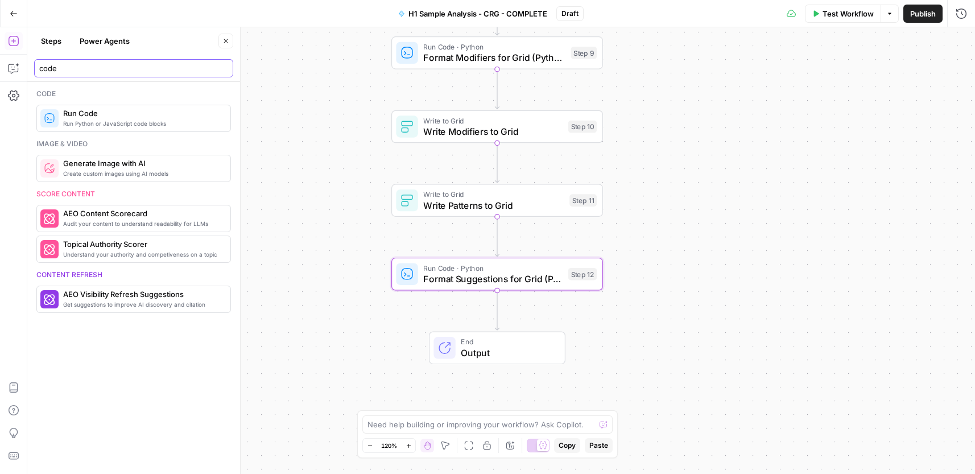
click at [87, 73] on input "code" at bounding box center [133, 68] width 189 height 11
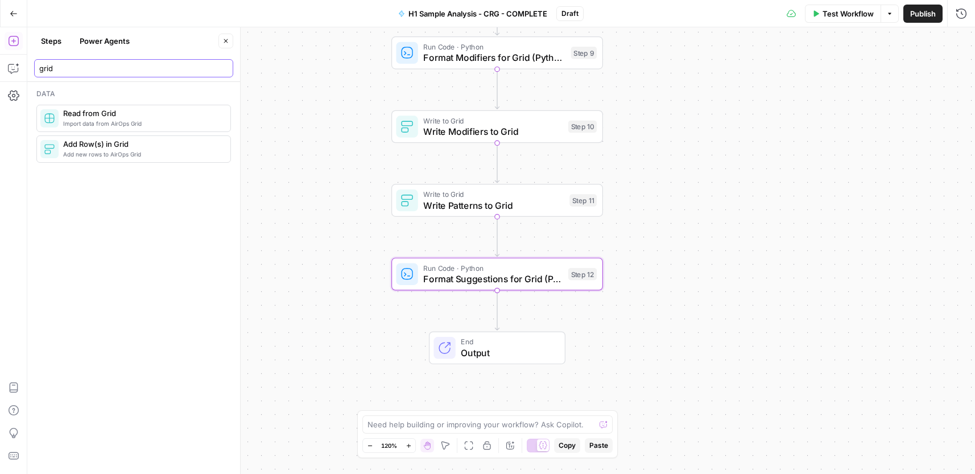
type input "grid"
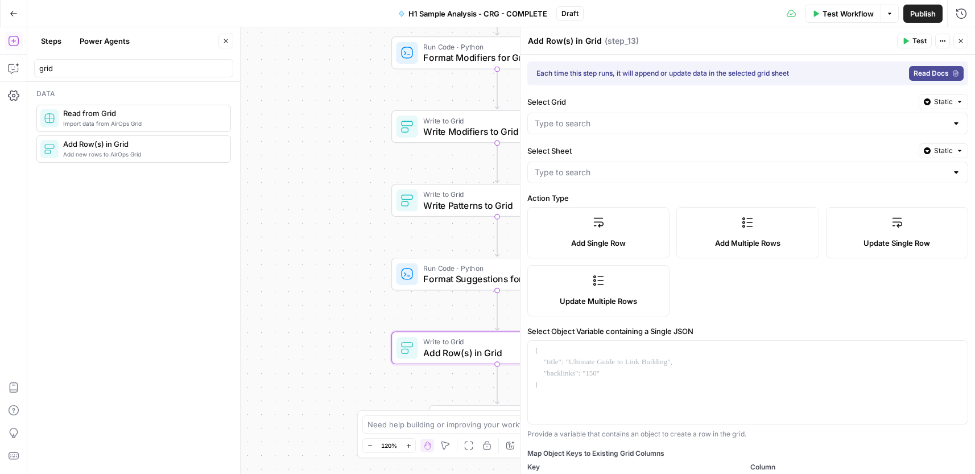
click at [565, 42] on textarea "Add Row(s) in Grid" at bounding box center [565, 40] width 74 height 11
click at [565, 43] on textarea "Add Row(s) in Grid" at bounding box center [565, 40] width 74 height 11
paste textarea "Write Suggestions to"
type textarea "Write Suggestions to Grid"
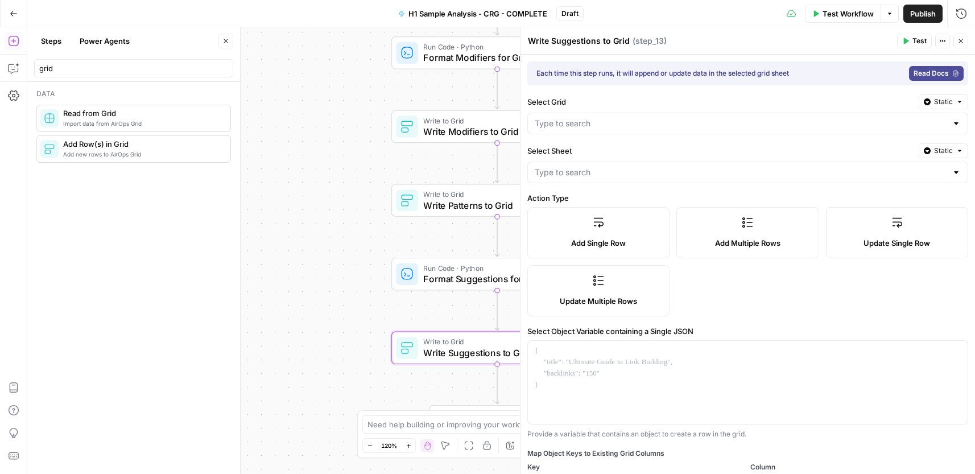
click at [613, 115] on div at bounding box center [747, 124] width 441 height 22
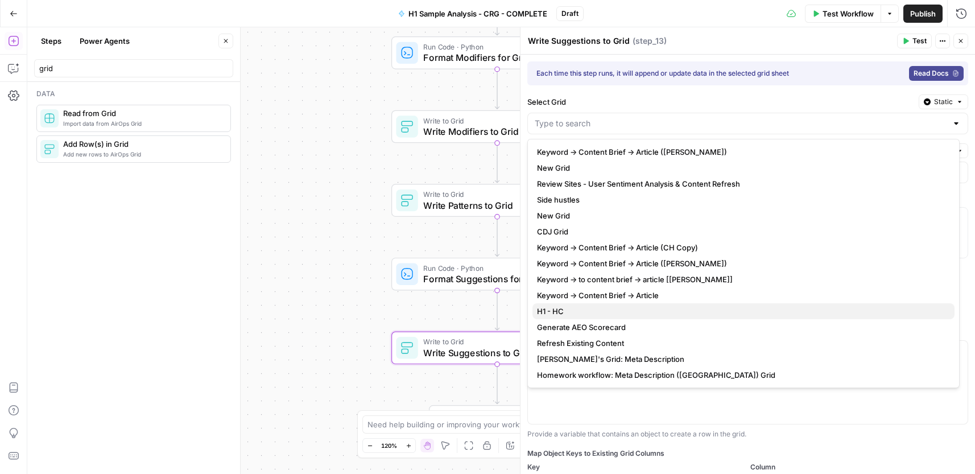
click at [565, 309] on span "H1 - HC" at bounding box center [741, 310] width 408 height 11
type input "H1 - HC"
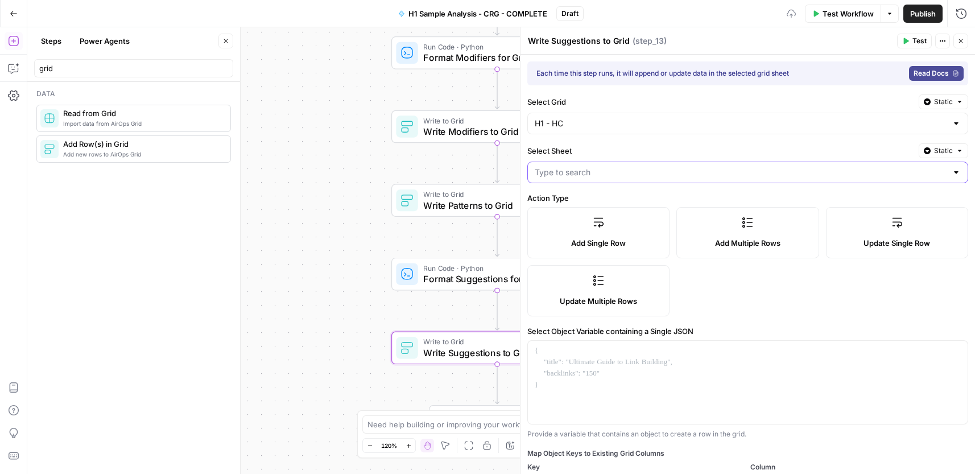
click at [608, 175] on input "Select Sheet" at bounding box center [741, 172] width 412 height 11
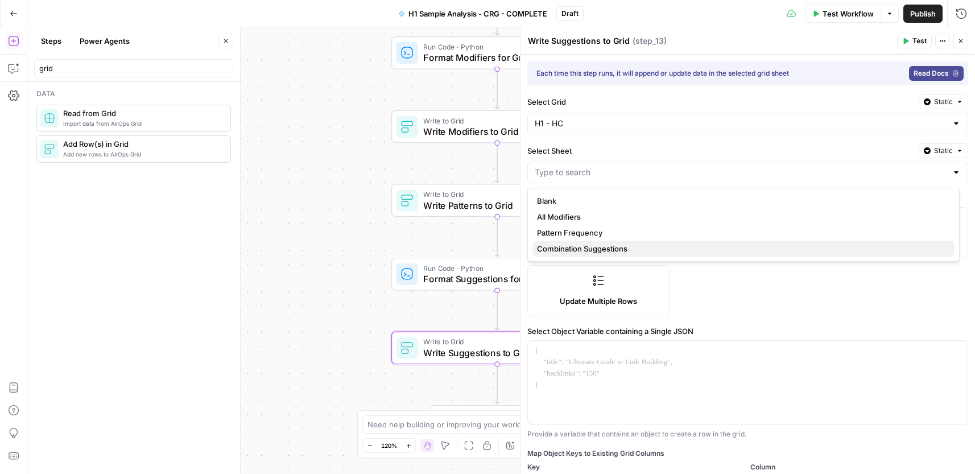
click at [608, 246] on span "Combination Suggestions" at bounding box center [741, 248] width 408 height 11
type input "Combination Suggestions"
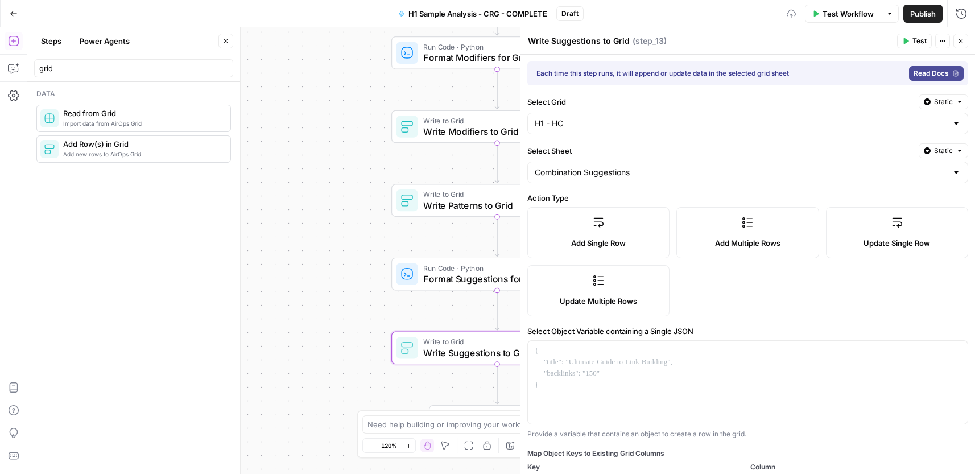
click at [750, 231] on label "Add Multiple Rows" at bounding box center [747, 232] width 142 height 51
click at [663, 373] on div at bounding box center [748, 428] width 440 height 174
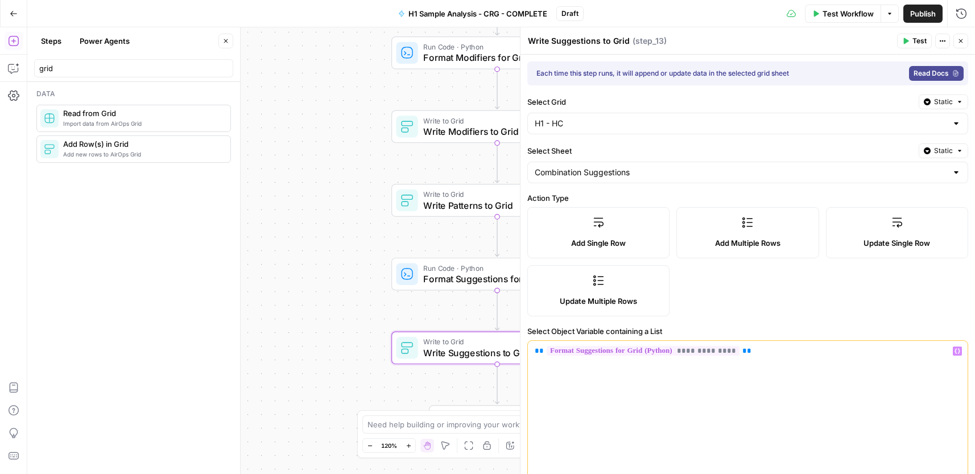
scroll to position [150, 0]
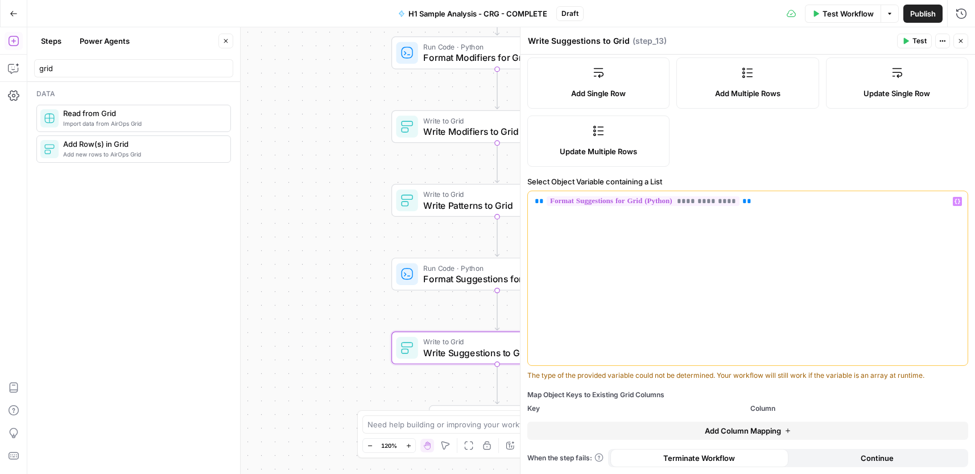
click at [772, 432] on span "Add Column Mapping" at bounding box center [743, 430] width 76 height 11
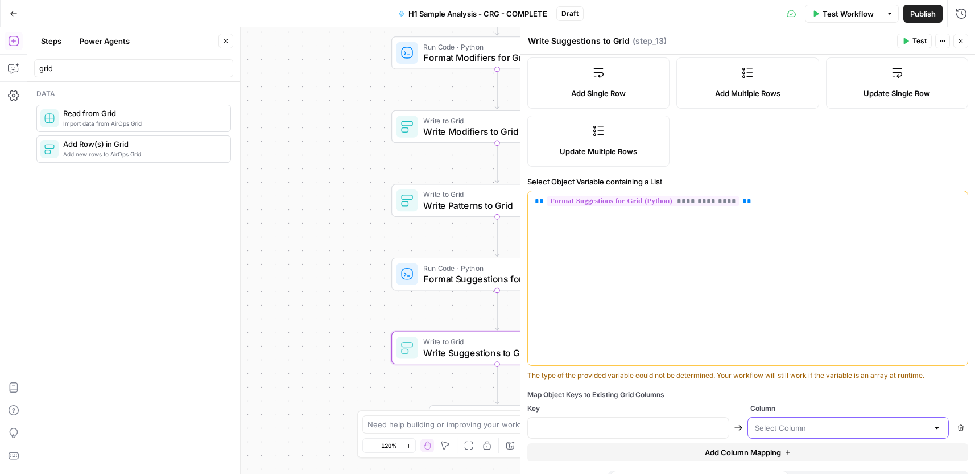
click at [789, 429] on input "text" at bounding box center [841, 427] width 173 height 11
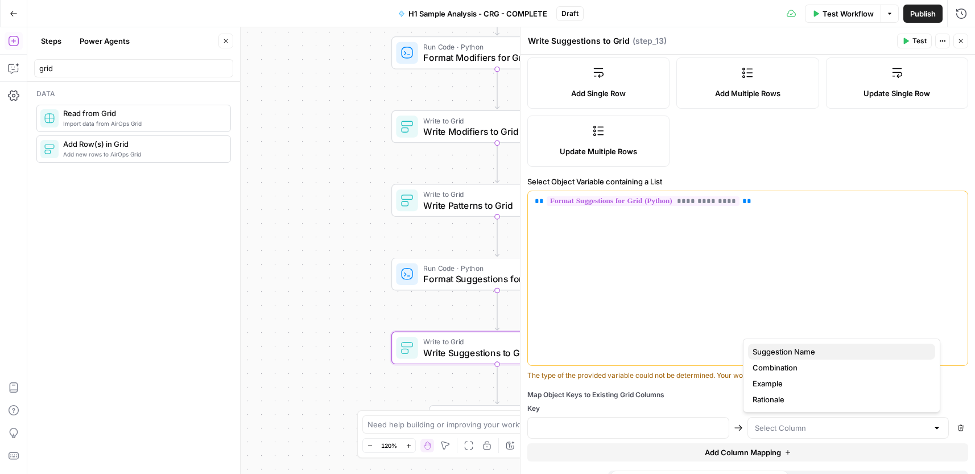
drag, startPoint x: 813, startPoint y: 347, endPoint x: 809, endPoint y: 372, distance: 25.3
click at [813, 347] on span "Suggestion Name" at bounding box center [838, 351] width 173 height 11
type input "Suggestion Name"
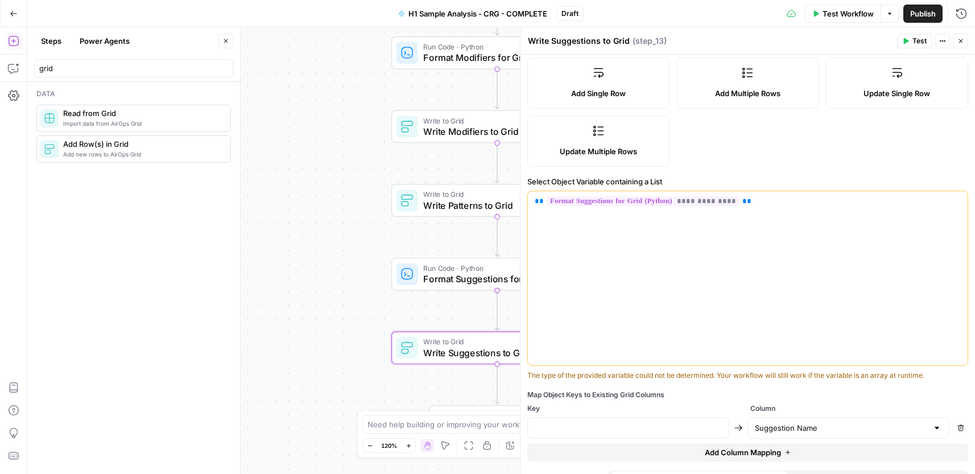
scroll to position [171, 0]
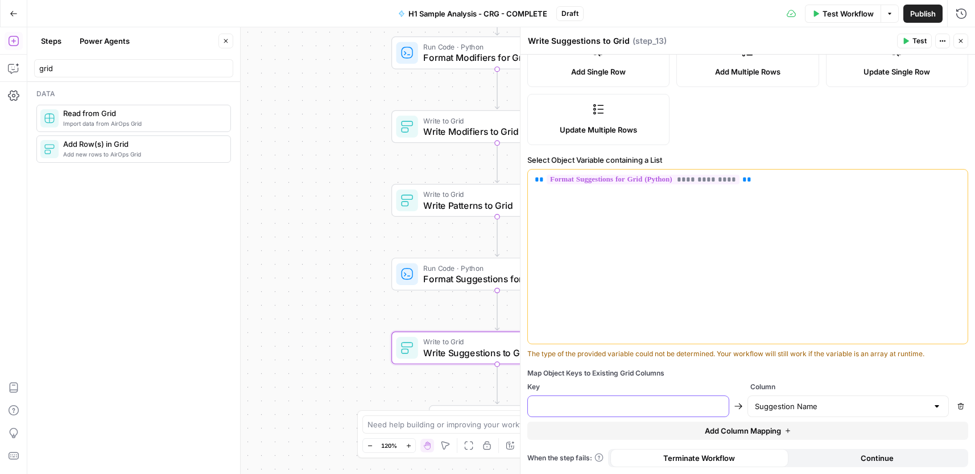
click at [621, 409] on input "text" at bounding box center [628, 405] width 187 height 11
paste input "Suggestion Name"
type input "Suggestion Name"
click at [773, 432] on span "Add Column Mapping" at bounding box center [743, 430] width 76 height 11
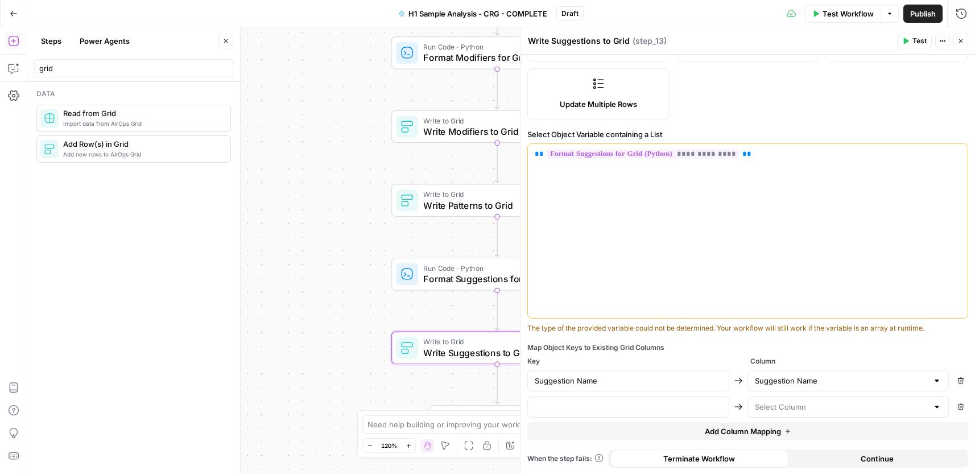
scroll to position [197, 0]
click at [784, 432] on icon "button" at bounding box center [787, 430] width 7 height 7
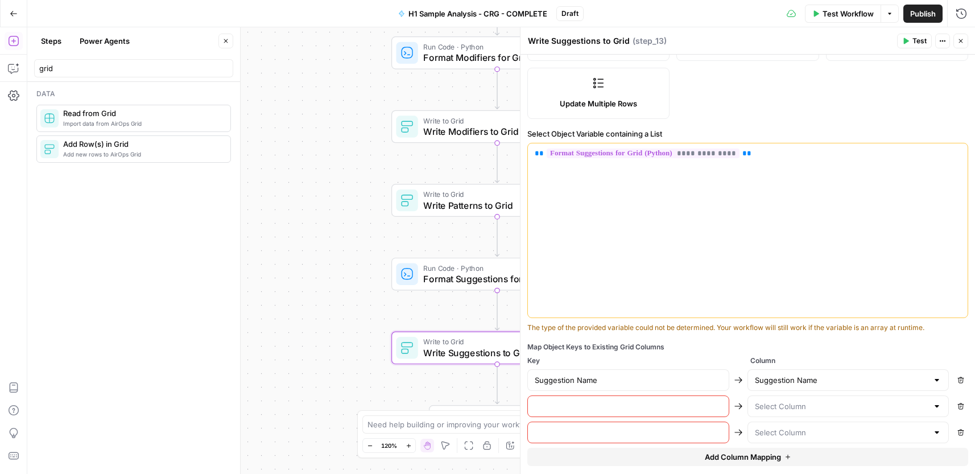
click at [779, 452] on button "Add Column Mapping" at bounding box center [747, 457] width 441 height 18
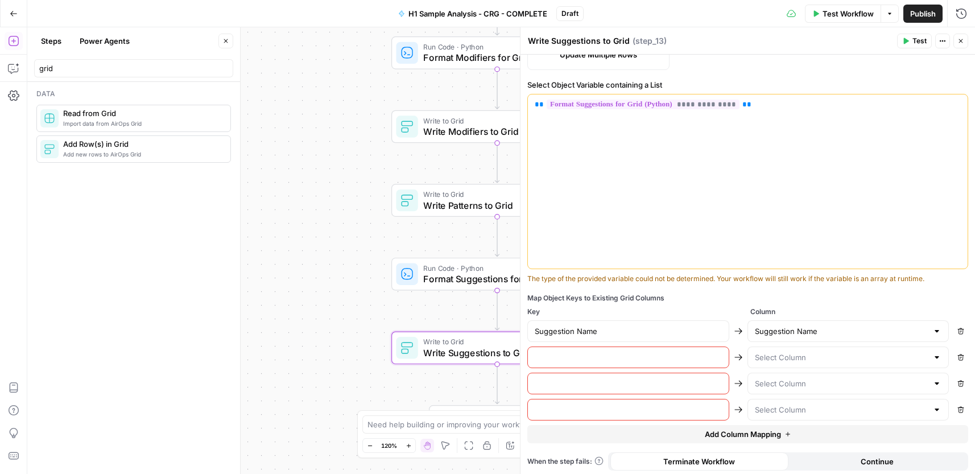
scroll to position [250, 0]
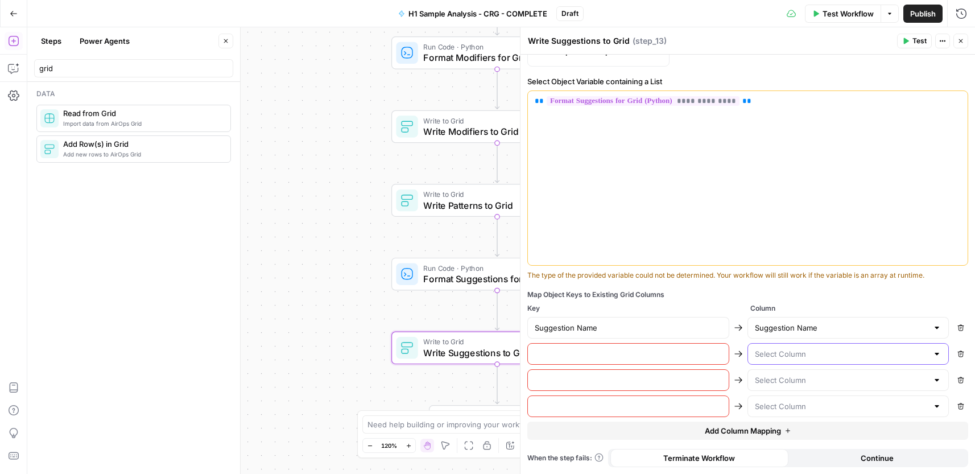
click at [783, 350] on input "text" at bounding box center [841, 353] width 173 height 11
click at [806, 398] on span "Combination" at bounding box center [838, 397] width 173 height 11
type input "Combination"
click at [802, 378] on input "text" at bounding box center [841, 379] width 173 height 11
click at [794, 442] on span "Example" at bounding box center [838, 439] width 173 height 11
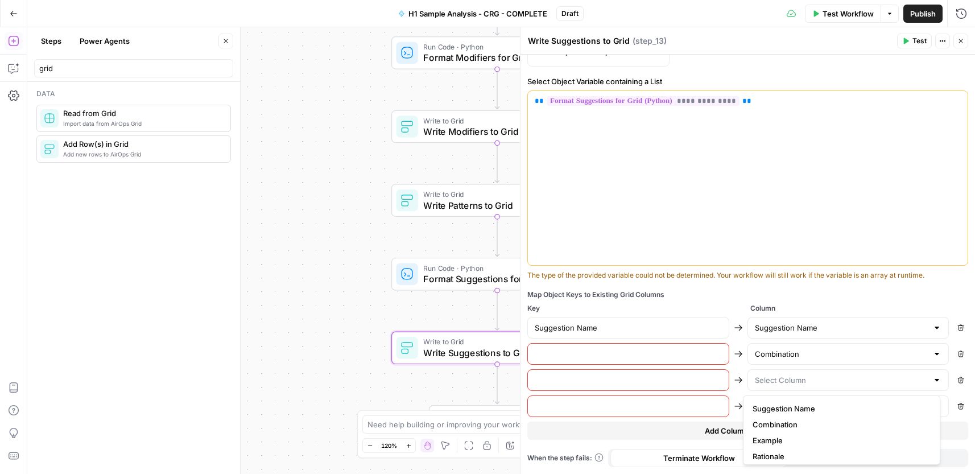
type input "Example"
click at [792, 413] on div at bounding box center [848, 406] width 202 height 22
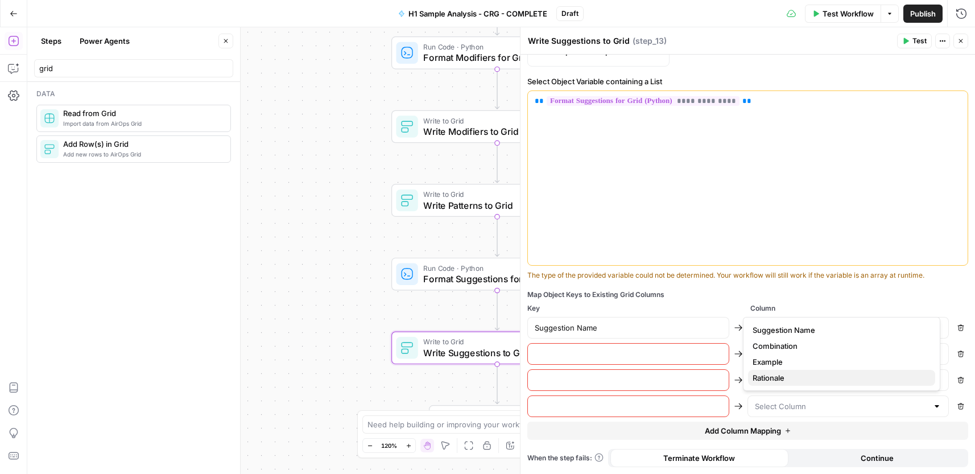
click at [782, 376] on span "Rationale" at bounding box center [838, 377] width 173 height 11
type input "Rationale"
click at [653, 355] on input "text" at bounding box center [628, 353] width 187 height 11
paste input "Combination"
type input "Combination"
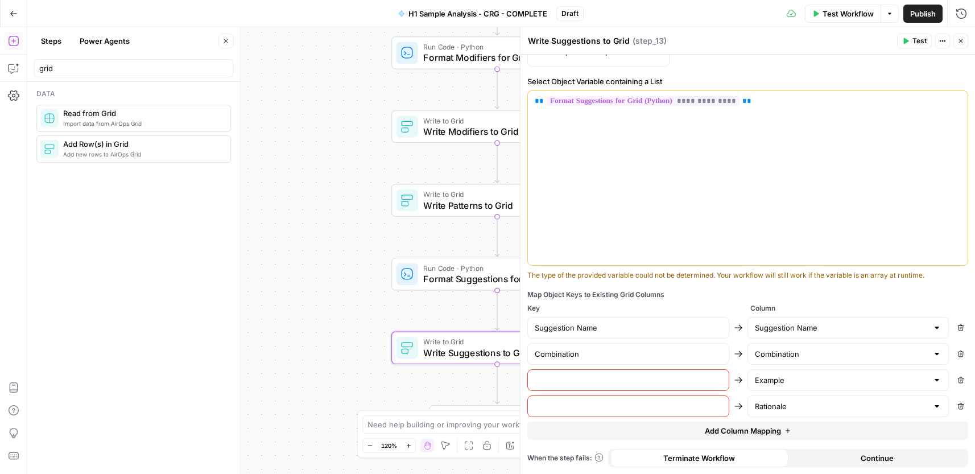
click at [698, 380] on input "text" at bounding box center [628, 379] width 187 height 11
paste input "Example"
type input "Example"
click at [665, 403] on input "text" at bounding box center [628, 405] width 187 height 11
paste input "Rationale"
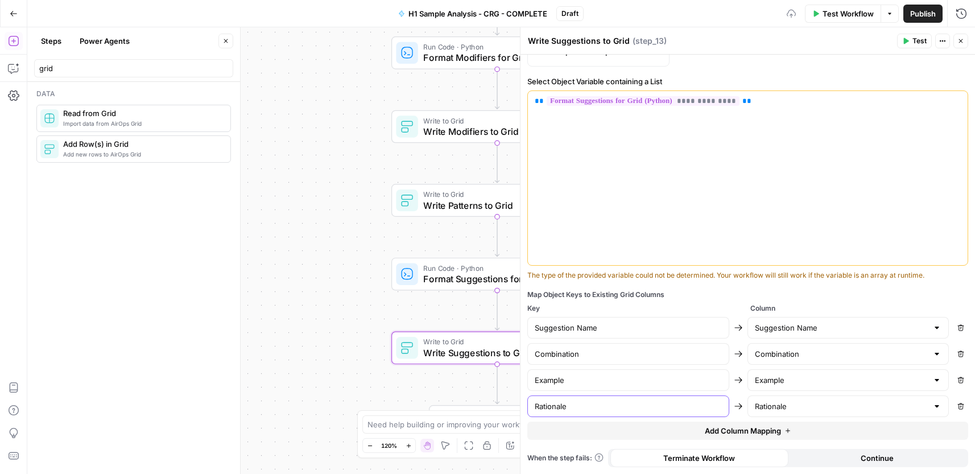
type input "Rationale"
click at [903, 460] on button "Continue" at bounding box center [877, 458] width 178 height 18
drag, startPoint x: 964, startPoint y: 43, endPoint x: 899, endPoint y: 113, distance: 96.1
click at [964, 43] on button "Close" at bounding box center [960, 41] width 15 height 15
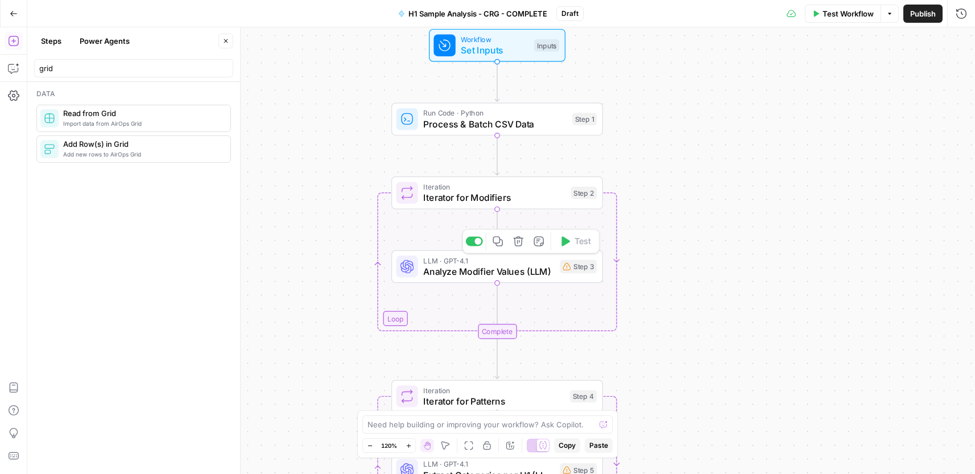
click at [498, 276] on span "Analyze Modifier Values (LLM)" at bounding box center [488, 271] width 131 height 14
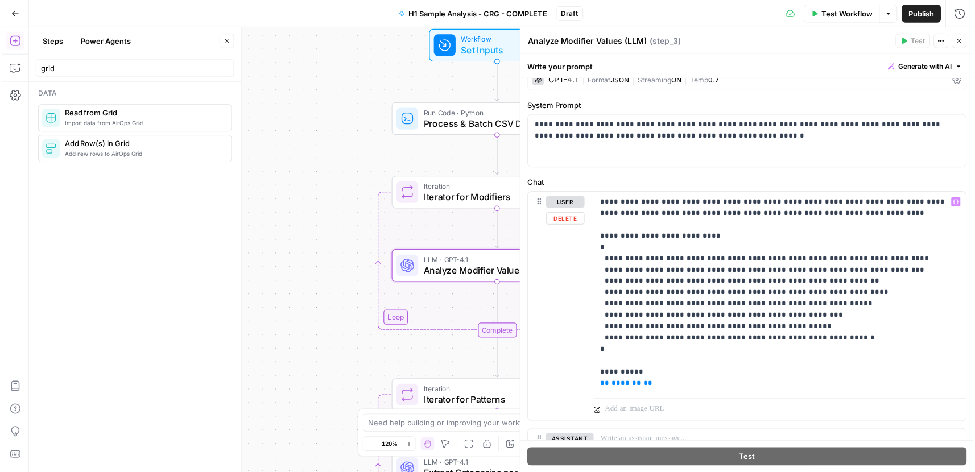
scroll to position [0, 0]
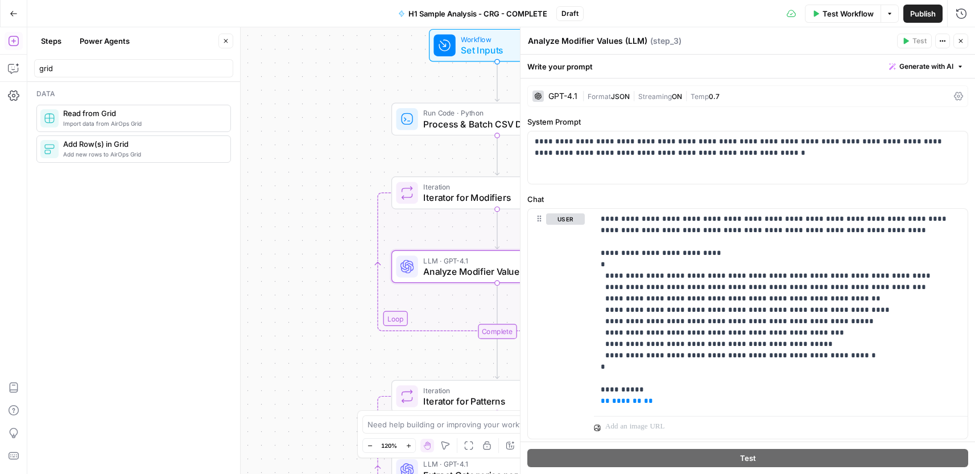
click at [963, 42] on icon "button" at bounding box center [960, 41] width 7 height 7
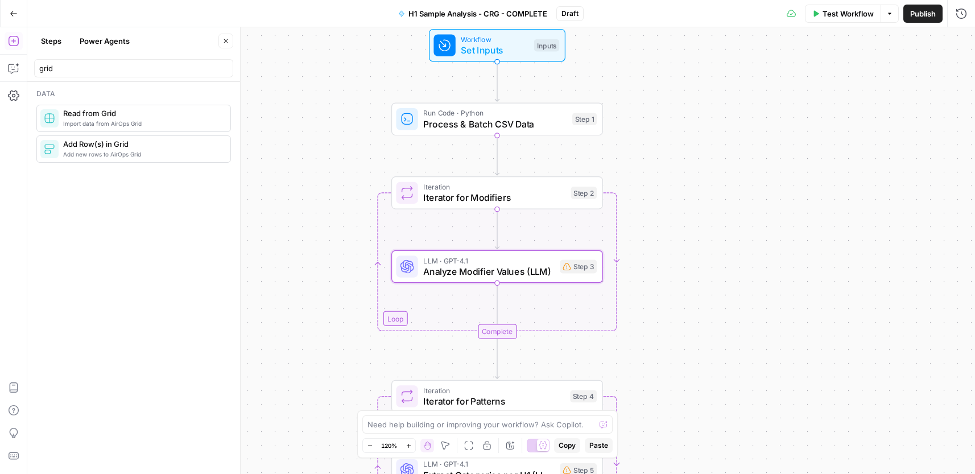
click at [914, 16] on span "Publish" at bounding box center [923, 13] width 26 height 11
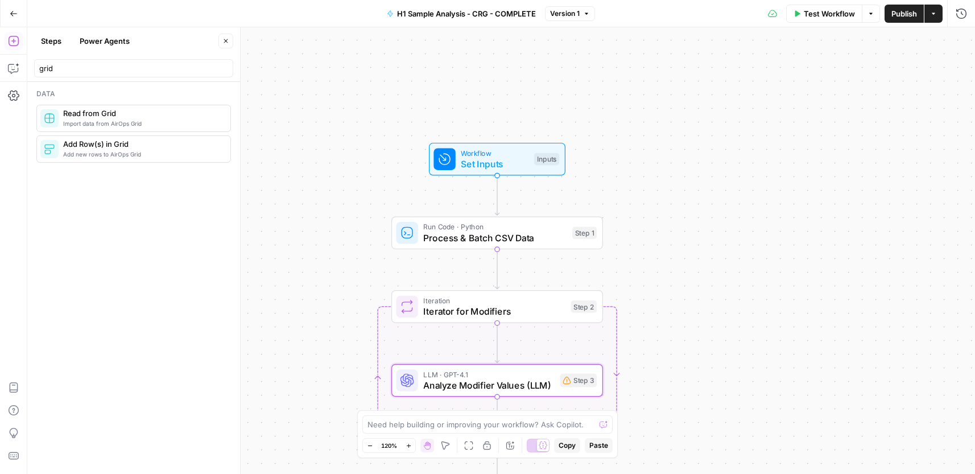
click at [793, 11] on icon "button" at bounding box center [796, 13] width 7 height 7
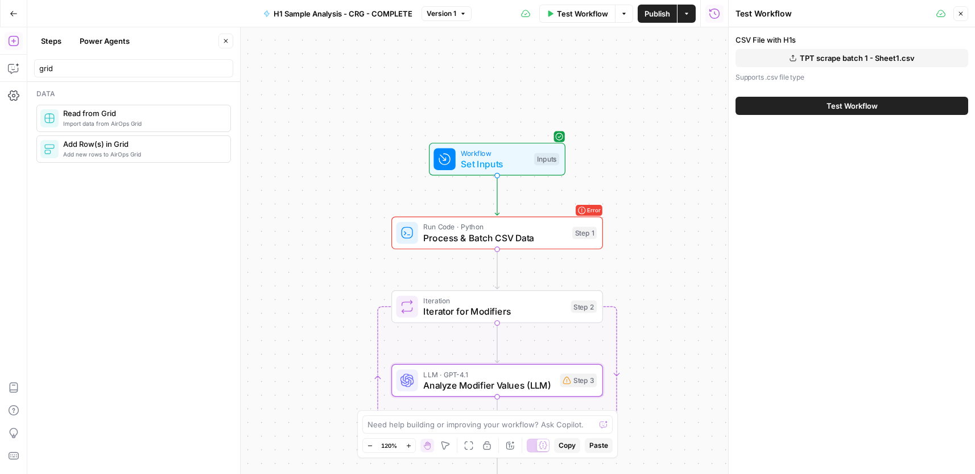
click at [863, 59] on span "TPT scrape batch 1 - Sheet1.csv" at bounding box center [857, 57] width 115 height 11
click at [839, 101] on span "Test Workflow" at bounding box center [851, 104] width 51 height 11
drag, startPoint x: 831, startPoint y: 105, endPoint x: 776, endPoint y: 264, distance: 168.7
click at [832, 105] on span "Test Workflow" at bounding box center [851, 105] width 51 height 11
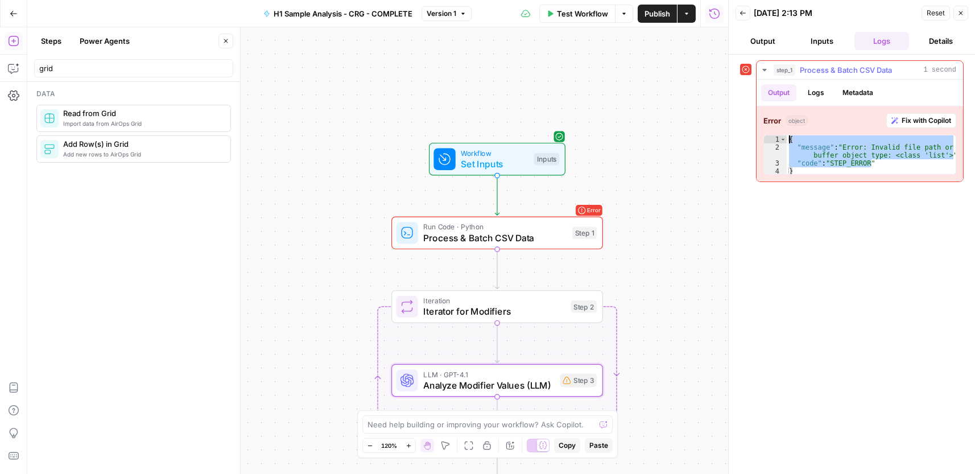
drag, startPoint x: 891, startPoint y: 164, endPoint x: 776, endPoint y: 121, distance: 122.2
click at [776, 121] on div "**********" at bounding box center [859, 143] width 206 height 75
type textarea "**********"
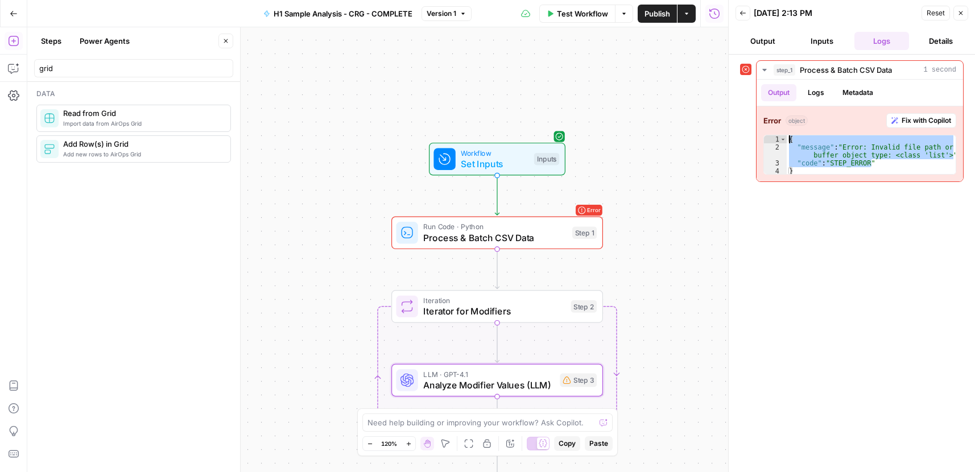
click at [514, 242] on span "Process & Batch CSV Data" at bounding box center [494, 238] width 143 height 14
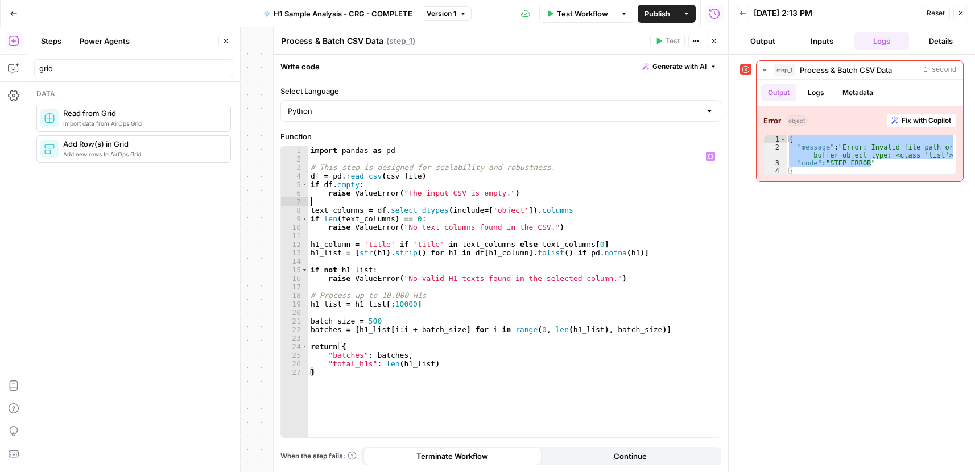
click at [439, 204] on div "import pandas as pd # This step is designed for scalability and robustness. df …" at bounding box center [514, 300] width 412 height 308
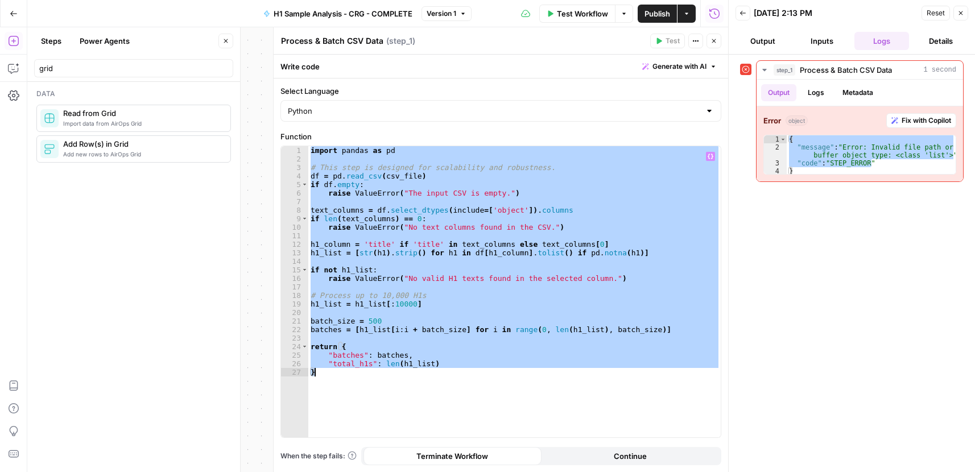
paste textarea
type textarea "*****"
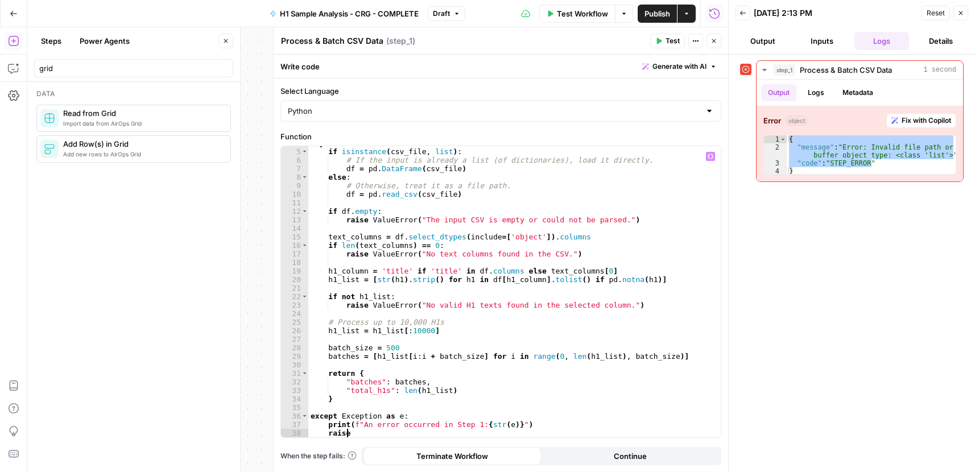
click at [673, 41] on span "Test" at bounding box center [672, 41] width 14 height 10
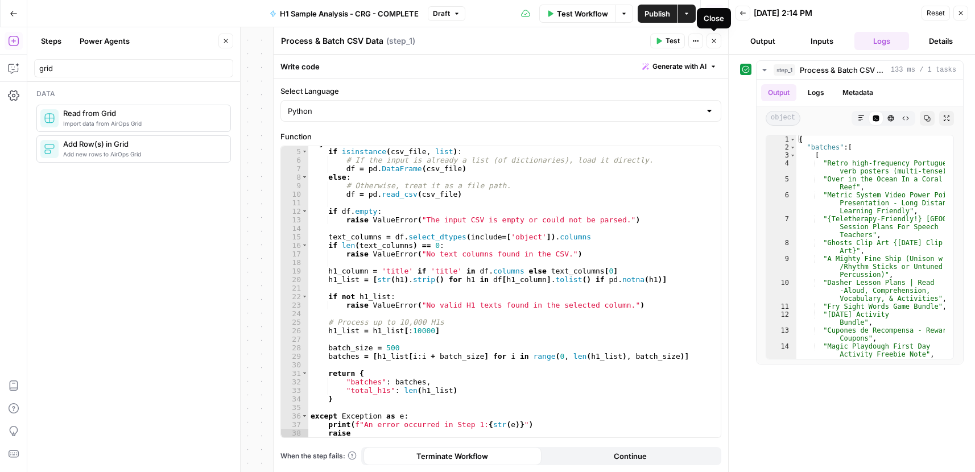
click at [714, 38] on icon "button" at bounding box center [713, 41] width 7 height 7
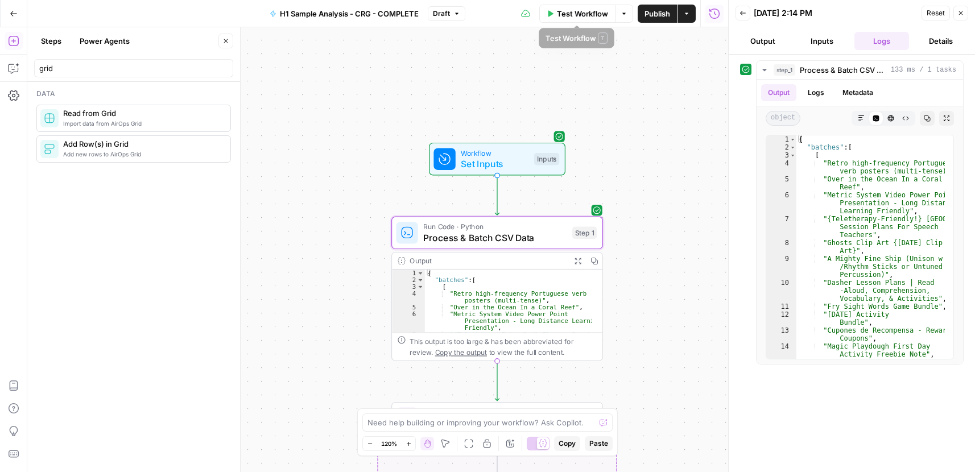
click at [587, 18] on span "Test Workflow" at bounding box center [582, 13] width 51 height 11
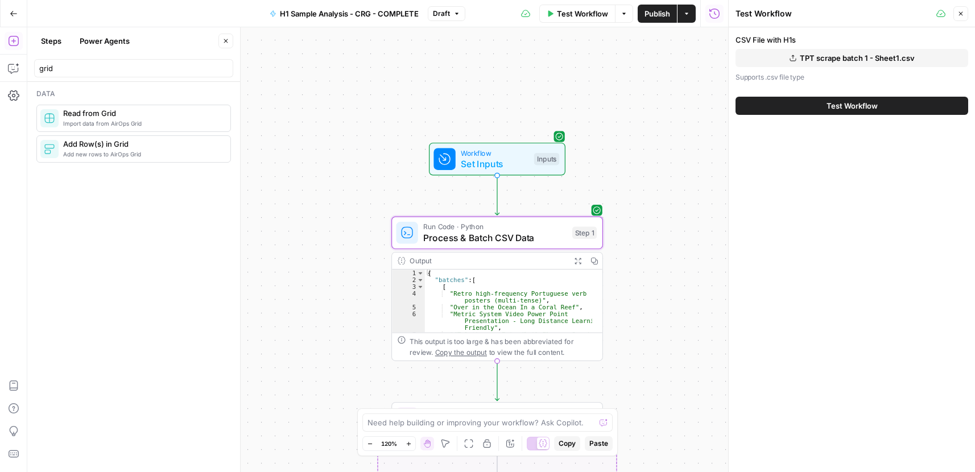
click at [850, 105] on span "Test Workflow" at bounding box center [851, 105] width 51 height 11
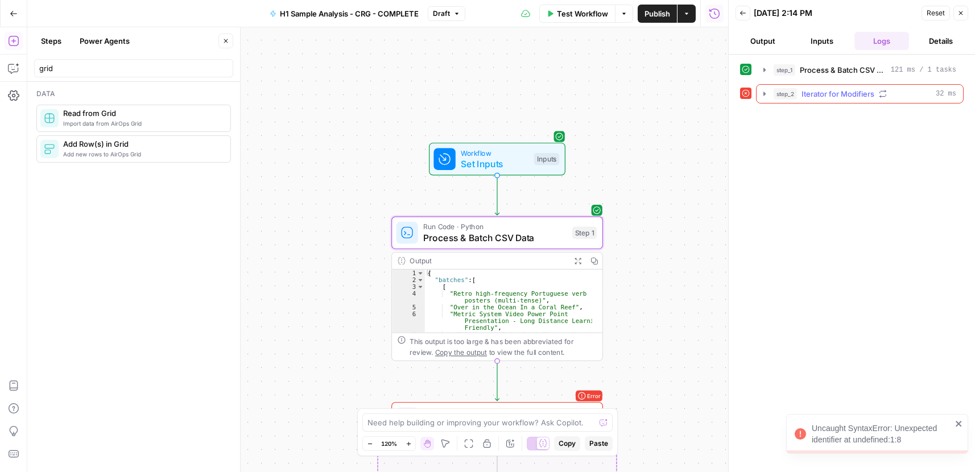
click at [765, 94] on icon "button" at bounding box center [764, 93] width 9 height 9
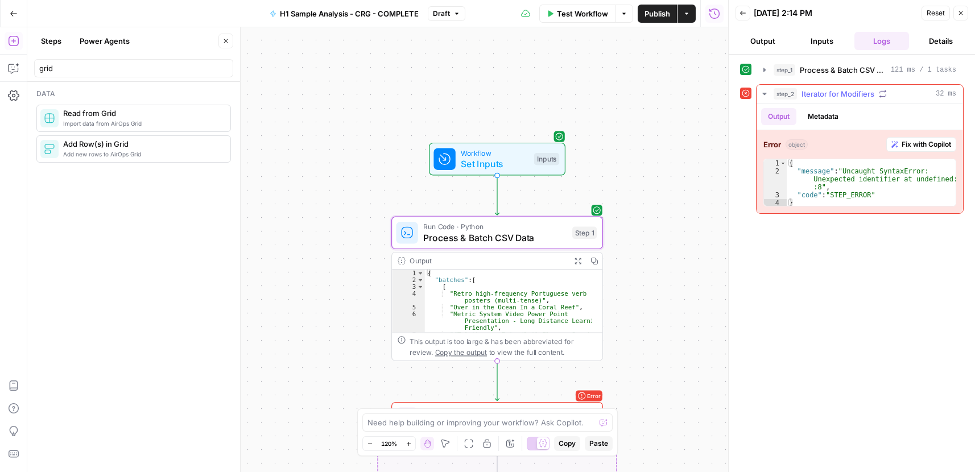
click at [845, 175] on div "{ "message" : "Uncaught SyntaxError: Unexpected identifier at undefined:1 :8" ,…" at bounding box center [870, 191] width 169 height 64
type textarea "**********"
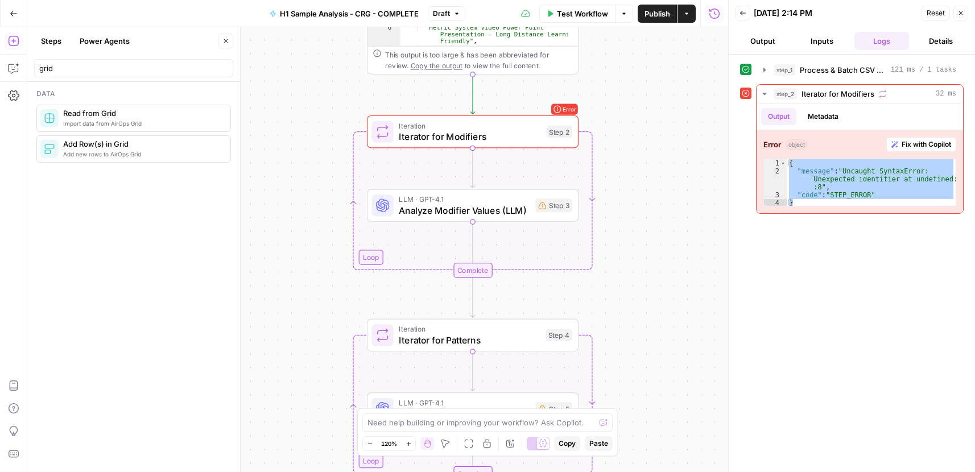
drag, startPoint x: 674, startPoint y: 403, endPoint x: 649, endPoint y: 118, distance: 286.1
click at [649, 116] on div "Workflow Set Inputs Inputs Run Code · Python Process & Batch CSV Data Step 1 Ou…" at bounding box center [377, 249] width 701 height 445
click at [512, 136] on span "Iterator for Modifiers" at bounding box center [469, 137] width 142 height 14
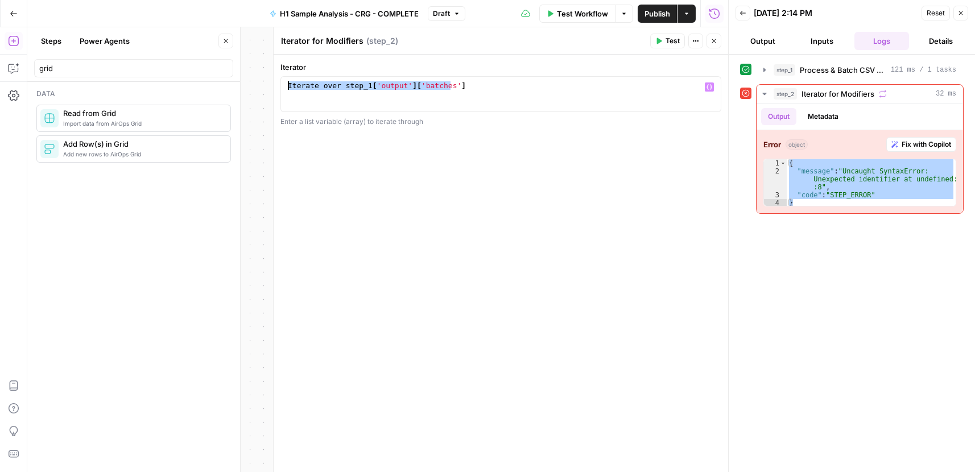
drag, startPoint x: 289, startPoint y: 77, endPoint x: 237, endPoint y: 69, distance: 52.3
click at [237, 69] on body "Cohort 5 New Home Browse Your Data Usage Settings Recent Grids CRG - H1 Grid H1…" at bounding box center [487, 236] width 975 height 472
paste textarea
type textarea "**********"
click at [715, 43] on icon "button" at bounding box center [713, 41] width 7 height 7
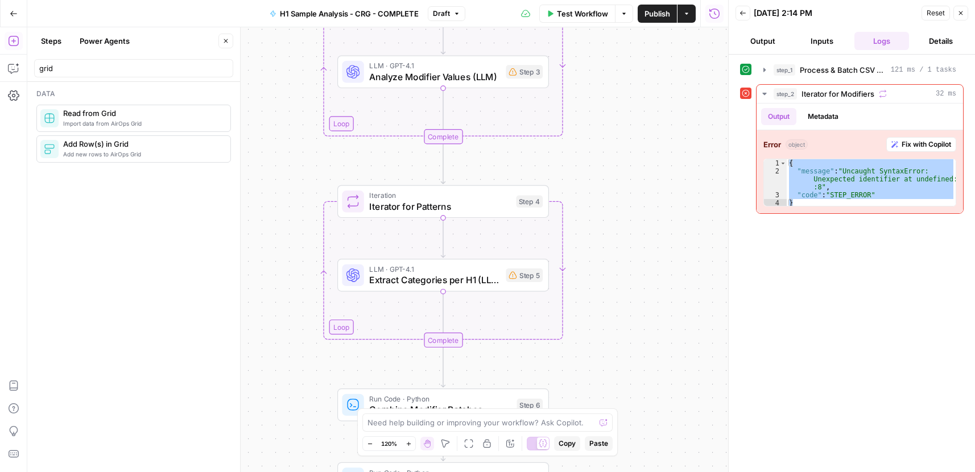
drag, startPoint x: 649, startPoint y: 361, endPoint x: 478, endPoint y: 223, distance: 220.4
click at [622, 229] on div "Workflow Set Inputs Inputs Run Code · Python Process & Batch CSV Data Step 1 Ou…" at bounding box center [377, 249] width 701 height 445
click at [465, 209] on span "Iterator for Patterns" at bounding box center [441, 208] width 141 height 14
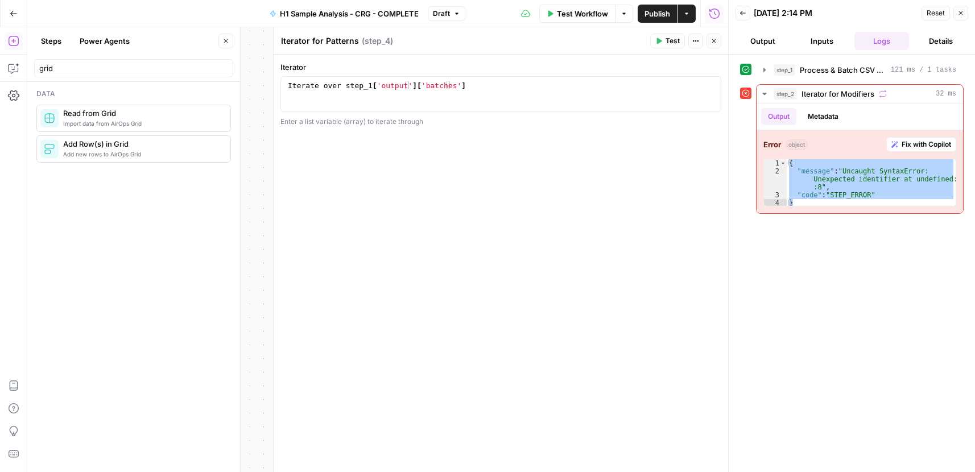
click at [368, 78] on div "1 Iterate over step_1 [ 'output' ] [ 'batches' ] XXXXXXXXXXXXXXXXXXXXXXXXXXXXXX…" at bounding box center [500, 94] width 441 height 36
drag, startPoint x: 368, startPoint y: 78, endPoint x: 367, endPoint y: 84, distance: 5.8
click at [369, 78] on div "1 Iterate over step_1 [ 'output' ] [ 'batches' ] XXXXXXXXXXXXXXXXXXXXXXXXXXXXXX…" at bounding box center [500, 94] width 441 height 36
click at [367, 85] on div "Iterate over step_1 [ 'output' ] [ 'batches' ]" at bounding box center [500, 102] width 430 height 43
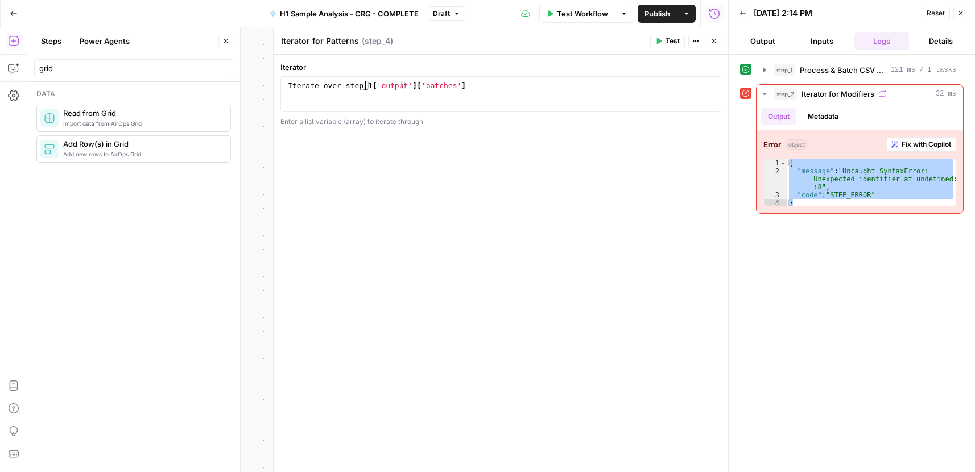
click at [367, 85] on div "Iterate over step_1 [ 'output' ] [ 'batches' ]" at bounding box center [500, 102] width 430 height 43
paste textarea
type textarea "**********"
click at [715, 43] on icon "button" at bounding box center [713, 41] width 7 height 7
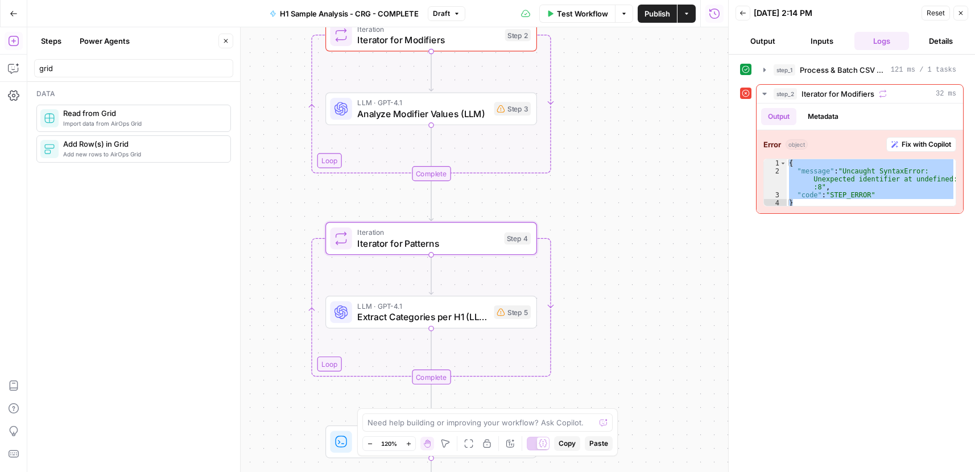
drag, startPoint x: 640, startPoint y: 141, endPoint x: 626, endPoint y: 317, distance: 176.9
click at [629, 316] on div "Workflow Set Inputs Inputs Run Code · Python Process & Batch CSV Data Step 1 Ou…" at bounding box center [377, 249] width 701 height 445
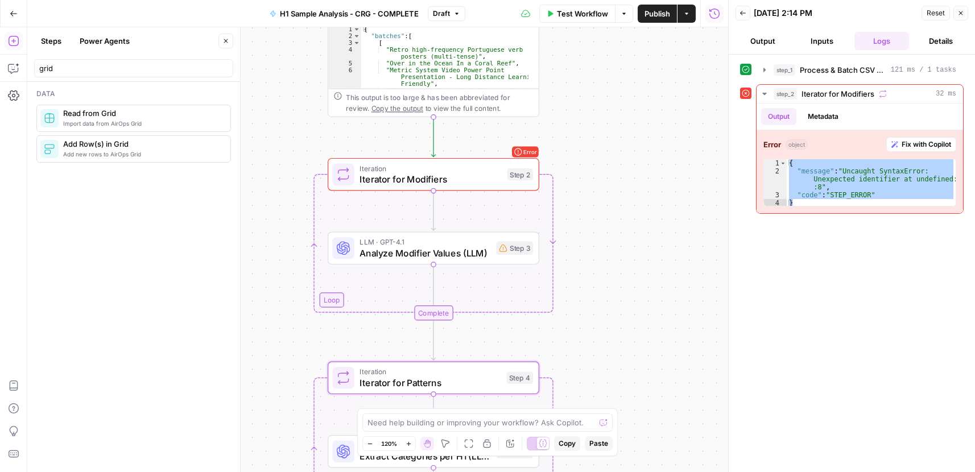
click at [683, 256] on div "Workflow Set Inputs Inputs Run Code · Python Process & Batch CSV Data Step 1 Ou…" at bounding box center [377, 249] width 701 height 445
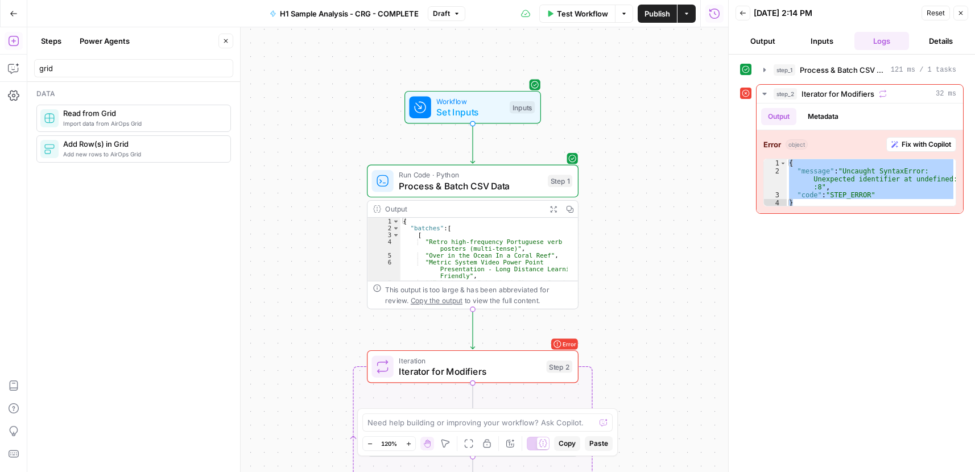
drag, startPoint x: 651, startPoint y: 201, endPoint x: 636, endPoint y: 213, distance: 18.7
click at [636, 213] on div "Workflow Set Inputs Inputs Run Code · Python Process & Batch CSV Data Step 1 Ou…" at bounding box center [377, 249] width 701 height 445
click at [570, 8] on span "Test Workflow" at bounding box center [582, 13] width 51 height 11
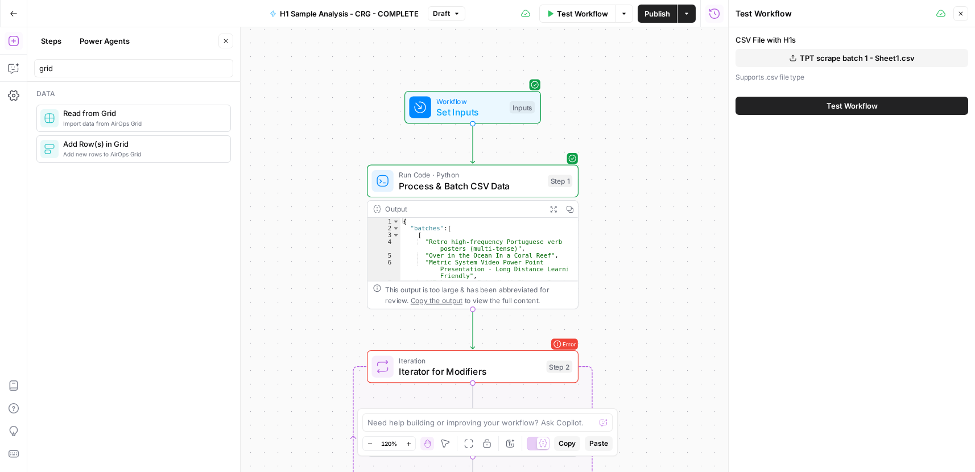
click at [817, 94] on div "Test Workflow" at bounding box center [851, 106] width 233 height 32
click at [821, 104] on button "Test Workflow" at bounding box center [851, 106] width 233 height 18
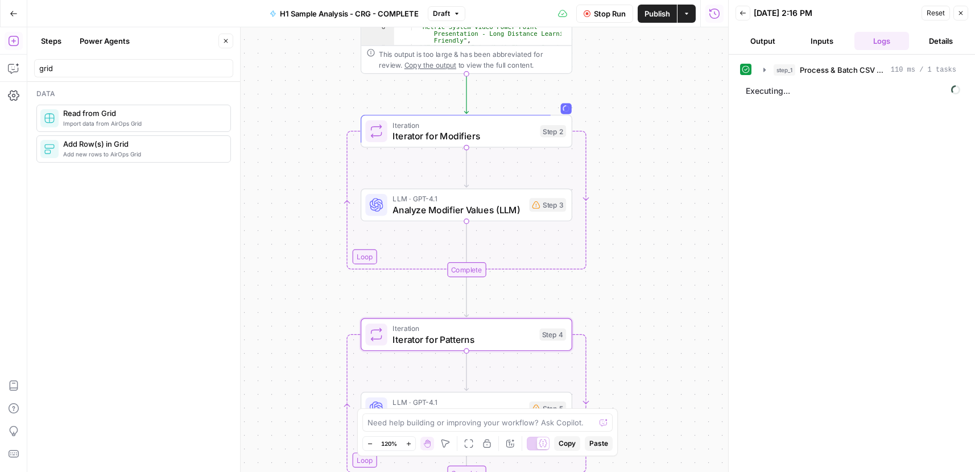
drag, startPoint x: 640, startPoint y: 268, endPoint x: 632, endPoint y: 83, distance: 185.0
click at [632, 83] on div "Workflow Set Inputs Inputs Run Code · Python Process & Batch CSV Data Step 1 Ou…" at bounding box center [377, 249] width 701 height 445
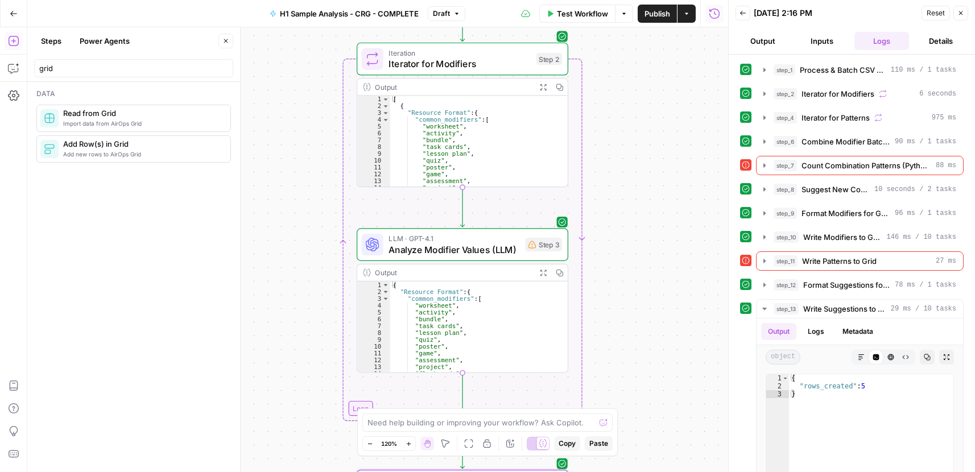
drag, startPoint x: 640, startPoint y: 268, endPoint x: 637, endPoint y: 206, distance: 62.1
click at [636, 198] on div "Workflow Set Inputs Inputs Run Code · Python Process & Batch CSV Data Step 1 Ou…" at bounding box center [377, 249] width 701 height 445
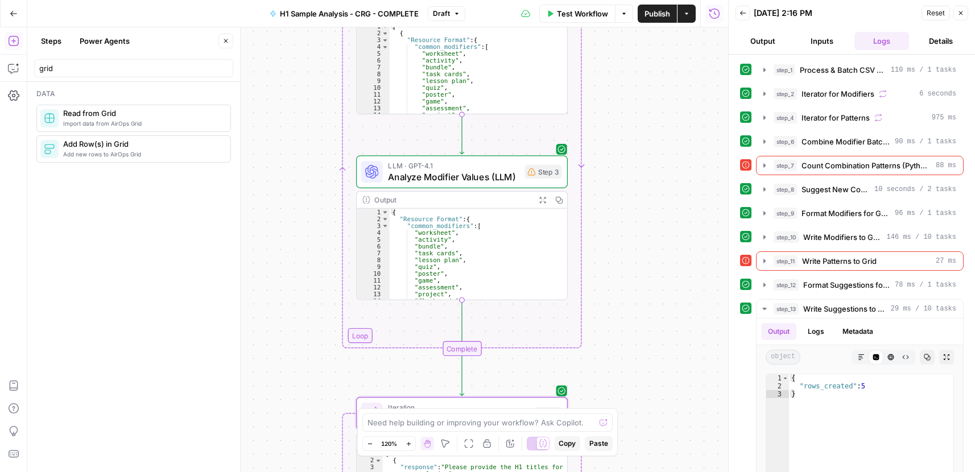
drag, startPoint x: 640, startPoint y: 285, endPoint x: 639, endPoint y: 187, distance: 97.8
click at [639, 187] on div "Workflow Set Inputs Inputs Run Code · Python Process & Batch CSV Data Step 1 Ou…" at bounding box center [377, 249] width 701 height 445
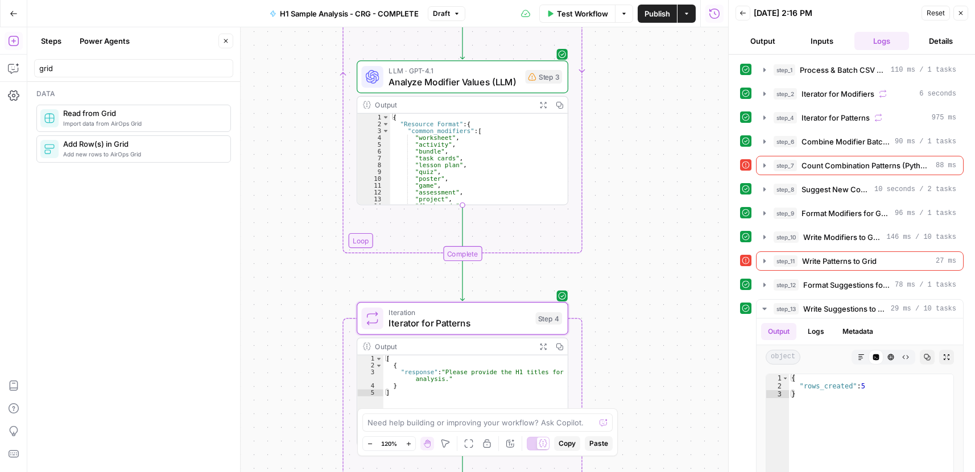
drag, startPoint x: 640, startPoint y: 268, endPoint x: 641, endPoint y: 219, distance: 49.5
click at [641, 198] on div "Workflow Set Inputs Inputs Run Code · Python Process & Batch CSV Data Step 1 Ou…" at bounding box center [377, 249] width 701 height 445
drag, startPoint x: 631, startPoint y: 249, endPoint x: 621, endPoint y: 196, distance: 53.2
click at [621, 196] on div "Workflow Set Inputs Inputs Run Code · Python Process & Batch CSV Data Step 1 Ou…" at bounding box center [377, 249] width 701 height 445
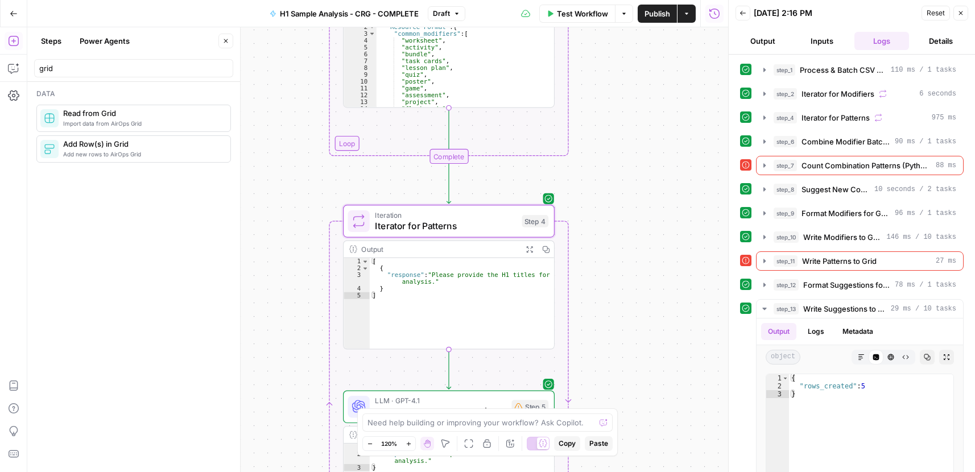
drag, startPoint x: 610, startPoint y: 285, endPoint x: 599, endPoint y: 163, distance: 123.3
click at [599, 162] on div "Workflow Set Inputs Inputs Run Code · Python Process & Batch CSV Data Step 1 Ou…" at bounding box center [377, 249] width 701 height 445
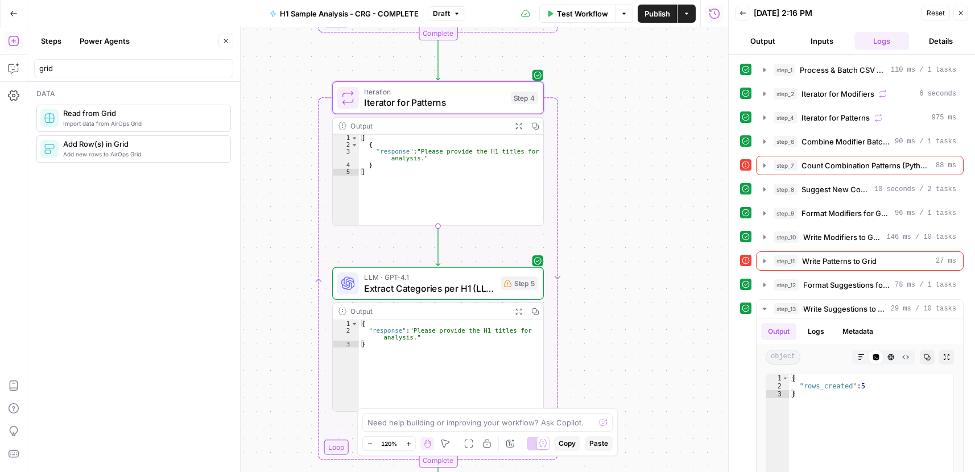
drag, startPoint x: 599, startPoint y: 254, endPoint x: 606, endPoint y: 164, distance: 90.7
click at [606, 164] on div "Workflow Set Inputs Inputs Run Code · Python Process & Batch CSV Data Step 1 Ou…" at bounding box center [377, 249] width 701 height 445
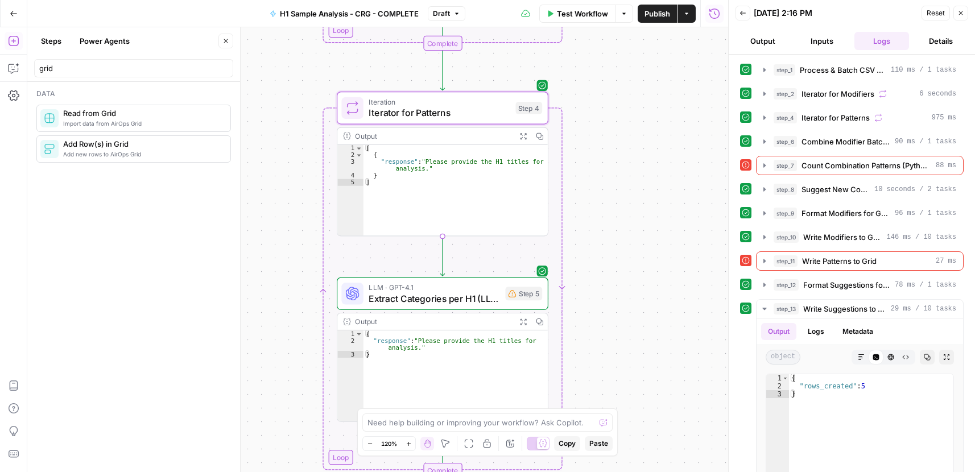
drag, startPoint x: 599, startPoint y: 275, endPoint x: 595, endPoint y: 317, distance: 42.9
click at [595, 381] on div "Workflow Set Inputs Inputs Run Code · Python Process & Batch CSV Data Step 1 Ou…" at bounding box center [377, 249] width 701 height 445
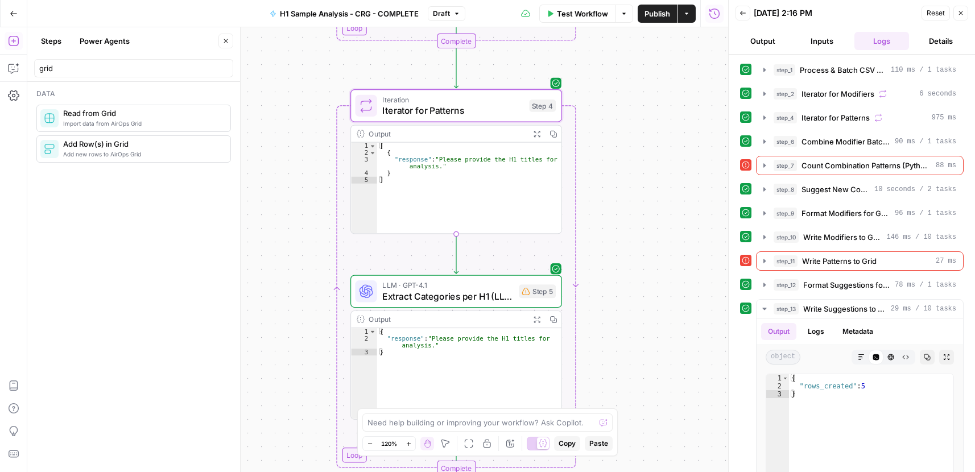
drag, startPoint x: 608, startPoint y: 221, endPoint x: 631, endPoint y: 137, distance: 87.2
click at [630, 138] on div "Workflow Set Inputs Inputs Run Code · Python Process & Batch CSV Data Step 1 Ou…" at bounding box center [377, 249] width 701 height 445
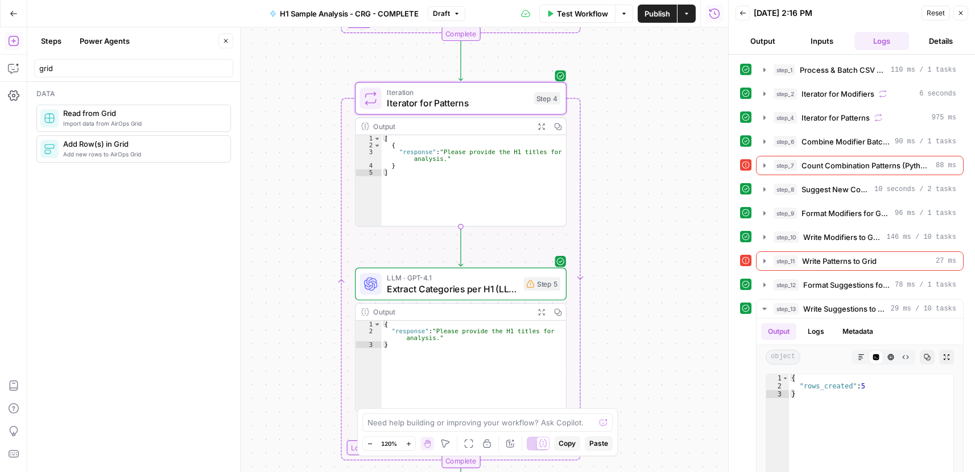
drag, startPoint x: 615, startPoint y: 213, endPoint x: 606, endPoint y: 99, distance: 114.7
click at [606, 102] on div "Workflow Set Inputs Inputs Run Code · Python Process & Batch CSV Data Step 1 Ou…" at bounding box center [377, 249] width 701 height 445
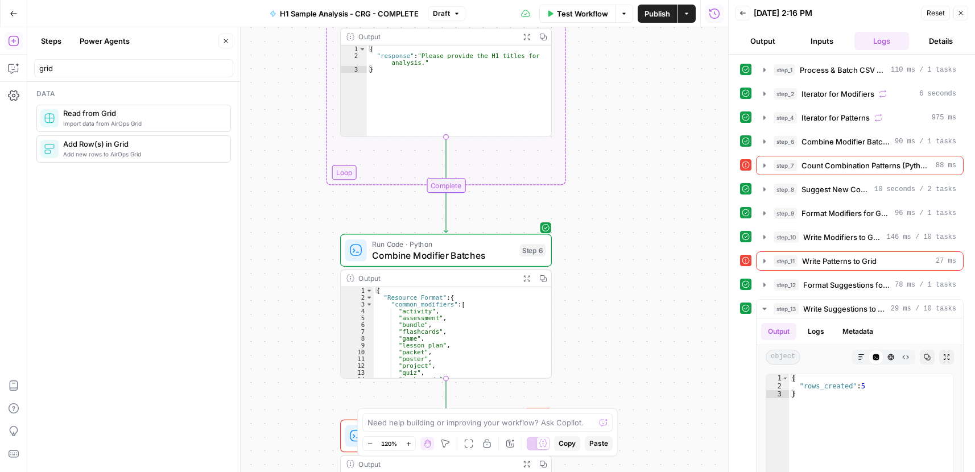
drag, startPoint x: 603, startPoint y: 257, endPoint x: 589, endPoint y: 151, distance: 107.2
click at [589, 151] on div "Workflow Set Inputs Inputs Run Code · Python Process & Batch CSV Data Step 1 Ou…" at bounding box center [377, 249] width 701 height 445
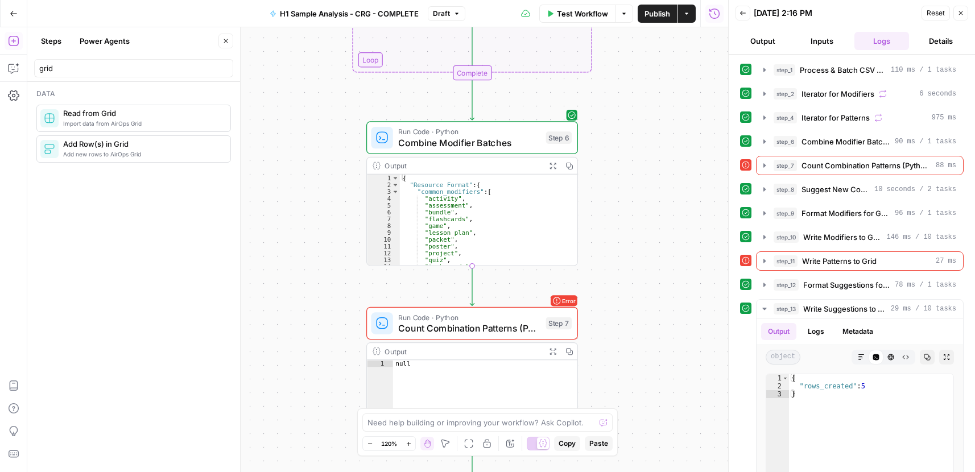
drag, startPoint x: 609, startPoint y: 249, endPoint x: 635, endPoint y: 137, distance: 115.0
click at [635, 137] on div "Workflow Set Inputs Inputs Run Code · Python Process & Batch CSV Data Step 1 Ou…" at bounding box center [377, 249] width 701 height 445
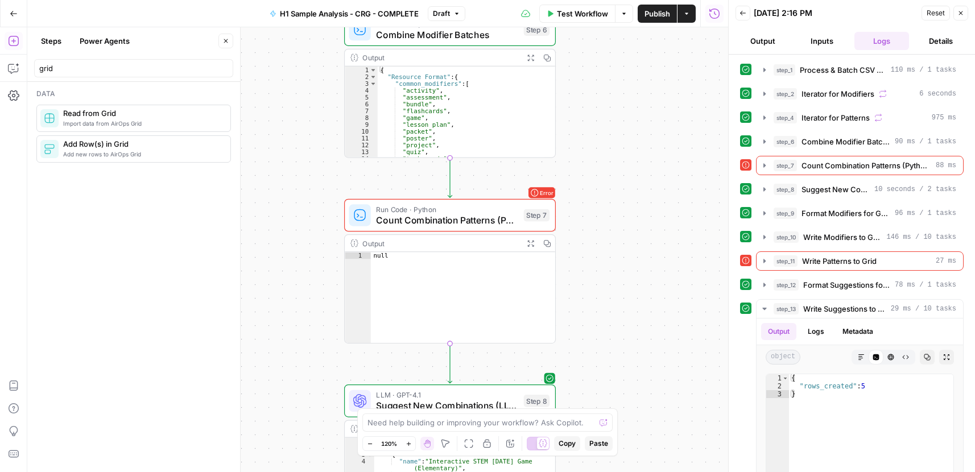
drag, startPoint x: 626, startPoint y: 235, endPoint x: 601, endPoint y: 118, distance: 119.8
click at [601, 117] on div "Workflow Set Inputs Inputs Run Code · Python Process & Batch CSV Data Step 1 Ou…" at bounding box center [377, 249] width 701 height 445
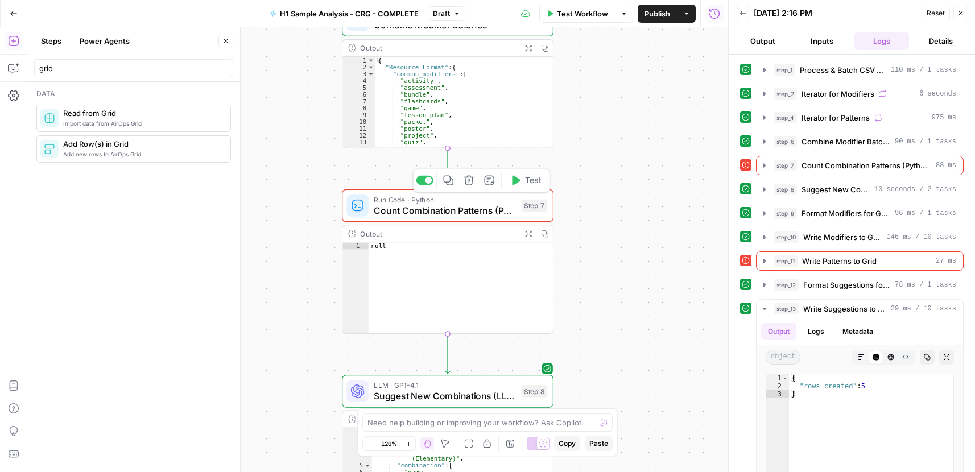
click at [446, 212] on span "Count Combination Patterns (Python)" at bounding box center [445, 211] width 142 height 14
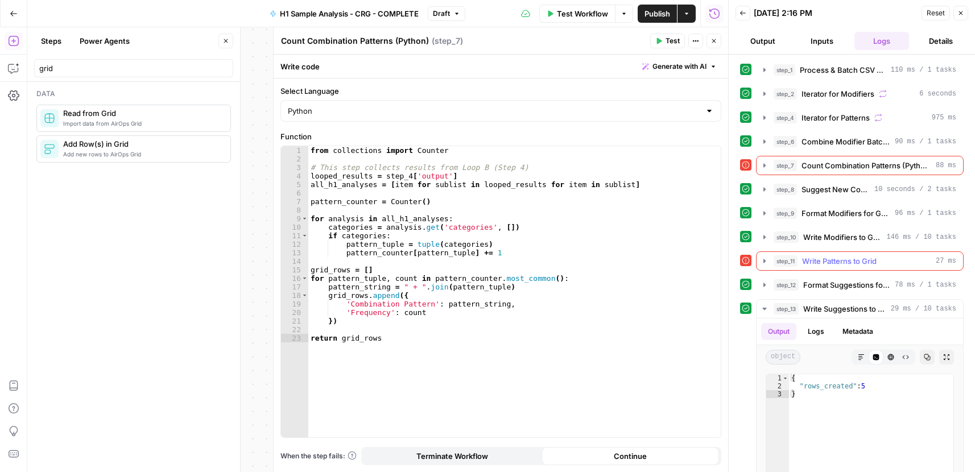
click at [765, 260] on icon "button" at bounding box center [764, 260] width 9 height 9
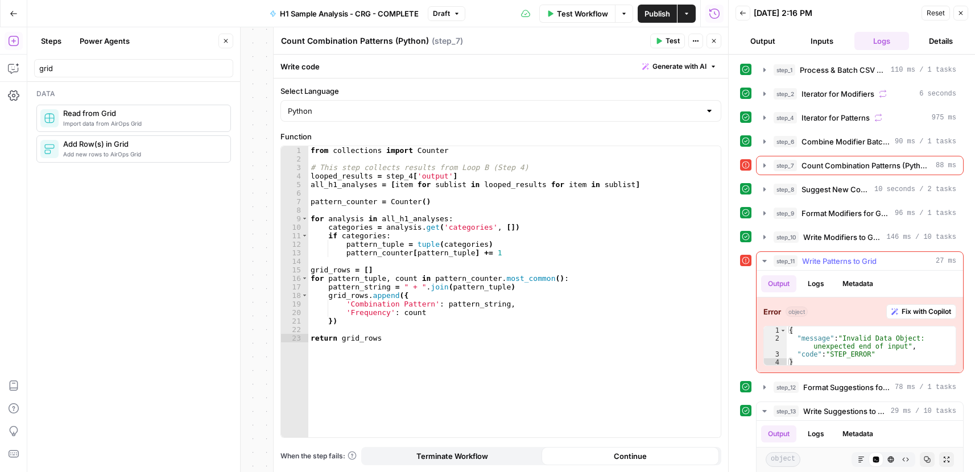
click at [765, 260] on icon "button" at bounding box center [764, 261] width 4 height 2
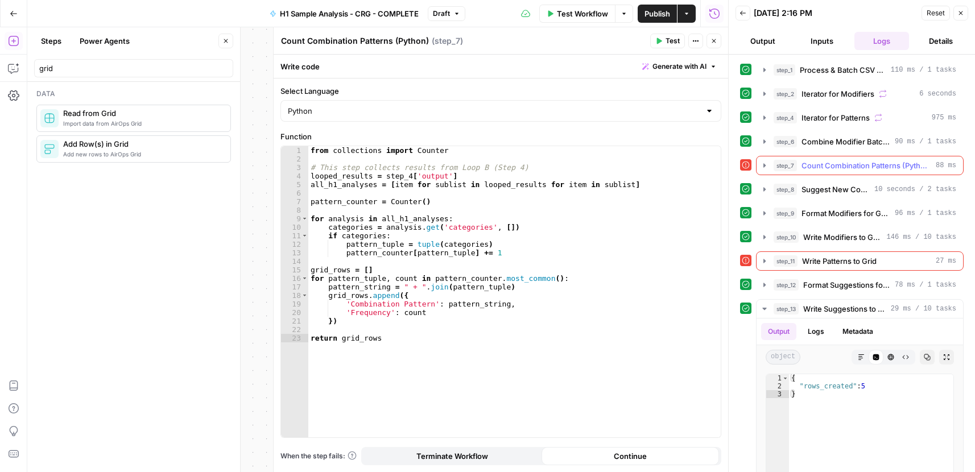
click at [765, 168] on icon "button" at bounding box center [764, 165] width 9 height 9
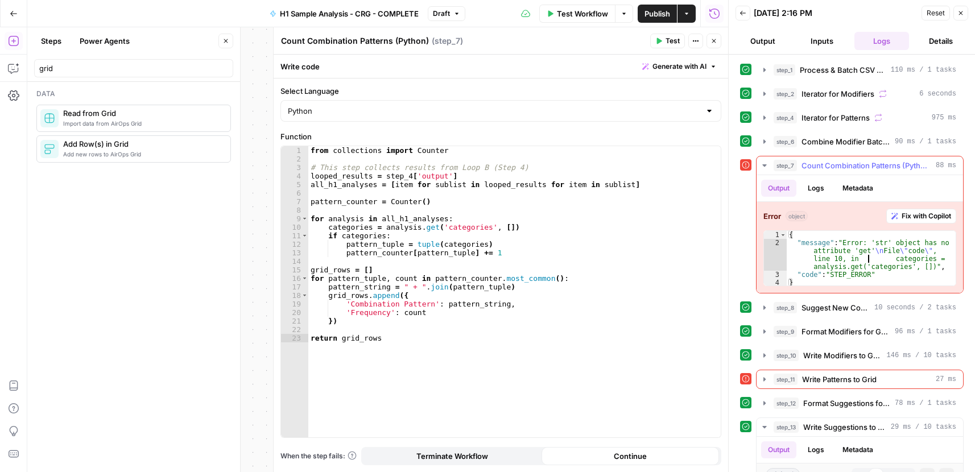
click at [866, 257] on div "{ "message" : "Error: 'str' object has no attribute 'get' \n File \" code \" , …" at bounding box center [870, 267] width 169 height 72
type textarea "**********"
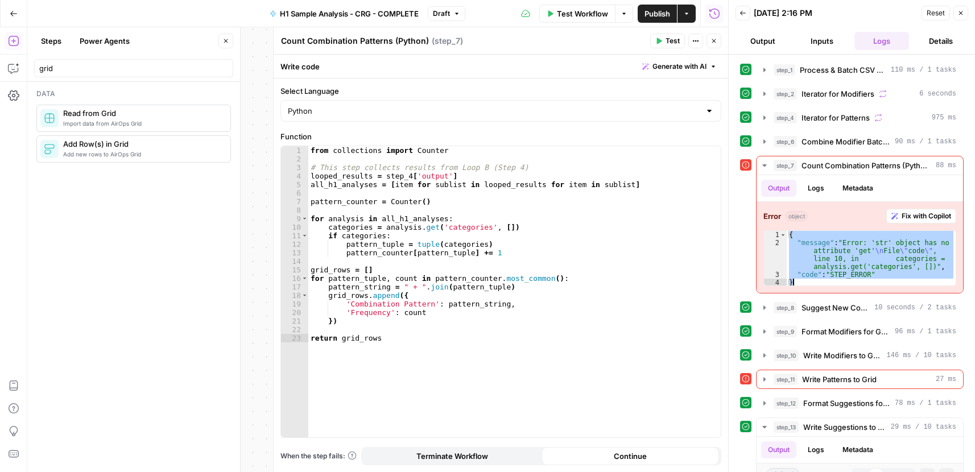
type textarea "**********"
click at [490, 223] on div "from collections import Counter # This step collects results from Loop B (Step …" at bounding box center [514, 300] width 412 height 308
click at [434, 194] on div "from collections import Counter # This step collects results from Loop B (Step …" at bounding box center [514, 300] width 412 height 308
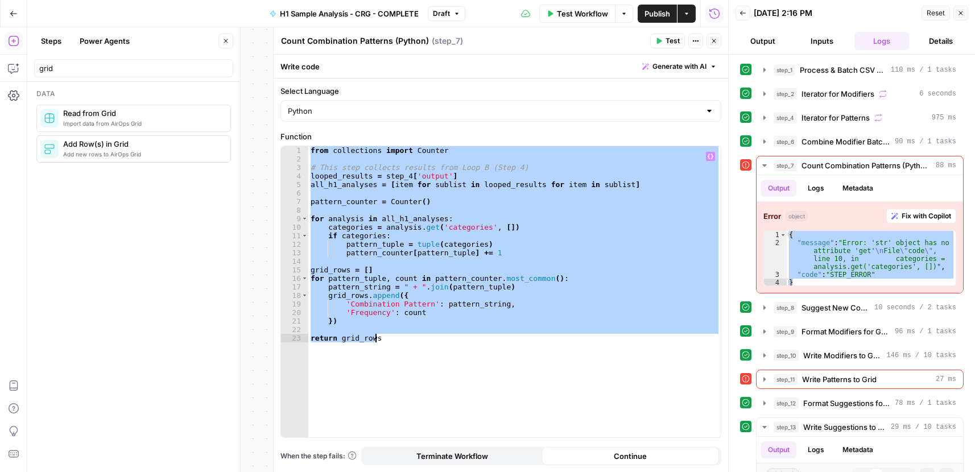
paste textarea
type textarea "**********"
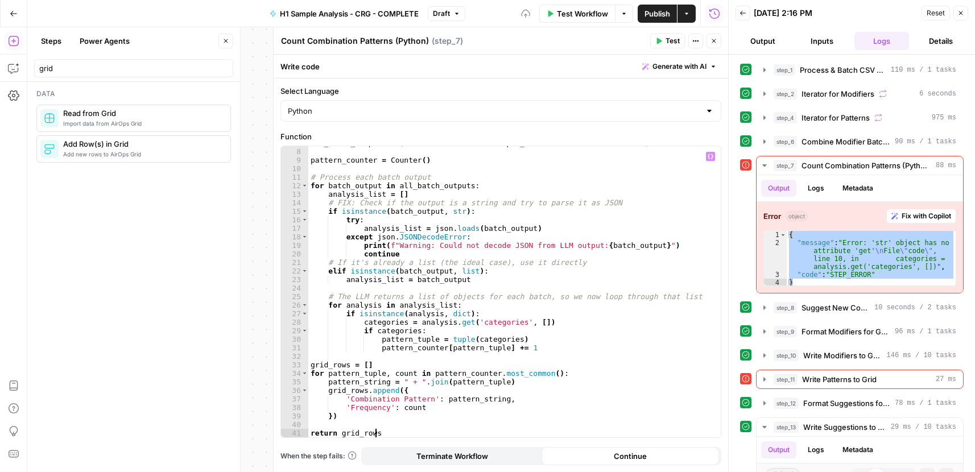
click at [664, 43] on button "Test" at bounding box center [667, 41] width 35 height 15
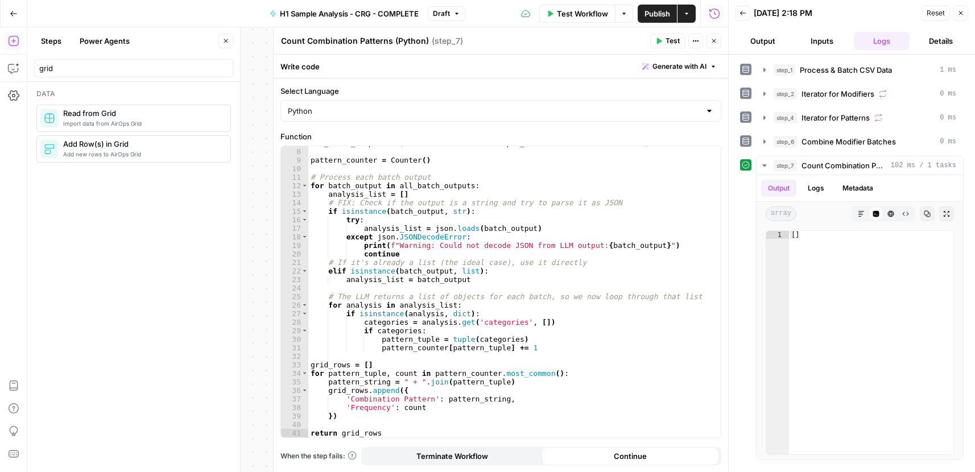
click at [717, 42] on icon "button" at bounding box center [713, 41] width 7 height 7
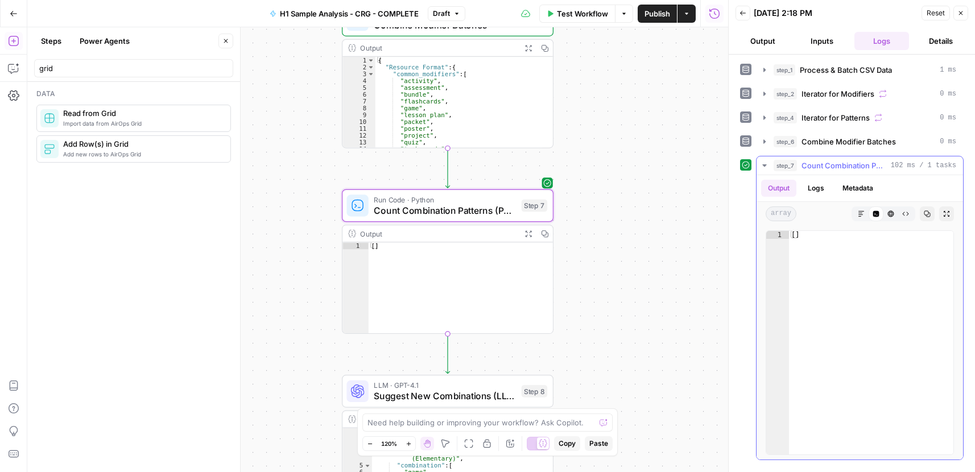
click at [817, 183] on button "Logs" at bounding box center [816, 188] width 30 height 17
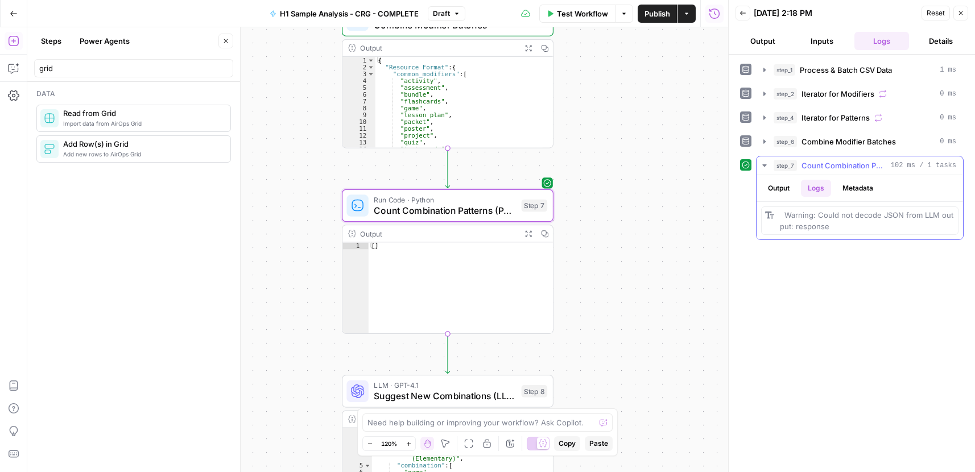
click at [866, 185] on button "Metadata" at bounding box center [857, 188] width 44 height 17
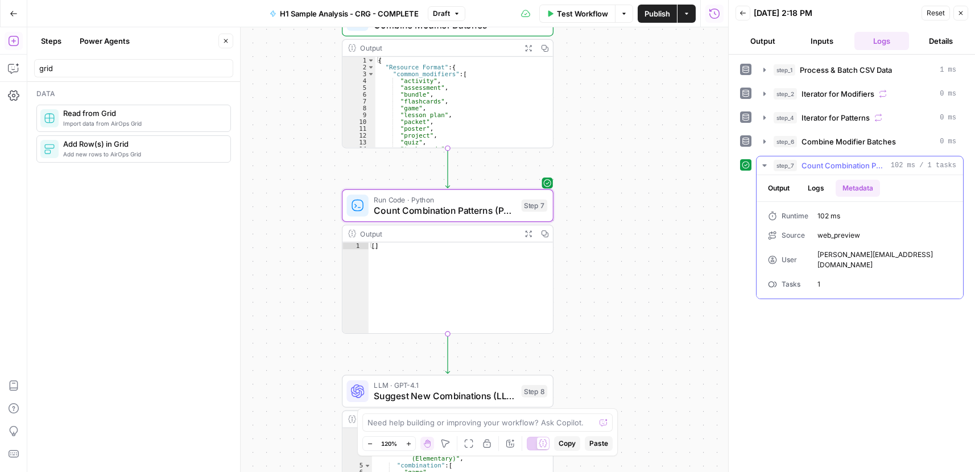
click at [810, 185] on button "Logs" at bounding box center [816, 188] width 30 height 17
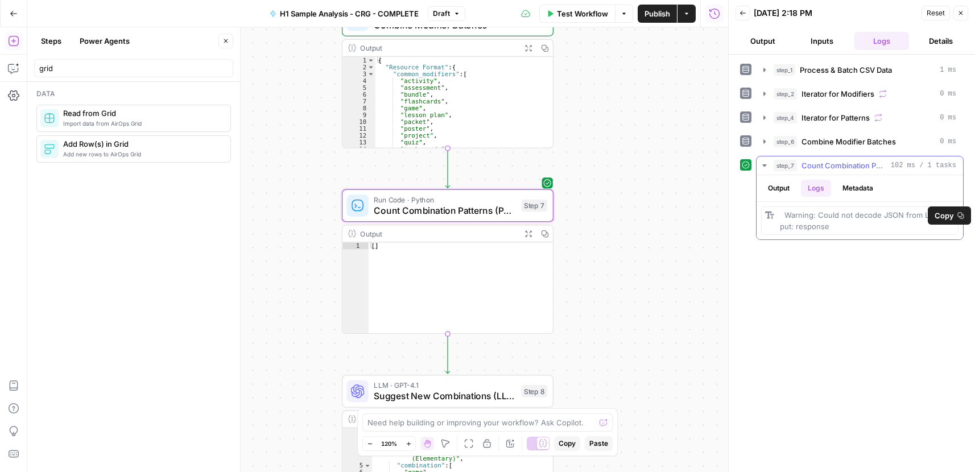
click at [783, 187] on button "Output" at bounding box center [778, 188] width 35 height 17
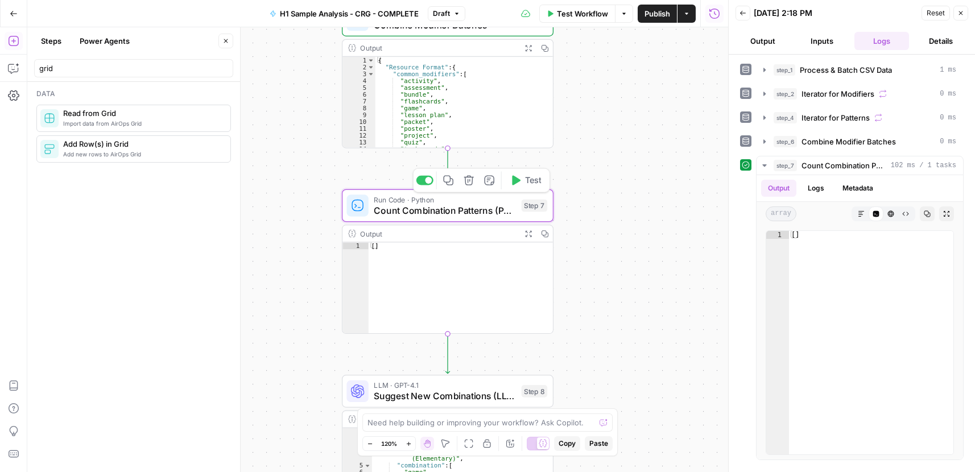
click at [525, 183] on span "Test" at bounding box center [533, 180] width 16 height 13
click at [554, 12] on button "Test Workflow" at bounding box center [577, 14] width 76 height 18
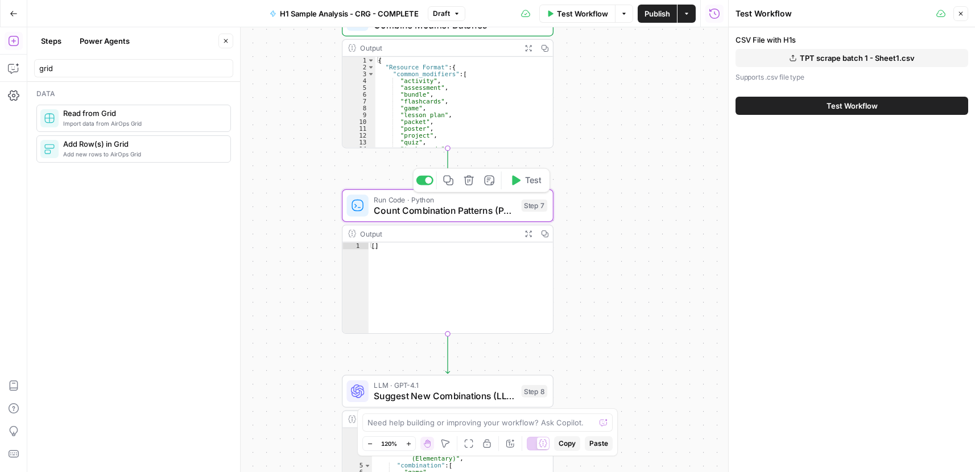
drag, startPoint x: 873, startPoint y: 102, endPoint x: 872, endPoint y: 109, distance: 6.8
click at [871, 103] on span "Test Workflow" at bounding box center [851, 105] width 51 height 11
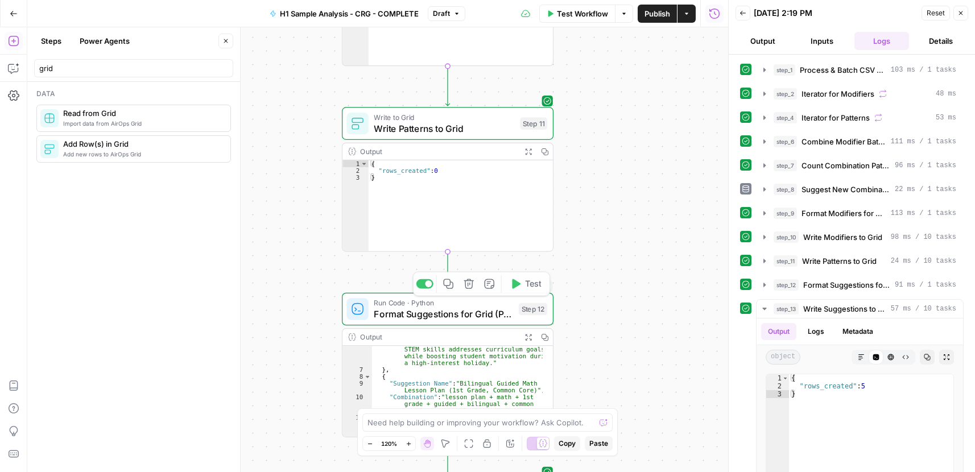
scroll to position [68, 0]
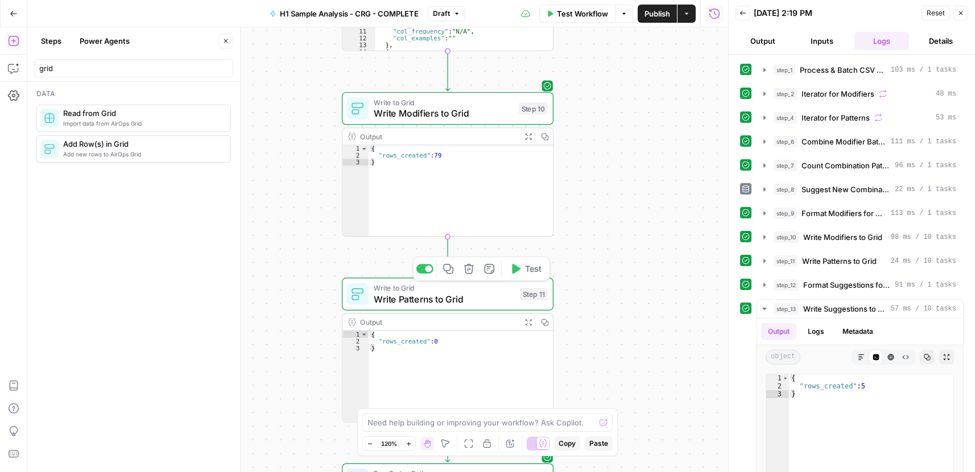
click at [453, 300] on span "Write Patterns to Grid" at bounding box center [444, 299] width 140 height 14
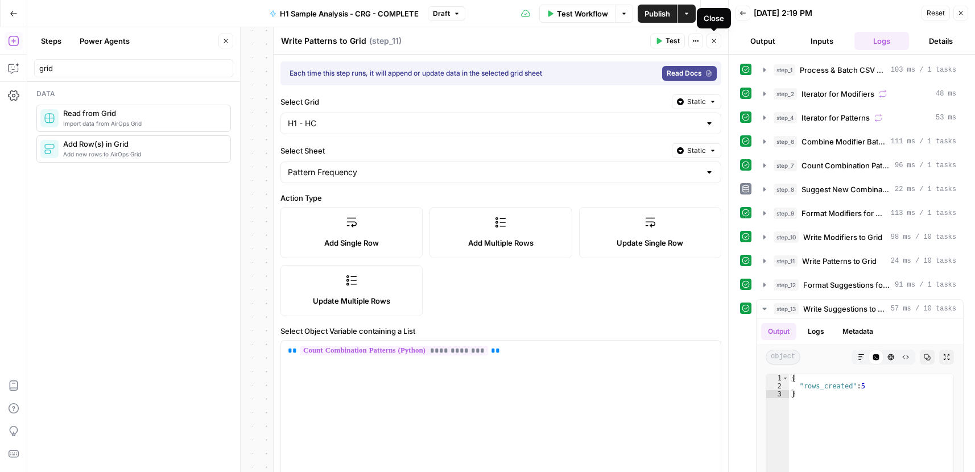
click at [714, 42] on icon "button" at bounding box center [713, 41] width 7 height 7
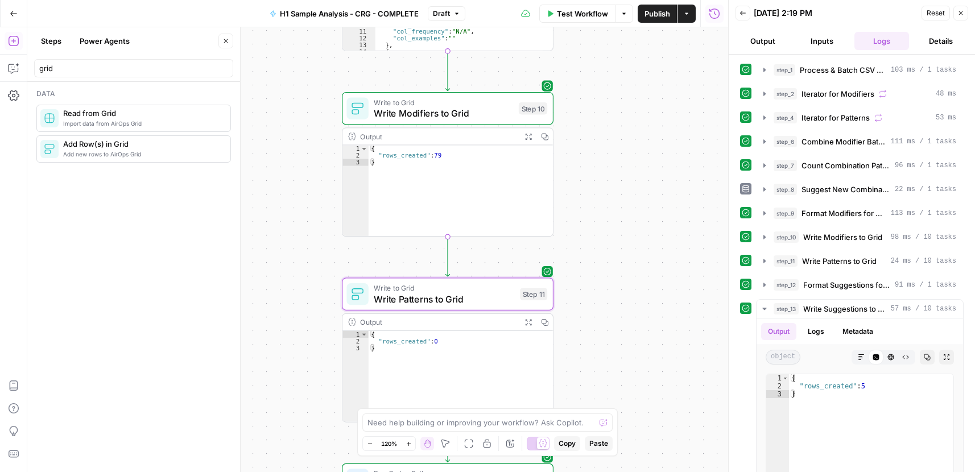
click at [442, 349] on div "{ "rows_created" : 0 }" at bounding box center [461, 383] width 184 height 105
drag, startPoint x: 376, startPoint y: 335, endPoint x: 363, endPoint y: 325, distance: 16.6
click at [363, 325] on div "Output Expand Output Copy * 1 2 3 { "rows_created" : 0 } XXXXXXXXXXXXXXXXXXXXXX…" at bounding box center [448, 367] width 212 height 109
type textarea "**********"
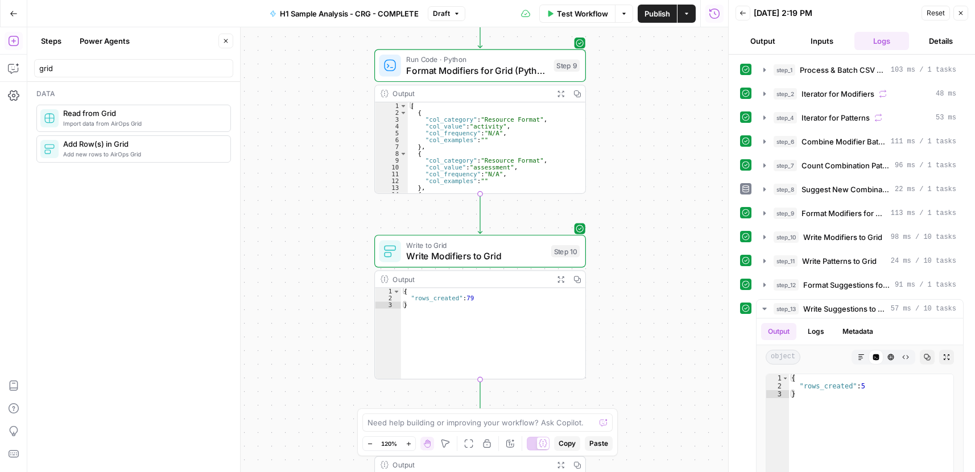
drag, startPoint x: 614, startPoint y: 122, endPoint x: 647, endPoint y: 266, distance: 147.5
click at [647, 267] on div "Workflow Set Inputs Inputs Run Code · Python Process & Batch CSV Data Step 1 Ou…" at bounding box center [377, 249] width 701 height 445
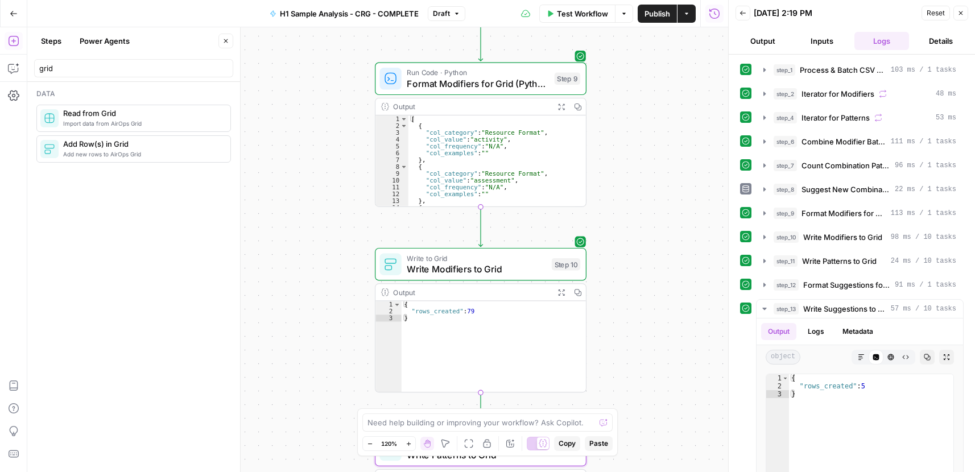
drag, startPoint x: 636, startPoint y: 133, endPoint x: 616, endPoint y: 218, distance: 88.1
click at [616, 218] on div "Workflow Set Inputs Inputs Run Code · Python Process & Batch CSV Data Step 1 Ou…" at bounding box center [377, 249] width 701 height 445
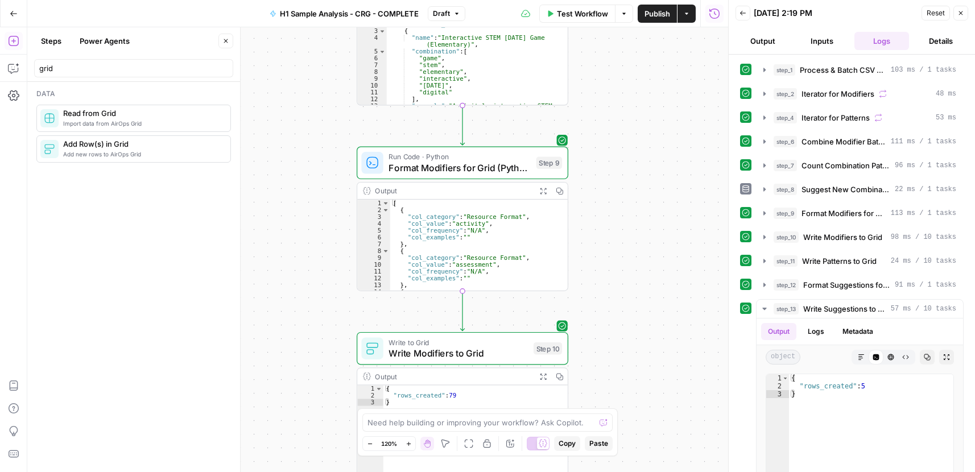
drag, startPoint x: 620, startPoint y: 129, endPoint x: 622, endPoint y: 138, distance: 9.4
click at [622, 138] on div "Workflow Set Inputs Inputs Run Code · Python Process & Batch CSV Data Step 1 Ou…" at bounding box center [377, 249] width 701 height 445
drag, startPoint x: 964, startPoint y: 15, endPoint x: 955, endPoint y: 17, distance: 9.4
click at [964, 14] on button "Close" at bounding box center [960, 13] width 15 height 15
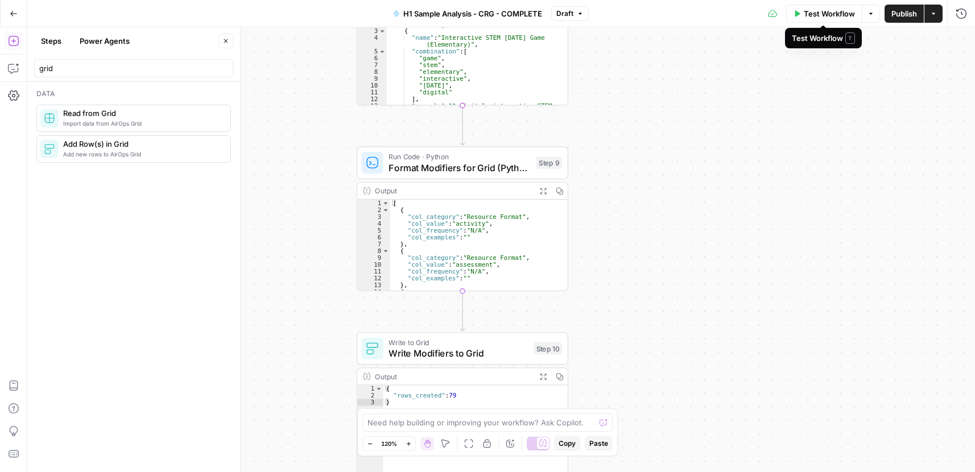
click at [811, 16] on span "Test Workflow" at bounding box center [829, 13] width 51 height 11
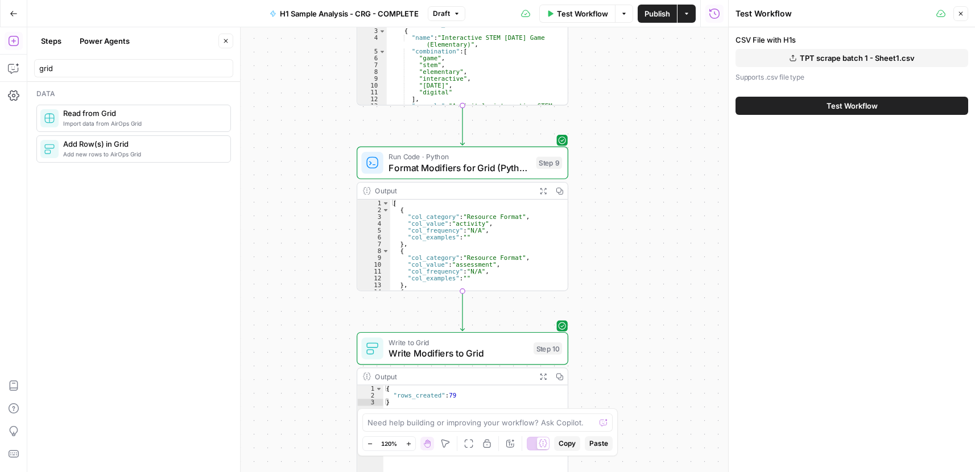
click at [822, 60] on span "TPT scrape batch 1 - Sheet1.csv" at bounding box center [857, 57] width 115 height 11
drag, startPoint x: 795, startPoint y: 108, endPoint x: 797, endPoint y: 457, distance: 348.6
click at [795, 107] on button "Test Workflow" at bounding box center [851, 106] width 233 height 18
click at [842, 104] on span "Test Workflow" at bounding box center [851, 105] width 51 height 11
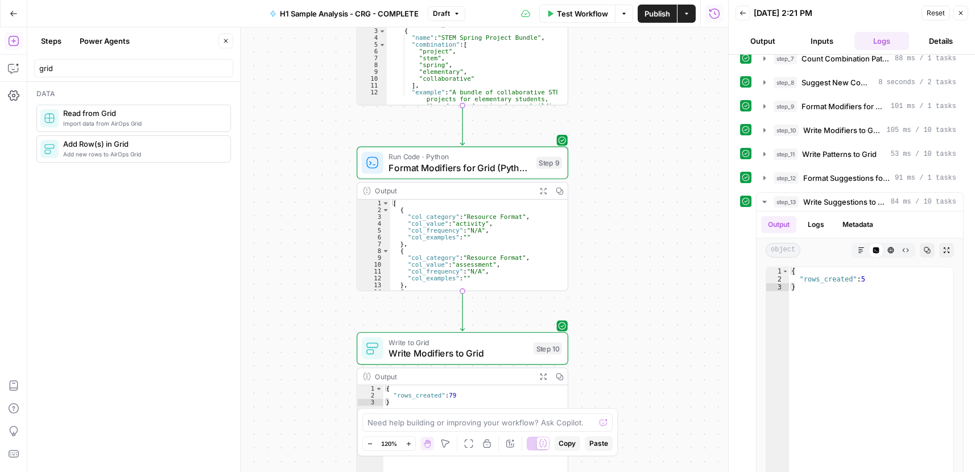
scroll to position [137, 0]
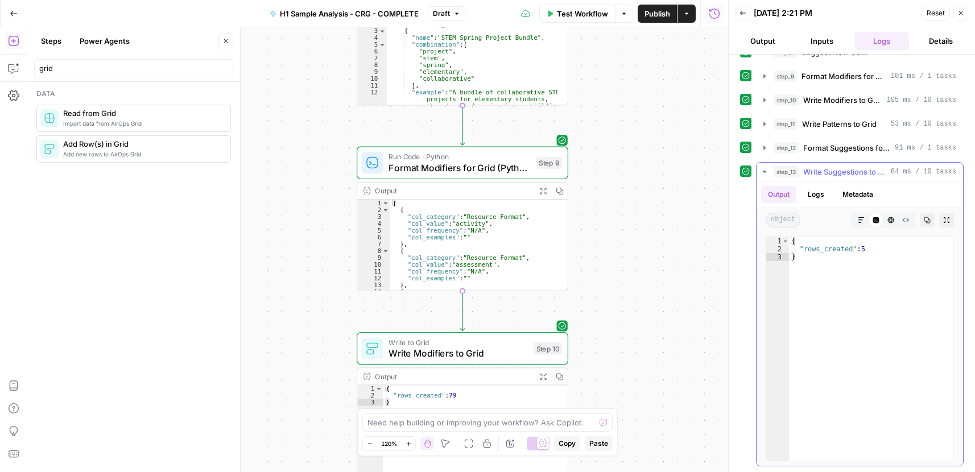
click at [781, 169] on span "step_13" at bounding box center [785, 171] width 25 height 11
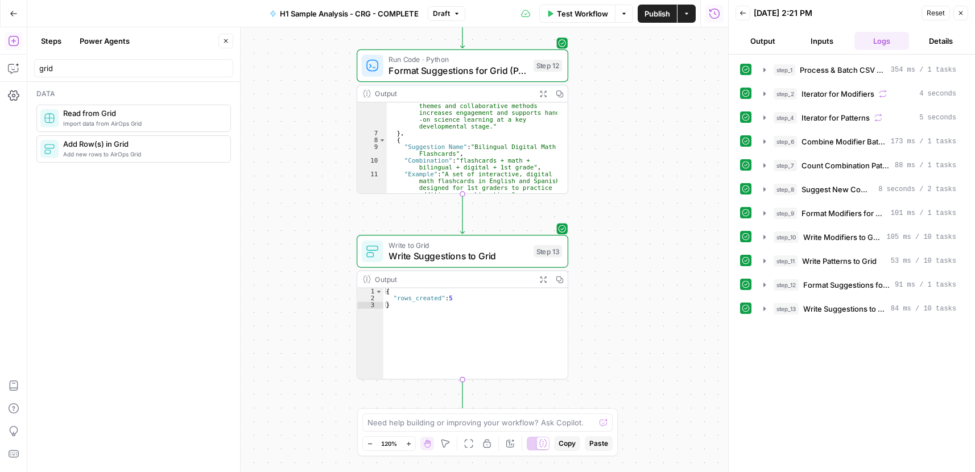
click at [652, 16] on span "Publish" at bounding box center [657, 13] width 26 height 11
click at [13, 11] on icon "button" at bounding box center [14, 14] width 8 height 8
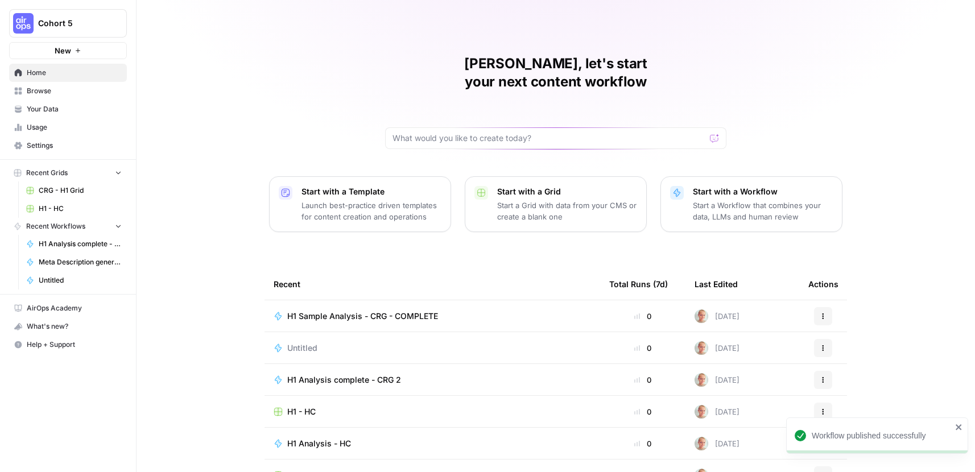
click at [413, 310] on span "H1 Sample Analysis - CRG - COMPLETE" at bounding box center [362, 315] width 151 height 11
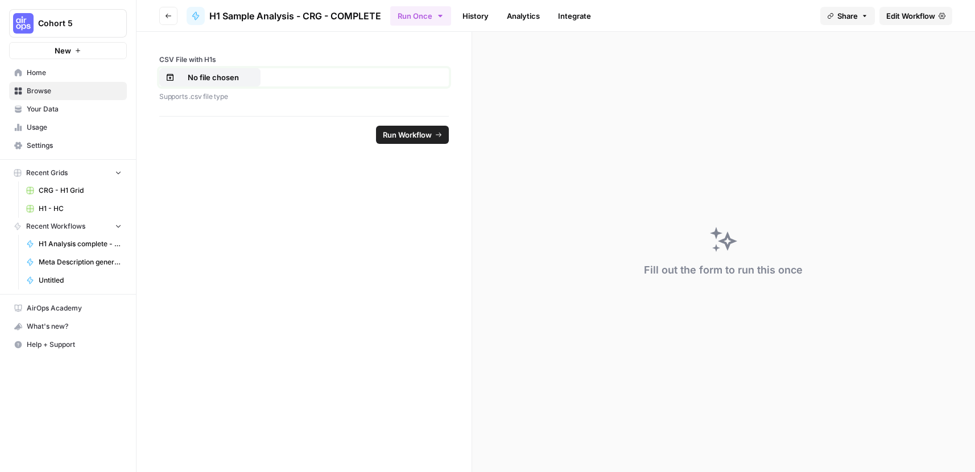
click at [205, 76] on p "No file chosen" at bounding box center [213, 77] width 73 height 11
click at [421, 136] on span "Run Workflow" at bounding box center [407, 134] width 49 height 11
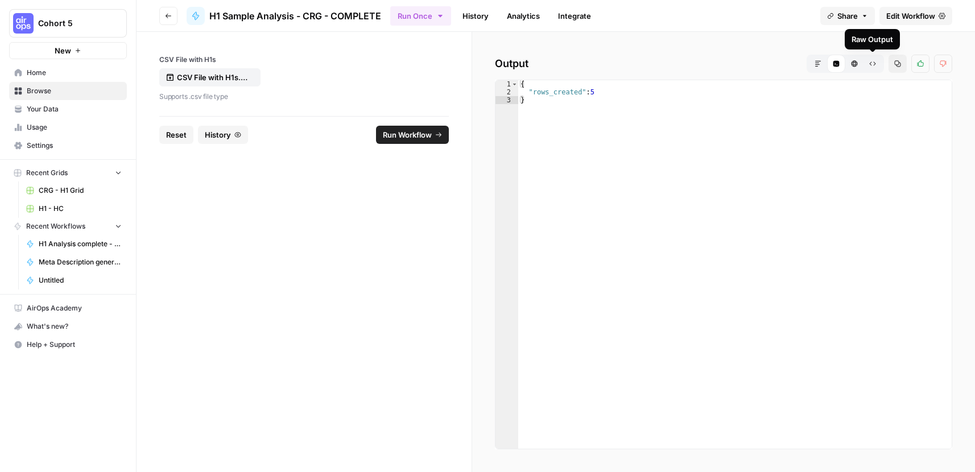
click at [870, 68] on button "Raw Output" at bounding box center [872, 64] width 18 height 18
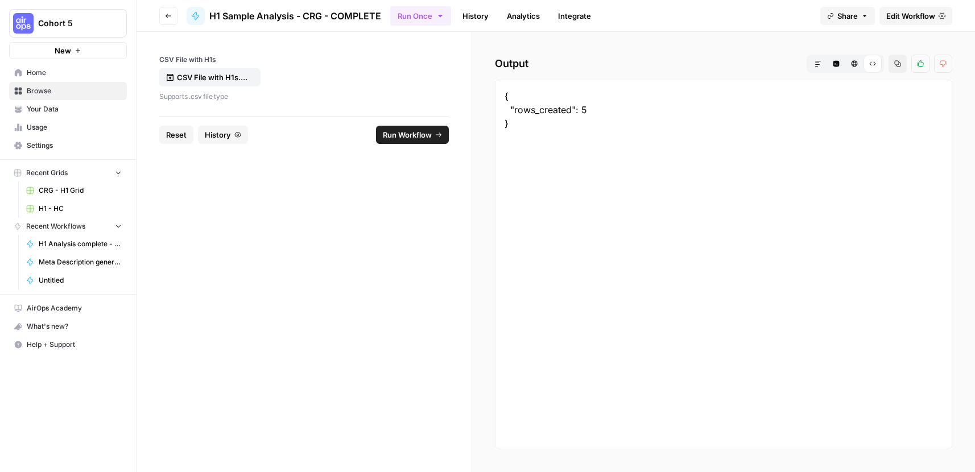
click at [852, 67] on button "HTML Viewer" at bounding box center [854, 64] width 18 height 18
click at [842, 67] on button "Code Editor" at bounding box center [836, 64] width 18 height 18
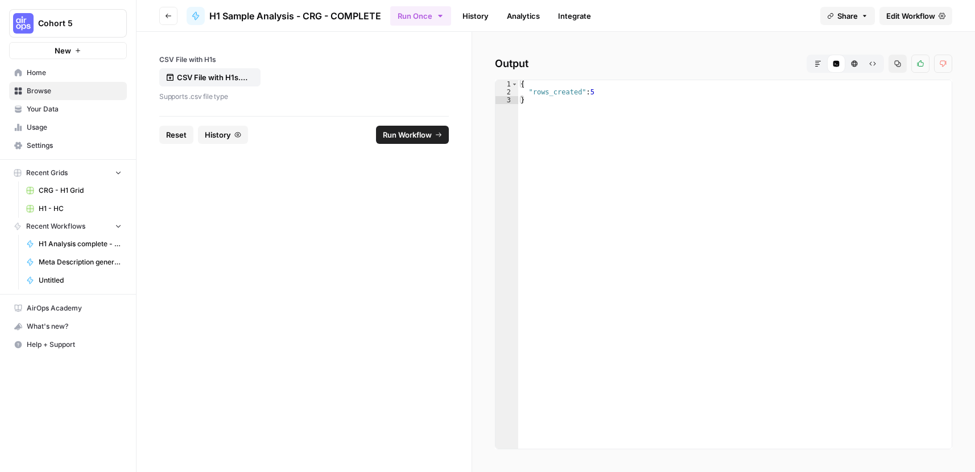
click at [859, 69] on button "HTML Viewer" at bounding box center [854, 64] width 18 height 18
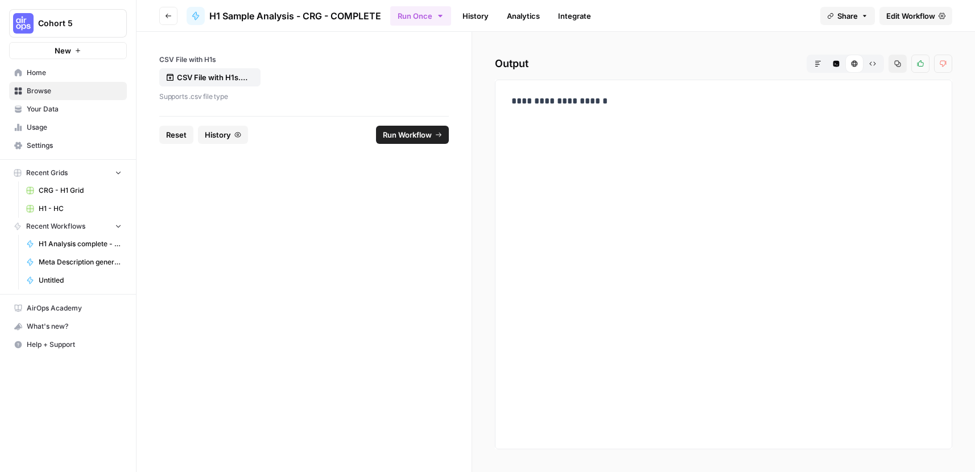
click at [874, 65] on icon "button" at bounding box center [872, 63] width 7 height 7
click at [815, 66] on icon "button" at bounding box center [817, 63] width 7 height 7
click at [837, 68] on button "Code Editor" at bounding box center [836, 64] width 18 height 18
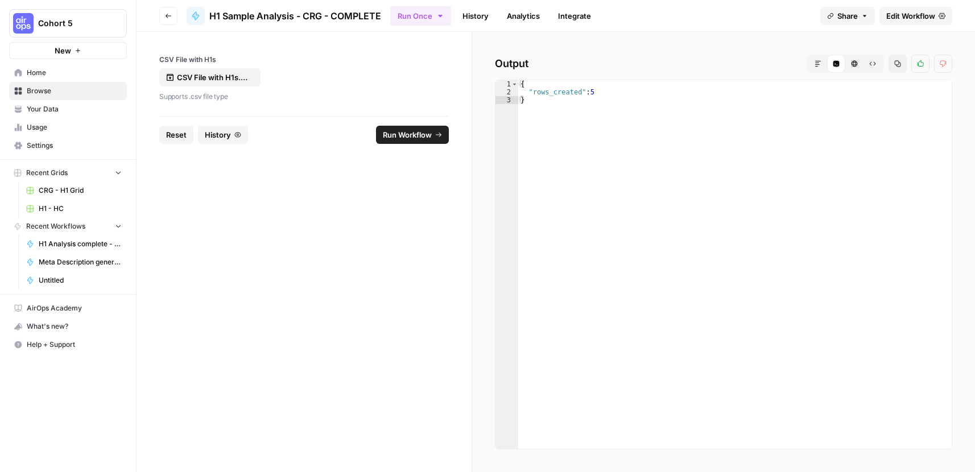
click at [855, 66] on icon "button" at bounding box center [854, 63] width 7 height 7
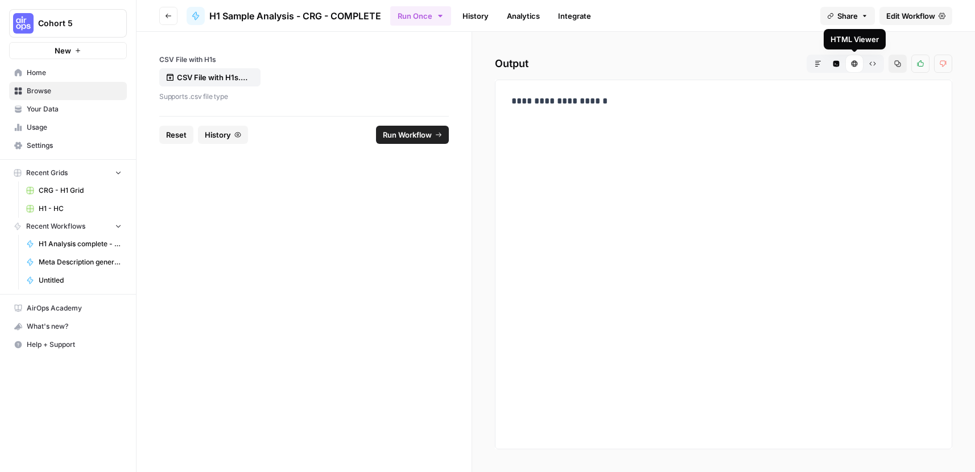
click at [877, 67] on button "Raw Output" at bounding box center [872, 64] width 18 height 18
click at [457, 66] on div "CSV File with H1s CSV File with H1s.csv Supports .csv file type" at bounding box center [303, 74] width 335 height 84
click at [905, 22] on link "Edit Workflow" at bounding box center [915, 16] width 73 height 18
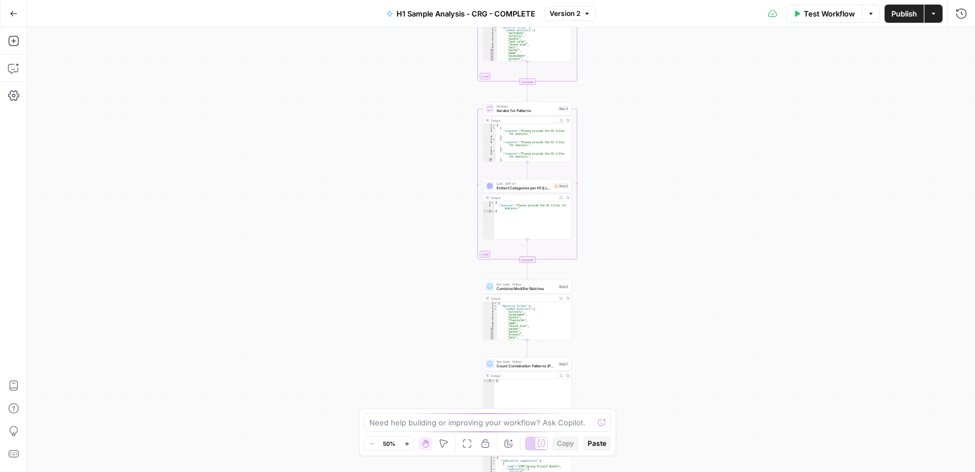
drag, startPoint x: 631, startPoint y: 97, endPoint x: 665, endPoint y: 385, distance: 290.3
click at [665, 387] on div "Workflow Set Inputs Inputs Run Code · Python Process & Batch CSV Data Step 1 Ou…" at bounding box center [500, 249] width 947 height 445
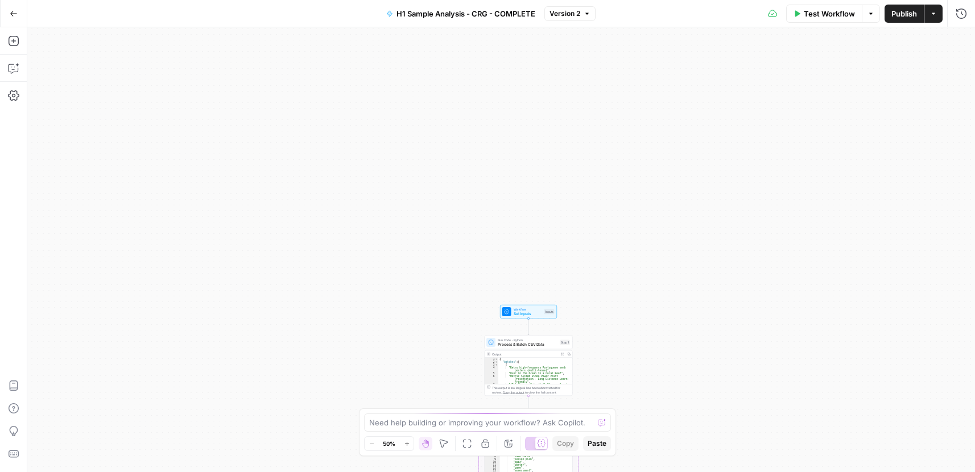
drag, startPoint x: 657, startPoint y: 296, endPoint x: 639, endPoint y: 318, distance: 28.8
click at [644, 427] on div "Workflow Set Inputs Inputs Run Code · Python Process & Batch CSV Data Step 1 Ou…" at bounding box center [500, 249] width 947 height 445
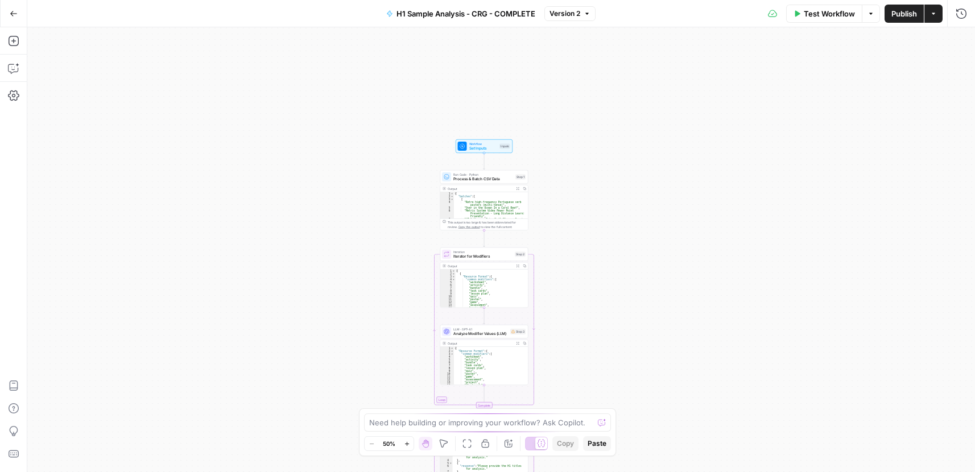
drag, startPoint x: 602, startPoint y: 148, endPoint x: 595, endPoint y: 114, distance: 34.9
click at [597, 74] on div "Workflow Set Inputs Inputs Run Code · Python Process & Batch CSV Data Step 1 Ou…" at bounding box center [500, 249] width 947 height 445
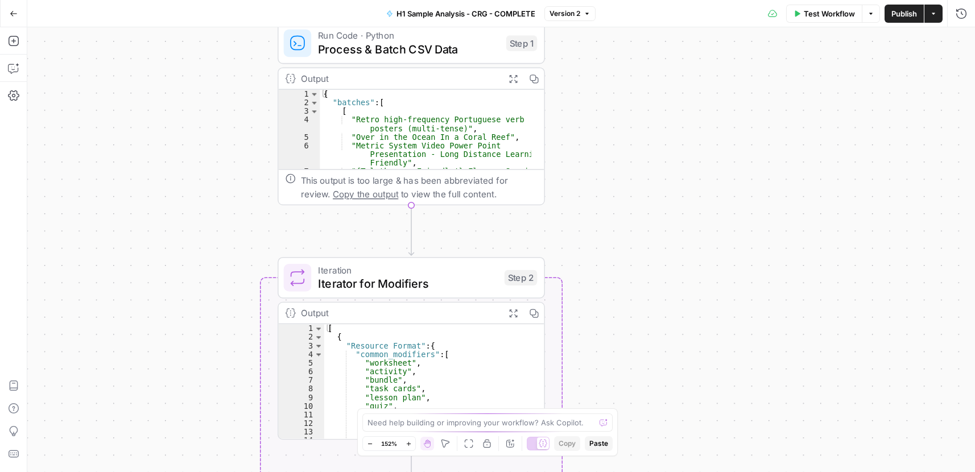
drag, startPoint x: 552, startPoint y: 260, endPoint x: 695, endPoint y: 223, distance: 148.1
click at [698, 223] on div "Workflow Set Inputs Inputs Run Code · Python Process & Batch CSV Data Step 1 Ou…" at bounding box center [500, 249] width 947 height 445
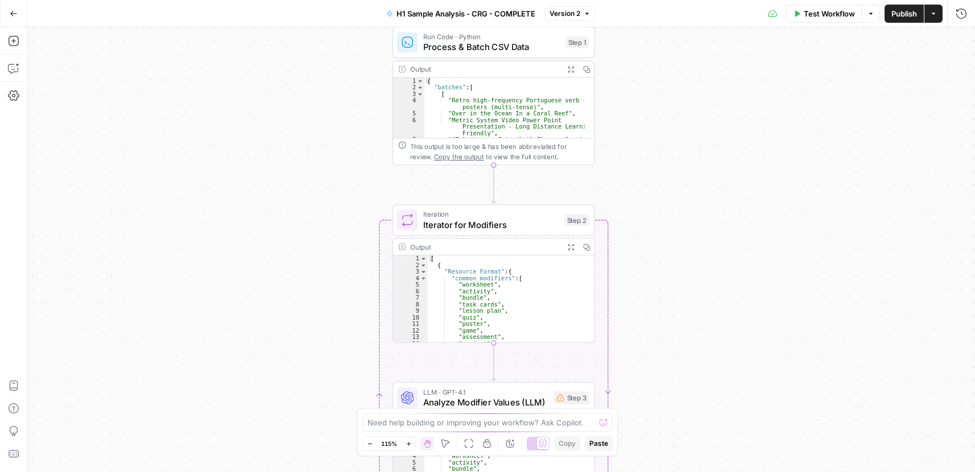
drag, startPoint x: 657, startPoint y: 273, endPoint x: 628, endPoint y: 42, distance: 232.8
click at [628, 43] on div "Workflow Set Inputs Inputs Run Code · Python Process & Batch CSV Data Step 1 Ou…" at bounding box center [500, 249] width 947 height 445
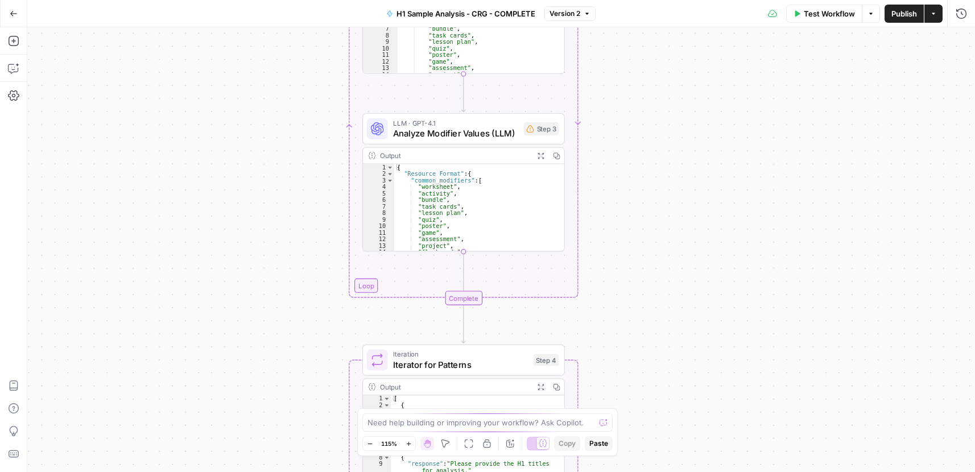
drag, startPoint x: 649, startPoint y: 204, endPoint x: 624, endPoint y: 73, distance: 132.6
click at [626, 72] on div "Workflow Set Inputs Inputs Run Code · Python Process & Batch CSV Data Step 1 Ou…" at bounding box center [500, 249] width 947 height 445
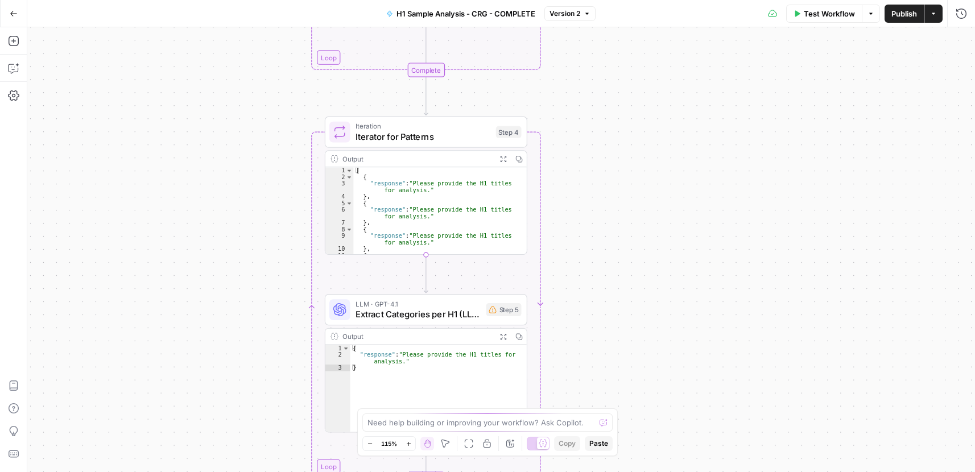
drag, startPoint x: 616, startPoint y: 252, endPoint x: 605, endPoint y: 136, distance: 116.6
click at [604, 134] on div "Workflow Set Inputs Inputs Run Code · Python Process & Batch CSV Data Step 1 Ou…" at bounding box center [500, 249] width 947 height 445
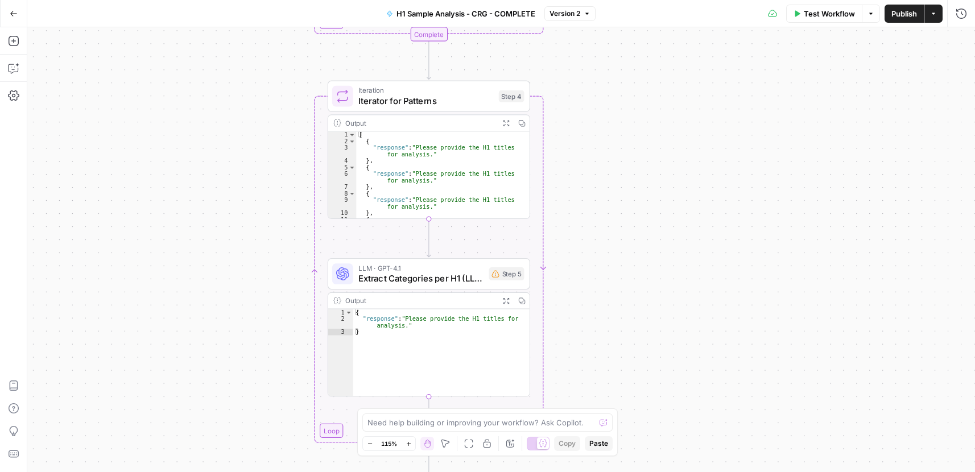
drag, startPoint x: 610, startPoint y: 268, endPoint x: 611, endPoint y: 258, distance: 9.7
click at [611, 258] on div "Workflow Set Inputs Inputs Run Code · Python Process & Batch CSV Data Step 1 Ou…" at bounding box center [500, 249] width 947 height 445
click at [438, 109] on div "Iteration Iterator for Patterns Step 4 Copy step Delete step Add Note Test" at bounding box center [429, 96] width 202 height 31
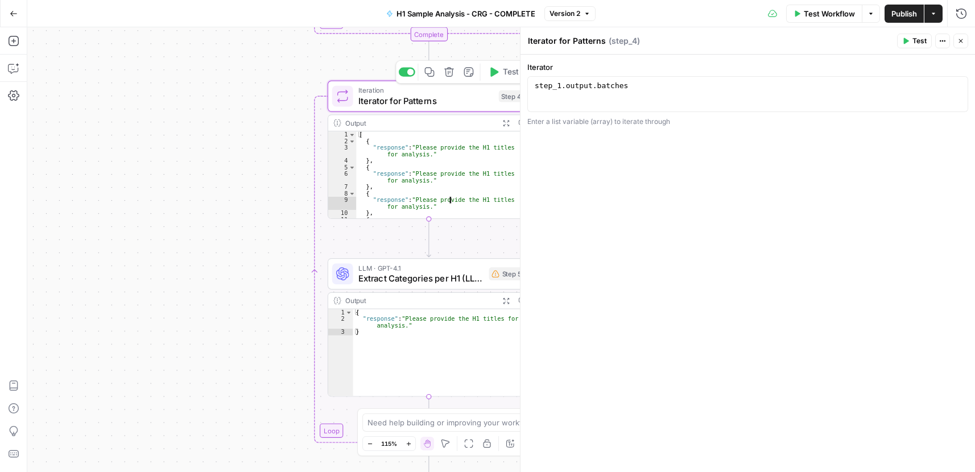
click at [437, 192] on div "[ { "response" : "Please provide the H1 titles for analysis." } , { "response" …" at bounding box center [437, 184] width 163 height 106
click at [965, 43] on button "Close" at bounding box center [960, 41] width 15 height 15
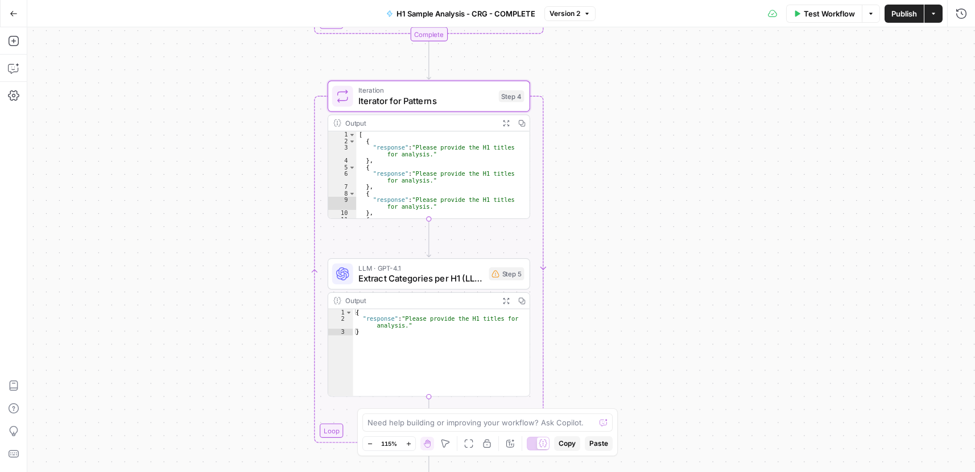
click at [432, 123] on div "Output" at bounding box center [419, 123] width 149 height 10
click at [442, 129] on div "Output Expand Output Copy" at bounding box center [428, 123] width 201 height 16
click at [442, 128] on div "Output Expand Output Copy" at bounding box center [428, 123] width 201 height 16
click at [451, 167] on div "[ { "response" : "Please provide the H1 titles for analysis." } , { "response" …" at bounding box center [437, 184] width 163 height 106
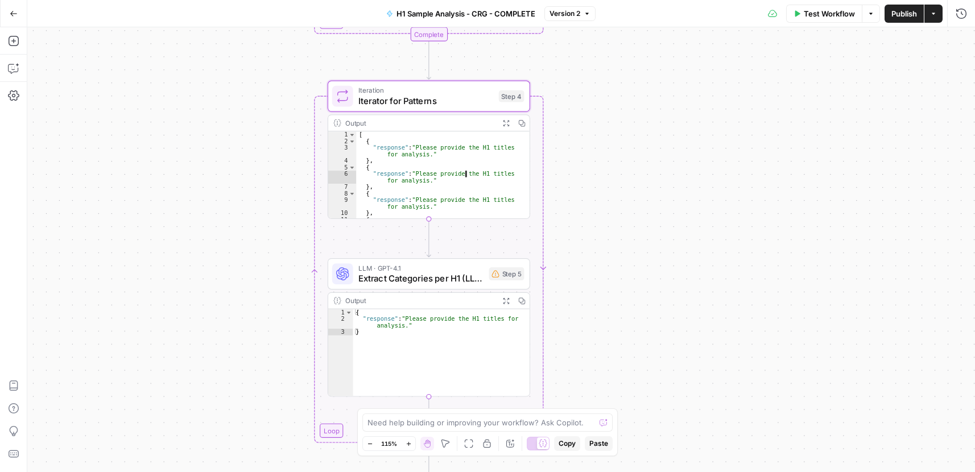
type textarea "* *"
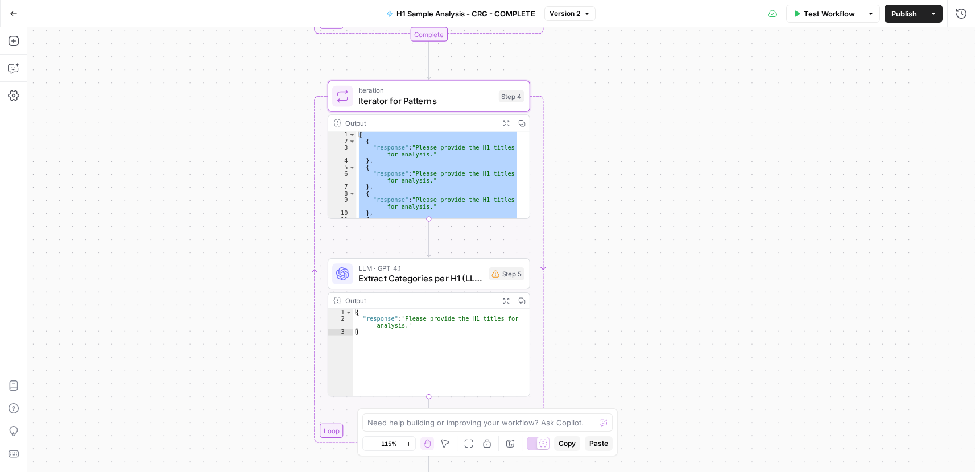
click at [387, 319] on div "{ "response" : "Please provide the H1 titles for analysis." }" at bounding box center [441, 359] width 176 height 100
type textarea "**********"
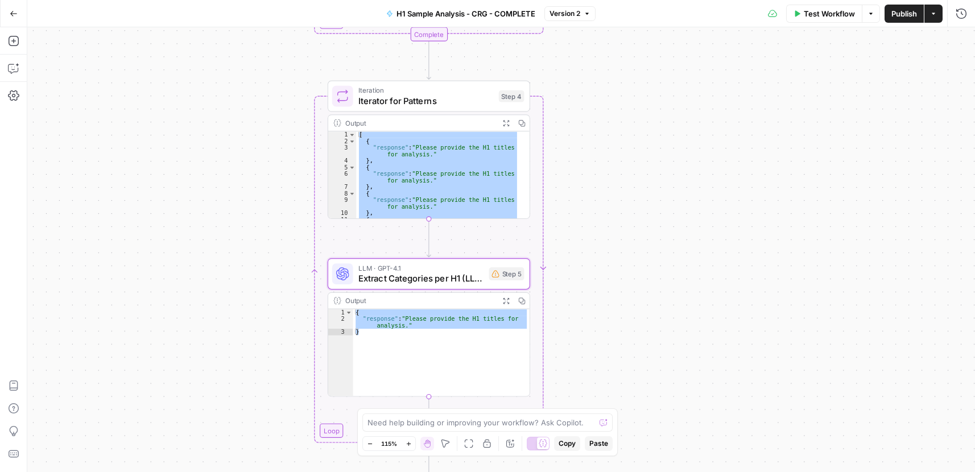
drag, startPoint x: 608, startPoint y: 115, endPoint x: 618, endPoint y: 390, distance: 274.9
click at [620, 389] on div "Workflow Set Inputs Inputs Run Code · Python Process & Batch CSV Data Step 1 Ou…" at bounding box center [500, 249] width 947 height 445
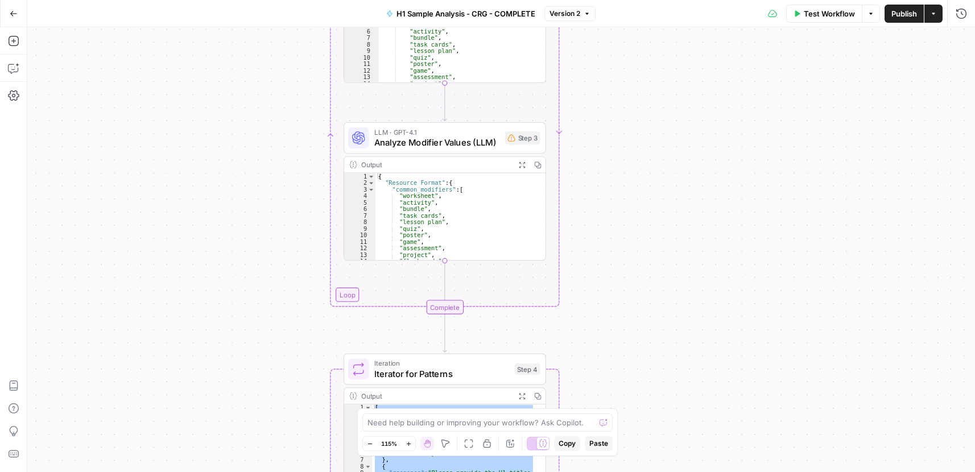
drag, startPoint x: 639, startPoint y: 254, endPoint x: 653, endPoint y: 268, distance: 19.7
click at [653, 268] on div "Workflow Set Inputs Inputs Run Code · Python Process & Batch CSV Data Step 1 Ou…" at bounding box center [500, 249] width 947 height 445
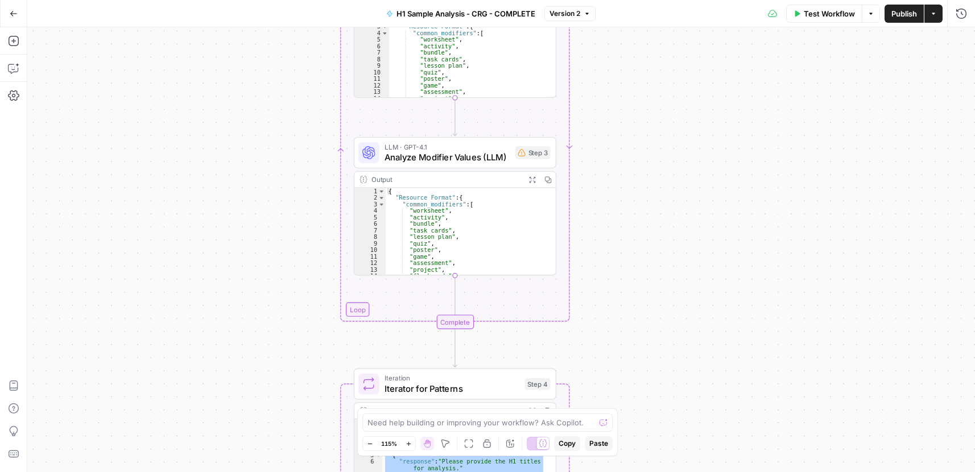
click at [471, 155] on span "Analyze Modifier Values (LLM)" at bounding box center [447, 157] width 126 height 13
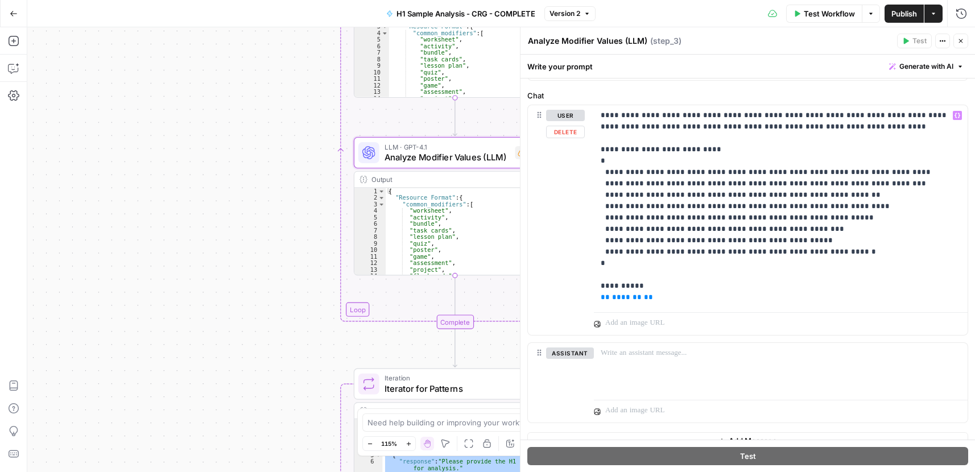
scroll to position [114, 0]
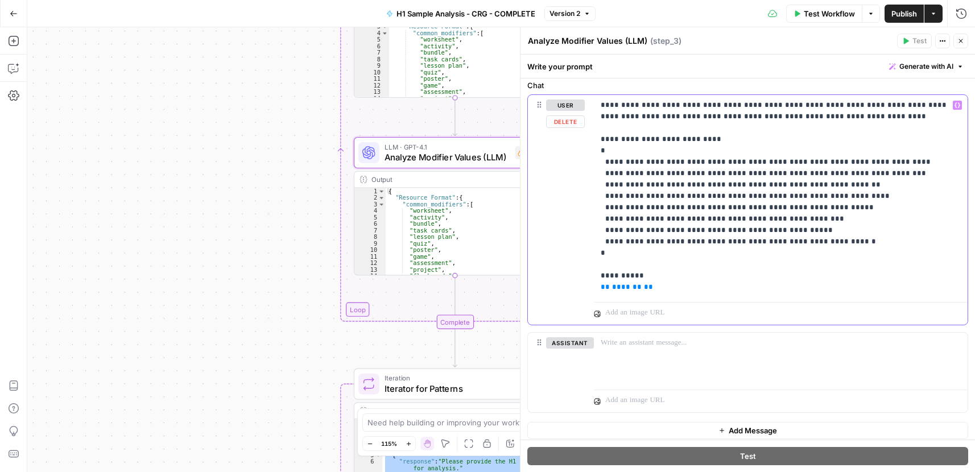
drag, startPoint x: 601, startPoint y: 287, endPoint x: 669, endPoint y: 287, distance: 68.2
click at [669, 287] on p "**********" at bounding box center [776, 196] width 351 height 193
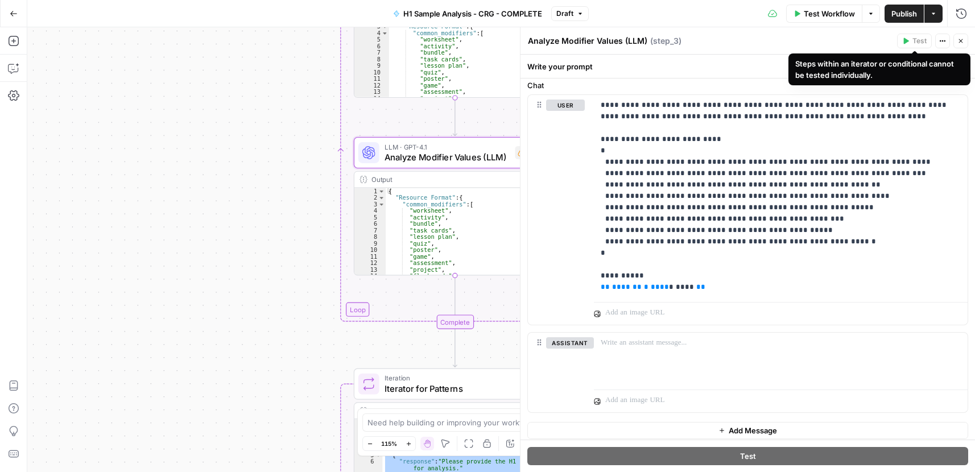
click at [964, 43] on button "Close" at bounding box center [960, 41] width 15 height 15
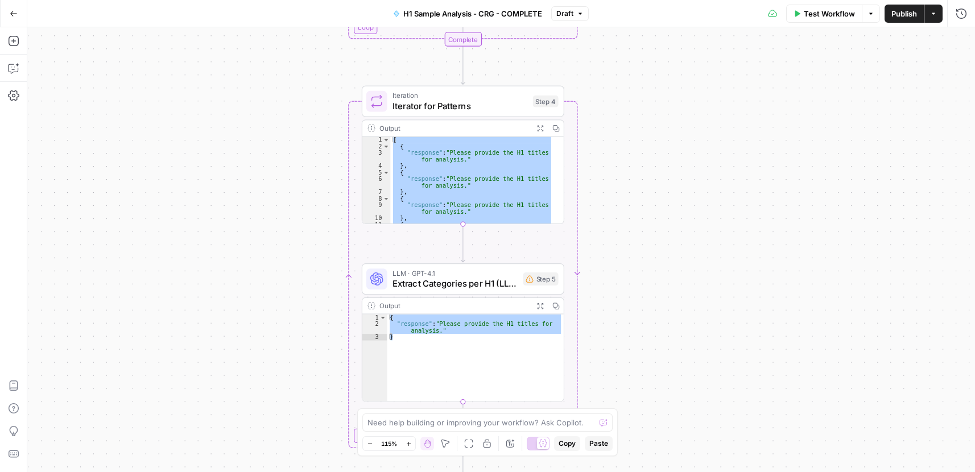
drag, startPoint x: 619, startPoint y: 364, endPoint x: 624, endPoint y: 47, distance: 316.8
click at [624, 47] on div "Workflow Set Inputs Inputs Run Code · Python Process & Batch CSV Data Step 1 Ou…" at bounding box center [500, 249] width 947 height 445
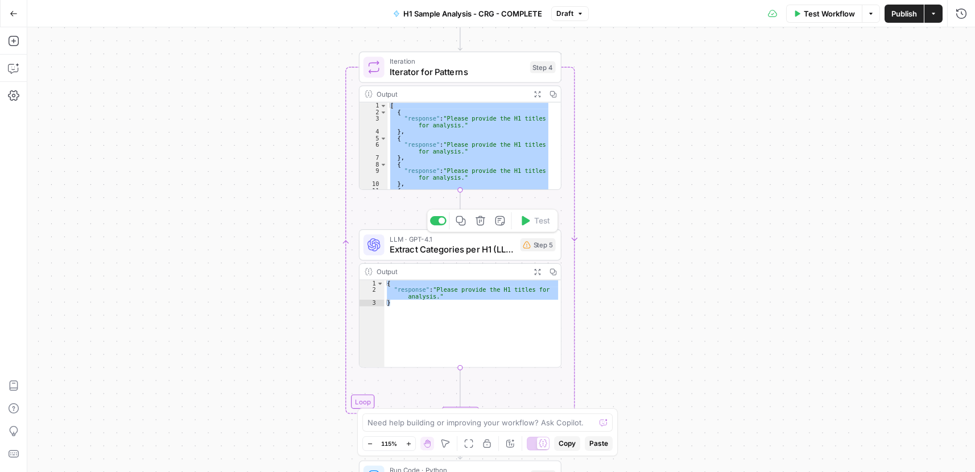
click at [475, 253] on span "Extract Categories per H1 (LLM)" at bounding box center [453, 249] width 126 height 13
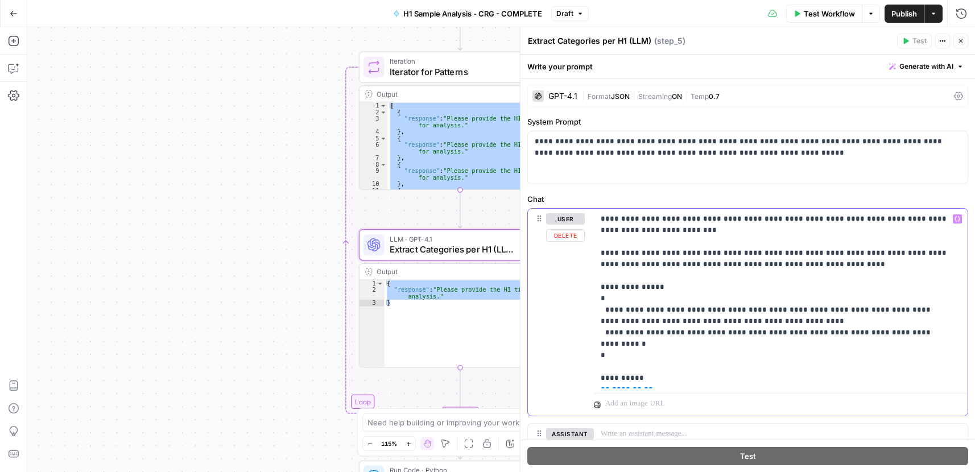
drag, startPoint x: 646, startPoint y: 380, endPoint x: 597, endPoint y: 380, distance: 49.5
click at [597, 380] on div "**********" at bounding box center [781, 299] width 374 height 180
click at [961, 42] on icon "button" at bounding box center [960, 41] width 7 height 7
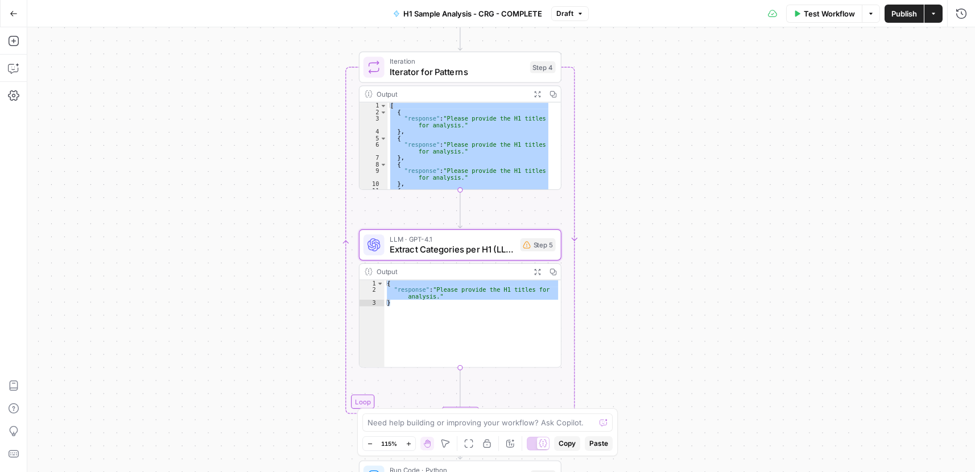
click at [736, 121] on div "Workflow Set Inputs Inputs Run Code · Python Process & Batch CSV Data Step 1 Ou…" at bounding box center [500, 249] width 947 height 445
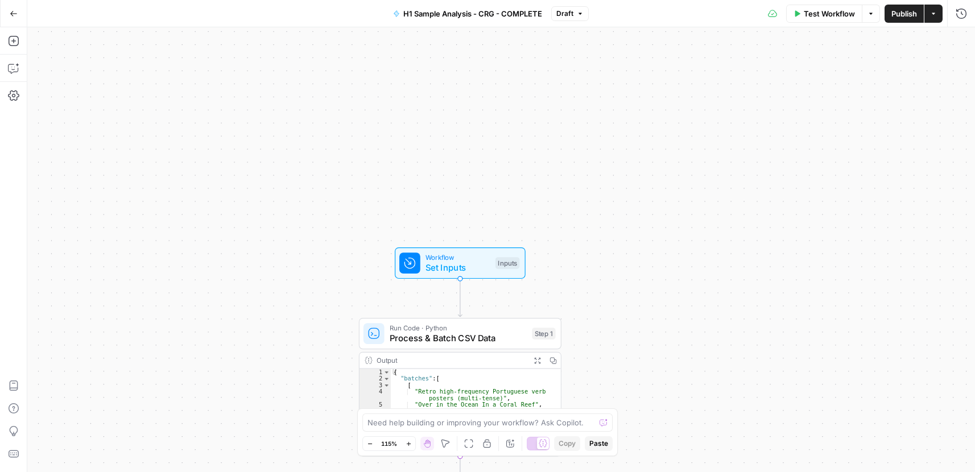
click at [818, 10] on span "Test Workflow" at bounding box center [829, 13] width 51 height 11
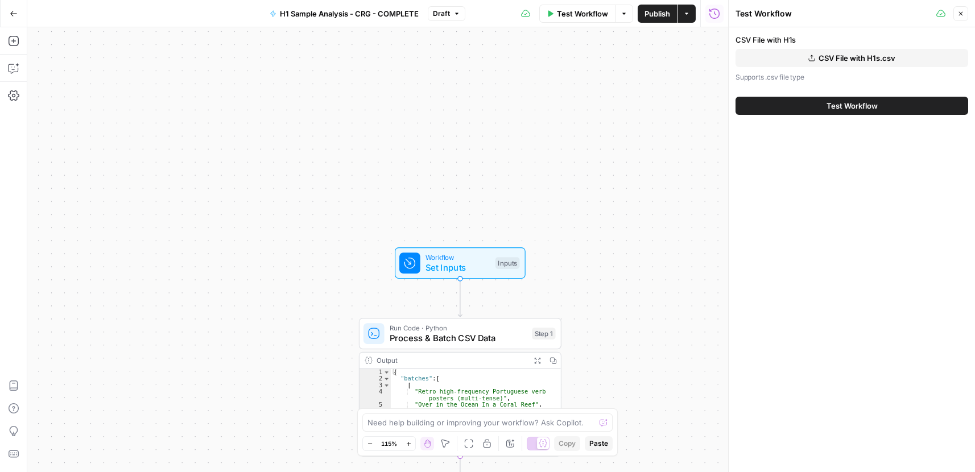
click at [812, 56] on icon "button" at bounding box center [811, 58] width 7 height 7
click at [829, 107] on span "Test Workflow" at bounding box center [851, 105] width 51 height 11
click at [844, 107] on span "Test Workflow" at bounding box center [851, 105] width 51 height 11
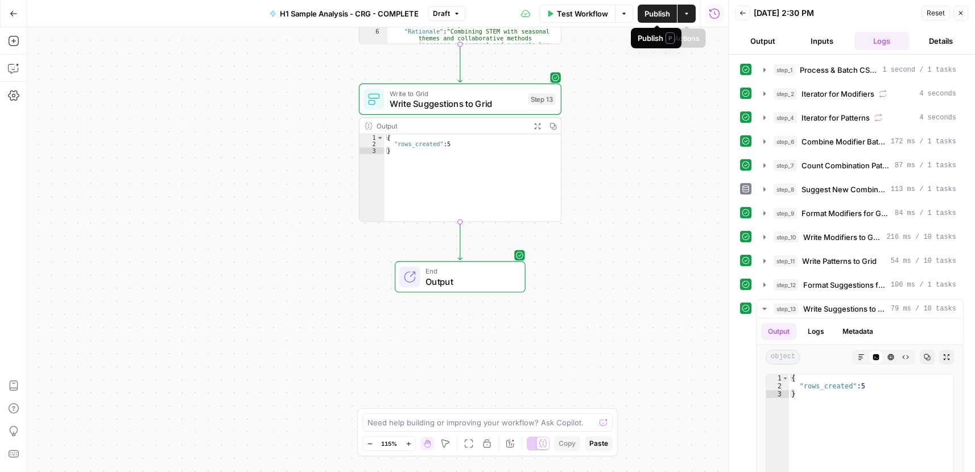
click at [687, 15] on icon "button" at bounding box center [686, 13] width 7 height 7
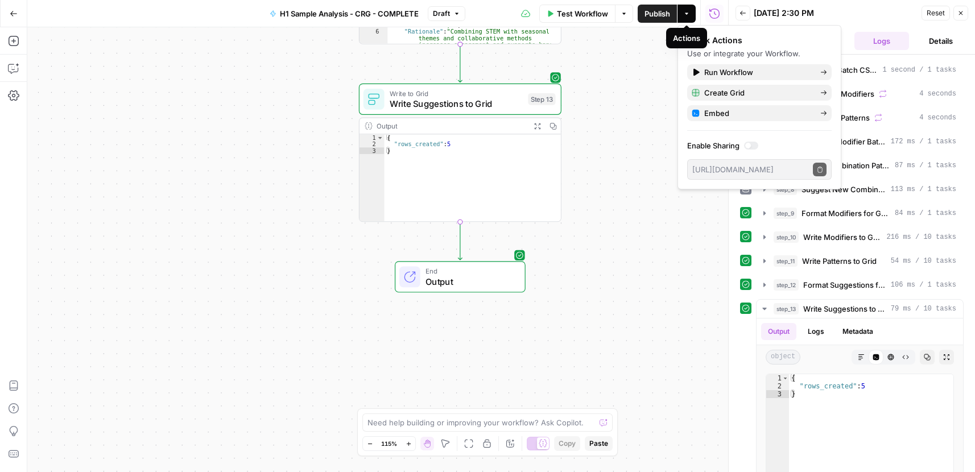
click at [688, 15] on icon "button" at bounding box center [686, 13] width 7 height 7
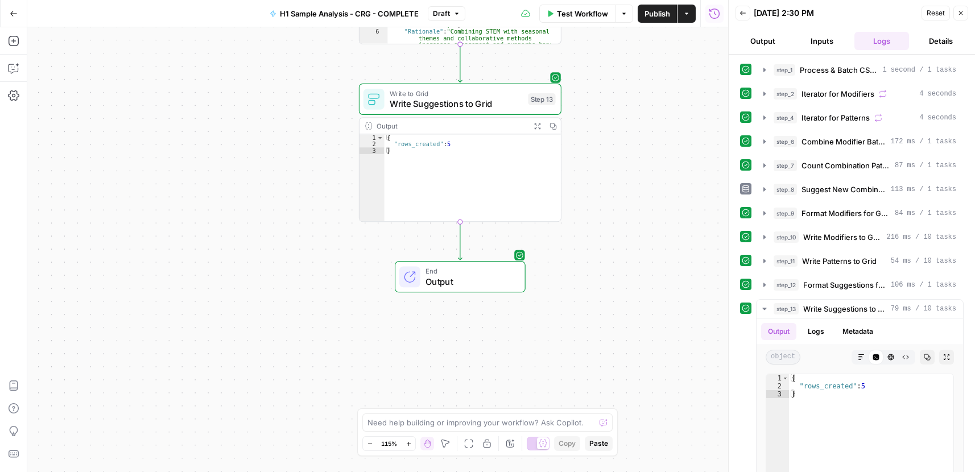
click at [695, 15] on button "Actions" at bounding box center [686, 14] width 18 height 18
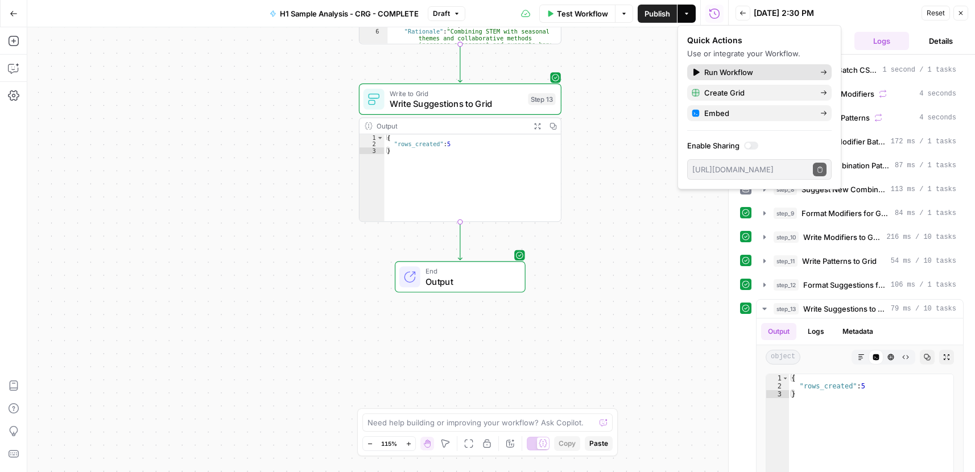
click at [734, 72] on span "Run Workflow" at bounding box center [757, 72] width 107 height 11
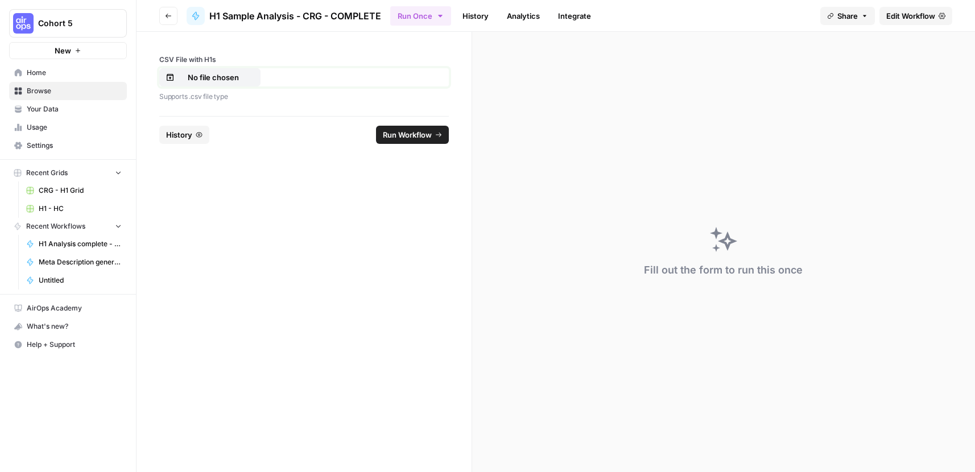
click at [221, 71] on button "No file chosen" at bounding box center [209, 77] width 101 height 18
click at [413, 140] on button "Run Workflow" at bounding box center [412, 135] width 73 height 18
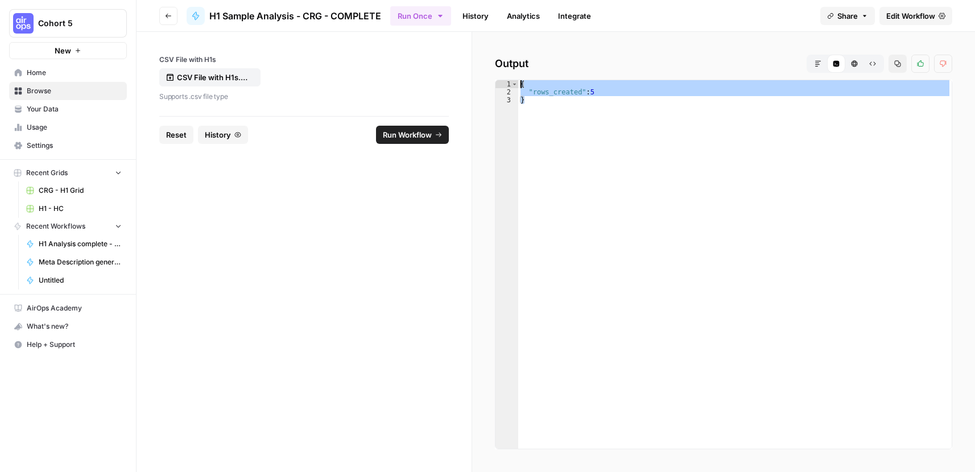
drag, startPoint x: 558, startPoint y: 111, endPoint x: 521, endPoint y: 60, distance: 63.1
click at [521, 60] on div "Output Markdown Code Editor HTML Viewer Raw Output Copy Thumbs up Thumbs down *…" at bounding box center [723, 252] width 503 height 440
type textarea "**********"
click at [891, 13] on span "Edit Workflow" at bounding box center [910, 15] width 49 height 11
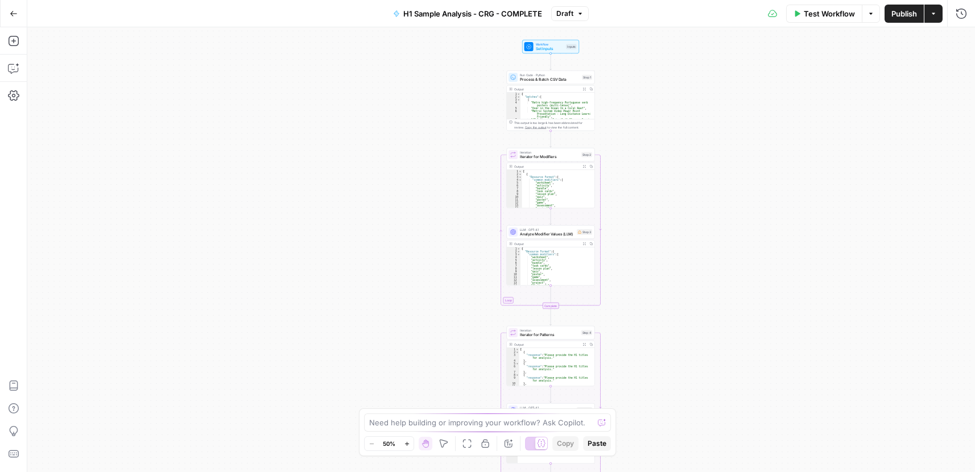
drag, startPoint x: 615, startPoint y: 90, endPoint x: 653, endPoint y: 429, distance: 340.5
click at [656, 440] on div "Workflow Set Inputs Inputs Run Code · Python Process & Batch CSV Data Step 1 Ou…" at bounding box center [500, 249] width 947 height 445
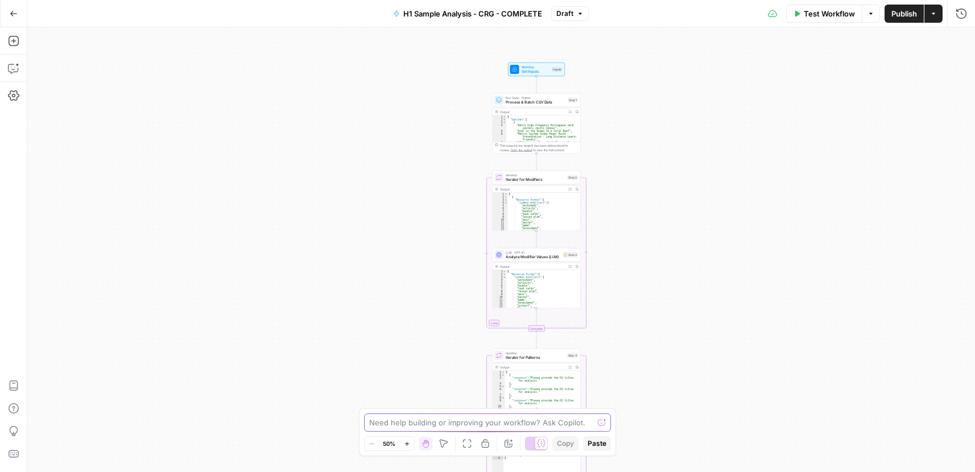
drag, startPoint x: 650, startPoint y: 152, endPoint x: 583, endPoint y: 426, distance: 281.6
click at [590, 425] on body "Cohort 5 New Home Browse Your Data Usage Settings Recent Grids CRG - H1 Grid H1…" at bounding box center [487, 236] width 975 height 472
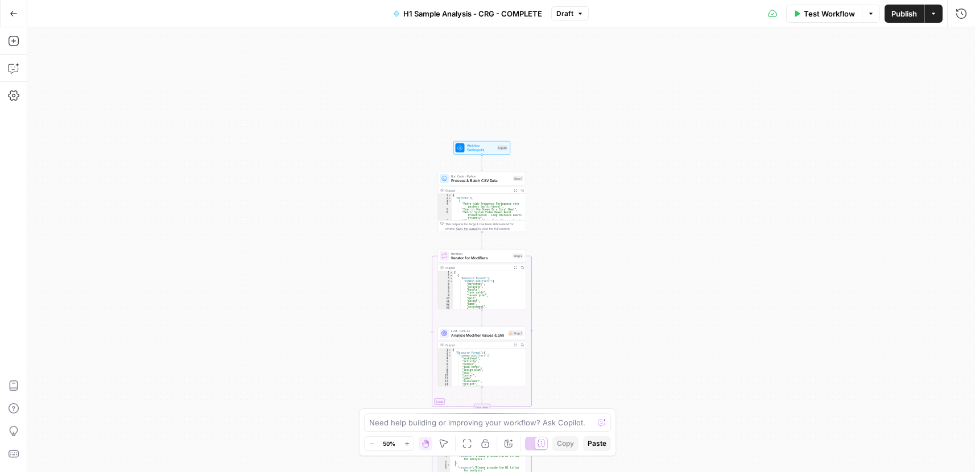
drag, startPoint x: 627, startPoint y: 65, endPoint x: 635, endPoint y: 33, distance: 32.8
click at [635, 33] on div "Workflow Set Inputs Inputs Run Code · Python Process & Batch CSV Data Step 1 Ou…" at bounding box center [500, 249] width 947 height 445
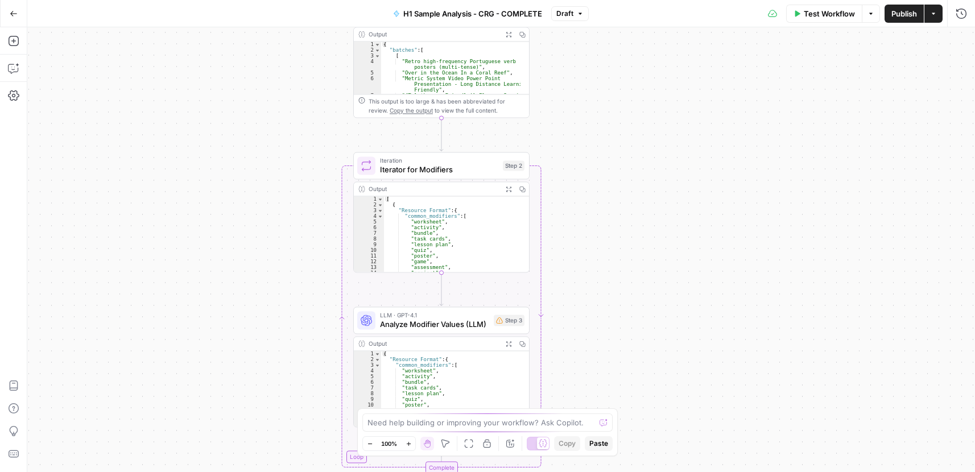
drag, startPoint x: 535, startPoint y: 264, endPoint x: 668, endPoint y: 162, distance: 167.9
click at [668, 162] on div "Workflow Set Inputs Inputs Run Code · Python Process & Batch CSV Data Step 1 Ou…" at bounding box center [500, 249] width 947 height 445
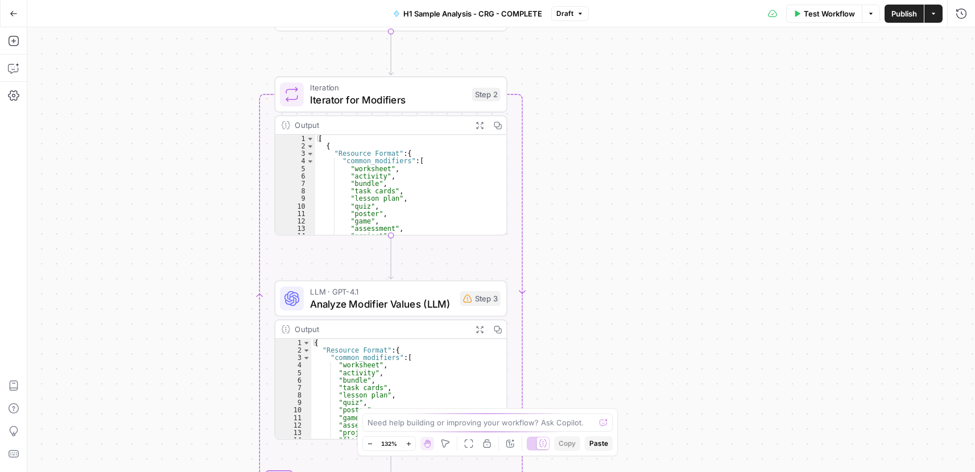
drag, startPoint x: 632, startPoint y: 295, endPoint x: 650, endPoint y: 138, distance: 157.9
click at [649, 141] on div "Workflow Set Inputs Inputs Run Code · Python Process & Batch CSV Data Step 1 Ou…" at bounding box center [500, 249] width 947 height 445
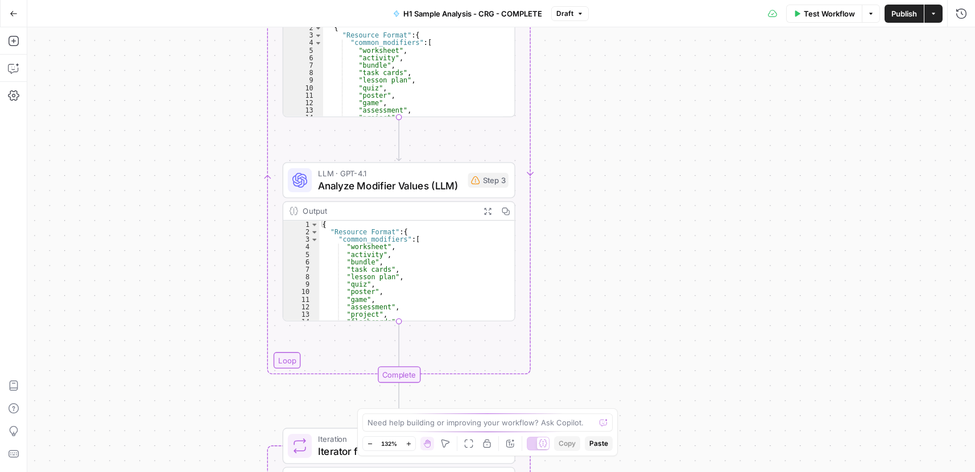
drag, startPoint x: 644, startPoint y: 249, endPoint x: 628, endPoint y: 100, distance: 150.5
click at [627, 93] on div "Workflow Set Inputs Inputs Run Code · Python Process & Batch CSV Data Step 1 Ou…" at bounding box center [500, 249] width 947 height 445
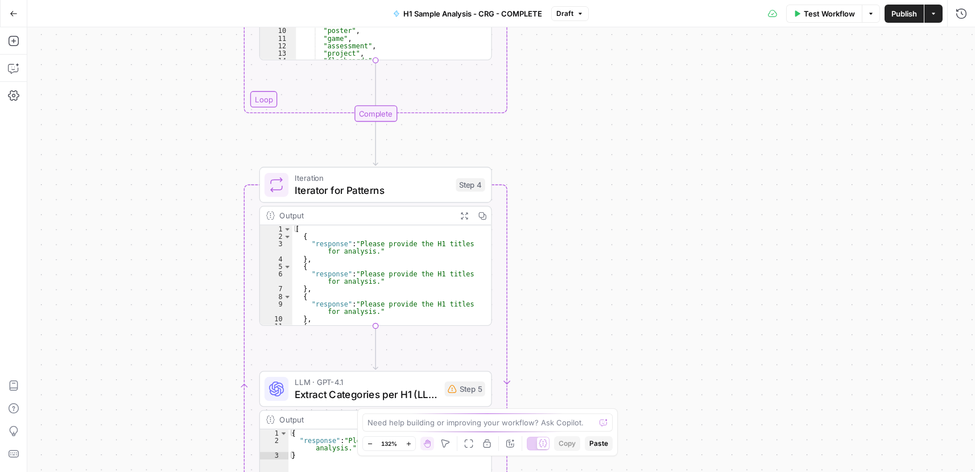
drag, startPoint x: 630, startPoint y: 222, endPoint x: 553, endPoint y: 179, distance: 87.9
click at [623, 117] on div "Workflow Set Inputs Inputs Run Code · Python Process & Batch CSV Data Step 1 Ou…" at bounding box center [500, 249] width 947 height 445
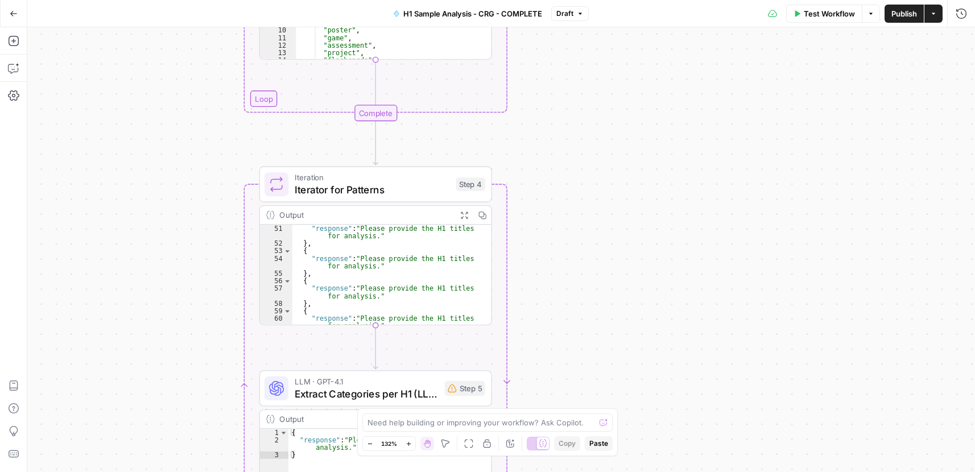
scroll to position [391, 0]
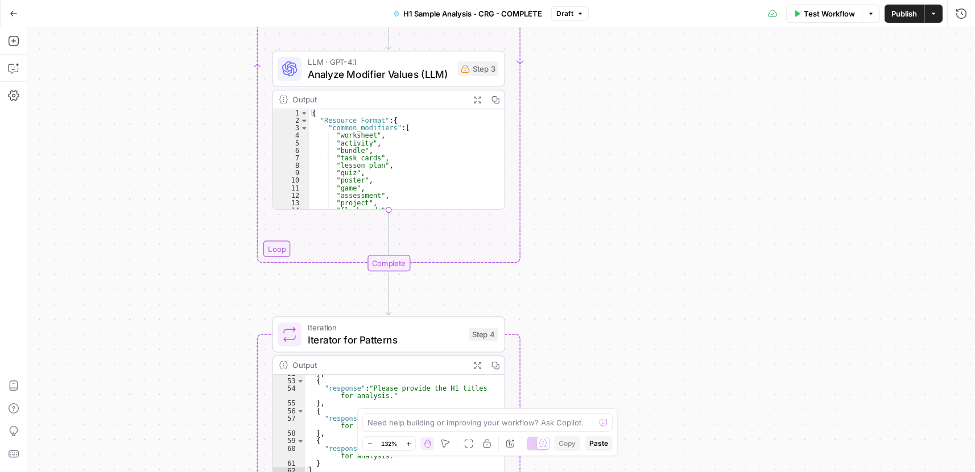
drag, startPoint x: 569, startPoint y: 180, endPoint x: 628, endPoint y: 242, distance: 85.7
click at [595, 326] on div "Workflow Set Inputs Inputs Run Code · Python Process & Batch CSV Data Step 1 Ou…" at bounding box center [500, 249] width 947 height 445
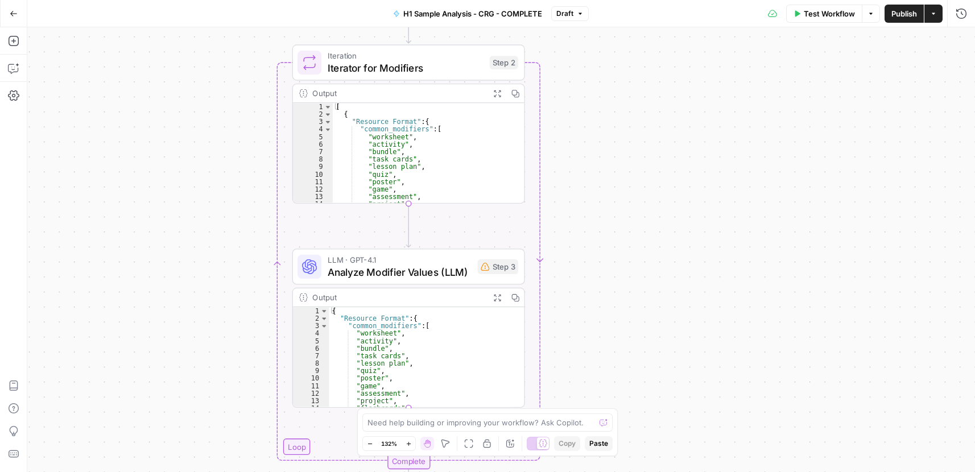
drag, startPoint x: 629, startPoint y: 232, endPoint x: 634, endPoint y: 349, distance: 116.7
click at [636, 353] on div "Workflow Set Inputs Inputs Run Code · Python Process & Batch CSV Data Step 1 Ou…" at bounding box center [500, 249] width 947 height 445
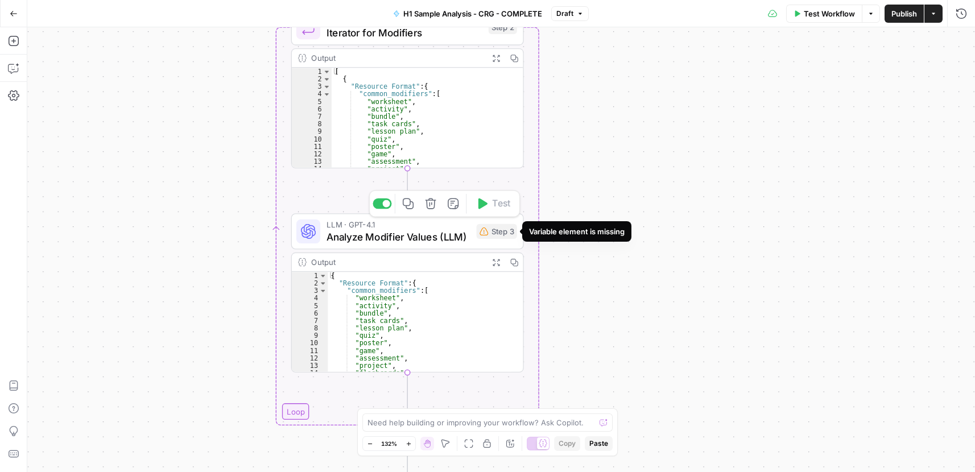
click at [486, 237] on div "Step 3" at bounding box center [497, 231] width 40 height 15
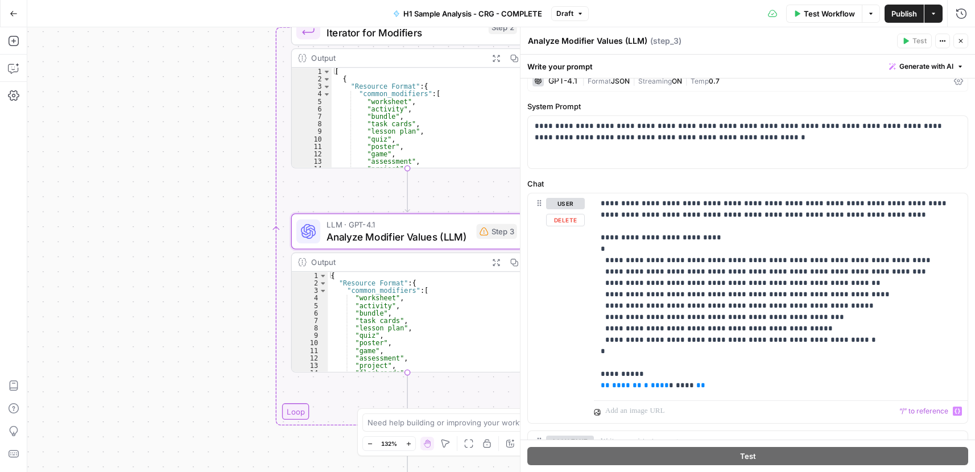
scroll to position [0, 0]
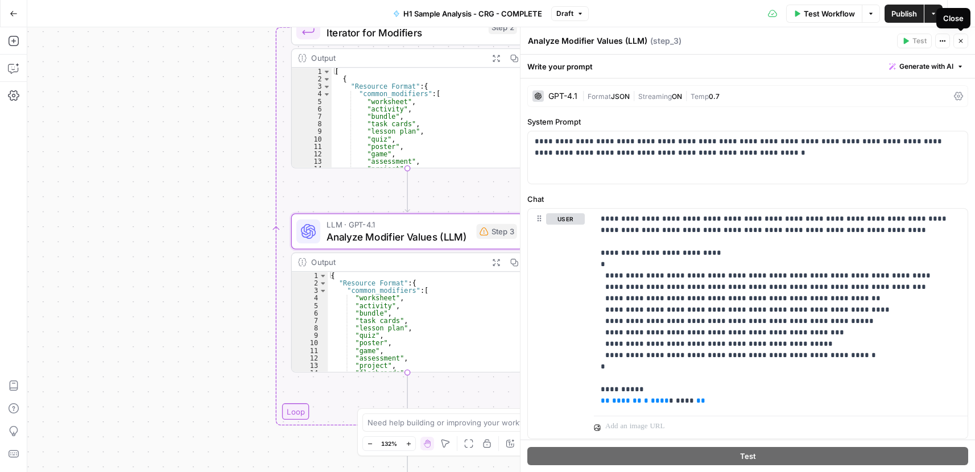
click at [962, 40] on icon "button" at bounding box center [960, 41] width 7 height 7
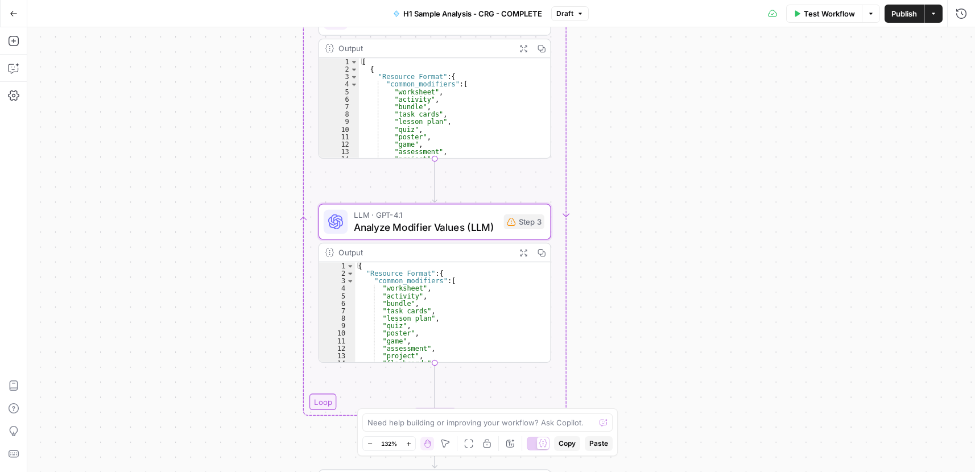
drag, startPoint x: 609, startPoint y: 152, endPoint x: 637, endPoint y: 140, distance: 30.1
click at [637, 142] on div "Workflow Set Inputs Inputs Run Code · Python Process & Batch CSV Data Step 1 Ou…" at bounding box center [500, 249] width 947 height 445
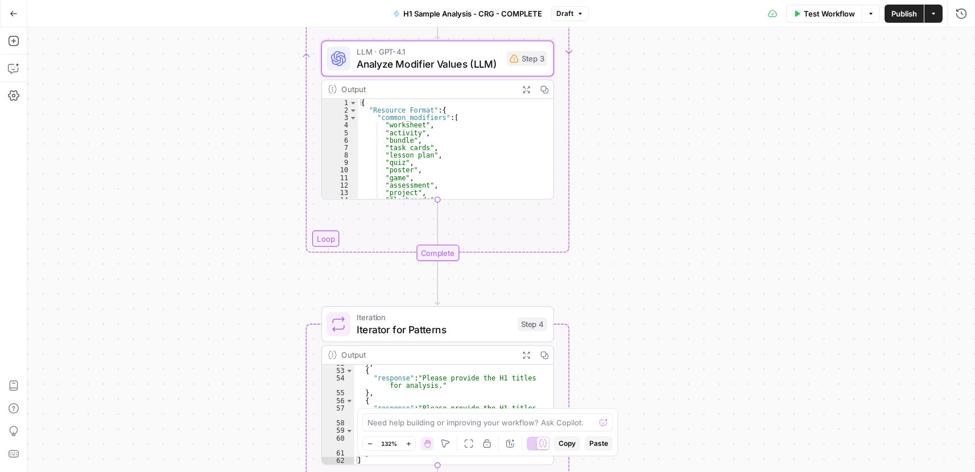
drag, startPoint x: 619, startPoint y: 349, endPoint x: 619, endPoint y: 125, distance: 224.1
click at [620, 114] on div "Workflow Set Inputs Inputs Run Code · Python Process & Batch CSV Data Step 1 Ou…" at bounding box center [500, 249] width 947 height 445
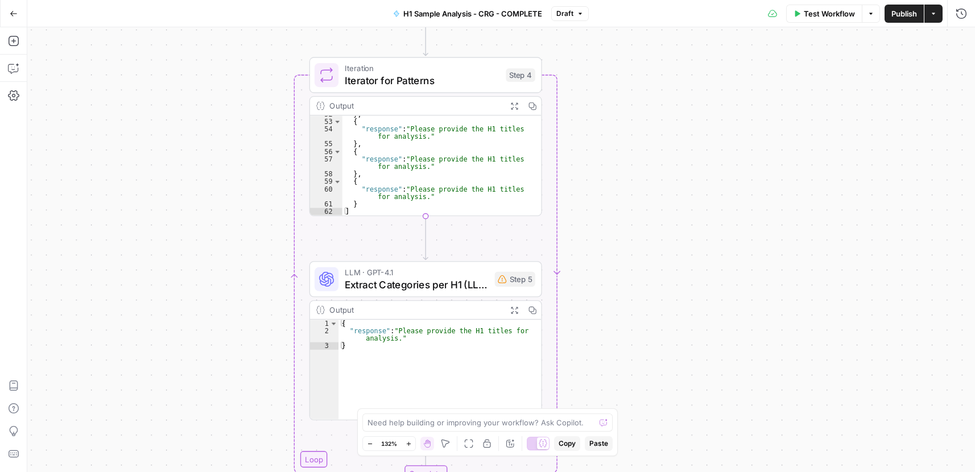
drag, startPoint x: 626, startPoint y: 291, endPoint x: 589, endPoint y: 216, distance: 84.2
click at [614, 115] on div "Workflow Set Inputs Inputs Run Code · Python Process & Batch CSV Data Step 1 Ou…" at bounding box center [500, 249] width 947 height 445
click at [455, 171] on div "} , { "response" : "Please provide the H1 titles for analysis." } , { "response…" at bounding box center [436, 167] width 188 height 115
type textarea "* *"
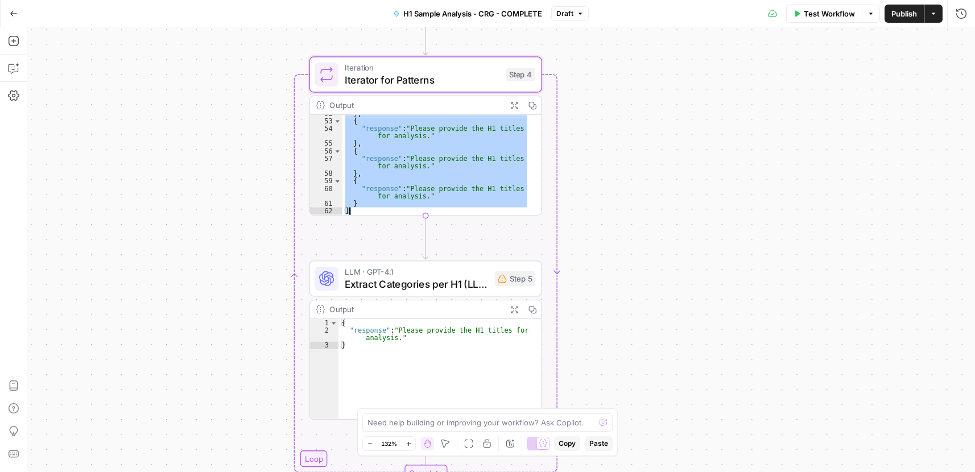
click at [419, 336] on div "{ "response" : "Please provide the H1 titles for analysis." }" at bounding box center [439, 376] width 202 height 115
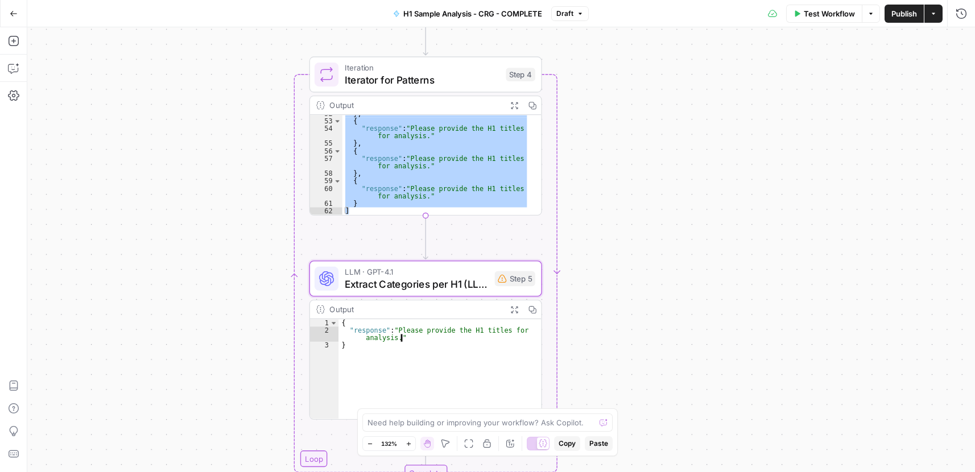
type textarea "**********"
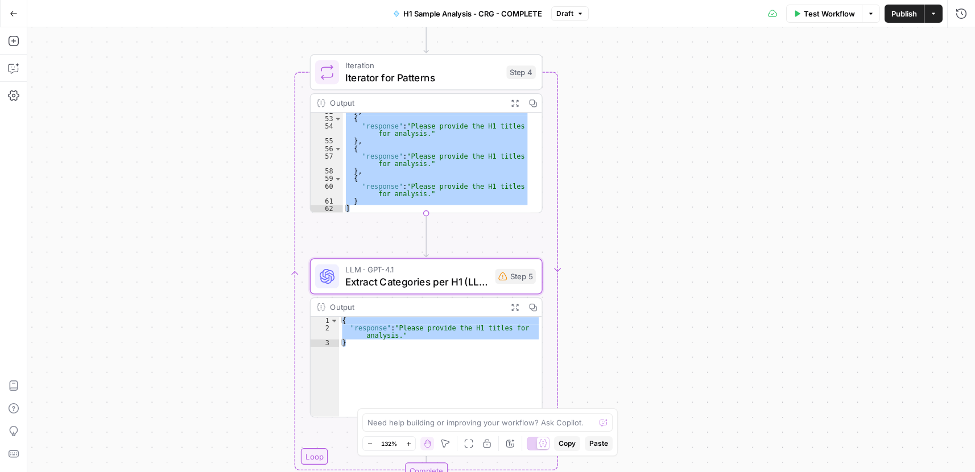
drag, startPoint x: 599, startPoint y: 325, endPoint x: 646, endPoint y: 60, distance: 269.6
click at [643, 77] on div "Workflow Set Inputs Inputs Run Code · Python Process & Batch CSV Data Step 1 Ou…" at bounding box center [500, 249] width 947 height 445
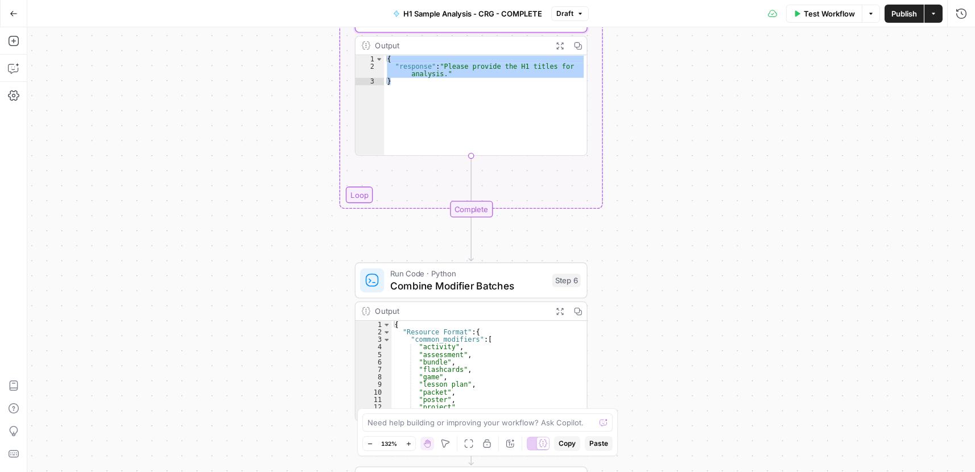
drag, startPoint x: 630, startPoint y: 256, endPoint x: 611, endPoint y: 144, distance: 113.7
click at [579, 92] on div "Workflow Set Inputs Inputs Run Code · Python Process & Batch CSV Data Step 1 Ou…" at bounding box center [500, 249] width 947 height 445
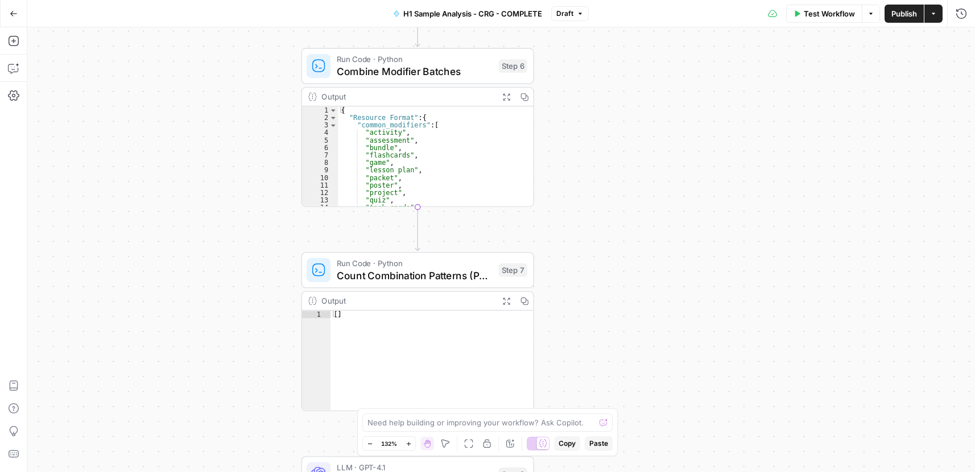
drag, startPoint x: 586, startPoint y: 266, endPoint x: 590, endPoint y: 132, distance: 134.3
click at [593, 130] on div "Workflow Set Inputs Inputs Run Code · Python Process & Batch CSV Data Step 1 Ou…" at bounding box center [500, 249] width 947 height 445
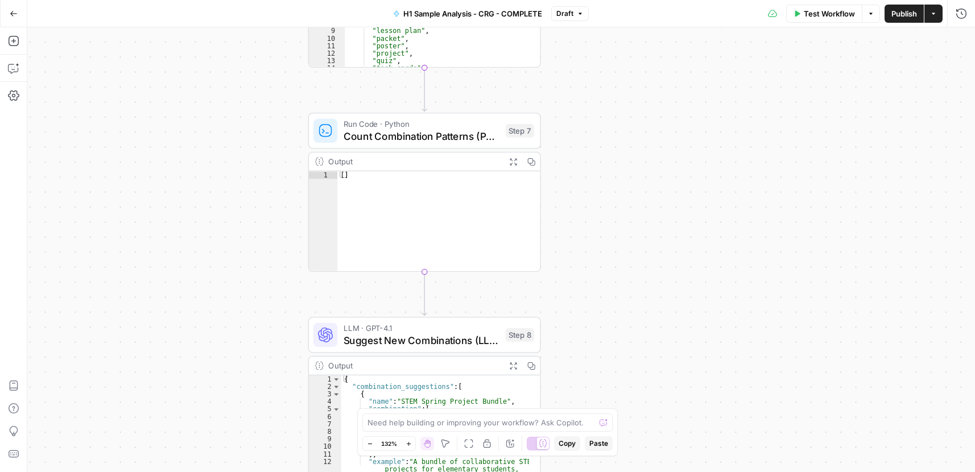
drag, startPoint x: 564, startPoint y: 250, endPoint x: 562, endPoint y: 239, distance: 11.4
click at [562, 239] on div "Workflow Set Inputs Inputs Run Code · Python Process & Batch CSV Data Step 1 Ou…" at bounding box center [500, 249] width 947 height 445
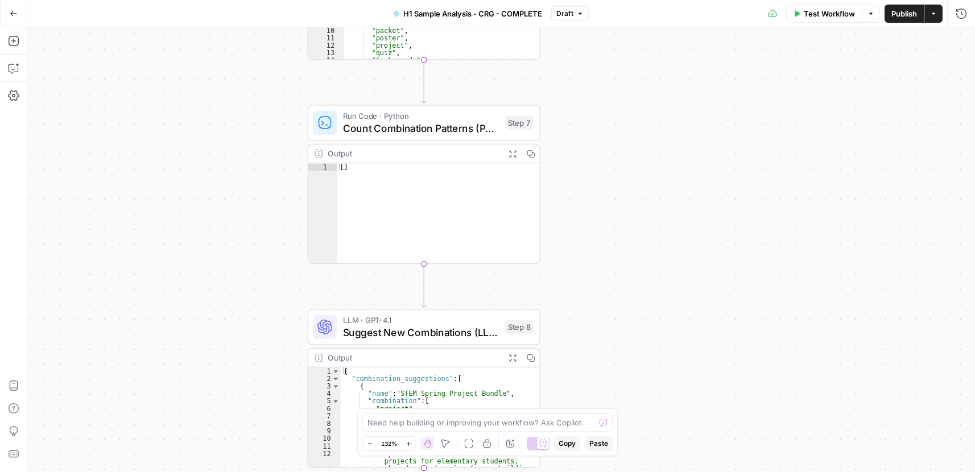
type textarea "**"
click at [394, 172] on div "[ ]" at bounding box center [438, 220] width 202 height 115
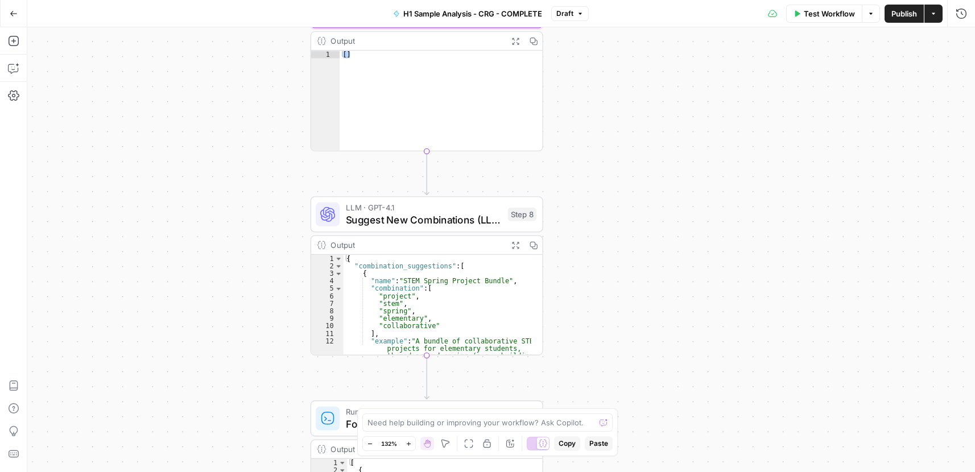
drag, startPoint x: 632, startPoint y: 297, endPoint x: 642, endPoint y: 248, distance: 50.5
click at [635, 176] on div "Workflow Set Inputs Inputs Run Code · Python Process & Batch CSV Data Step 1 Ou…" at bounding box center [500, 249] width 947 height 445
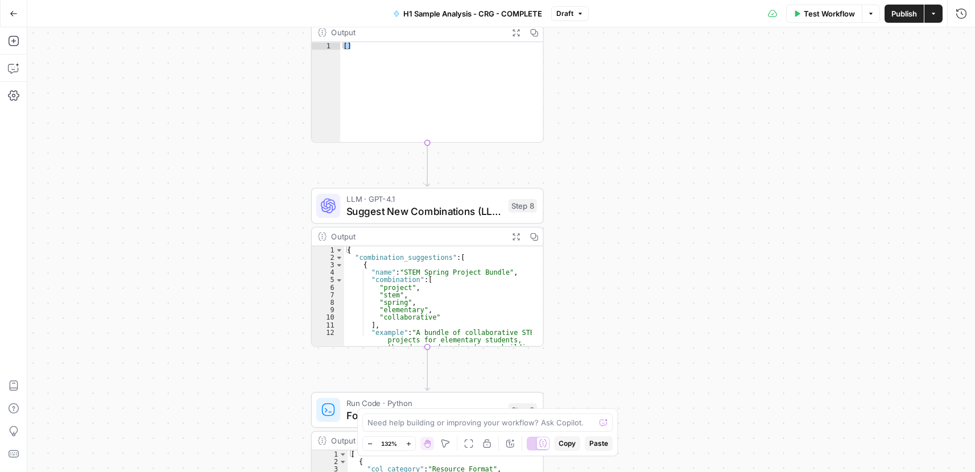
drag, startPoint x: 644, startPoint y: 318, endPoint x: 607, endPoint y: 148, distance: 173.5
click at [607, 148] on div "Workflow Set Inputs Inputs Run Code · Python Process & Batch CSV Data Step 1 Ou…" at bounding box center [500, 249] width 947 height 445
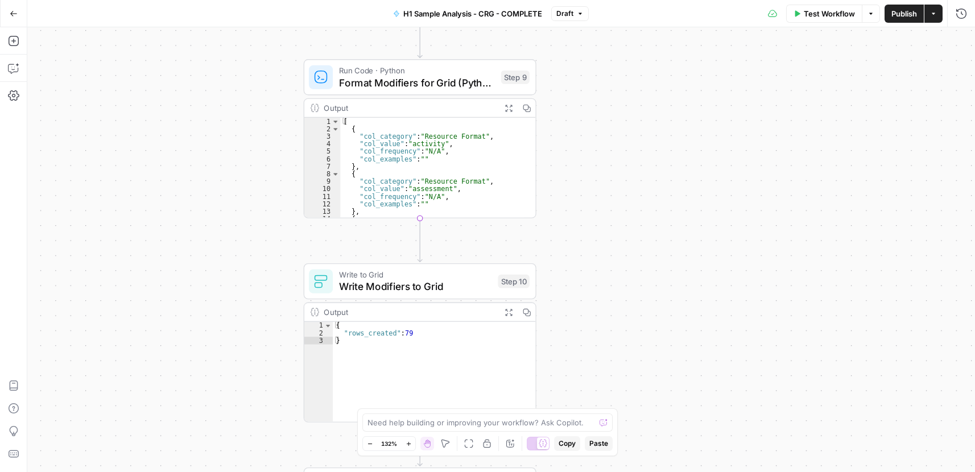
drag, startPoint x: 607, startPoint y: 281, endPoint x: 636, endPoint y: 125, distance: 159.2
click at [636, 125] on div "Workflow Set Inputs Inputs Run Code · Python Process & Batch CSV Data Step 1 Ou…" at bounding box center [500, 249] width 947 height 445
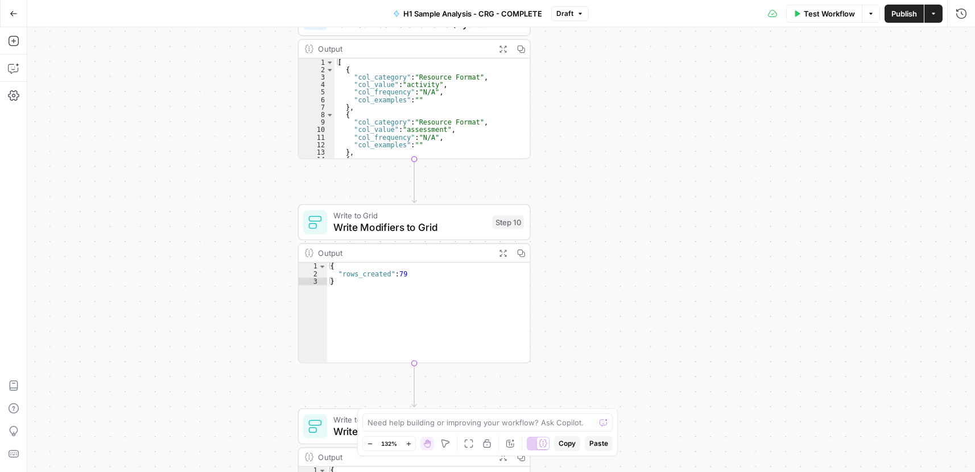
drag, startPoint x: 632, startPoint y: 313, endPoint x: 618, endPoint y: 132, distance: 182.0
click at [618, 136] on div "Workflow Set Inputs Inputs Run Code · Python Process & Batch CSV Data Step 1 Ou…" at bounding box center [500, 249] width 947 height 445
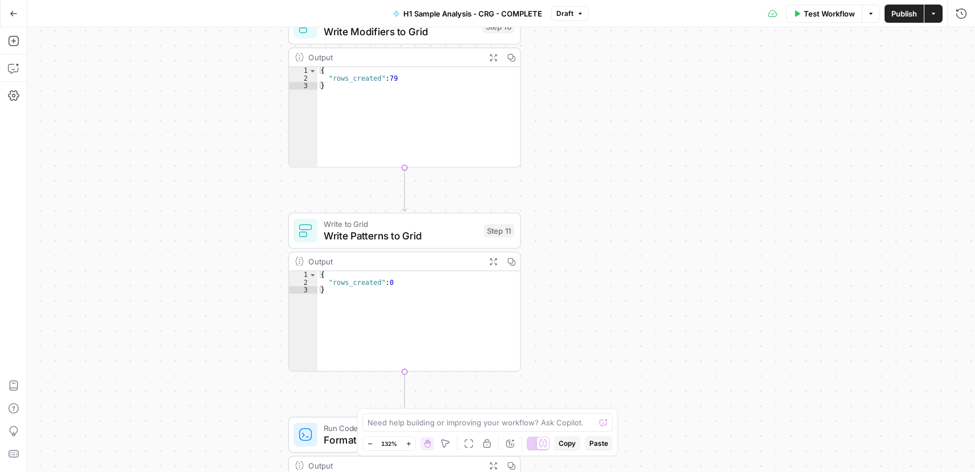
drag, startPoint x: 635, startPoint y: 266, endPoint x: 634, endPoint y: 192, distance: 73.4
click at [634, 192] on div "Workflow Set Inputs Inputs Run Code · Python Process & Batch CSV Data Step 1 Ou…" at bounding box center [500, 249] width 947 height 445
click at [401, 283] on div "{ "rows_created" : 0 }" at bounding box center [418, 328] width 202 height 115
type textarea "**********"
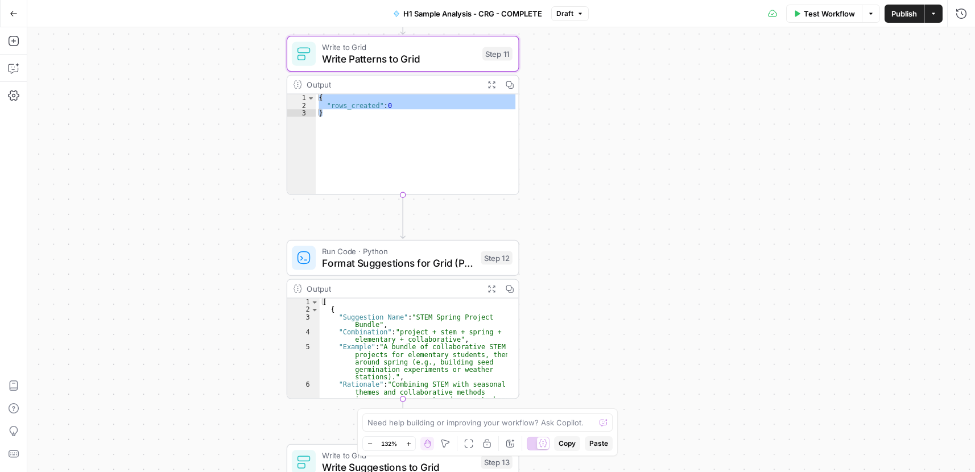
drag, startPoint x: 632, startPoint y: 273, endPoint x: 628, endPoint y: 154, distance: 118.9
click at [630, 92] on div "Workflow Set Inputs Inputs Run Code · Python Process & Batch CSV Data Step 1 Ou…" at bounding box center [500, 249] width 947 height 445
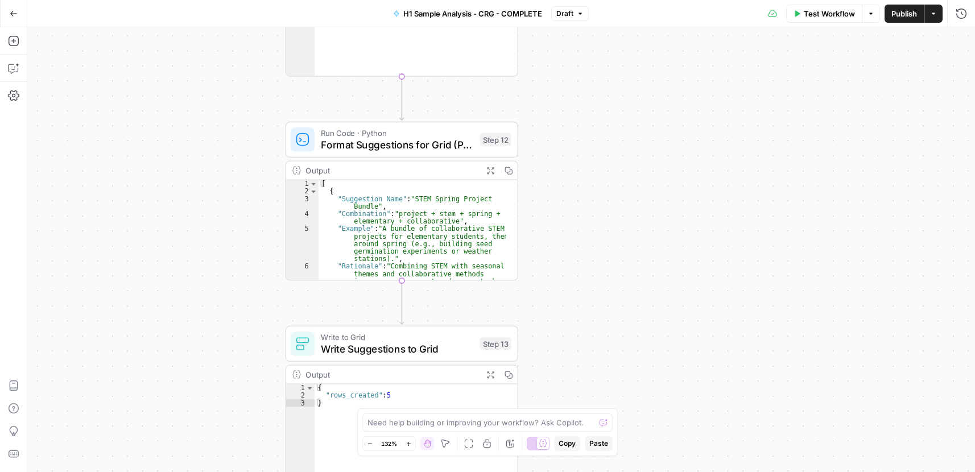
drag, startPoint x: 623, startPoint y: 270, endPoint x: 627, endPoint y: 135, distance: 134.8
click at [627, 135] on div "Workflow Set Inputs Inputs Run Code · Python Process & Batch CSV Data Step 1 Ou…" at bounding box center [500, 249] width 947 height 445
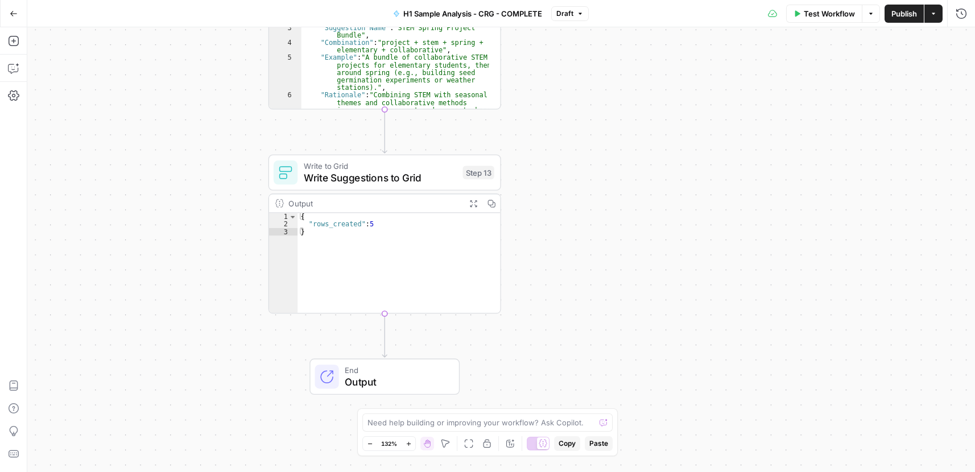
drag, startPoint x: 612, startPoint y: 237, endPoint x: 404, endPoint y: 181, distance: 216.0
click at [599, 109] on div "Workflow Set Inputs Inputs Run Code · Python Process & Batch CSV Data Step 1 Ou…" at bounding box center [500, 249] width 947 height 445
click at [348, 221] on div "{ "rows_created" : 5 }" at bounding box center [399, 270] width 202 height 115
type textarea "**********"
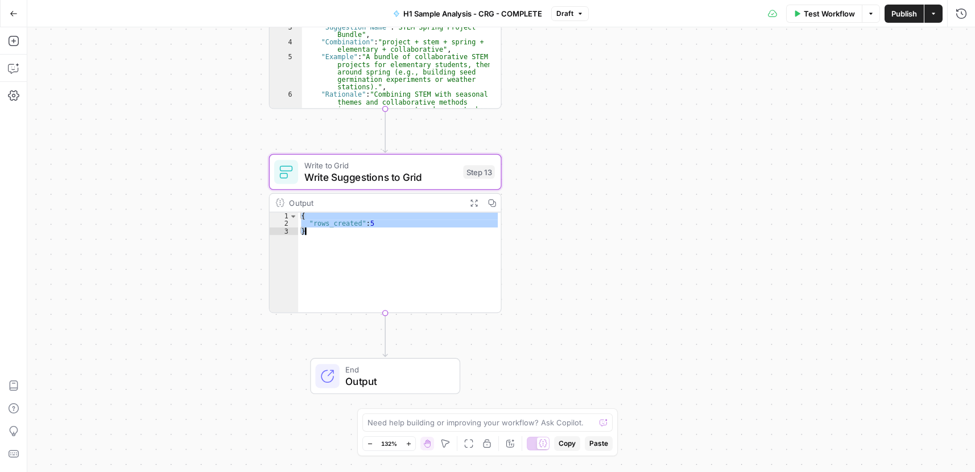
drag, startPoint x: 631, startPoint y: 89, endPoint x: 603, endPoint y: 421, distance: 333.3
click at [608, 418] on body "Cohort 5 New Home Browse Your Data Usage Settings Recent Grids CRG - H1 Grid H1…" at bounding box center [487, 236] width 975 height 472
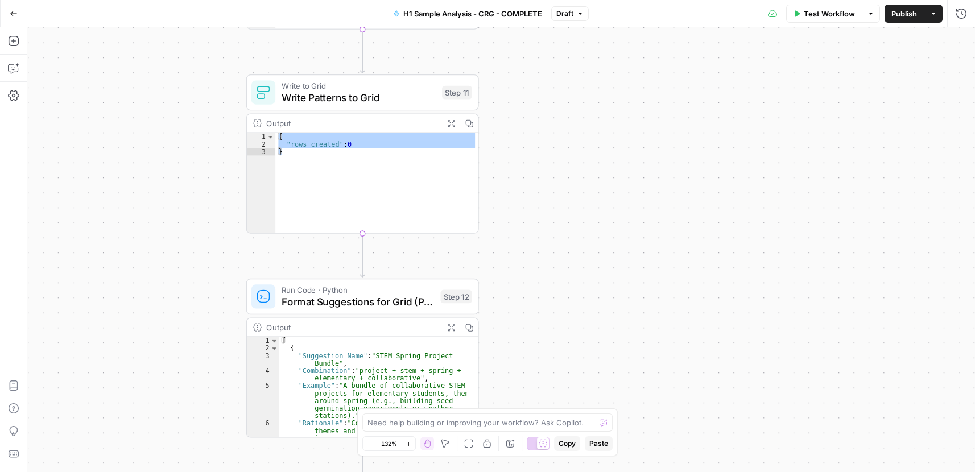
drag, startPoint x: 610, startPoint y: 168, endPoint x: 762, endPoint y: 413, distance: 288.6
click at [760, 427] on div "Workflow Set Inputs Inputs Run Code · Python Process & Batch CSV Data Step 1 Ou…" at bounding box center [500, 249] width 947 height 445
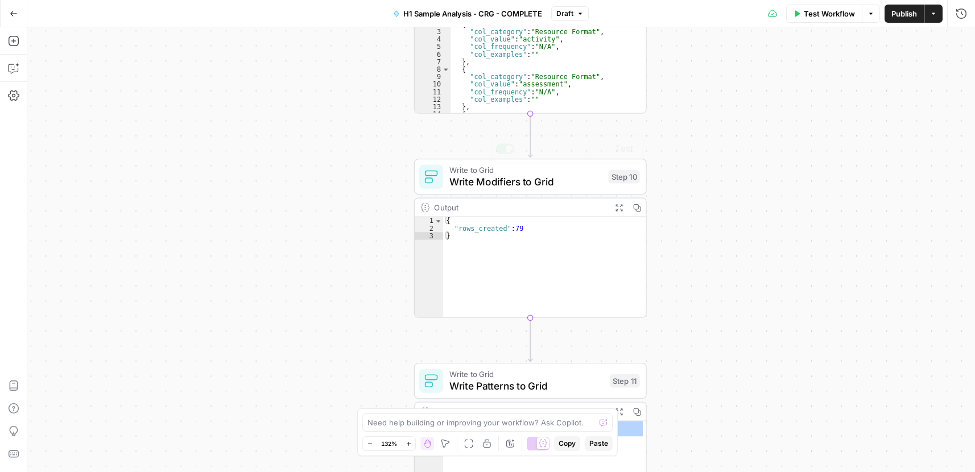
drag, startPoint x: 683, startPoint y: 349, endPoint x: 676, endPoint y: 345, distance: 8.7
click at [678, 351] on div "Workflow Set Inputs Inputs Run Code · Python Process & Batch CSV Data Step 1 Ou…" at bounding box center [500, 249] width 947 height 445
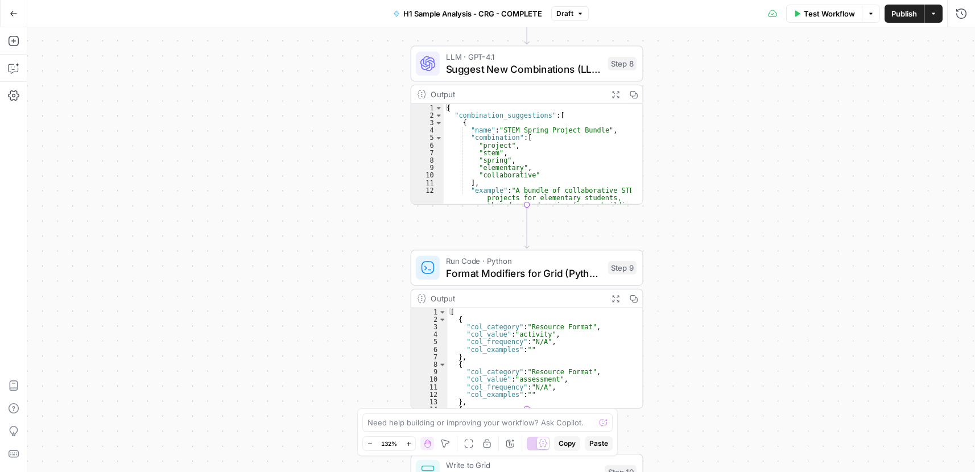
drag, startPoint x: 702, startPoint y: 100, endPoint x: 681, endPoint y: 336, distance: 237.0
click at [686, 340] on div "Workflow Set Inputs Inputs Run Code · Python Process & Batch CSV Data Step 1 Ou…" at bounding box center [500, 249] width 947 height 445
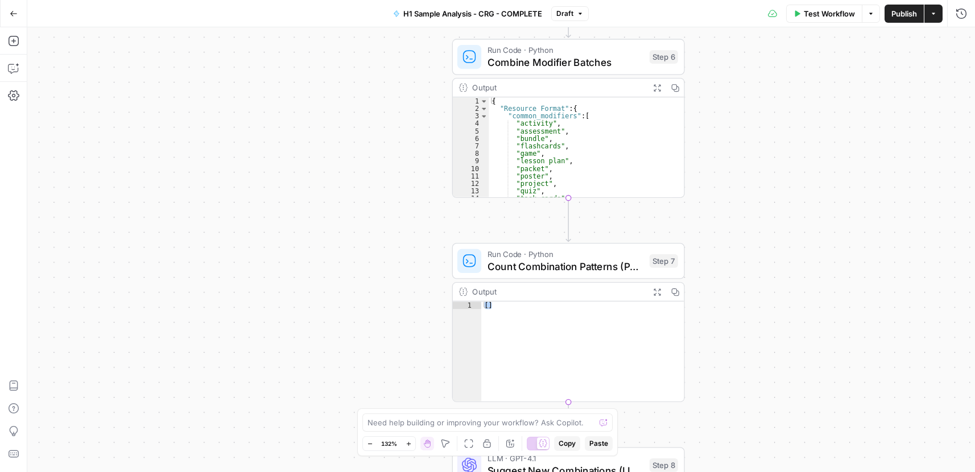
drag, startPoint x: 723, startPoint y: 136, endPoint x: 801, endPoint y: 274, distance: 158.1
click at [796, 372] on div "Workflow Set Inputs Inputs Run Code · Python Process & Batch CSV Data Step 1 Ou…" at bounding box center [500, 249] width 947 height 445
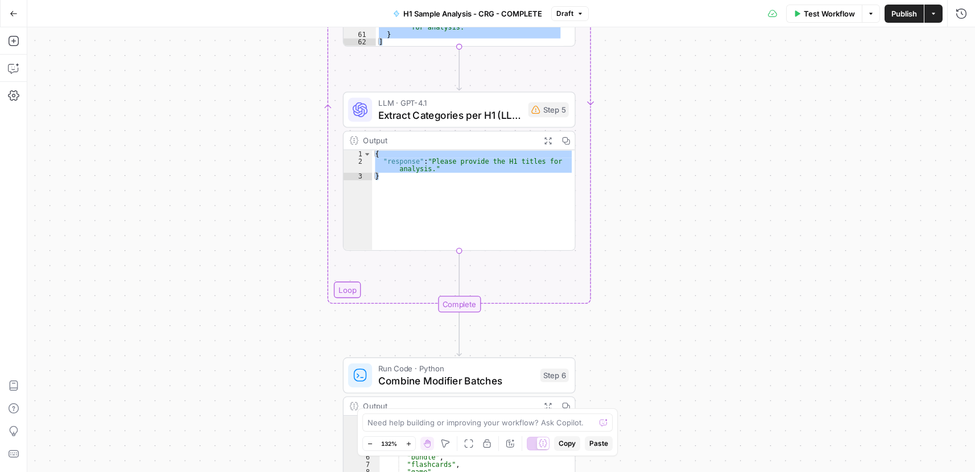
drag, startPoint x: 680, startPoint y: 187, endPoint x: 655, endPoint y: 358, distance: 173.0
click at [639, 427] on div "Workflow Set Inputs Inputs Run Code · Python Process & Batch CSV Data Step 1 Ou…" at bounding box center [500, 249] width 947 height 445
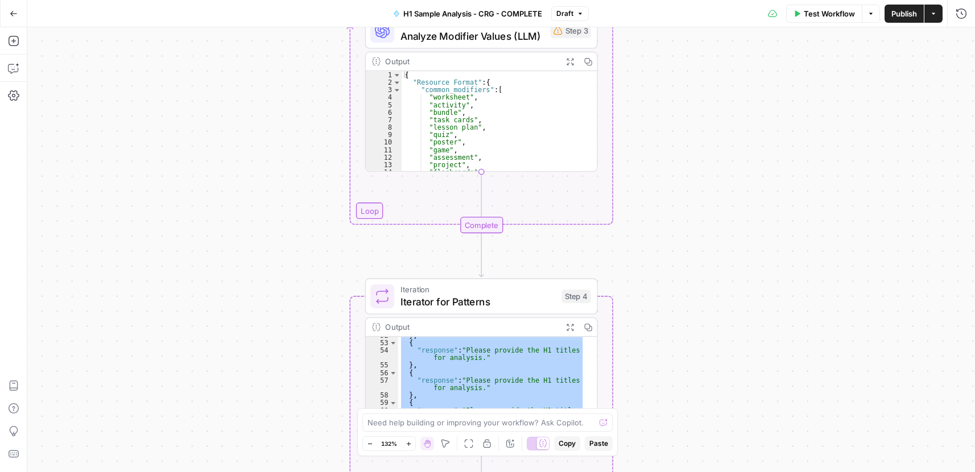
drag, startPoint x: 655, startPoint y: 169, endPoint x: 663, endPoint y: 245, distance: 76.1
click at [662, 388] on div "Workflow Set Inputs Inputs Run Code · Python Process & Batch CSV Data Step 1 Ou…" at bounding box center [500, 249] width 947 height 445
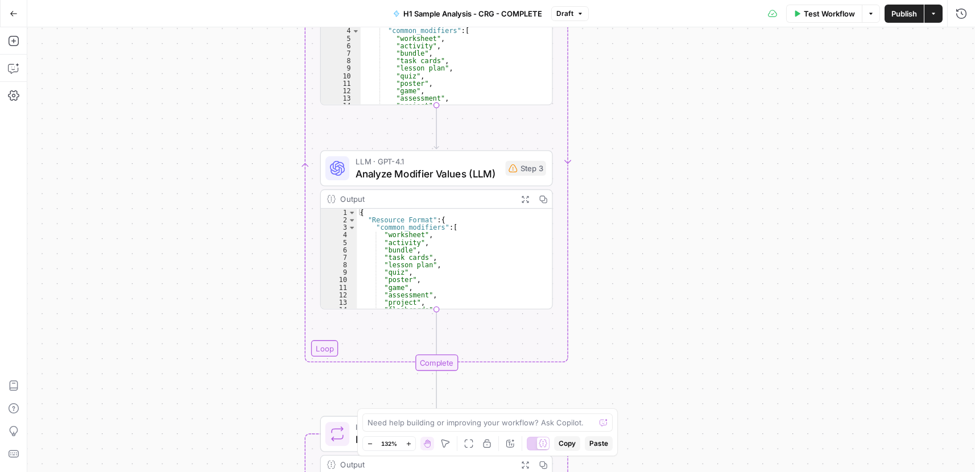
drag, startPoint x: 666, startPoint y: 149, endPoint x: 588, endPoint y: 218, distance: 104.3
click at [626, 273] on div "Workflow Set Inputs Inputs Run Code · Python Process & Batch CSV Data Step 1 Ou…" at bounding box center [500, 249] width 947 height 445
click at [466, 177] on span "Analyze Modifier Values (LLM)" at bounding box center [429, 175] width 144 height 15
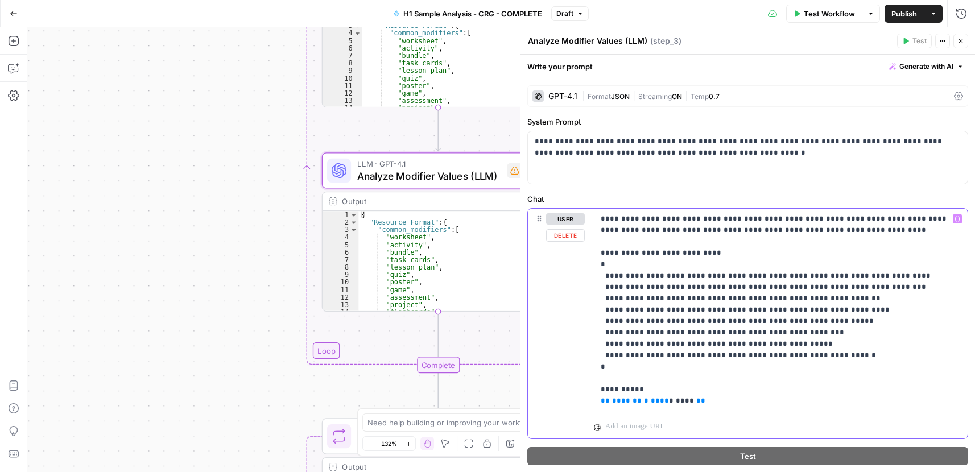
drag, startPoint x: 684, startPoint y: 400, endPoint x: 597, endPoint y: 404, distance: 87.1
click at [597, 404] on div "**********" at bounding box center [781, 310] width 374 height 202
drag, startPoint x: 960, startPoint y: 43, endPoint x: 862, endPoint y: 177, distance: 166.9
click at [960, 43] on icon "button" at bounding box center [960, 41] width 7 height 7
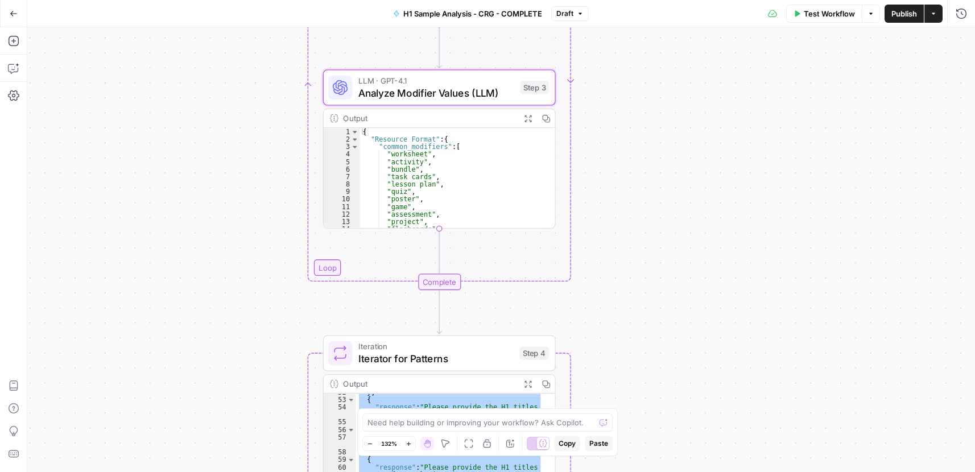
drag, startPoint x: 669, startPoint y: 236, endPoint x: 695, endPoint y: 80, distance: 158.0
click at [692, 94] on div "Workflow Set Inputs Inputs Run Code · Python Process & Batch CSV Data Step 1 Ou…" at bounding box center [500, 249] width 947 height 445
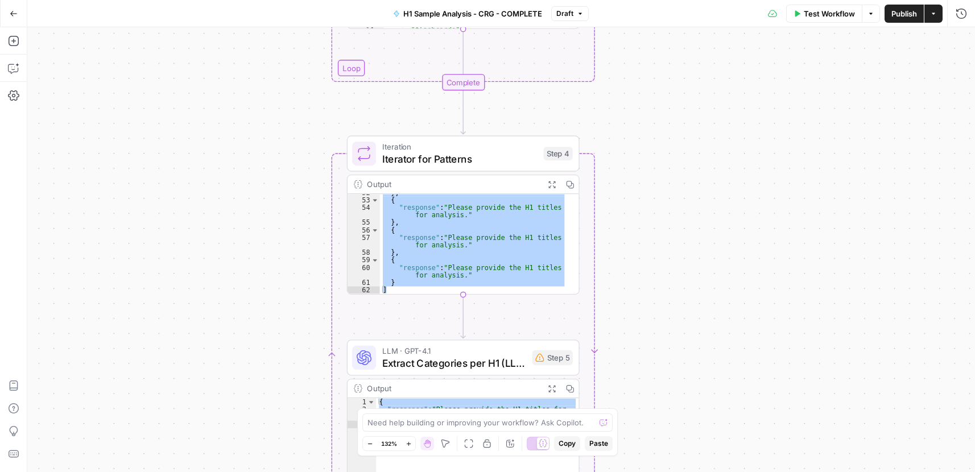
drag, startPoint x: 668, startPoint y: 299, endPoint x: 633, endPoint y: 104, distance: 197.7
click at [635, 110] on div "Workflow Set Inputs Inputs Run Code · Python Process & Batch CSV Data Step 1 Ou…" at bounding box center [500, 249] width 947 height 445
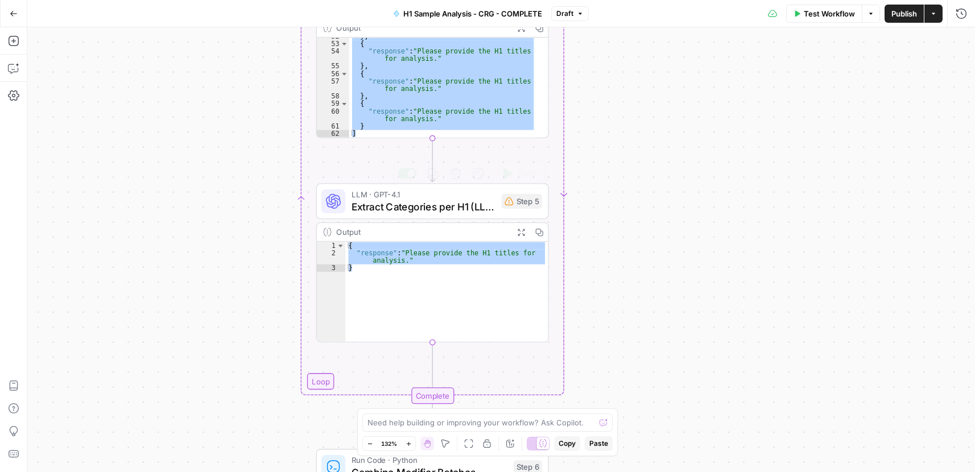
click at [450, 208] on span "Extract Categories per H1 (LLM)" at bounding box center [423, 206] width 144 height 15
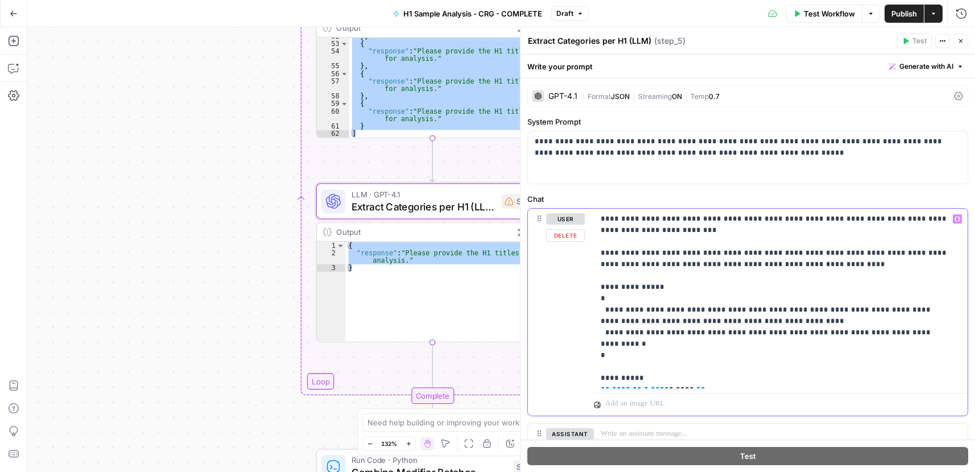
drag, startPoint x: 690, startPoint y: 381, endPoint x: 597, endPoint y: 388, distance: 94.1
click at [597, 388] on div "**********" at bounding box center [781, 299] width 374 height 180
click at [963, 40] on span "E" at bounding box center [958, 37] width 9 height 11
click at [961, 42] on icon "button" at bounding box center [961, 41] width 4 height 4
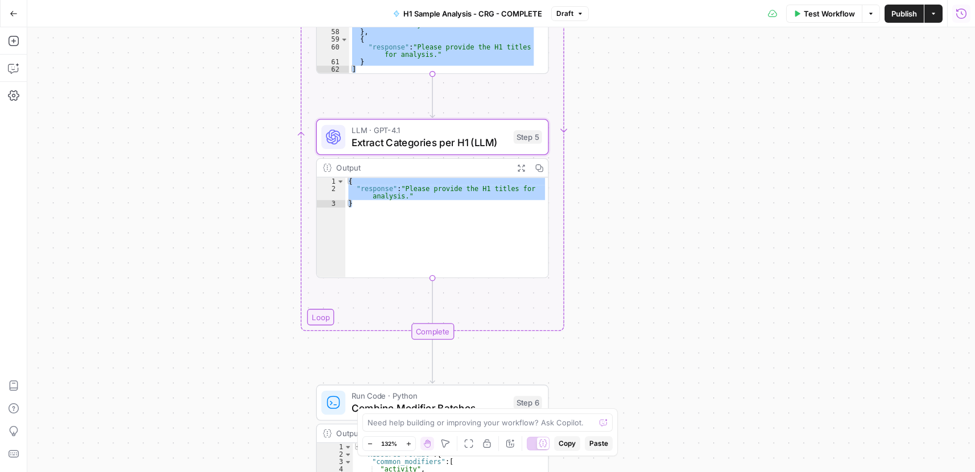
drag, startPoint x: 657, startPoint y: 351, endPoint x: 682, endPoint y: 115, distance: 237.9
click at [690, 91] on div "Workflow Set Inputs Inputs Run Code · Python Process & Batch CSV Data Step 1 Ou…" at bounding box center [500, 249] width 947 height 445
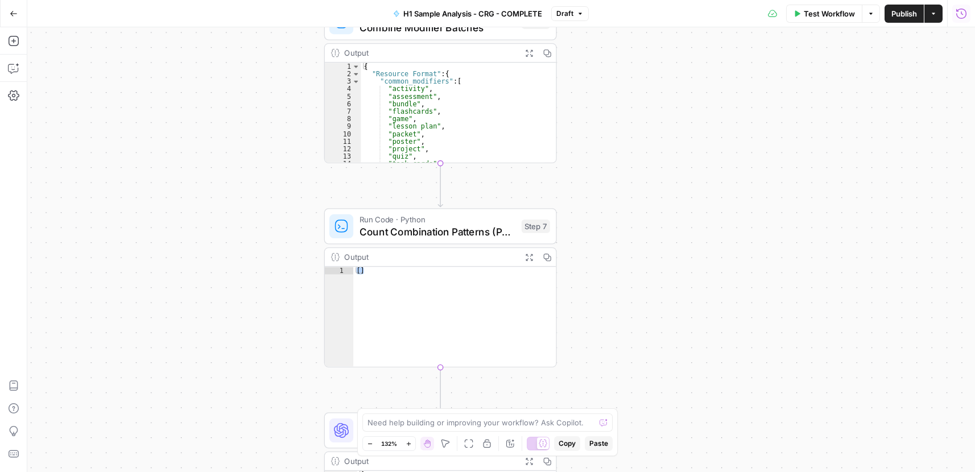
drag, startPoint x: 706, startPoint y: 322, endPoint x: 735, endPoint y: 1, distance: 322.0
click at [682, 142] on div "Workflow Set Inputs Inputs Run Code · Python Process & Batch CSV Data Step 1 Ou…" at bounding box center [500, 249] width 947 height 445
click at [703, 127] on div "Workflow Set Inputs Inputs Run Code · Python Process & Batch CSV Data Step 1 Ou…" at bounding box center [500, 249] width 947 height 445
click at [895, 12] on span "Publish" at bounding box center [904, 13] width 26 height 11
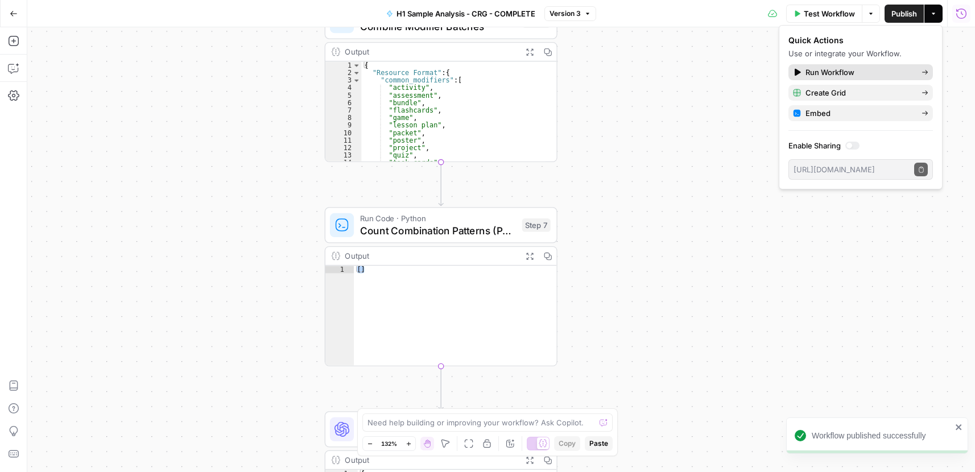
click at [847, 75] on span "Run Workflow" at bounding box center [858, 72] width 107 height 11
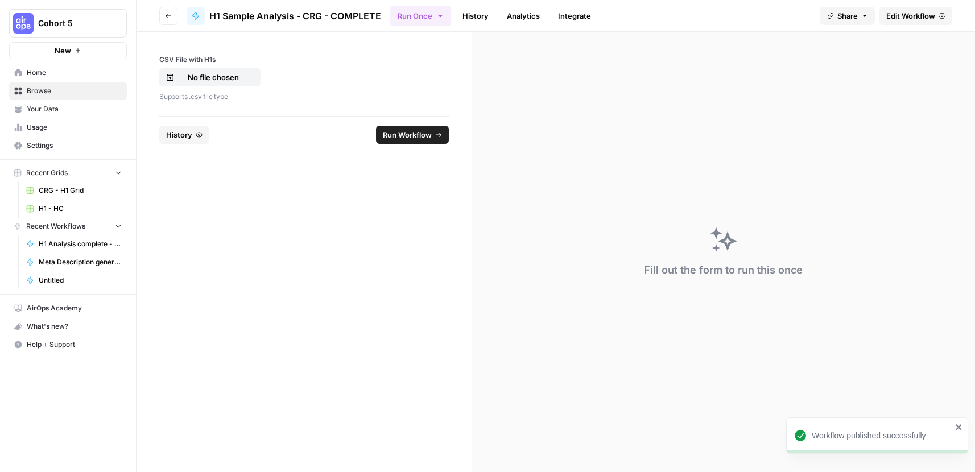
click at [419, 131] on span "Run Workflow" at bounding box center [407, 134] width 49 height 11
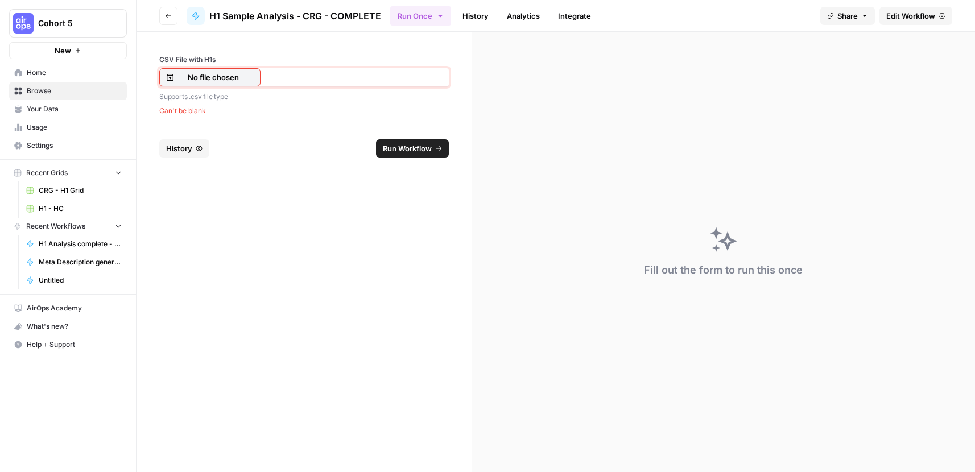
click at [229, 73] on p "No file chosen" at bounding box center [213, 77] width 73 height 11
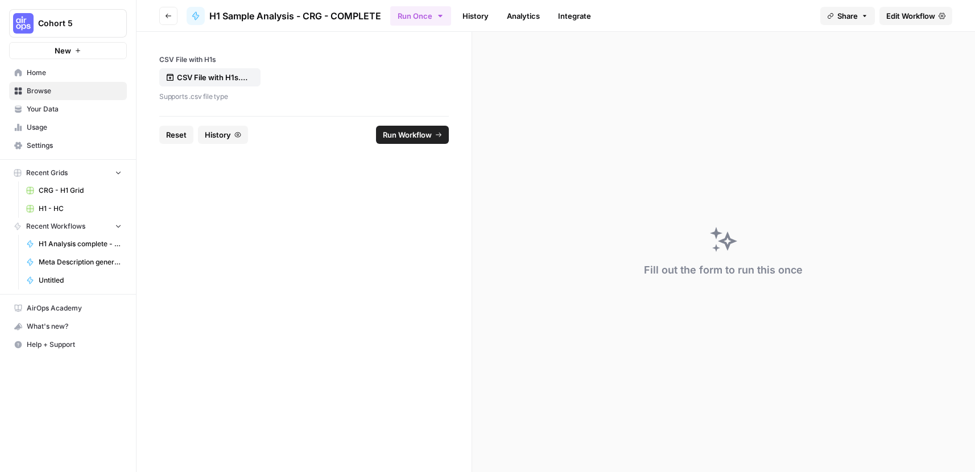
click at [405, 134] on span "Run Workflow" at bounding box center [407, 134] width 49 height 11
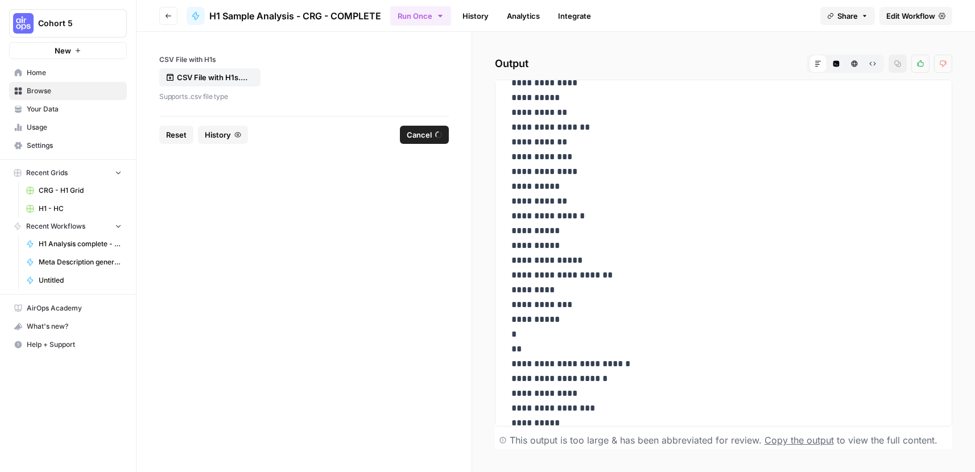
scroll to position [59401, 0]
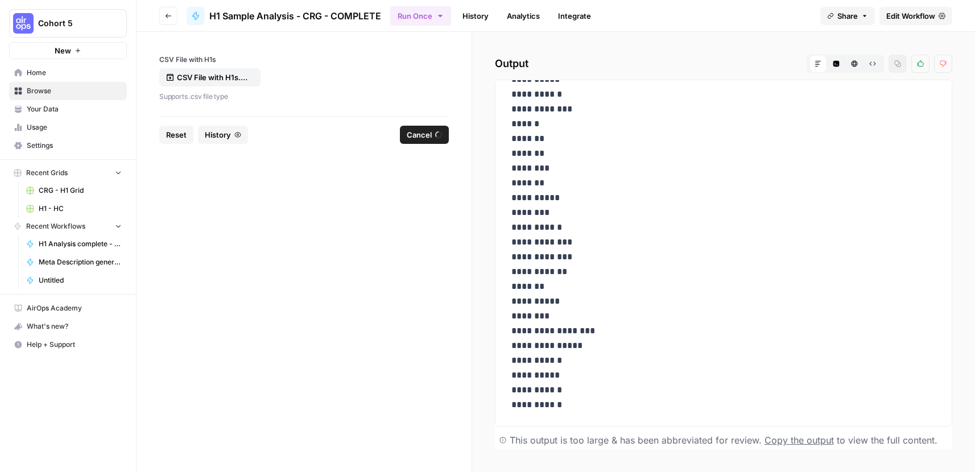
click at [660, 55] on h2 "Output Markdown Code Editor HTML Viewer Raw Output Copy Thumbs up Thumbs down" at bounding box center [723, 64] width 457 height 18
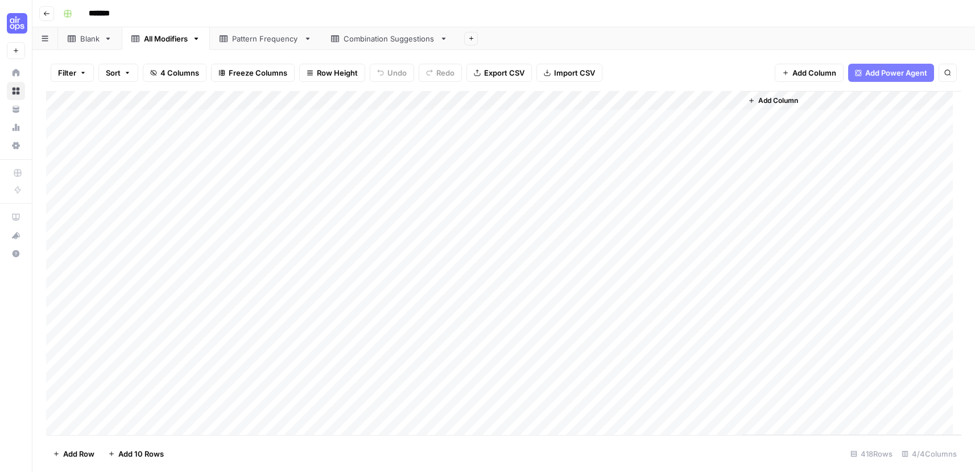
click at [88, 40] on div "Blank" at bounding box center [89, 38] width 19 height 11
click at [161, 40] on div "All Modifiers" at bounding box center [166, 38] width 44 height 11
click at [76, 38] on div "Blank" at bounding box center [84, 38] width 32 height 11
click at [152, 44] on link "All Modifiers" at bounding box center [166, 38] width 88 height 23
click at [247, 39] on div "Pattern Frequency" at bounding box center [265, 38] width 67 height 11
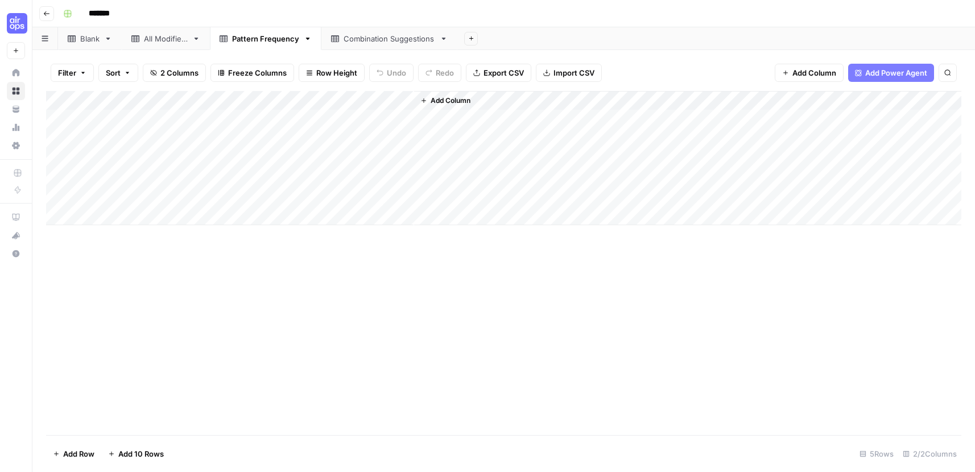
click at [358, 32] on link "Combination Suggestions" at bounding box center [389, 38] width 136 height 23
click at [151, 41] on div "All Modifiers" at bounding box center [166, 38] width 44 height 11
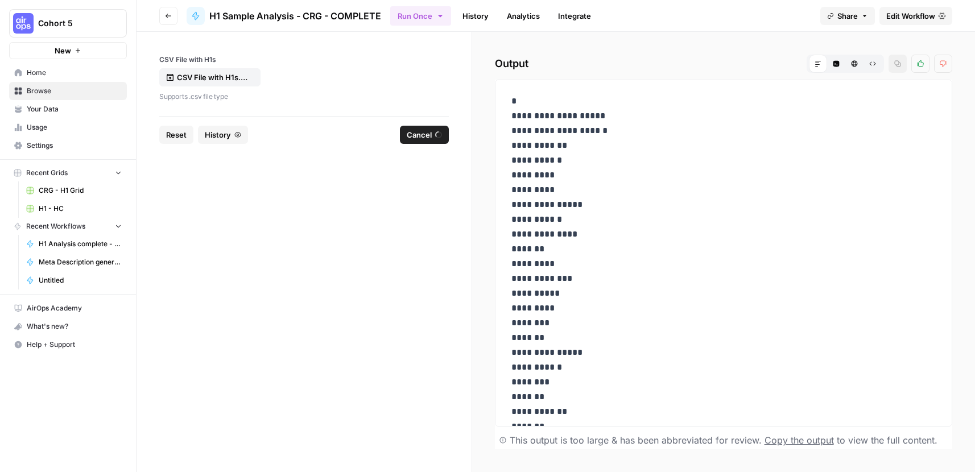
scroll to position [59401, 0]
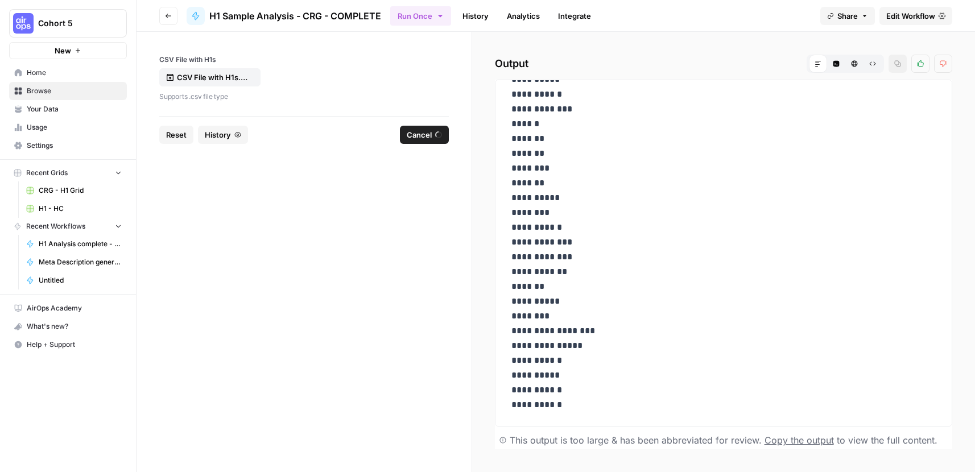
click at [339, 63] on label "CSV File with H1s" at bounding box center [303, 60] width 289 height 10
click at [0, 0] on input "CSV File with H1s" at bounding box center [0, 0] width 0 height 0
click at [338, 70] on div "CSV File with H1s.csv" at bounding box center [303, 77] width 289 height 18
click at [310, 67] on div "CSV File with H1s CSV File with H1s.csv Supports .csv file type" at bounding box center [303, 79] width 289 height 48
click at [362, 63] on label "CSV File with H1s" at bounding box center [303, 60] width 289 height 10
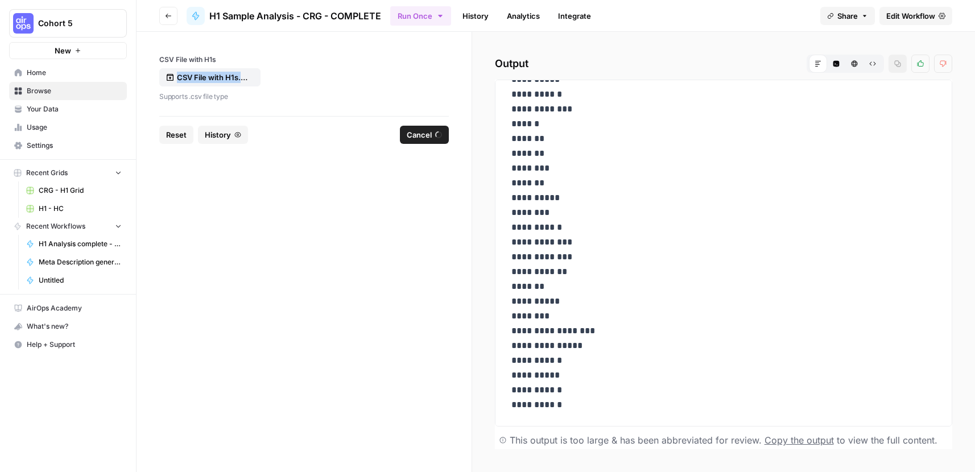
click at [0, 0] on input "CSV File with H1s" at bounding box center [0, 0] width 0 height 0
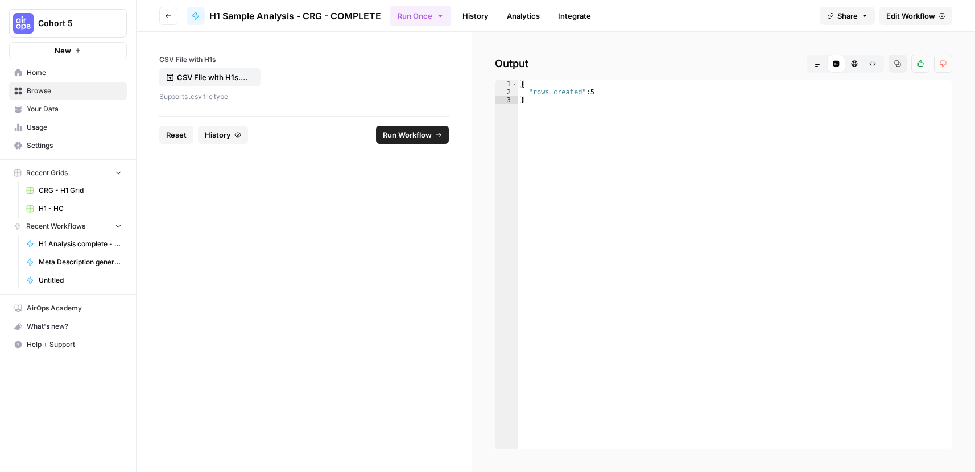
click at [417, 64] on label "CSV File with H1s" at bounding box center [303, 60] width 289 height 10
click at [0, 0] on input "CSV File with H1s" at bounding box center [0, 0] width 0 height 0
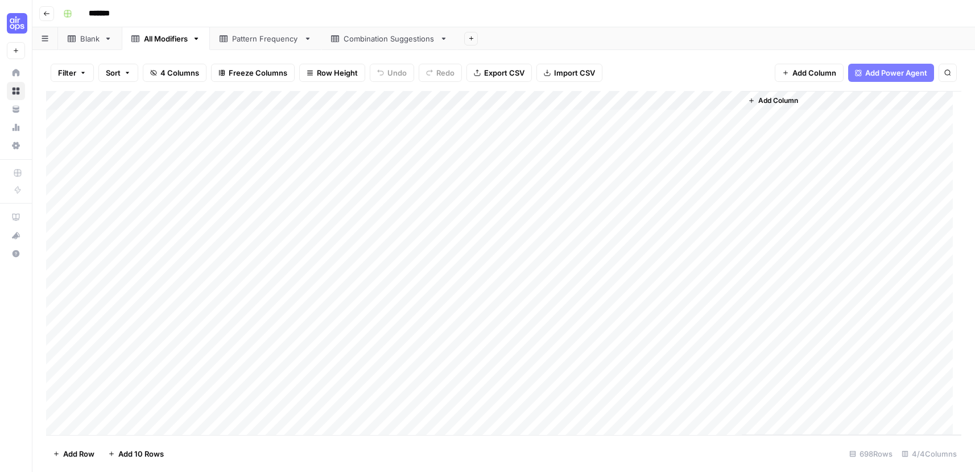
click at [89, 42] on div "Blank" at bounding box center [89, 38] width 19 height 11
click at [164, 45] on div "Blank All Modifiers Pattern Frequency Combination Suggestions Add Sheet" at bounding box center [503, 38] width 942 height 23
click at [171, 41] on div "All Modifiers" at bounding box center [166, 38] width 44 height 11
click at [244, 47] on link "Pattern Frequency" at bounding box center [265, 38] width 111 height 23
click at [372, 33] on div "Combination Suggestions" at bounding box center [389, 38] width 92 height 11
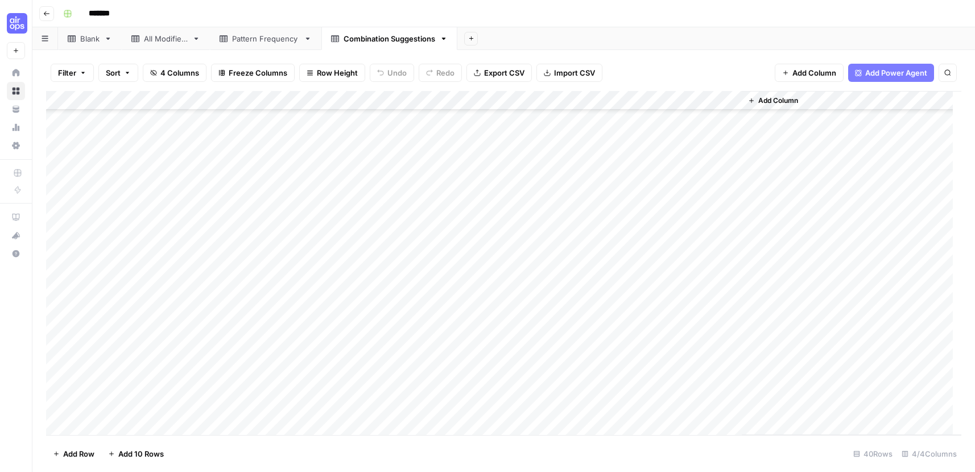
scroll to position [467, 0]
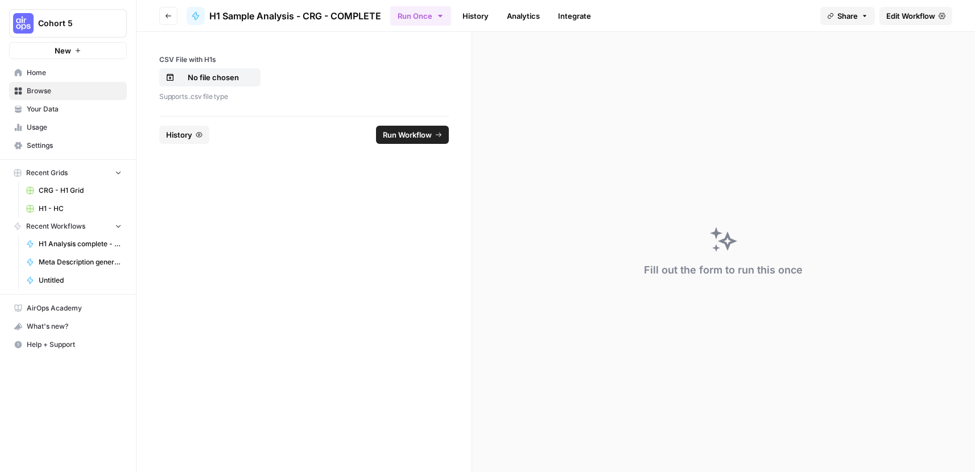
click at [188, 131] on span "History" at bounding box center [179, 134] width 26 height 11
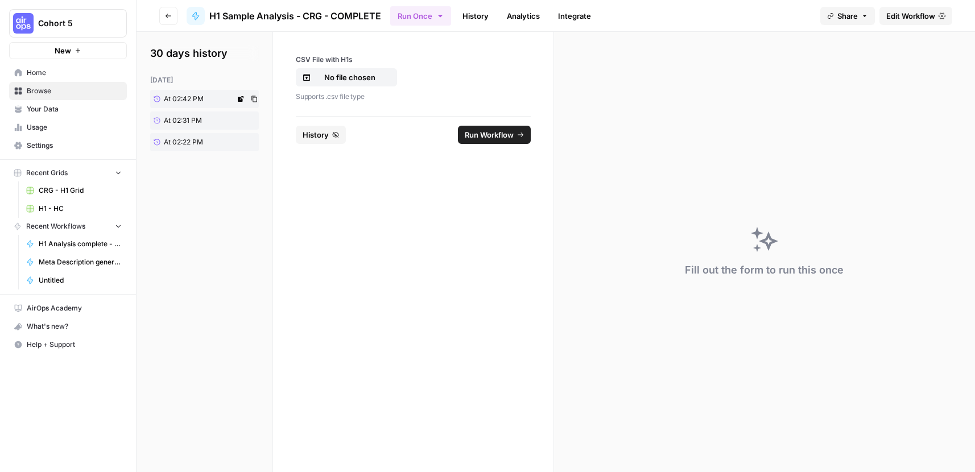
click at [206, 98] on link "At 02:42 PM" at bounding box center [192, 99] width 85 height 18
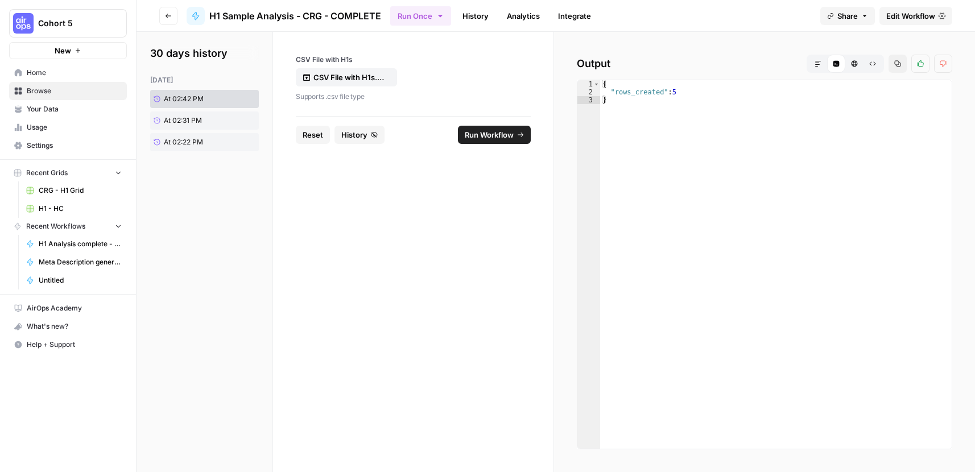
click at [475, 22] on link "History" at bounding box center [476, 16] width 40 height 18
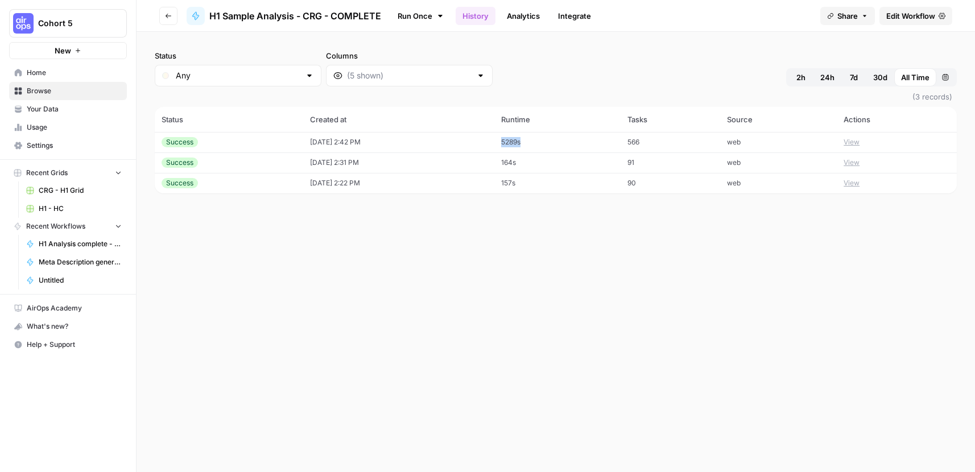
drag, startPoint x: 524, startPoint y: 143, endPoint x: 555, endPoint y: 144, distance: 30.7
click at [555, 144] on td "5289s" at bounding box center [557, 142] width 127 height 20
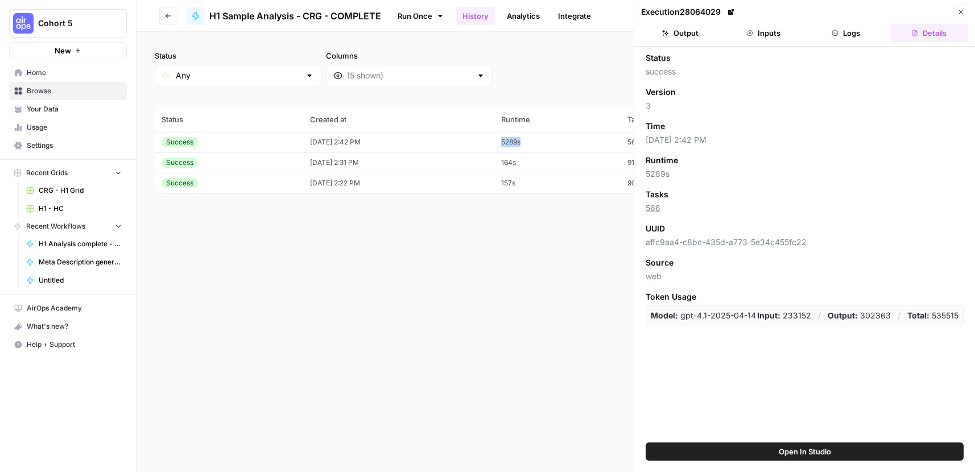
click at [696, 31] on button "Output" at bounding box center [680, 33] width 78 height 18
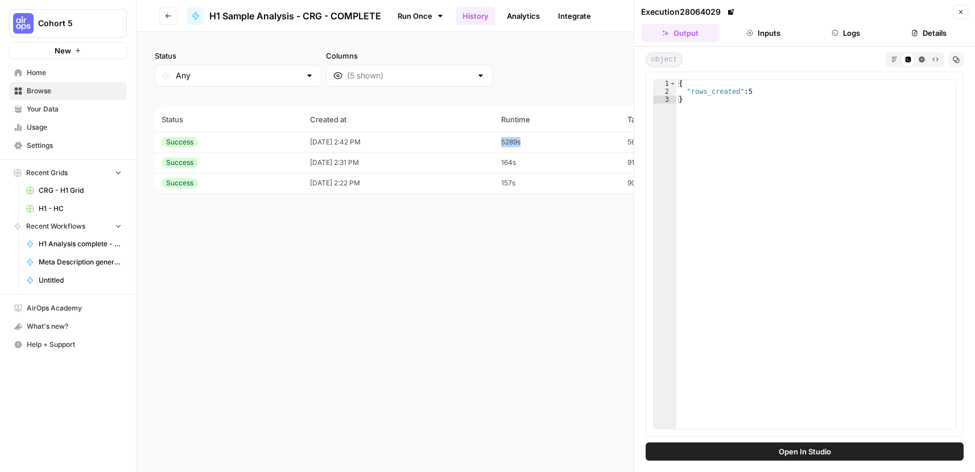
click at [963, 7] on button "Close" at bounding box center [960, 12] width 15 height 15
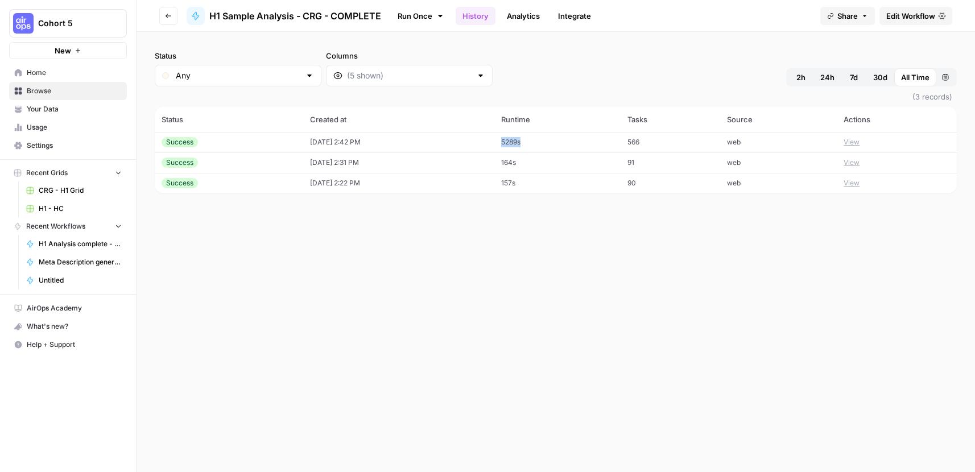
click at [856, 139] on button "View" at bounding box center [851, 142] width 16 height 10
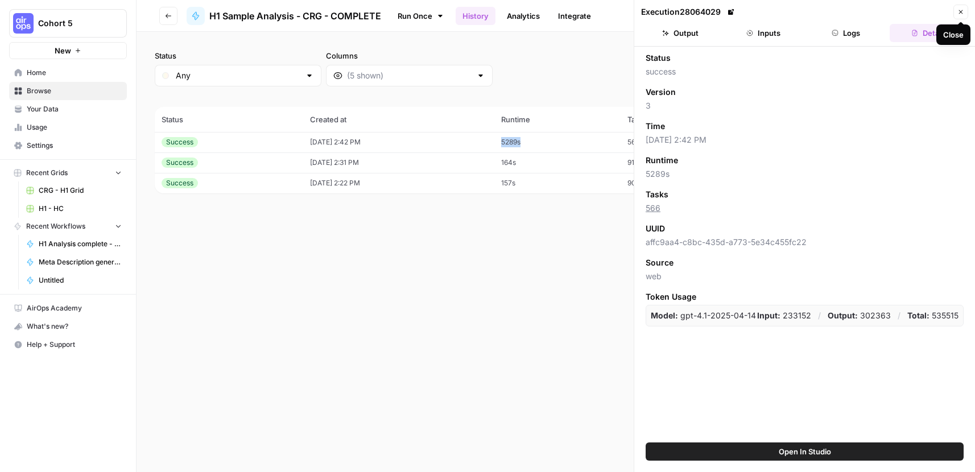
click at [962, 15] on button "Close" at bounding box center [960, 12] width 15 height 15
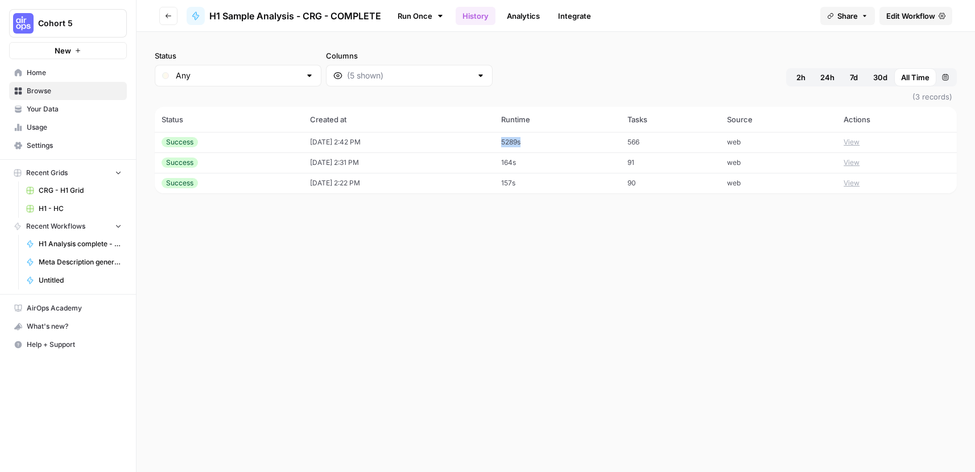
click at [895, 23] on link "Edit Workflow" at bounding box center [915, 16] width 73 height 18
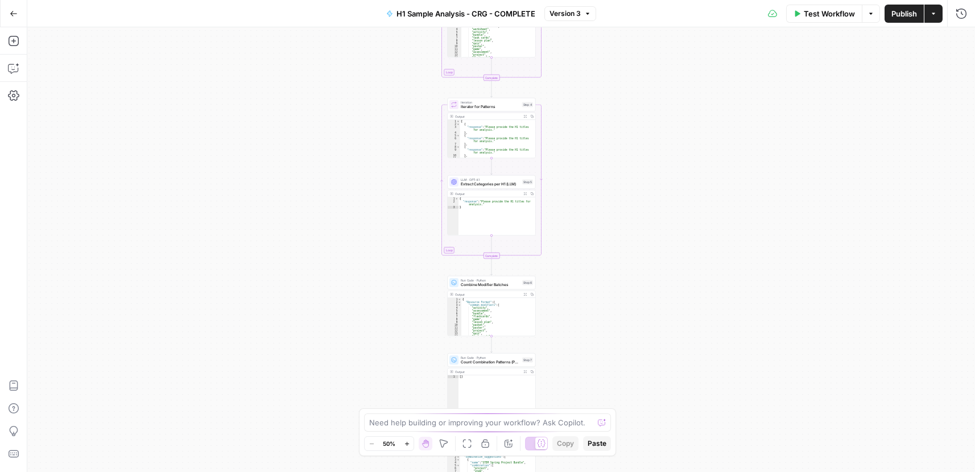
drag, startPoint x: 597, startPoint y: 67, endPoint x: 568, endPoint y: 266, distance: 201.1
click at [574, 264] on div "Workflow Set Inputs Inputs Run Code · Python Process & Batch CSV Data Step 1 Ou…" at bounding box center [500, 249] width 947 height 445
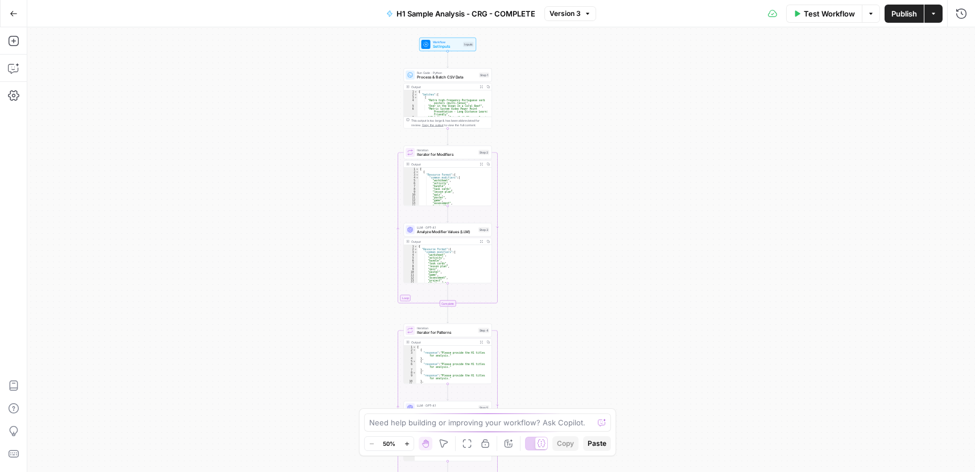
drag, startPoint x: 590, startPoint y: 154, endPoint x: 551, endPoint y: 314, distance: 165.1
click at [551, 311] on div "Workflow Set Inputs Inputs Run Code · Python Process & Batch CSV Data Step 1 Ou…" at bounding box center [500, 249] width 947 height 445
drag, startPoint x: 544, startPoint y: 159, endPoint x: 560, endPoint y: 97, distance: 63.9
click at [560, 97] on div "Workflow Set Inputs Inputs Run Code · Python Process & Batch CSV Data Step 1 Ou…" at bounding box center [500, 249] width 947 height 445
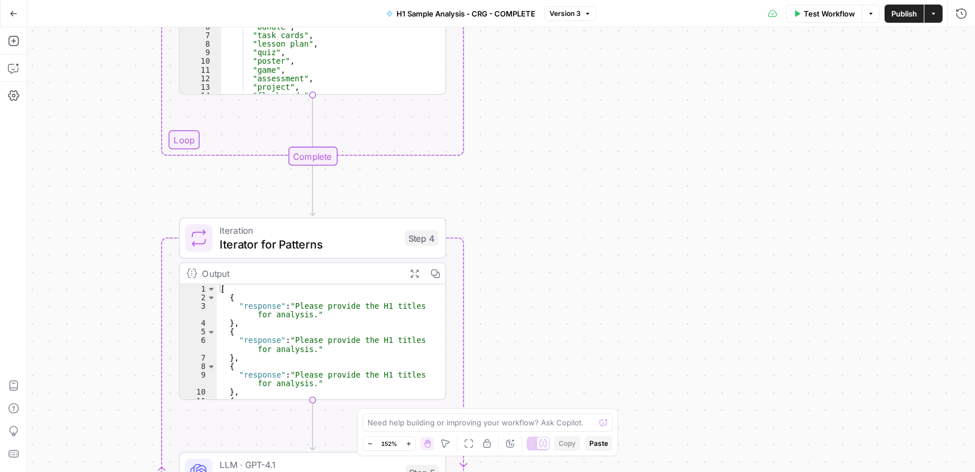
drag, startPoint x: 553, startPoint y: 293, endPoint x: 717, endPoint y: 95, distance: 256.5
click at [717, 96] on div "Workflow Set Inputs Inputs Run Code · Python Process & Batch CSV Data Step 1 Ou…" at bounding box center [500, 249] width 947 height 445
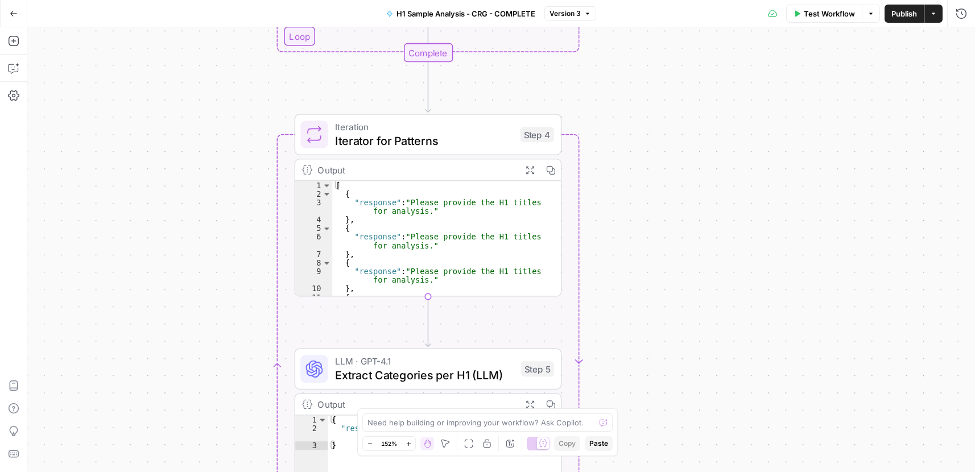
drag, startPoint x: 562, startPoint y: 283, endPoint x: 637, endPoint y: 217, distance: 99.1
click at [637, 217] on div "Workflow Set Inputs Inputs Run Code · Python Process & Batch CSV Data Step 1 Ou…" at bounding box center [500, 249] width 947 height 445
type textarea "**"
drag, startPoint x: 404, startPoint y: 231, endPoint x: 474, endPoint y: 437, distance: 217.2
click at [405, 231] on div "[ { "response" : "Please provide the H1 titles for analysis." } , { "response" …" at bounding box center [440, 251] width 216 height 140
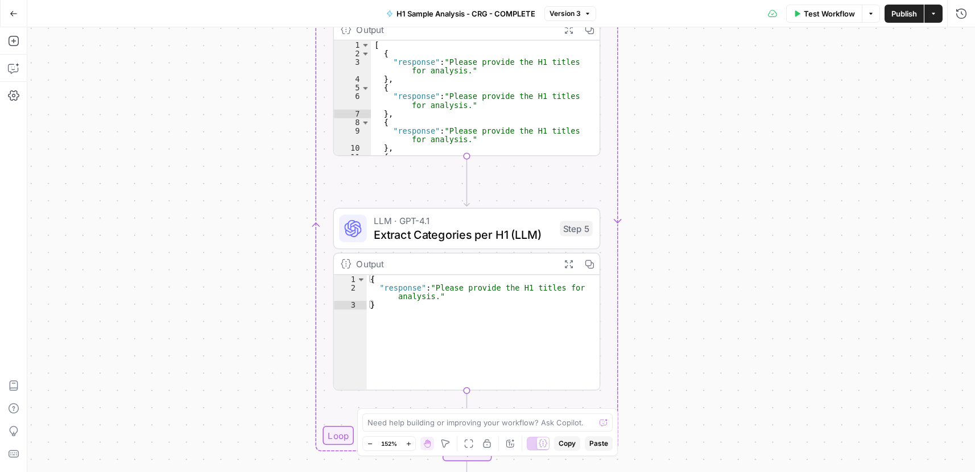
drag, startPoint x: 643, startPoint y: 296, endPoint x: 674, endPoint y: 225, distance: 77.7
click at [678, 156] on div "Workflow Set Inputs Inputs Run Code · Python Process & Batch CSV Data Step 1 Ou…" at bounding box center [500, 249] width 947 height 445
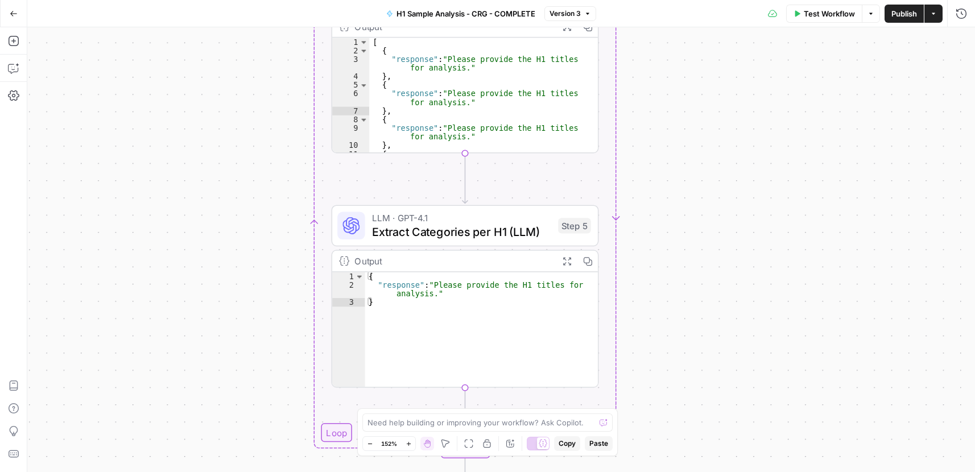
drag, startPoint x: 664, startPoint y: 322, endPoint x: 639, endPoint y: 169, distance: 155.1
click at [637, 174] on div "Workflow Set Inputs Inputs Run Code · Python Process & Batch CSV Data Step 1 Ou…" at bounding box center [500, 249] width 947 height 445
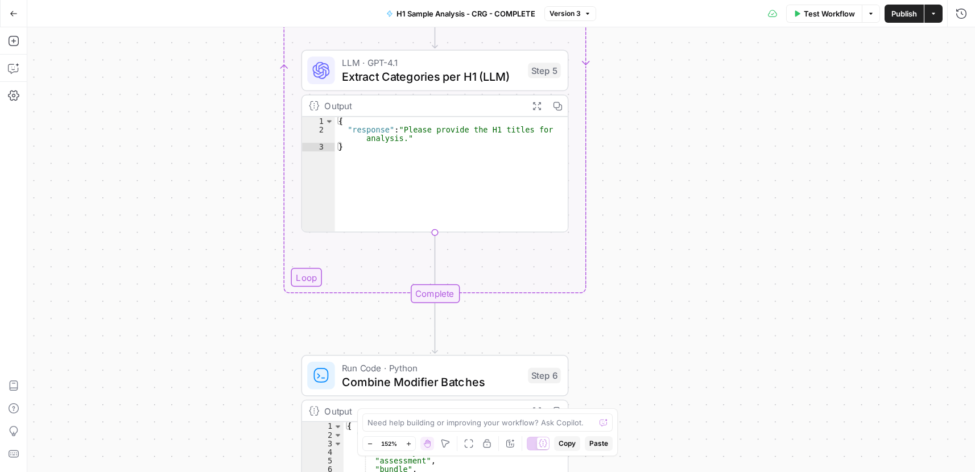
drag, startPoint x: 644, startPoint y: 333, endPoint x: 620, endPoint y: 225, distance: 110.7
click at [628, 251] on div "Workflow Set Inputs Inputs Run Code · Python Process & Batch CSV Data Step 1 Ou…" at bounding box center [500, 249] width 947 height 445
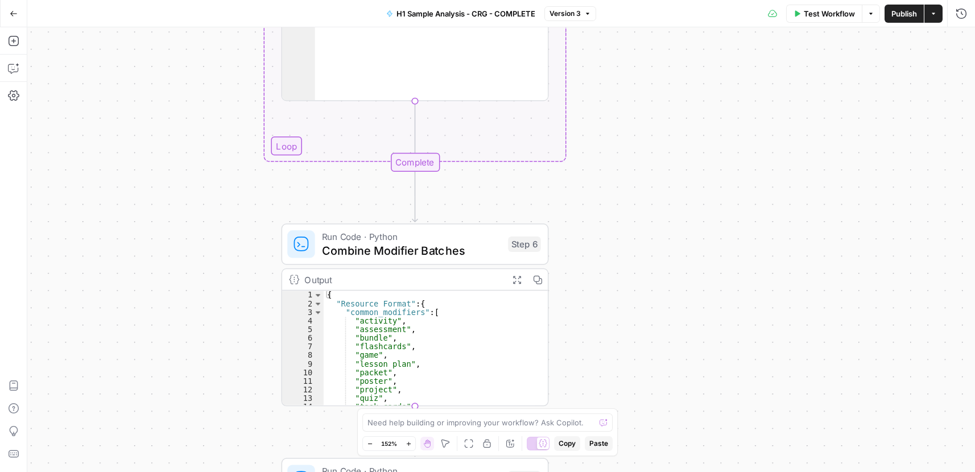
drag, startPoint x: 622, startPoint y: 272, endPoint x: 593, endPoint y: 119, distance: 155.7
click at [593, 108] on div "Workflow Set Inputs Inputs Run Code · Python Process & Batch CSV Data Step 1 Ou…" at bounding box center [500, 249] width 947 height 445
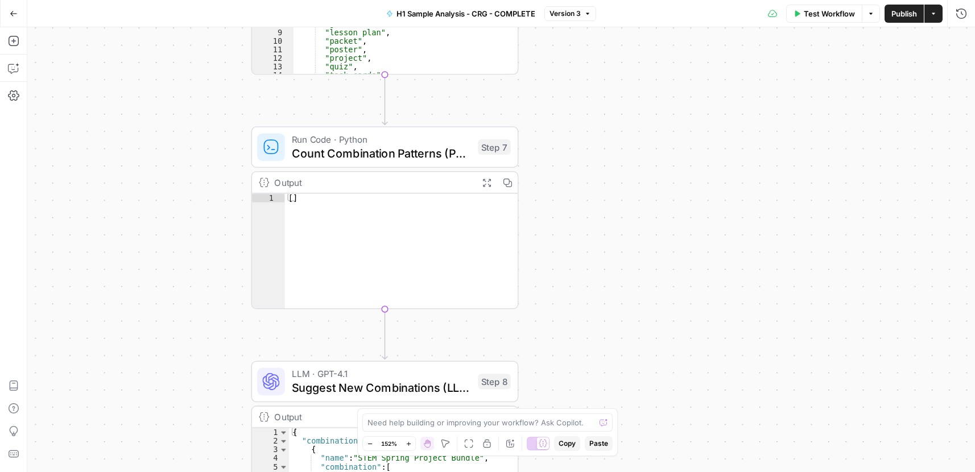
drag, startPoint x: 599, startPoint y: 235, endPoint x: 604, endPoint y: 77, distance: 158.7
click at [604, 77] on div "Workflow Set Inputs Inputs Run Code · Python Process & Batch CSV Data Step 1 Ou…" at bounding box center [500, 249] width 947 height 445
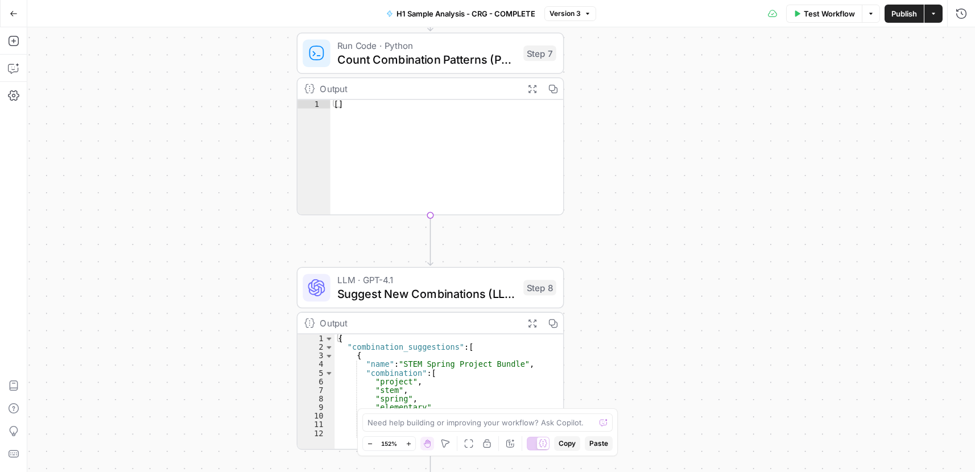
drag, startPoint x: 593, startPoint y: 274, endPoint x: 637, endPoint y: 229, distance: 63.5
click at [634, 260] on div "Workflow Set Inputs Inputs Run Code · Python Process & Batch CSV Data Step 1 Ou…" at bounding box center [500, 249] width 947 height 445
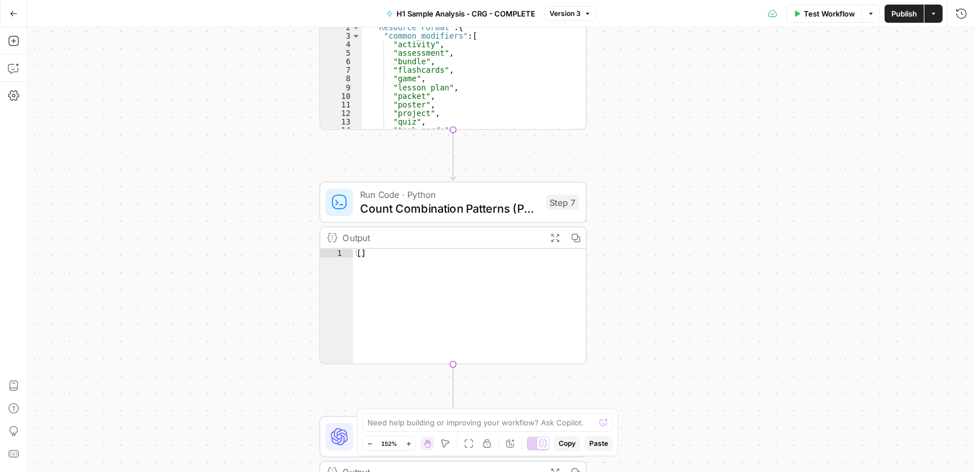
drag, startPoint x: 674, startPoint y: 183, endPoint x: 689, endPoint y: 280, distance: 97.9
click at [690, 280] on div "Workflow Set Inputs Inputs Run Code · Python Process & Batch CSV Data Step 1 Ou…" at bounding box center [500, 249] width 947 height 445
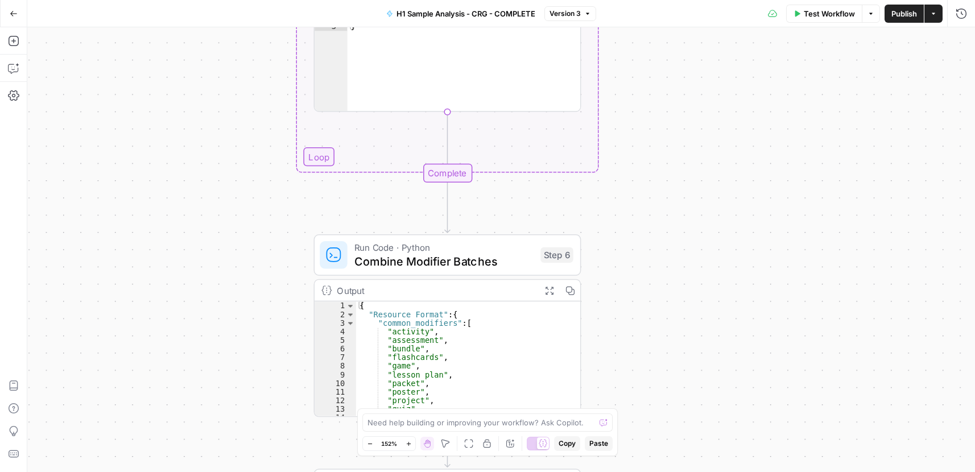
drag, startPoint x: 660, startPoint y: 185, endPoint x: 646, endPoint y: 291, distance: 106.1
click at [643, 308] on div "Workflow Set Inputs Inputs Run Code · Python Process & Batch CSV Data Step 1 Ou…" at bounding box center [500, 249] width 947 height 445
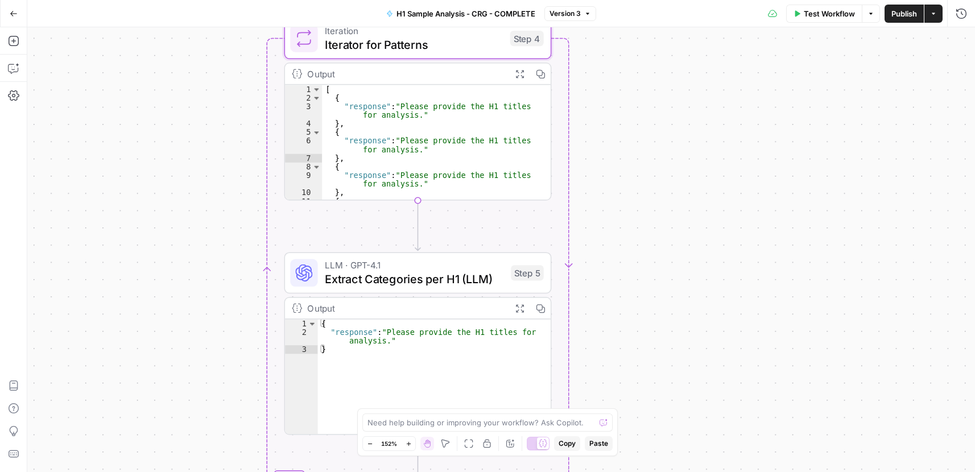
drag, startPoint x: 652, startPoint y: 102, endPoint x: 641, endPoint y: 322, distance: 220.3
click at [636, 379] on div "Workflow Set Inputs Inputs Run Code · Python Process & Batch CSV Data Step 1 Ou…" at bounding box center [500, 249] width 947 height 445
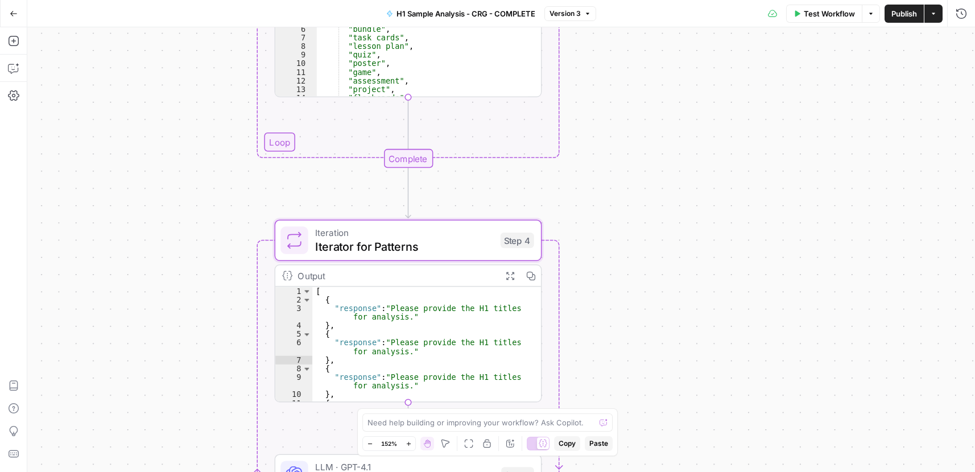
drag, startPoint x: 640, startPoint y: 239, endPoint x: 673, endPoint y: 287, distance: 58.0
click at [640, 375] on div "Workflow Set Inputs Inputs Run Code · Python Process & Batch CSV Data Step 1 Ou…" at bounding box center [500, 249] width 947 height 445
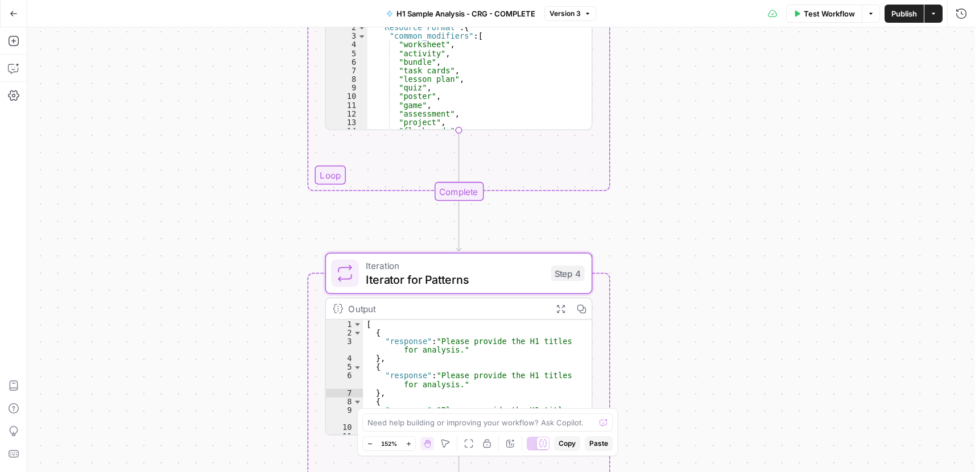
drag, startPoint x: 697, startPoint y: 194, endPoint x: 587, endPoint y: 55, distance: 177.0
click at [750, 116] on div "Workflow Set Inputs Inputs Run Code · Python Process & Batch CSV Data Step 1 Ou…" at bounding box center [500, 249] width 947 height 445
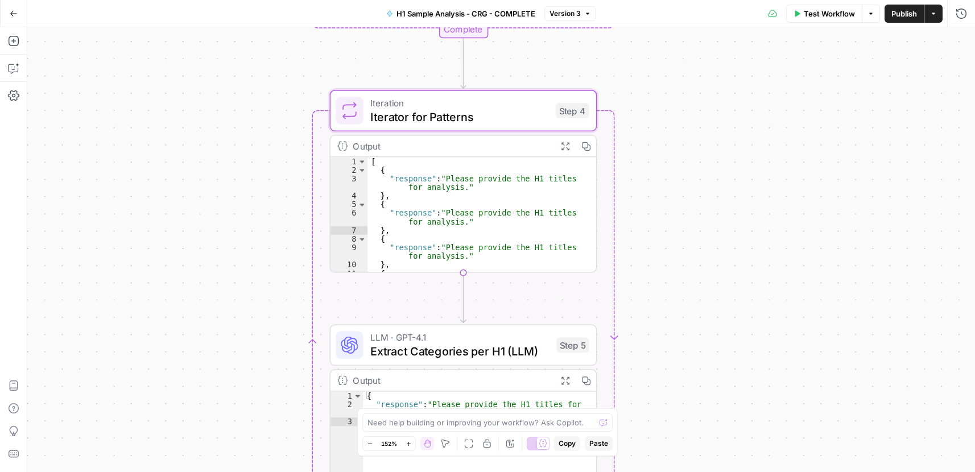
drag, startPoint x: 728, startPoint y: 232, endPoint x: 726, endPoint y: 154, distance: 78.5
click at [726, 154] on div "Workflow Set Inputs Inputs Run Code · Python Process & Batch CSV Data Step 1 Ou…" at bounding box center [500, 249] width 947 height 445
drag, startPoint x: 403, startPoint y: 414, endPoint x: 405, endPoint y: 421, distance: 7.0
click at [403, 416] on div "Need help building or improving your workflow? Ask Copilot." at bounding box center [487, 422] width 250 height 18
type textarea "can you assist step 4 and step 5"
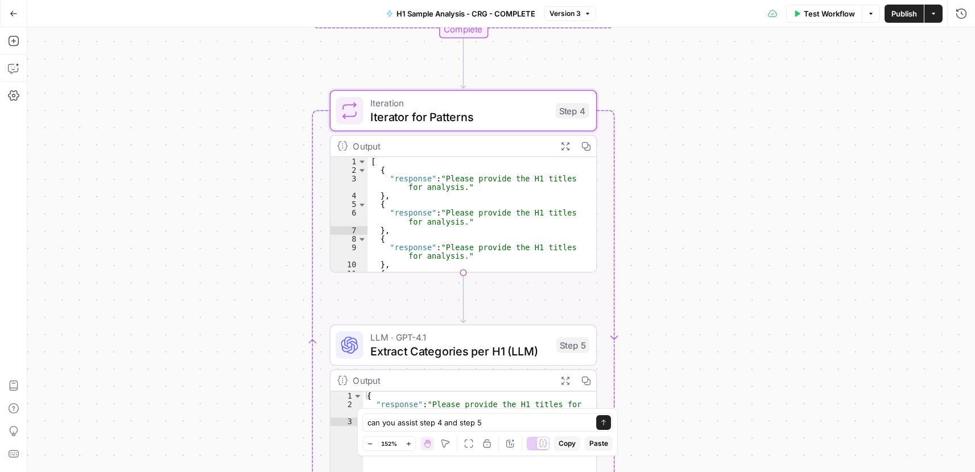
click at [444, 210] on div "[ { "response" : "Please provide the H1 titles for analysis." } , { "response" …" at bounding box center [475, 227] width 216 height 140
type textarea "* *"
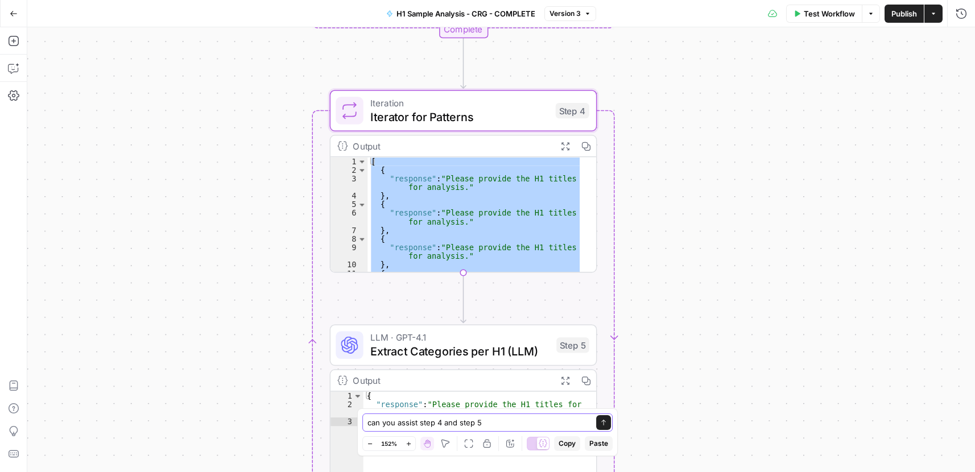
click at [498, 420] on textarea "can you assist step 4 and step 5" at bounding box center [475, 422] width 217 height 11
paste textarea "[ { "response": "Please provide the H1 titles for analysis." }, { "response": "…"
type textarea "can you assist step 4 and step 5 : [ { "response": "Please provide the H1 title…"
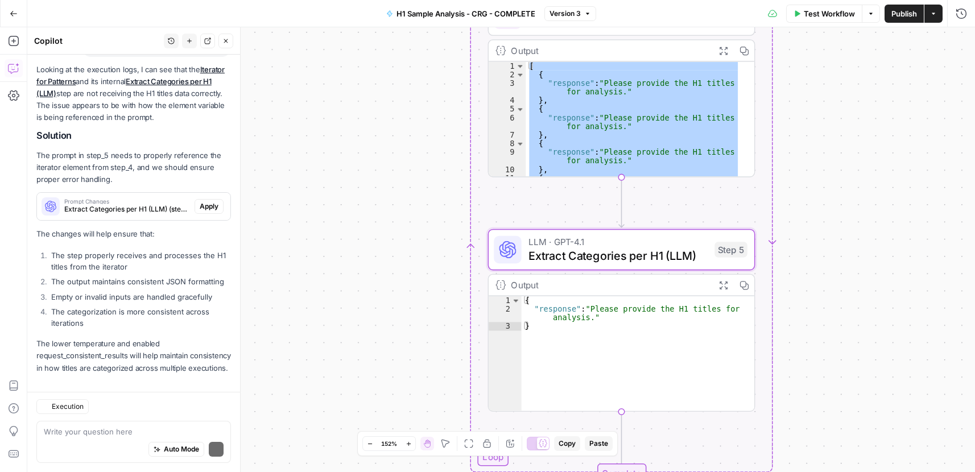
scroll to position [1061, 0]
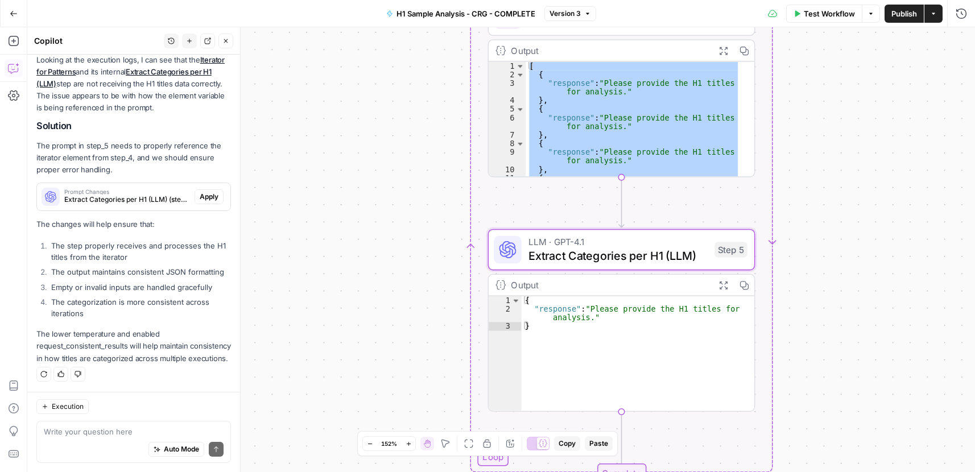
click at [203, 192] on span "Apply" at bounding box center [209, 197] width 19 height 10
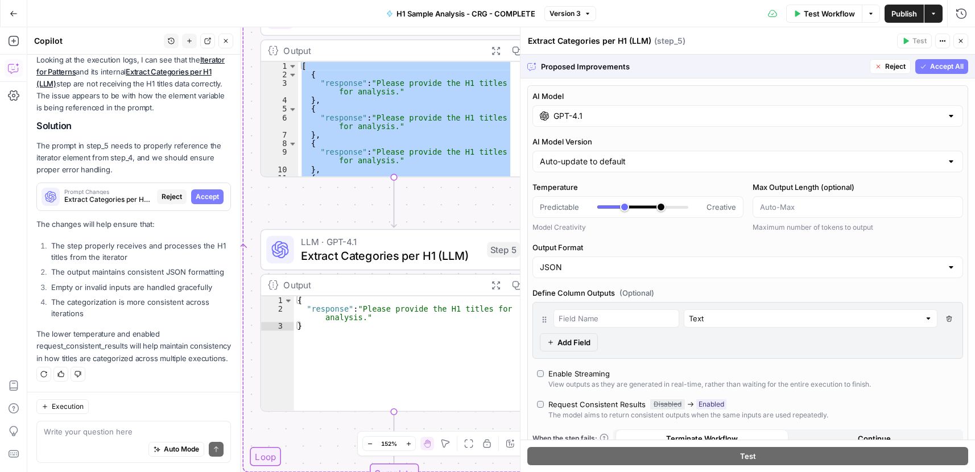
click at [949, 65] on span "Accept All" at bounding box center [947, 66] width 34 height 10
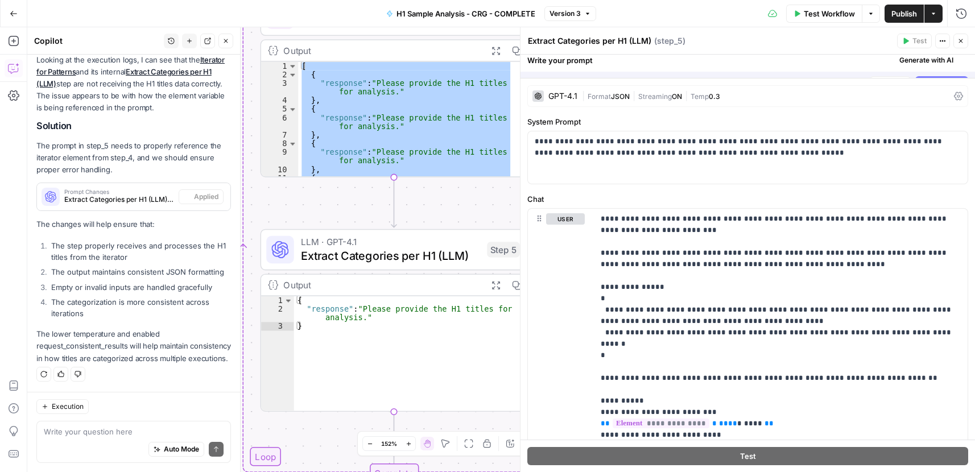
scroll to position [1079, 0]
click at [965, 44] on button "Close" at bounding box center [960, 41] width 15 height 15
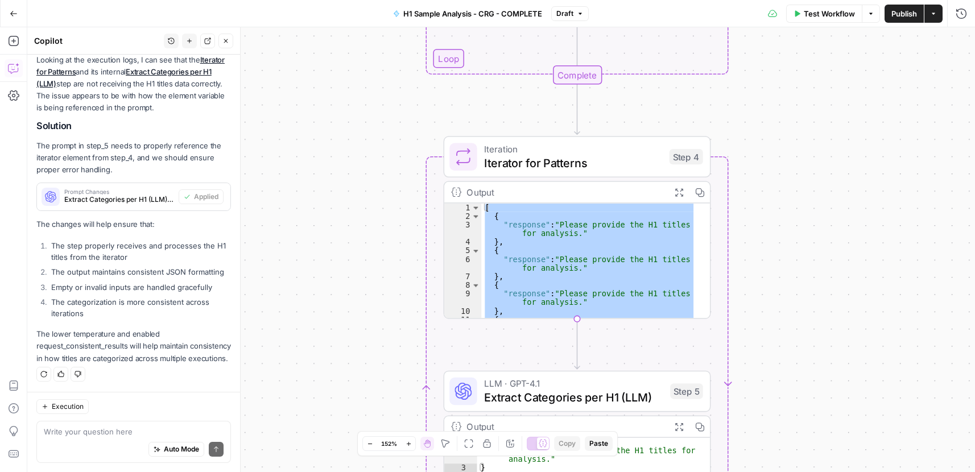
drag, startPoint x: 814, startPoint y: 181, endPoint x: 799, endPoint y: 247, distance: 67.6
click at [799, 247] on div "Workflow Set Inputs Inputs Run Code · Python Process & Batch CSV Data Step 1 Ou…" at bounding box center [500, 249] width 947 height 445
click at [674, 125] on span "Test" at bounding box center [684, 124] width 20 height 15
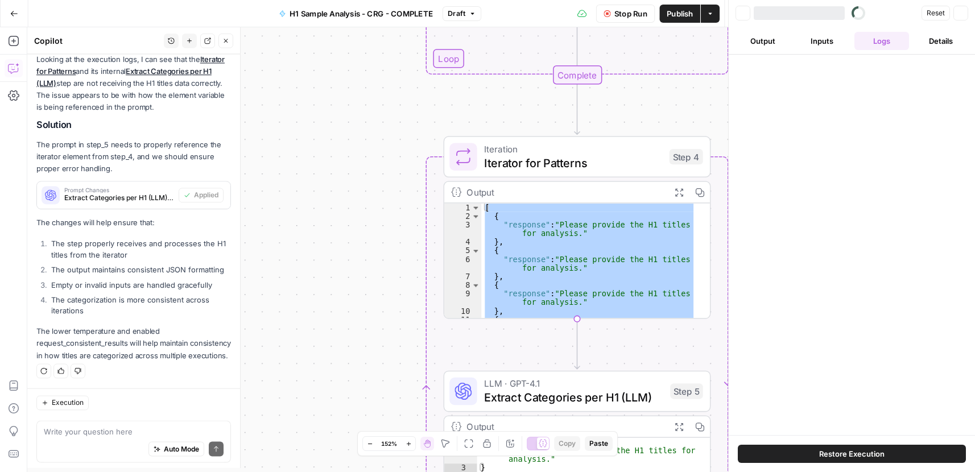
scroll to position [1079, 0]
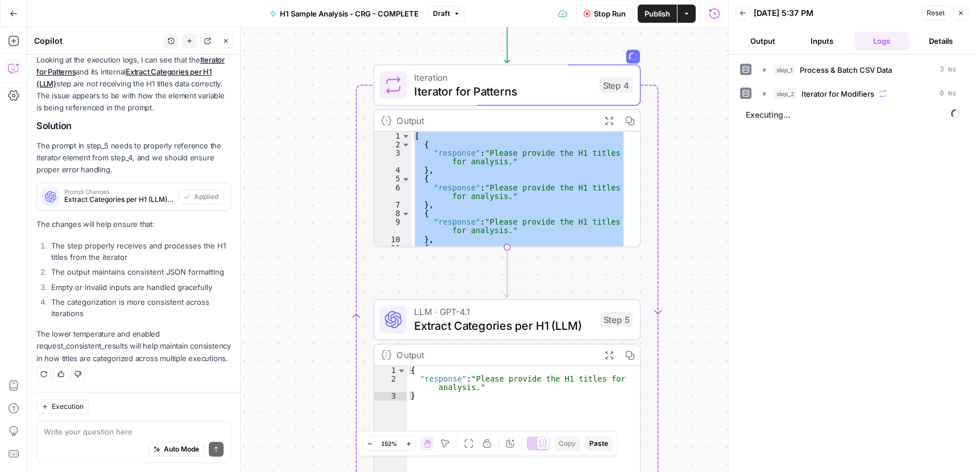
drag, startPoint x: 358, startPoint y: 183, endPoint x: 318, endPoint y: 149, distance: 52.4
click at [318, 149] on div "Workflow Set Inputs Inputs Run Code · Python Process & Batch CSV Data Step 1 Ou…" at bounding box center [377, 249] width 701 height 445
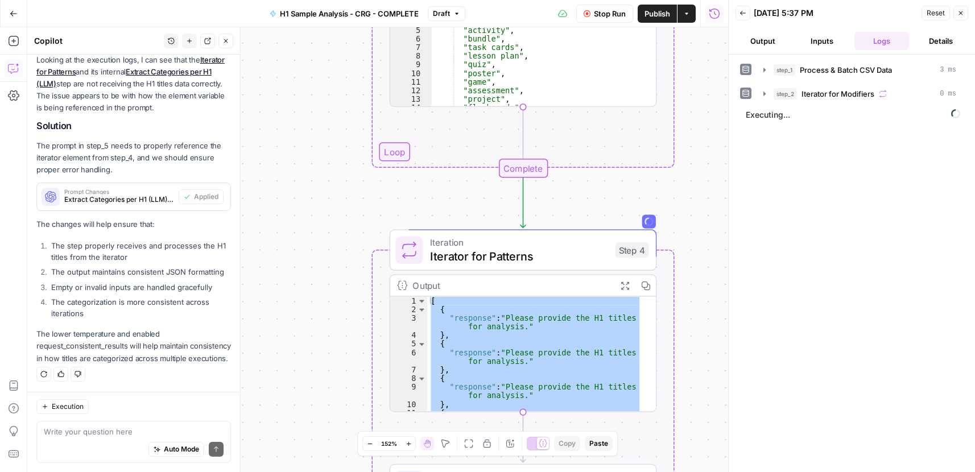
drag, startPoint x: 684, startPoint y: 122, endPoint x: 706, endPoint y: 234, distance: 114.7
click at [706, 329] on div "Workflow Set Inputs Inputs Run Code · Python Process & Batch CSV Data Step 1 Ou…" at bounding box center [377, 249] width 701 height 445
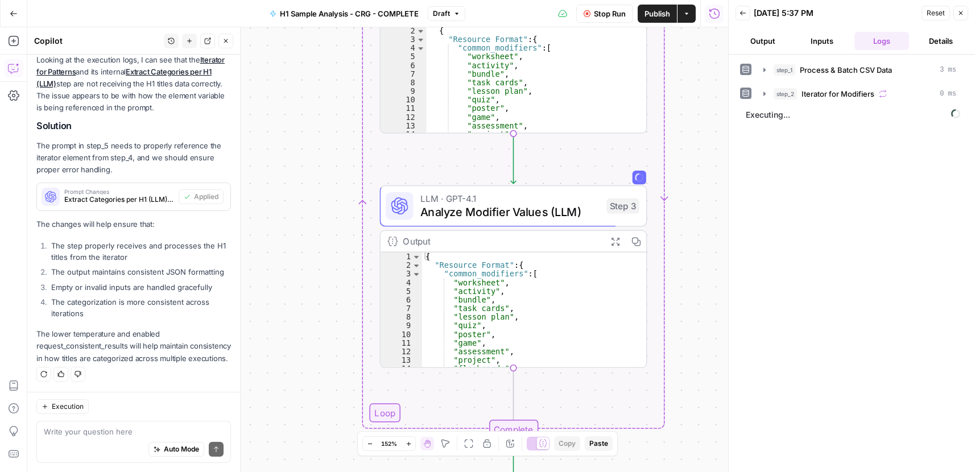
drag, startPoint x: 706, startPoint y: 149, endPoint x: 692, endPoint y: 357, distance: 208.6
click at [692, 357] on div "Workflow Set Inputs Inputs Run Code · Python Process & Batch CSV Data Step 1 Ou…" at bounding box center [377, 249] width 701 height 445
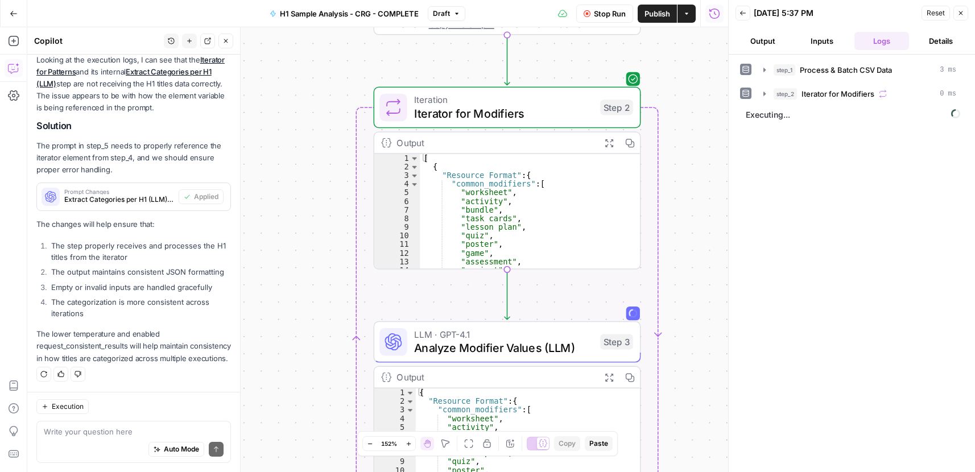
drag, startPoint x: 681, startPoint y: 205, endPoint x: 675, endPoint y: 341, distance: 136.1
click at [675, 341] on div "Workflow Set Inputs Inputs Run Code · Python Process & Batch CSV Data Step 1 Ou…" at bounding box center [377, 249] width 701 height 445
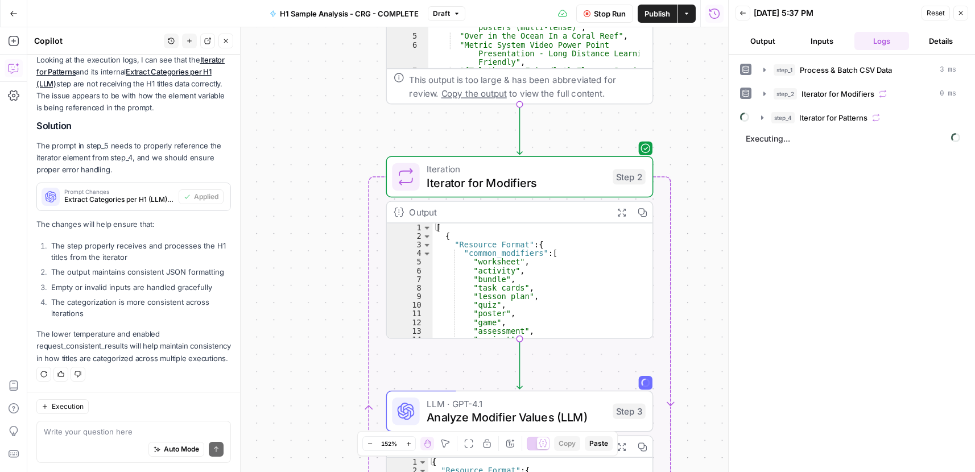
drag, startPoint x: 669, startPoint y: 69, endPoint x: 640, endPoint y: 64, distance: 28.8
click at [641, 65] on div "Workflow Set Inputs Inputs Run Code · Python Process & Batch CSV Data Step 1 Ou…" at bounding box center [377, 249] width 701 height 445
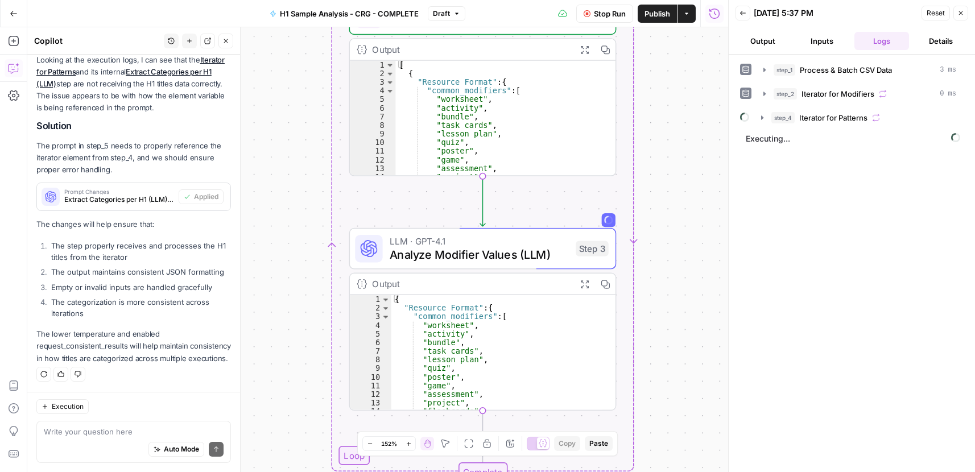
drag, startPoint x: 680, startPoint y: 247, endPoint x: 681, endPoint y: 158, distance: 89.9
click at [682, 156] on div "Workflow Set Inputs Inputs Run Code · Python Process & Batch CSV Data Step 1 Ou…" at bounding box center [377, 249] width 701 height 445
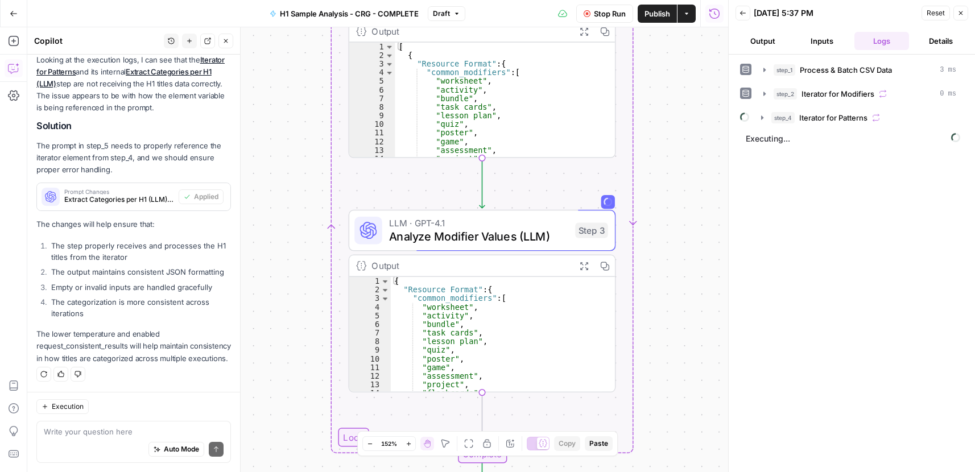
drag, startPoint x: 666, startPoint y: 252, endPoint x: 657, endPoint y: 114, distance: 138.5
click at [657, 114] on div "Workflow Set Inputs Inputs Run Code · Python Process & Batch CSV Data Step 1 Ou…" at bounding box center [377, 249] width 701 height 445
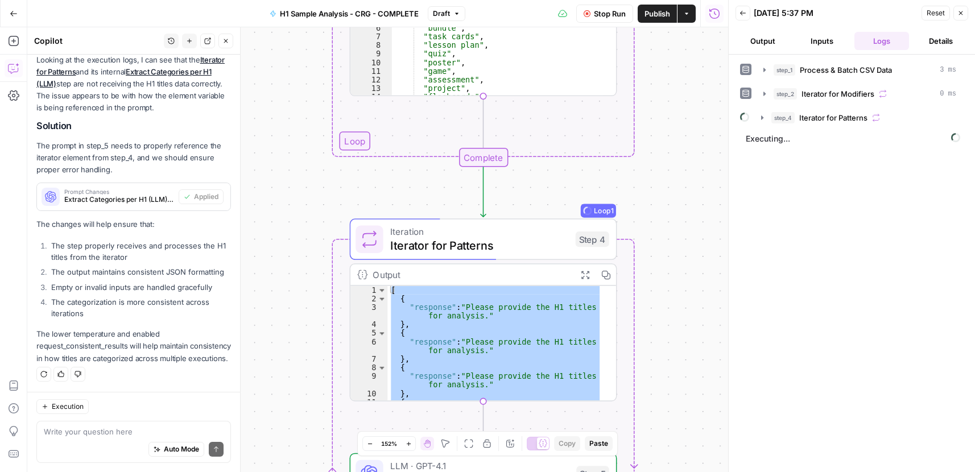
drag, startPoint x: 677, startPoint y: 264, endPoint x: 685, endPoint y: 67, distance: 197.5
click at [685, 70] on div "Workflow Set Inputs Inputs Run Code · Python Process & Batch CSV Data Step 1 Ou…" at bounding box center [377, 249] width 701 height 445
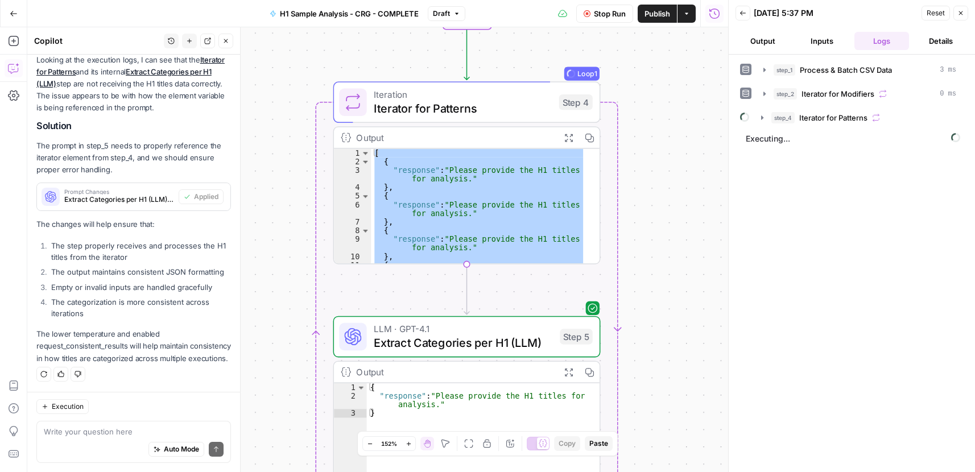
drag, startPoint x: 680, startPoint y: 122, endPoint x: 674, endPoint y: 98, distance: 25.0
click at [674, 95] on div "Workflow Set Inputs Inputs Run Code · Python Process & Batch CSV Data Step 1 Ou…" at bounding box center [377, 249] width 701 height 445
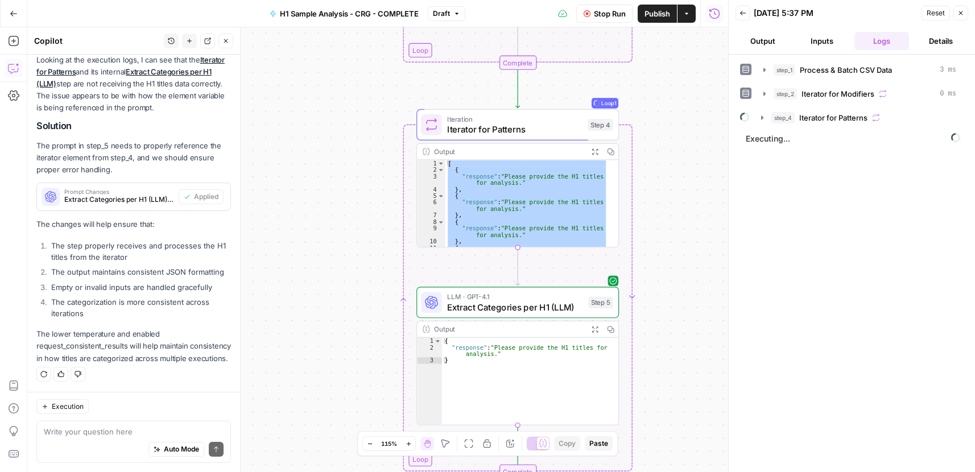
click at [684, 143] on div "Workflow Set Inputs Inputs Run Code · Python Process & Batch CSV Data Step 1 Ou…" at bounding box center [377, 249] width 701 height 445
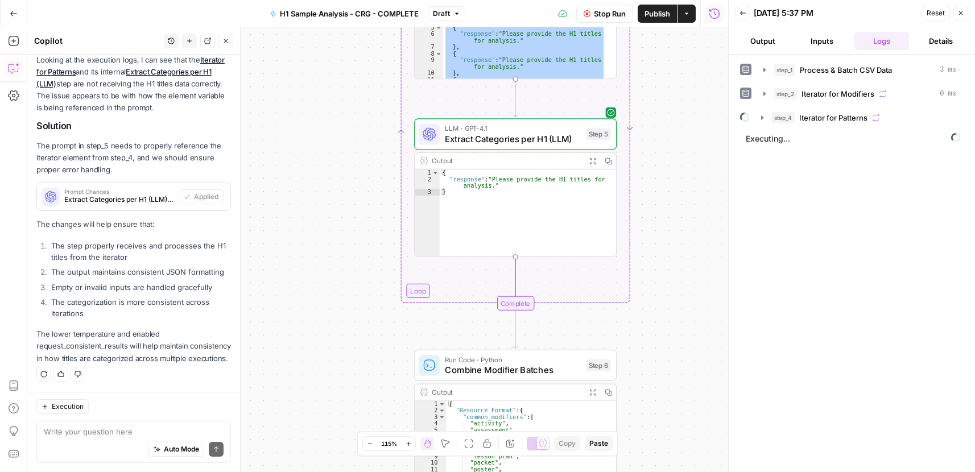
drag, startPoint x: 699, startPoint y: 300, endPoint x: 699, endPoint y: 118, distance: 182.0
click at [698, 146] on div "Workflow Set Inputs Inputs Run Code · Python Process & Batch CSV Data Step 1 Ou…" at bounding box center [377, 249] width 701 height 445
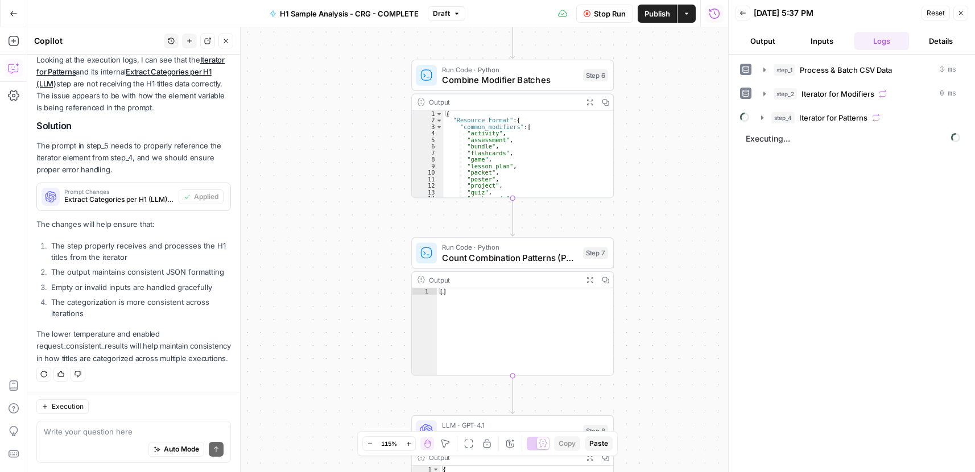
drag, startPoint x: 681, startPoint y: 109, endPoint x: 663, endPoint y: 279, distance: 171.6
click at [682, 77] on div "Workflow Set Inputs Inputs Run Code · Python Process & Batch CSV Data Step 1 Ou…" at bounding box center [377, 249] width 701 height 445
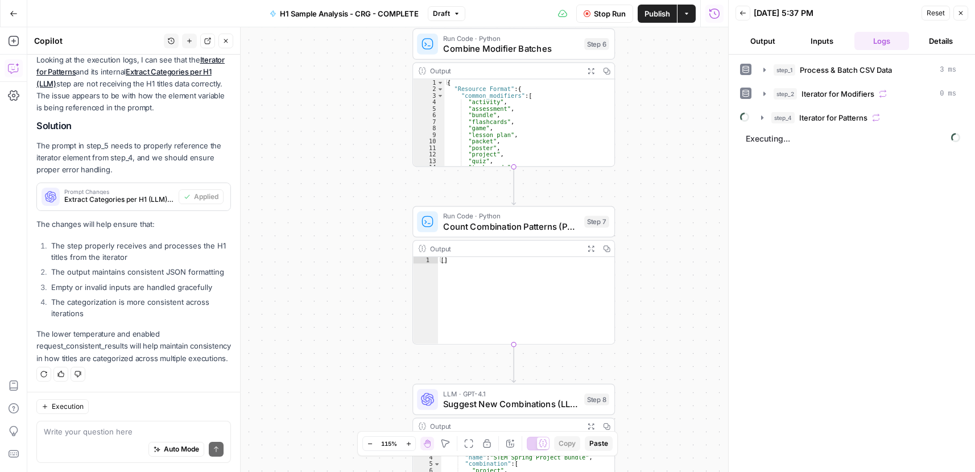
drag, startPoint x: 663, startPoint y: 202, endPoint x: 666, endPoint y: 100, distance: 102.4
click at [666, 111] on div "Workflow Set Inputs Inputs Run Code · Python Process & Batch CSV Data Step 1 Ou…" at bounding box center [377, 249] width 701 height 445
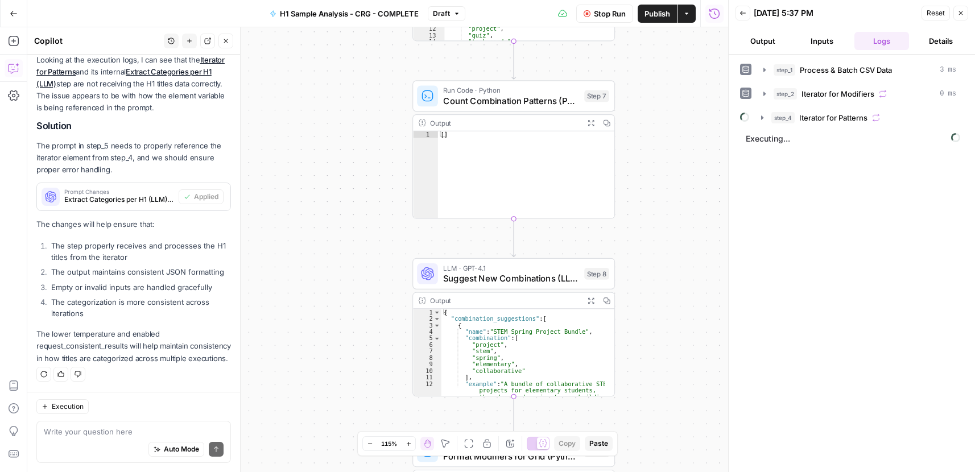
drag, startPoint x: 648, startPoint y: 241, endPoint x: 646, endPoint y: 290, distance: 48.9
click at [646, 290] on div "Workflow Set Inputs Inputs Run Code · Python Process & Batch CSV Data Step 1 Ou…" at bounding box center [377, 249] width 701 height 445
drag, startPoint x: 684, startPoint y: 328, endPoint x: 661, endPoint y: 125, distance: 204.3
click at [661, 126] on div "Workflow Set Inputs Inputs Run Code · Python Process & Batch CSV Data Step 1 Ou…" at bounding box center [377, 249] width 701 height 445
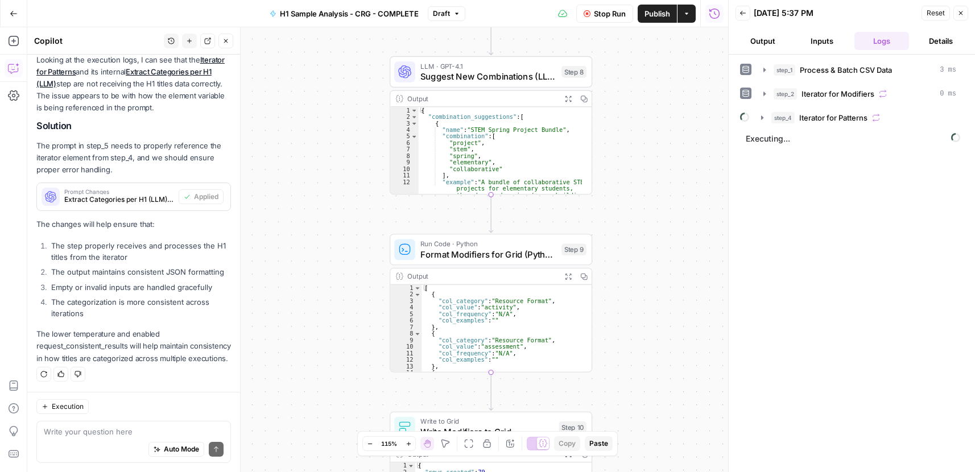
drag, startPoint x: 659, startPoint y: 258, endPoint x: 628, endPoint y: 82, distance: 178.4
click at [631, 93] on div "Workflow Set Inputs Inputs Run Code · Python Process & Batch CSV Data Step 1 Ou…" at bounding box center [377, 249] width 701 height 445
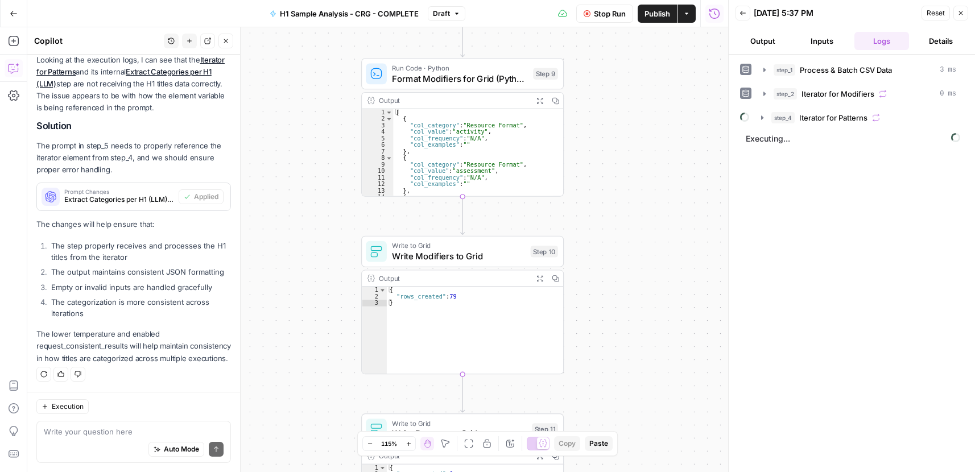
drag, startPoint x: 610, startPoint y: 281, endPoint x: 602, endPoint y: 127, distance: 153.7
click at [602, 127] on div "Workflow Set Inputs Inputs Run Code · Python Process & Batch CSV Data Step 1 Ou…" at bounding box center [377, 249] width 701 height 445
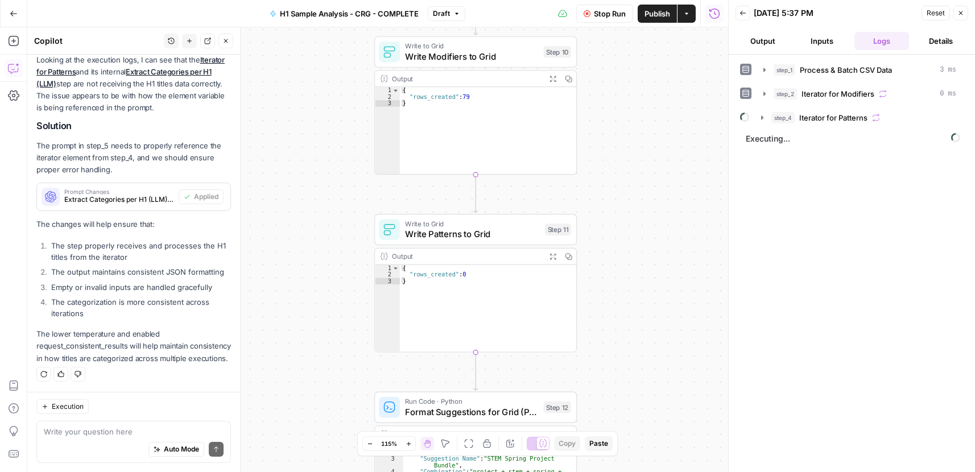
drag, startPoint x: 642, startPoint y: 322, endPoint x: 655, endPoint y: 275, distance: 48.8
click at [664, 274] on div "Workflow Set Inputs Inputs Run Code · Python Process & Batch CSV Data Step 1 Ou…" at bounding box center [377, 249] width 701 height 445
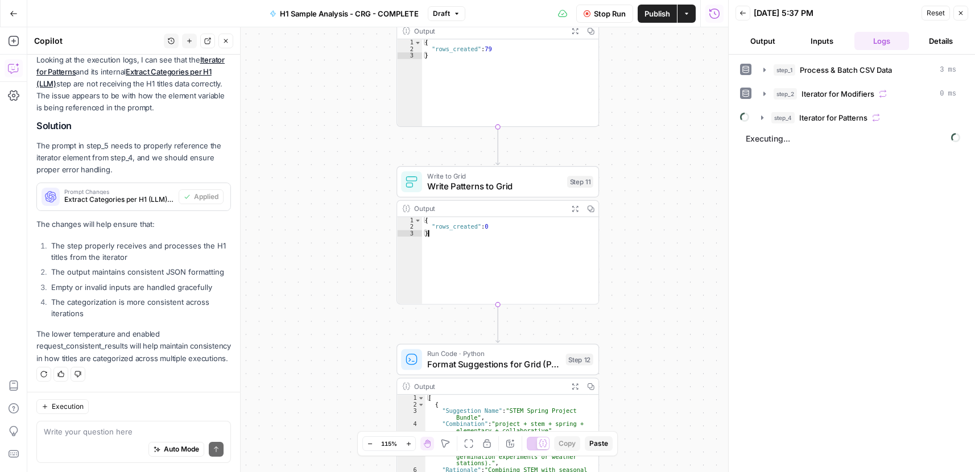
drag, startPoint x: 442, startPoint y: 220, endPoint x: 511, endPoint y: 225, distance: 69.0
click at [443, 206] on div "Output Expand Output Copy * 1 2 3 { "rows_created" : 0 } XXXXXXXXXXXXXXXXXXXXXX…" at bounding box center [497, 252] width 202 height 105
type textarea "**********"
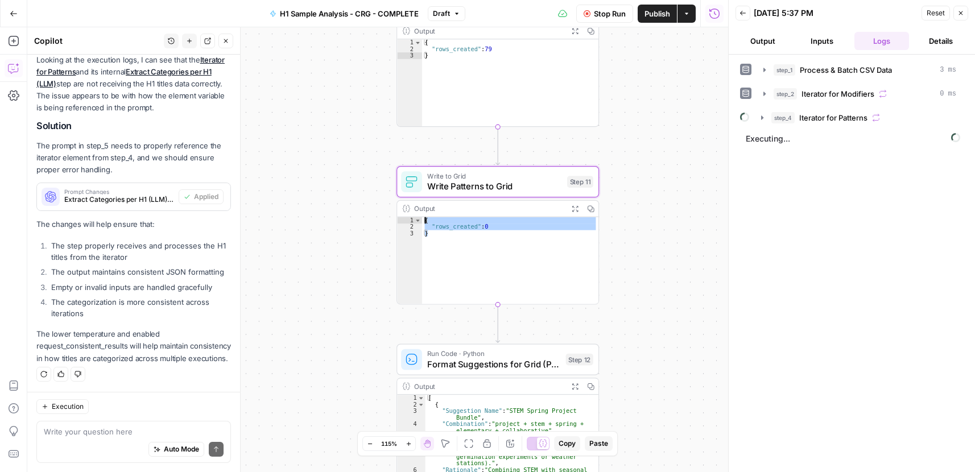
click at [674, 329] on div "Workflow Set Inputs Inputs Run Code · Python Process & Batch CSV Data Step 1 Ou…" at bounding box center [377, 249] width 701 height 445
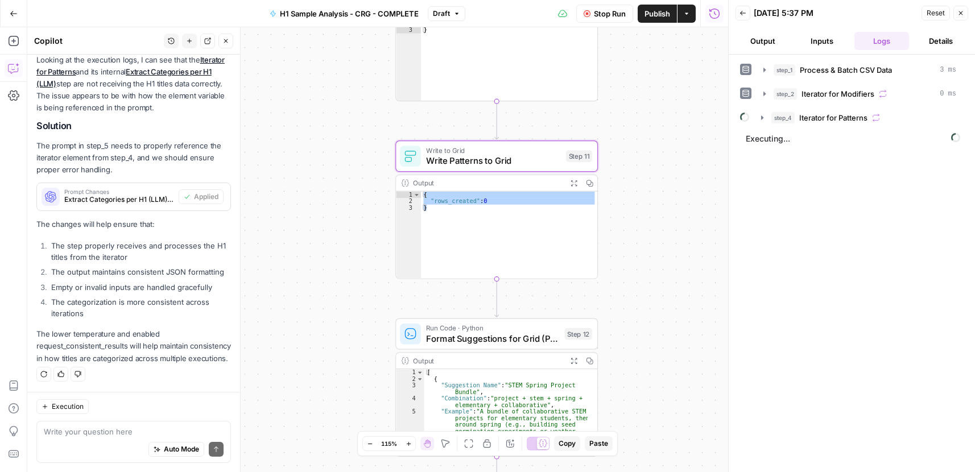
drag, startPoint x: 674, startPoint y: 374, endPoint x: 653, endPoint y: 71, distance: 303.9
click at [653, 75] on div "Workflow Set Inputs Inputs Run Code · Python Process & Batch CSV Data Step 1 Ou…" at bounding box center [377, 249] width 701 height 445
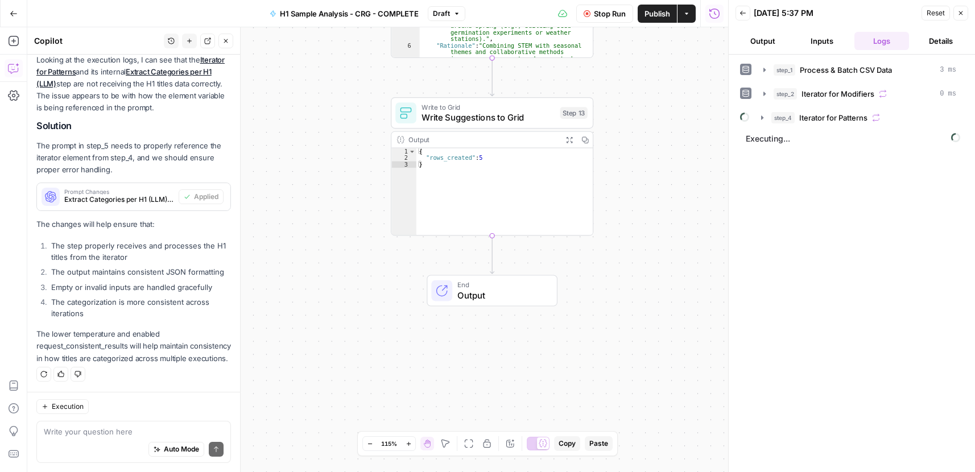
drag, startPoint x: 622, startPoint y: 309, endPoint x: 637, endPoint y: 185, distance: 124.9
click at [637, 185] on div "Workflow Set Inputs Inputs Run Code · Python Process & Batch CSV Data Step 1 Ou…" at bounding box center [377, 249] width 701 height 445
drag, startPoint x: 431, startPoint y: 165, endPoint x: 453, endPoint y: 238, distance: 75.9
click at [393, 121] on div "Write to Grid Write Suggestions to Grid Step 13 Output Expand Output Copy * 1 2…" at bounding box center [492, 166] width 202 height 139
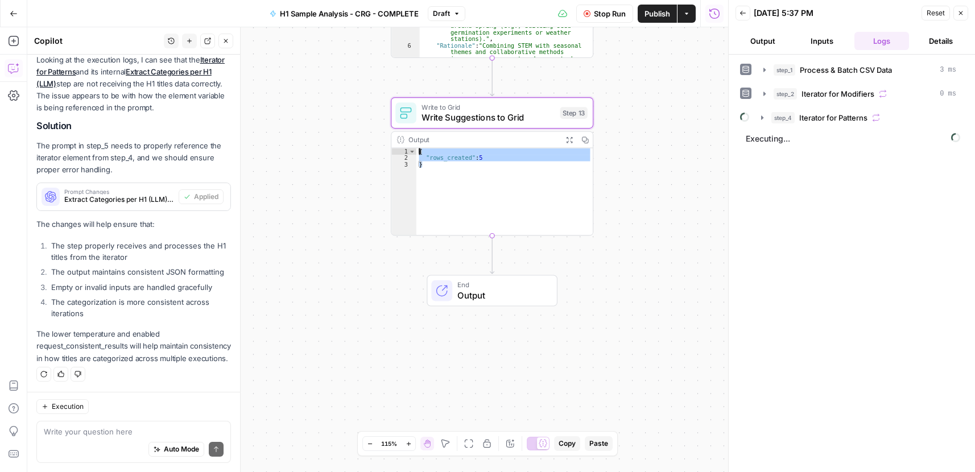
type textarea "**********"
drag, startPoint x: 671, startPoint y: 238, endPoint x: 667, endPoint y: 271, distance: 33.8
click at [671, 237] on div "Workflow Set Inputs Inputs Run Code · Python Process & Batch CSV Data Step 1 Ou…" at bounding box center [377, 249] width 701 height 445
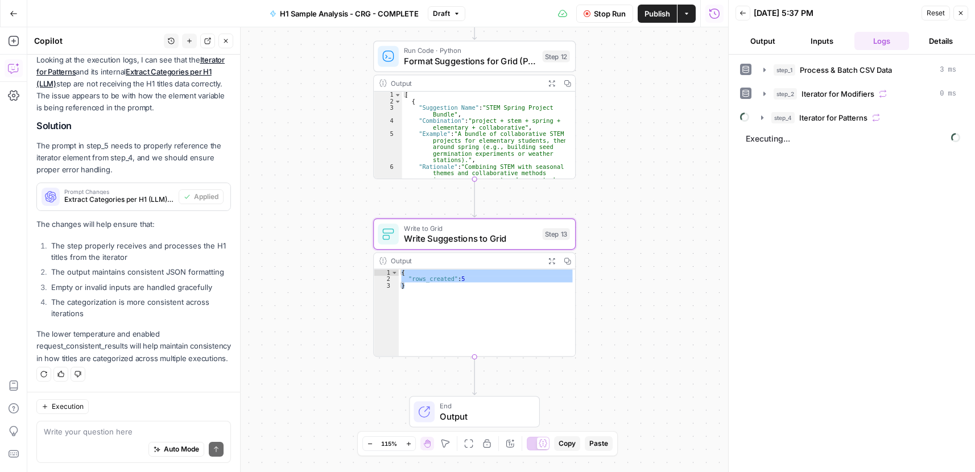
drag, startPoint x: 663, startPoint y: 272, endPoint x: 660, endPoint y: 283, distance: 11.0
click at [660, 281] on div "Workflow Set Inputs Inputs Run Code · Python Process & Batch CSV Data Step 1 Ou…" at bounding box center [377, 249] width 701 height 445
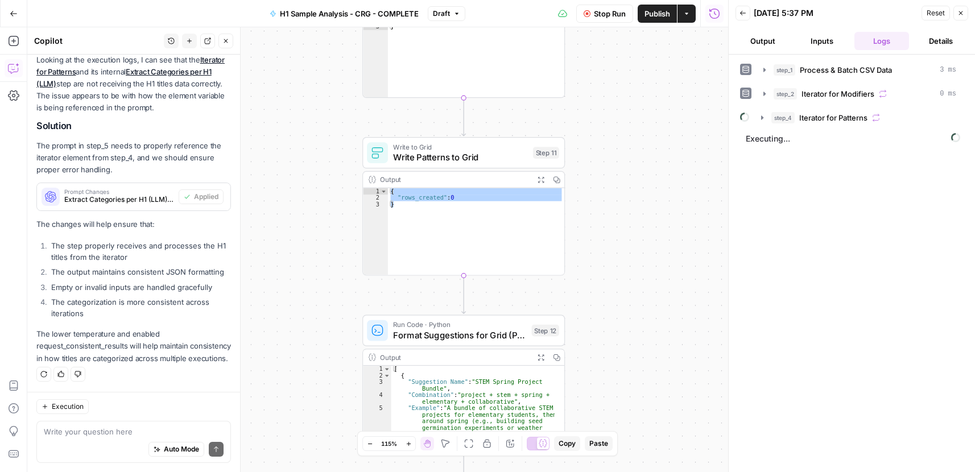
drag, startPoint x: 624, startPoint y: 89, endPoint x: 644, endPoint y: 280, distance: 192.1
click at [586, 471] on html "Cohort 5 New Home Browse Your Data Usage Settings Recent Grids CRG - H1 Grid H1…" at bounding box center [487, 236] width 975 height 472
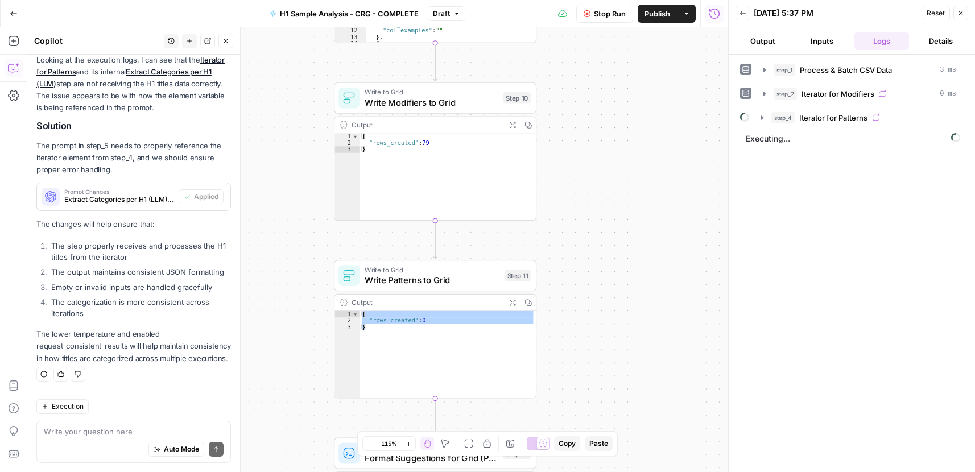
drag, startPoint x: 656, startPoint y: 156, endPoint x: 678, endPoint y: 425, distance: 270.5
click at [671, 436] on div "Workflow Set Inputs Inputs Run Code · Python Process & Batch CSV Data Step 1 Ou…" at bounding box center [377, 249] width 701 height 445
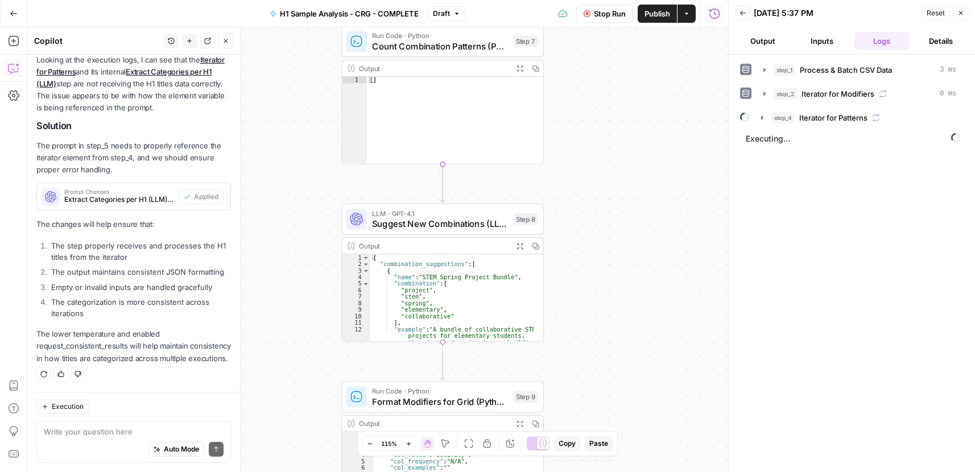
drag, startPoint x: 640, startPoint y: 135, endPoint x: 621, endPoint y: 402, distance: 267.4
click at [621, 403] on div "Workflow Set Inputs Inputs Run Code · Python Process & Batch CSV Data Step 1 Ou…" at bounding box center [377, 249] width 701 height 445
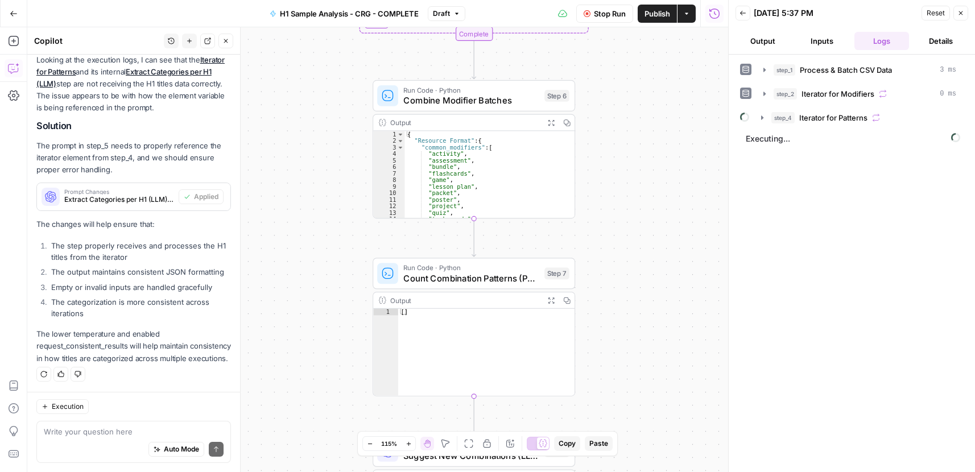
drag, startPoint x: 591, startPoint y: 76, endPoint x: 641, endPoint y: 349, distance: 277.4
click at [641, 347] on div "Workflow Set Inputs Inputs Run Code · Python Process & Batch CSV Data Step 1 Ou…" at bounding box center [377, 249] width 701 height 445
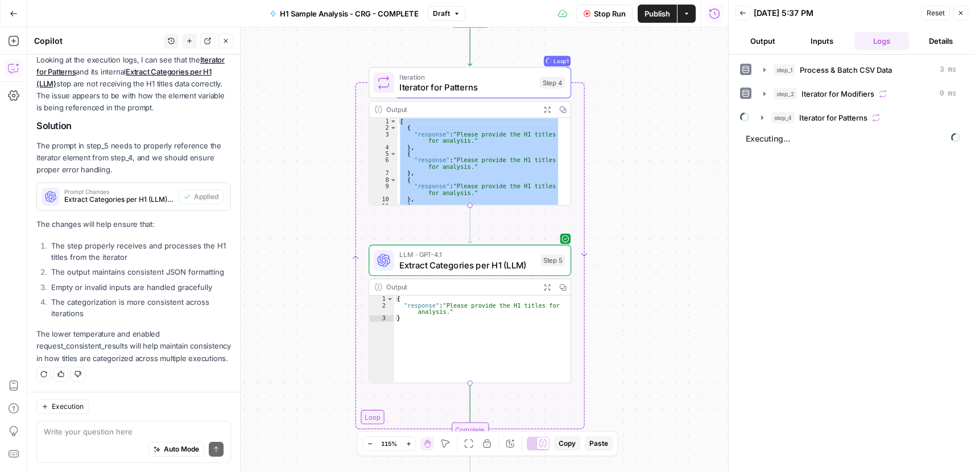
drag, startPoint x: 659, startPoint y: 273, endPoint x: 657, endPoint y: 424, distance: 150.7
click at [657, 423] on div "Workflow Set Inputs Inputs Run Code · Python Process & Batch CSV Data Step 1 Ou…" at bounding box center [377, 249] width 701 height 445
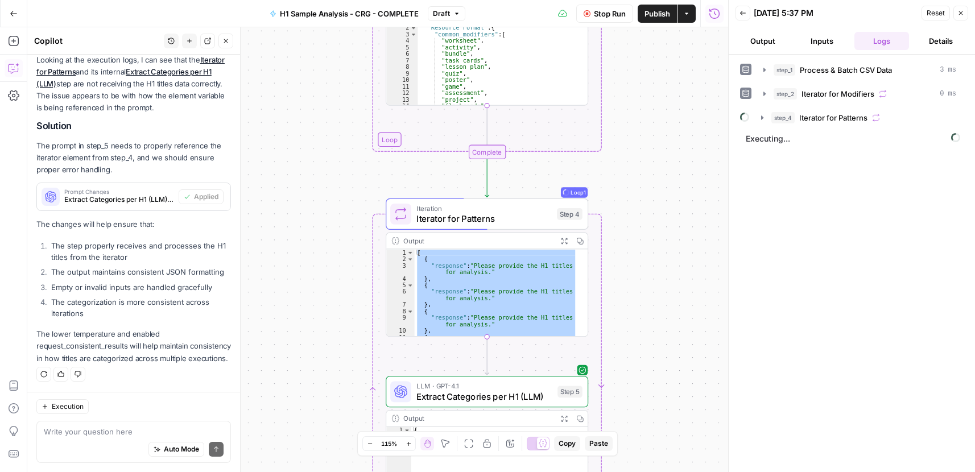
drag, startPoint x: 661, startPoint y: 217, endPoint x: 679, endPoint y: 321, distance: 105.6
click at [679, 321] on div "Workflow Set Inputs Inputs Run Code · Python Process & Batch CSV Data Step 1 Ou…" at bounding box center [377, 249] width 701 height 445
